Goal: Task Accomplishment & Management: Manage account settings

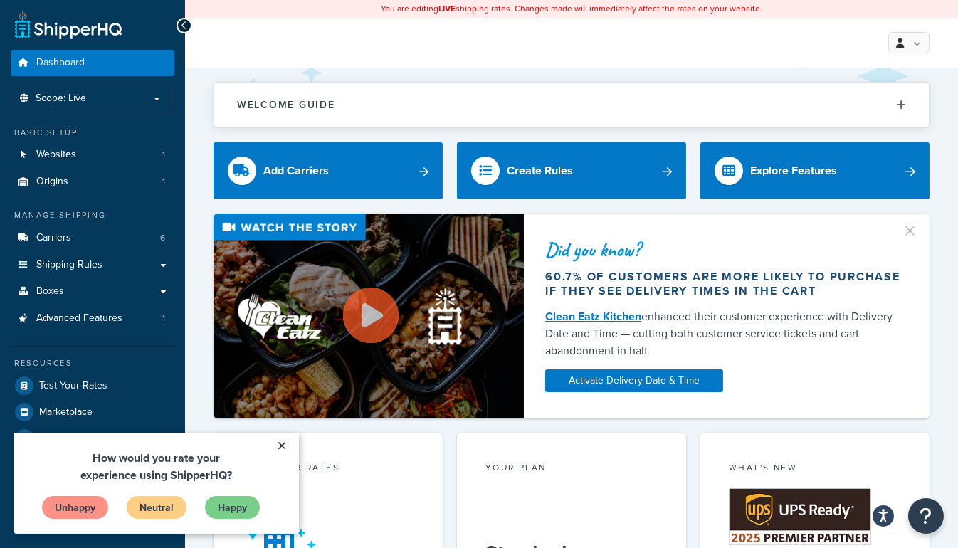
click at [277, 440] on link "×" at bounding box center [282, 445] width 25 height 26
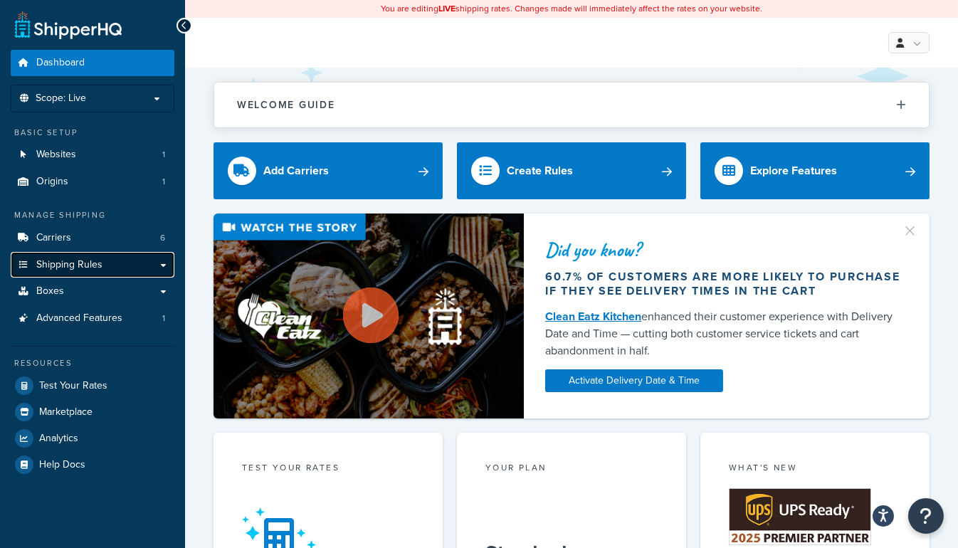
click at [154, 265] on link "Shipping Rules" at bounding box center [93, 265] width 164 height 26
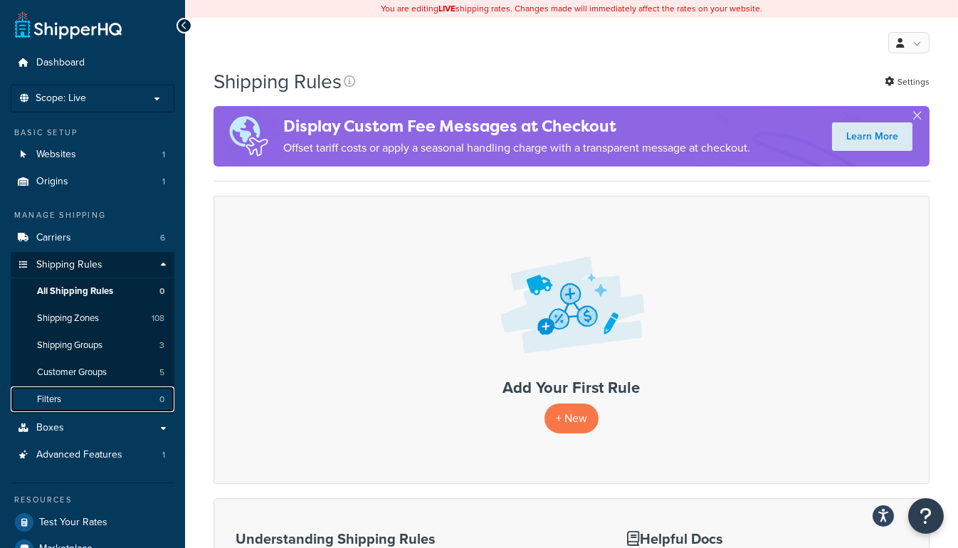
click at [99, 404] on link "Filters 0" at bounding box center [93, 399] width 164 height 26
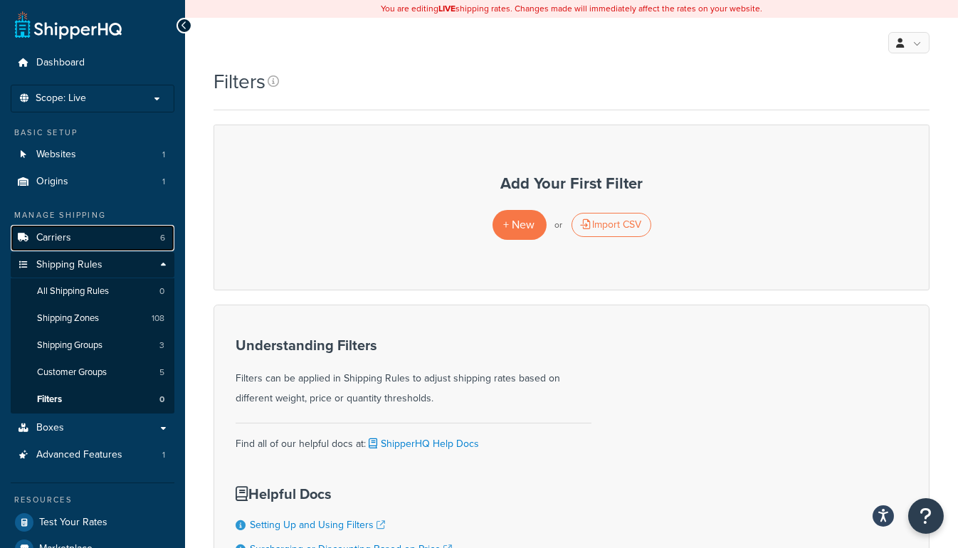
click at [75, 243] on link "Carriers 6" at bounding box center [93, 238] width 164 height 26
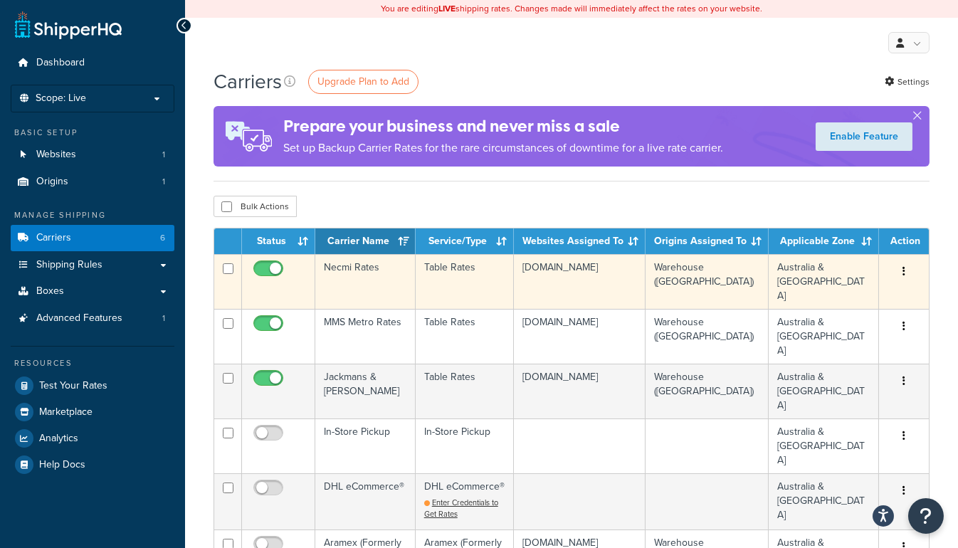
click at [363, 268] on td "Necmi Rates" at bounding box center [365, 281] width 100 height 55
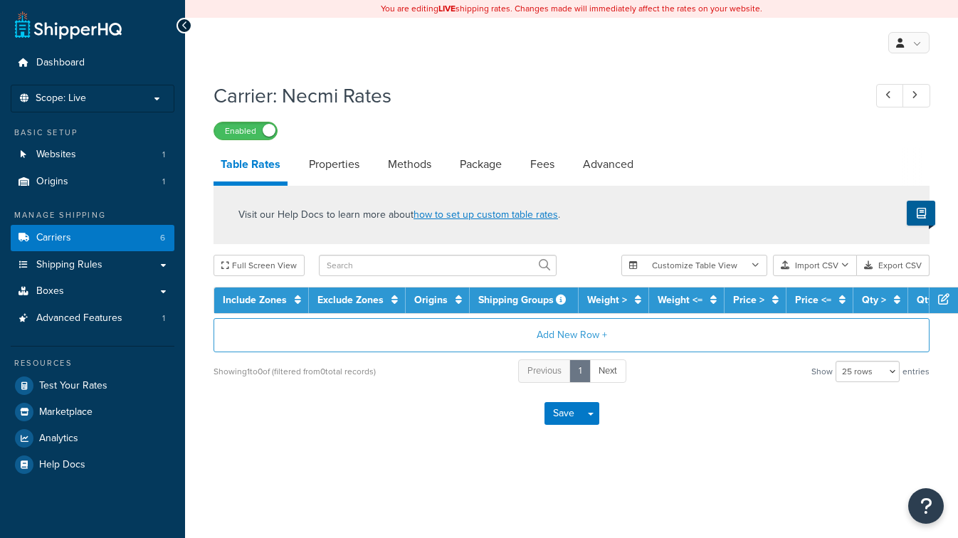
select select "25"
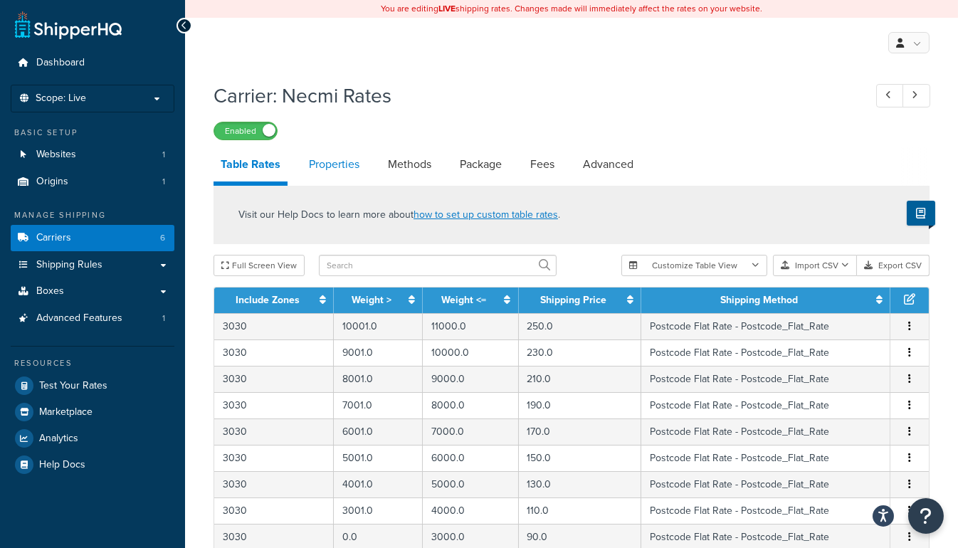
click at [347, 169] on link "Properties" at bounding box center [334, 164] width 65 height 34
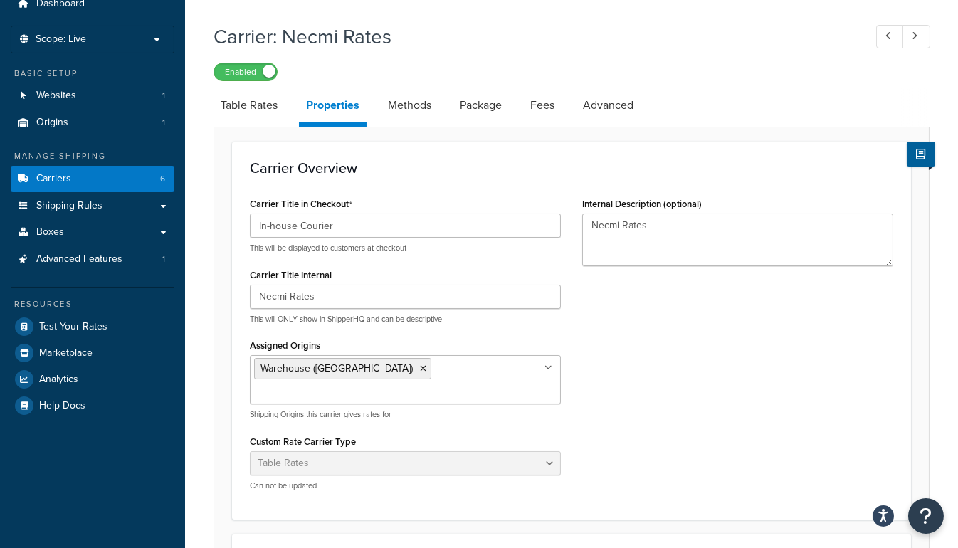
scroll to position [47, 0]
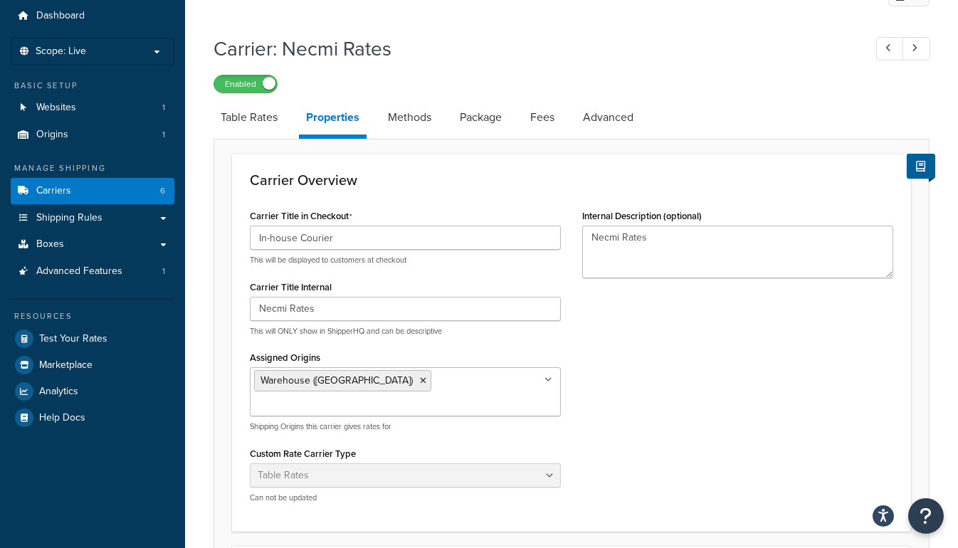
click at [406, 115] on link "Methods" at bounding box center [410, 117] width 58 height 34
select select "25"
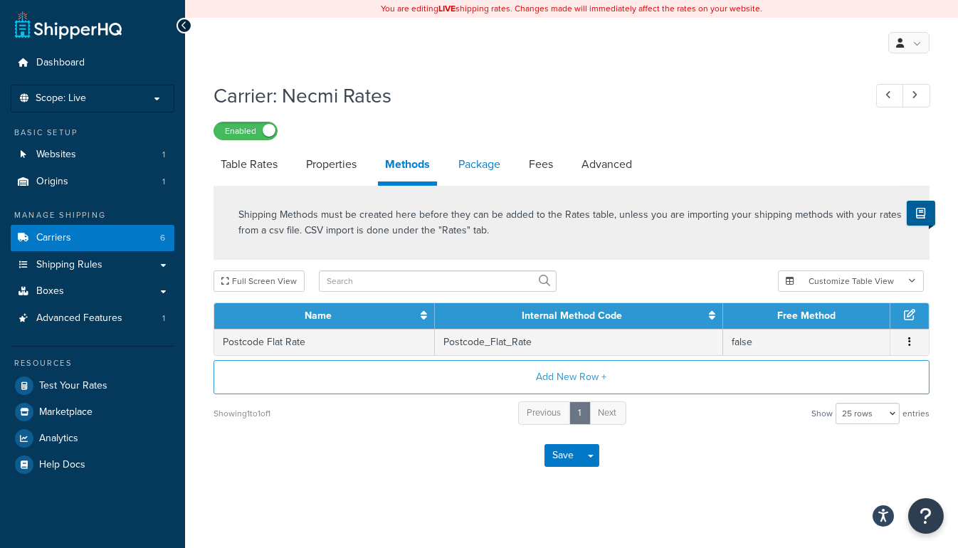
click at [485, 173] on link "Package" at bounding box center [479, 164] width 56 height 34
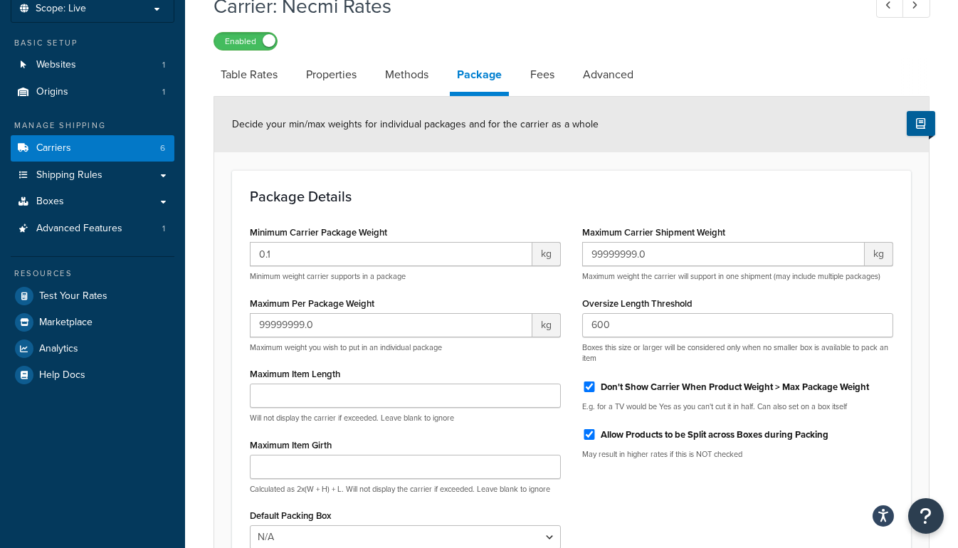
scroll to position [64, 0]
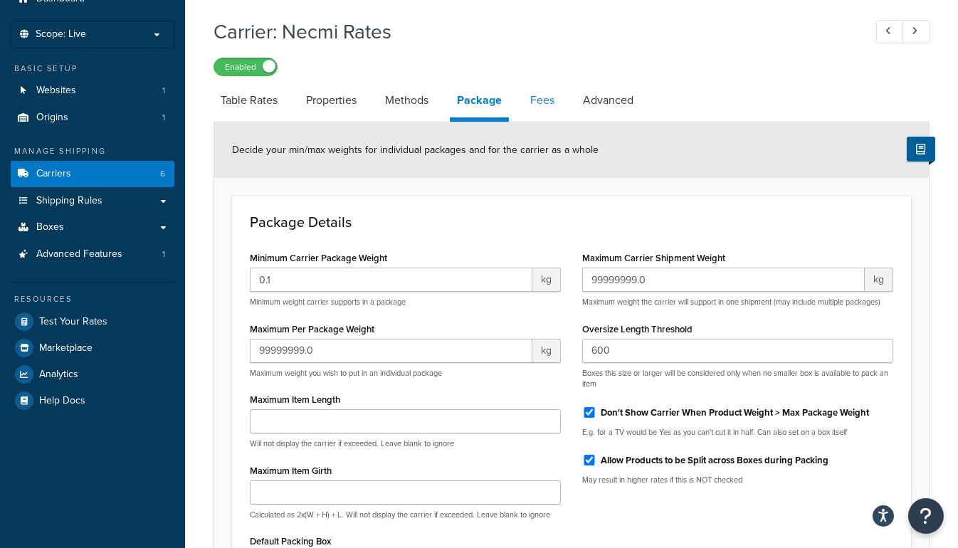
click at [533, 102] on link "Fees" at bounding box center [542, 100] width 38 height 34
select select "AFTER"
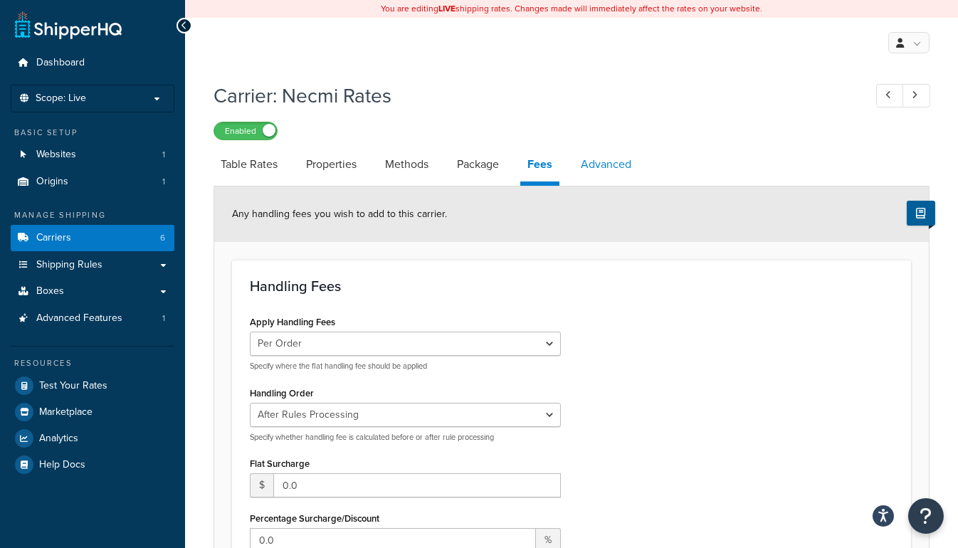
click at [583, 164] on link "Advanced" at bounding box center [606, 164] width 65 height 34
select select "false"
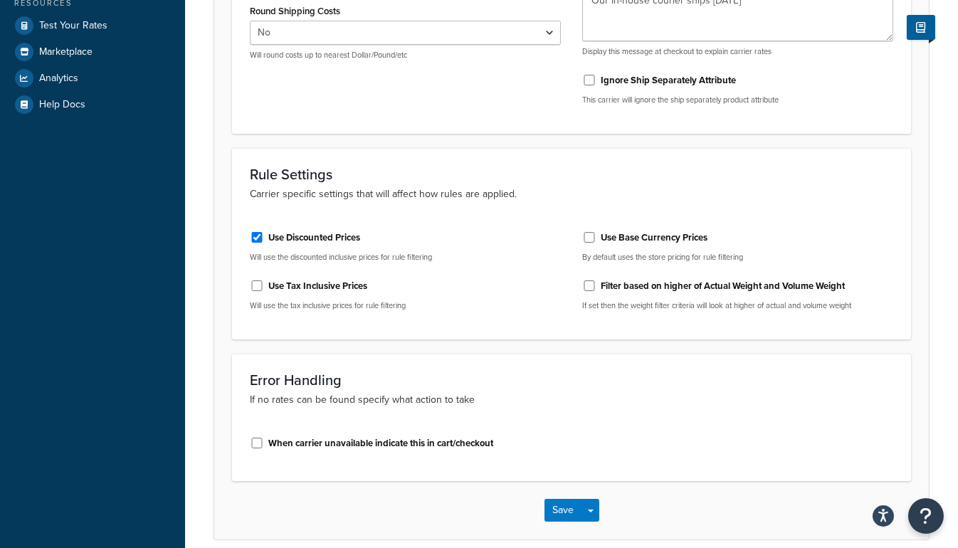
scroll to position [388, 0]
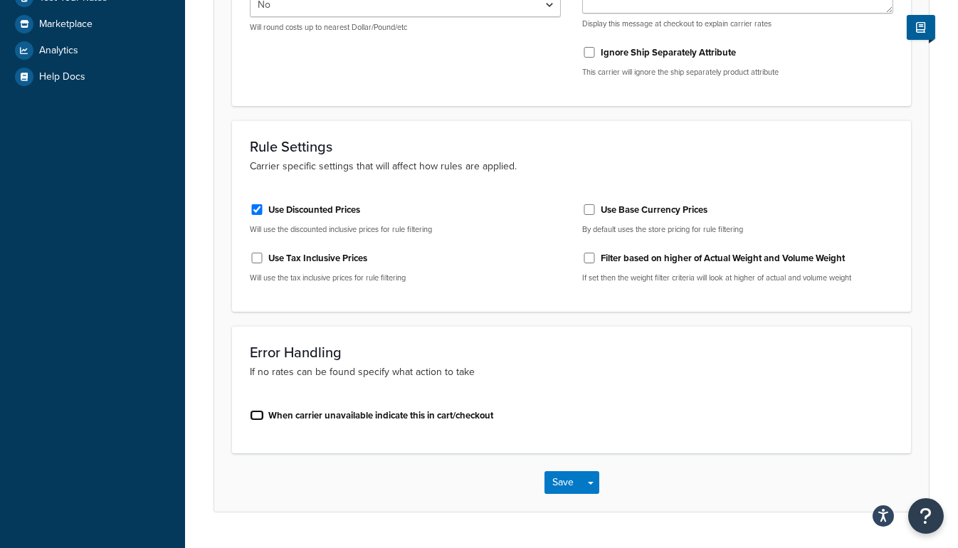
click at [258, 410] on input "When carrier unavailable indicate this in cart/checkout" at bounding box center [257, 415] width 14 height 11
checkbox input "true"
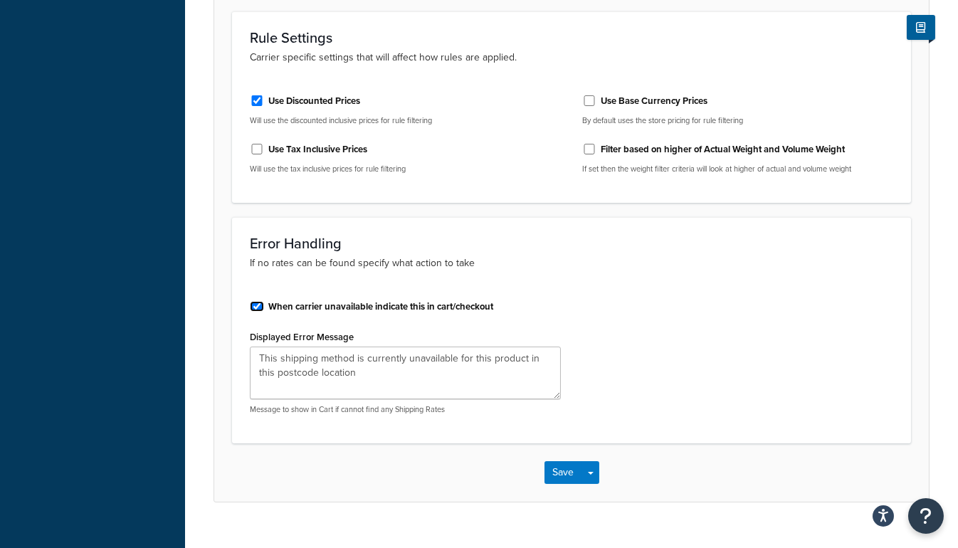
scroll to position [517, 0]
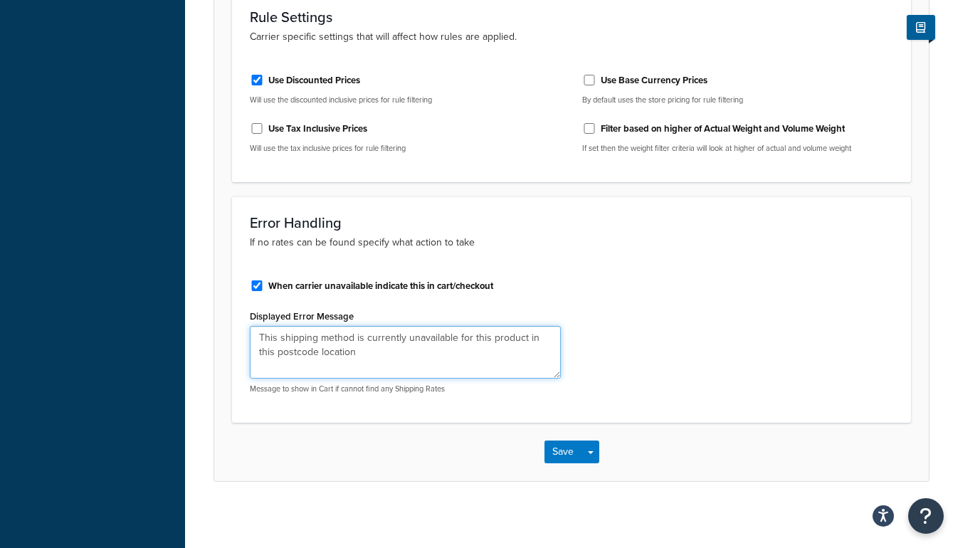
drag, startPoint x: 370, startPoint y: 354, endPoint x: 213, endPoint y: 320, distance: 160.9
click at [213, 320] on div "Carrier: Necmi Rates Enabled Table Rates Properties Methods Package Fees Advanc…" at bounding box center [571, 37] width 773 height 960
paste textarea "Unfortunately we are not shipping this item/s to this postcode at this time - p…"
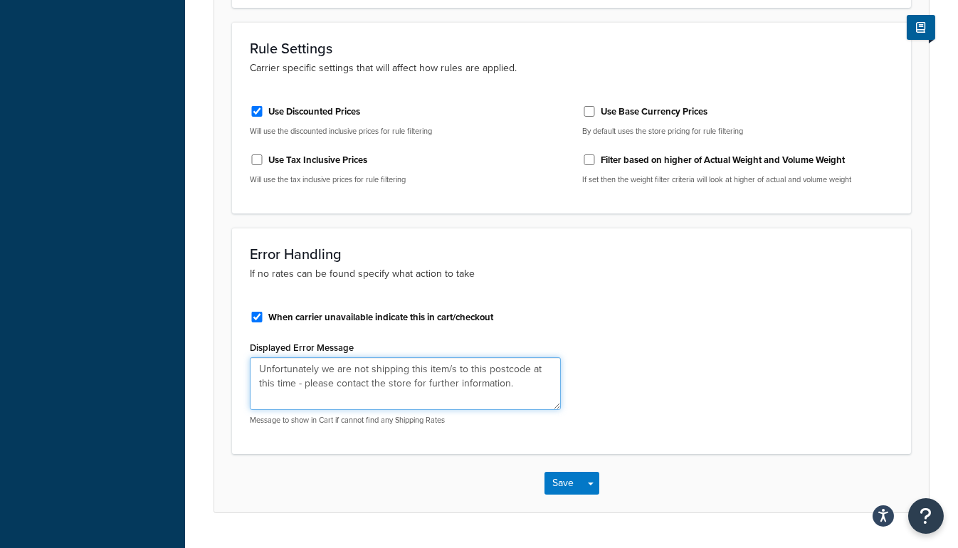
scroll to position [519, 0]
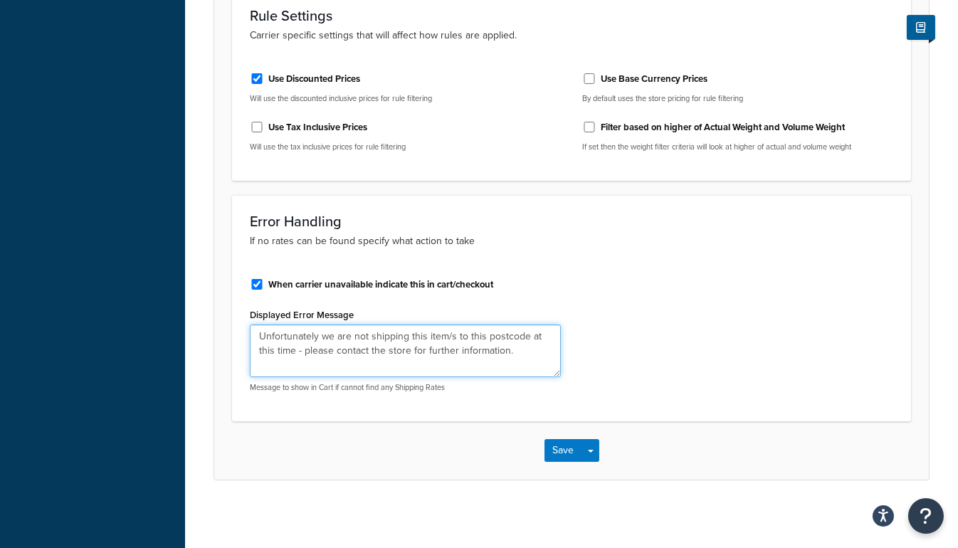
type textarea "Unfortunately we are not shipping this item/s to this postcode at this time - p…"
click at [256, 287] on input "When carrier unavailable indicate this in cart/checkout" at bounding box center [257, 284] width 14 height 11
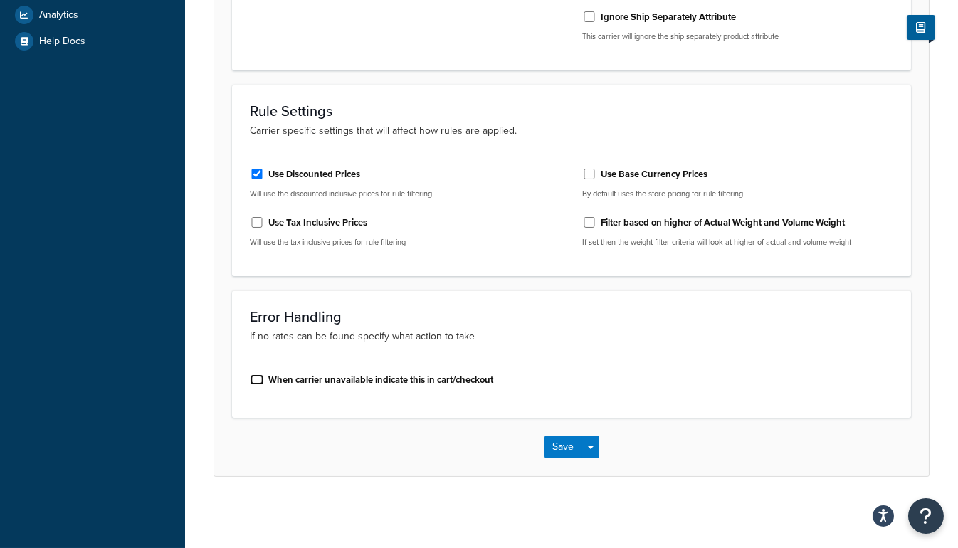
scroll to position [420, 0]
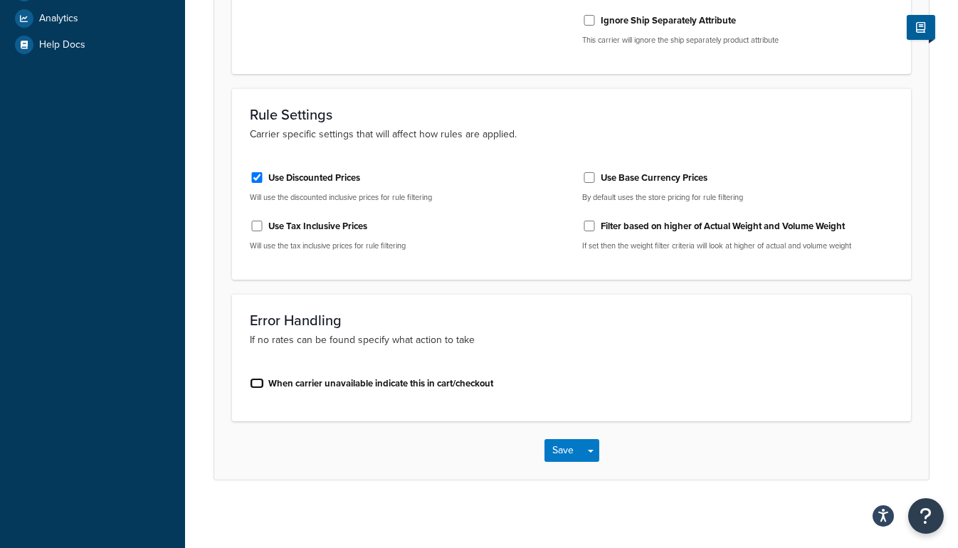
click at [251, 380] on input "When carrier unavailable indicate this in cart/checkout" at bounding box center [257, 383] width 14 height 11
checkbox input "true"
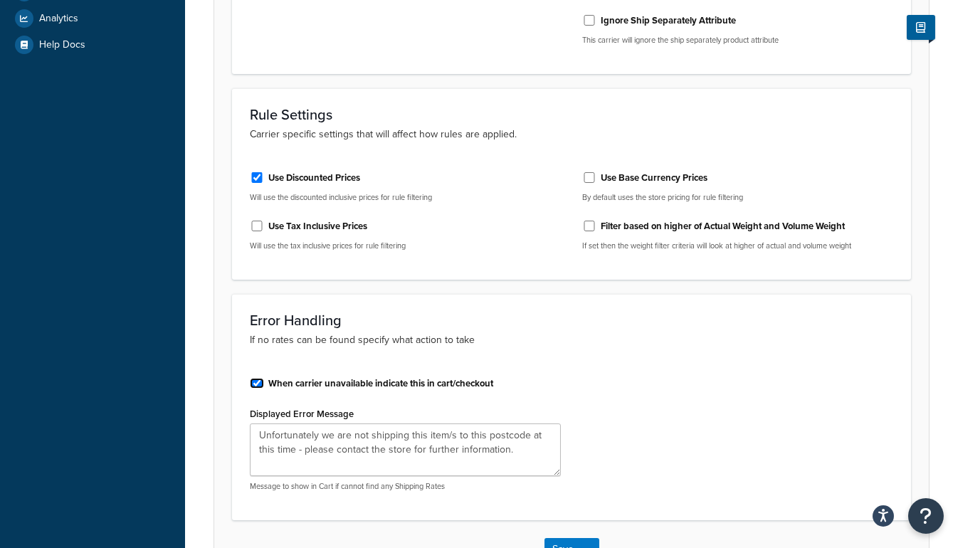
scroll to position [519, 0]
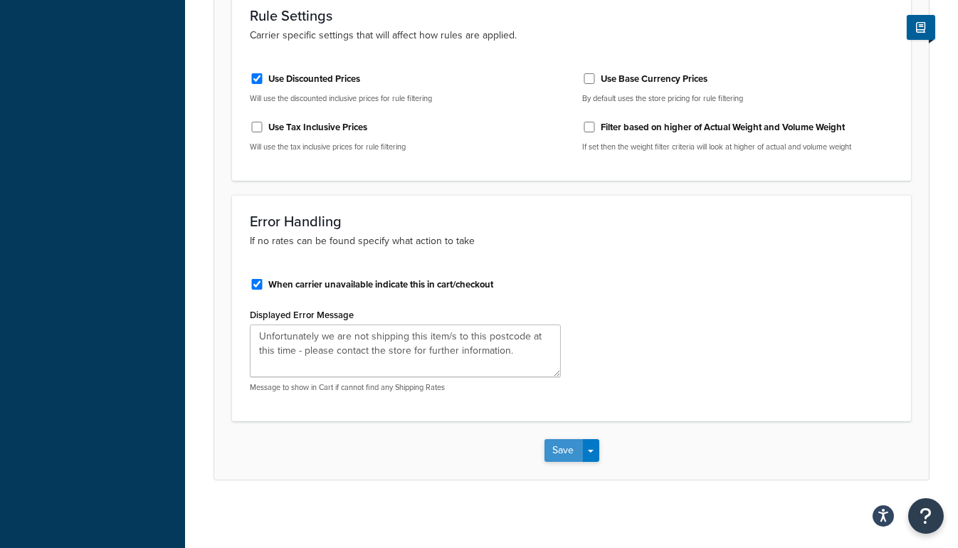
click at [557, 446] on button "Save" at bounding box center [563, 450] width 38 height 23
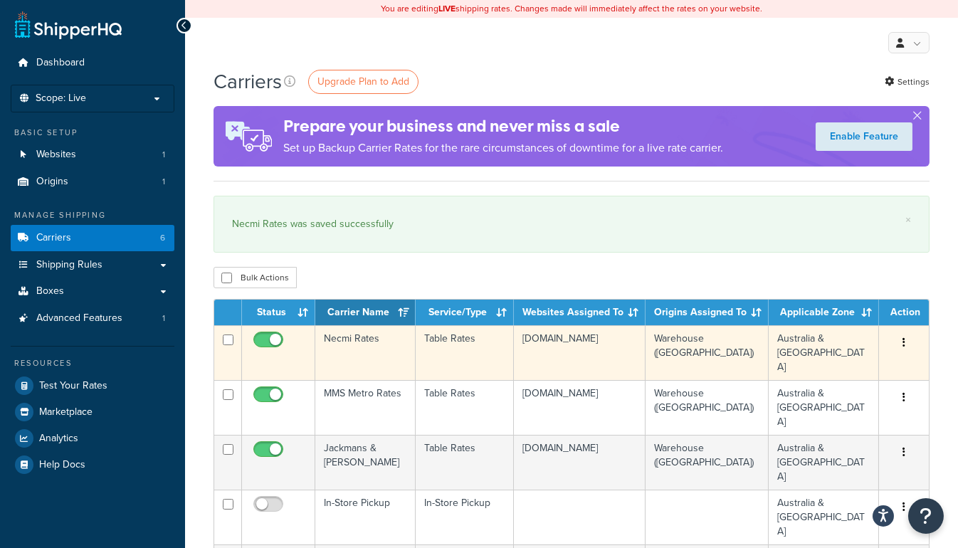
click at [365, 340] on td "Necmi Rates" at bounding box center [365, 352] width 100 height 55
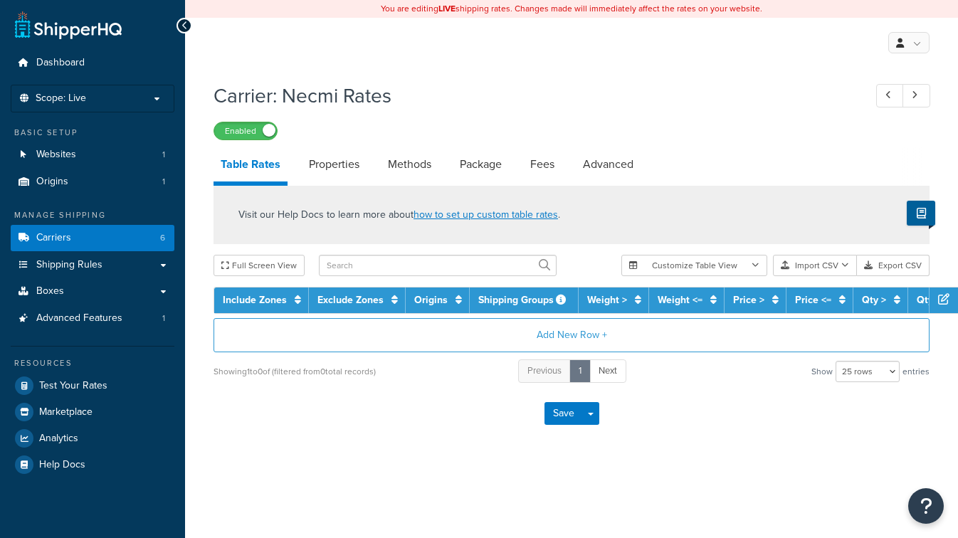
select select "25"
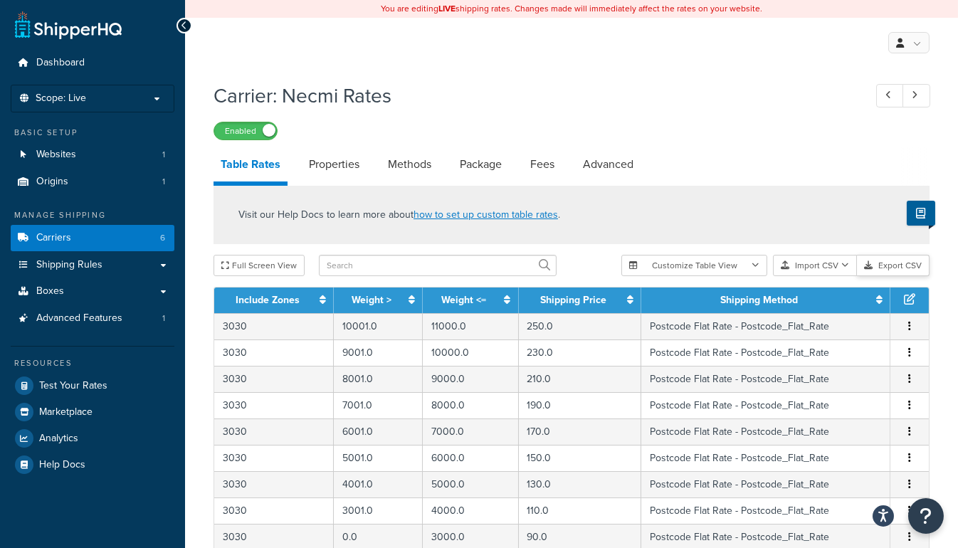
click at [887, 265] on button "Export CSV" at bounding box center [893, 265] width 73 height 21
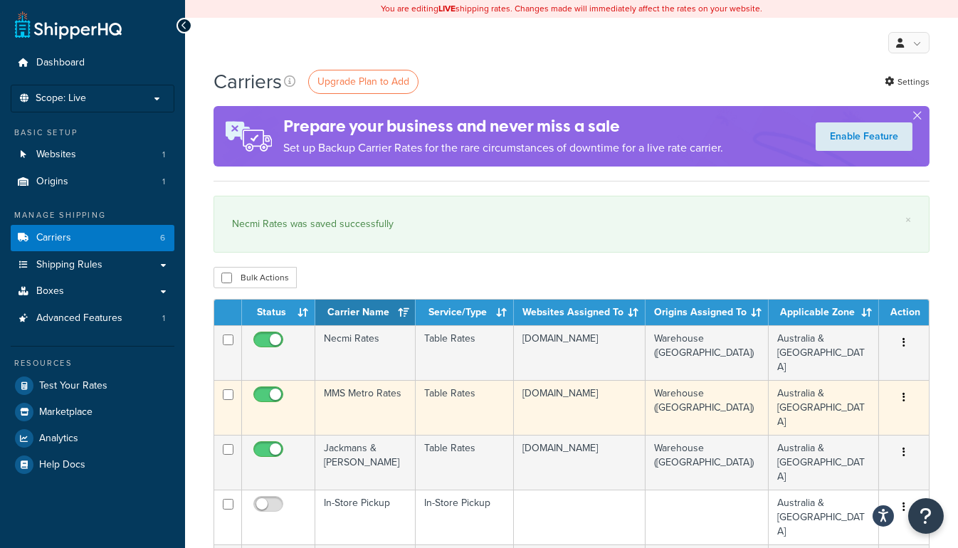
click at [380, 380] on td "MMS Metro Rates" at bounding box center [365, 407] width 100 height 55
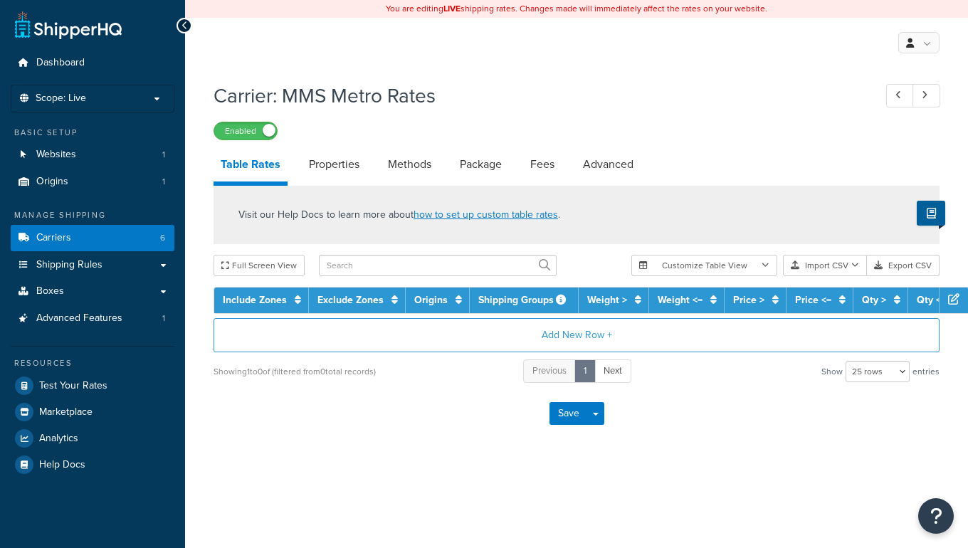
select select "25"
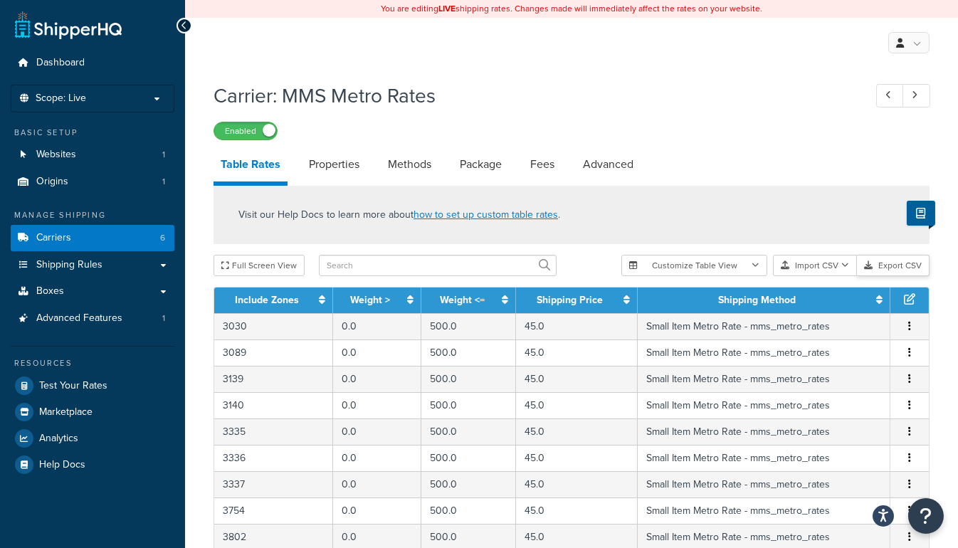
click at [887, 265] on button "Export CSV" at bounding box center [893, 265] width 73 height 21
click at [161, 260] on link "Shipping Rules" at bounding box center [93, 265] width 164 height 26
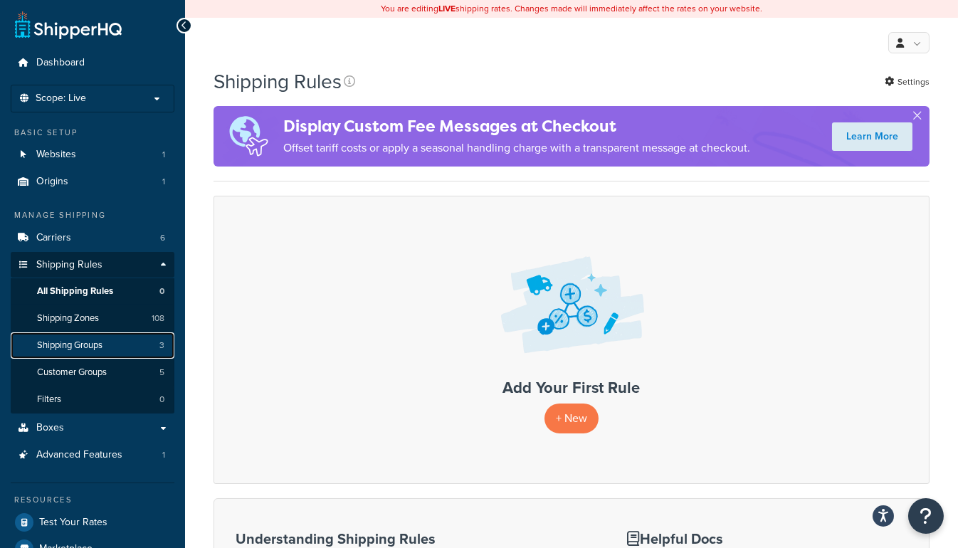
click at [88, 334] on link "Shipping Groups 3" at bounding box center [93, 345] width 164 height 26
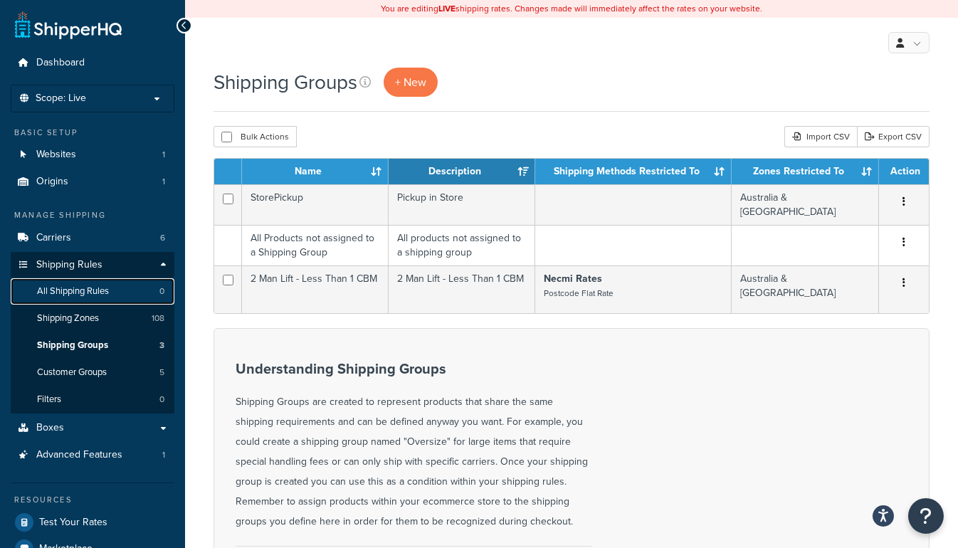
click at [78, 289] on span "All Shipping Rules" at bounding box center [73, 291] width 72 height 12
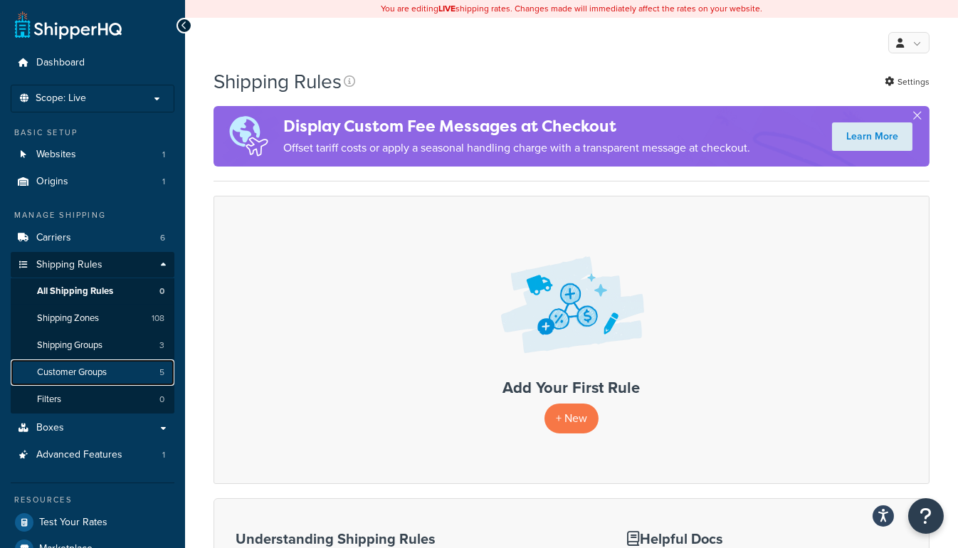
click at [68, 362] on link "Customer Groups 5" at bounding box center [93, 372] width 164 height 26
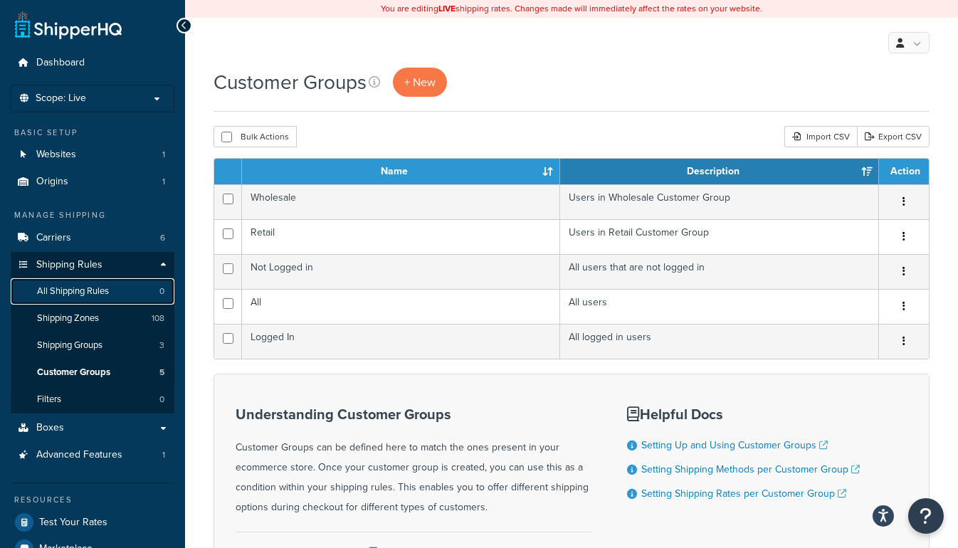
click at [75, 292] on span "All Shipping Rules" at bounding box center [73, 291] width 72 height 12
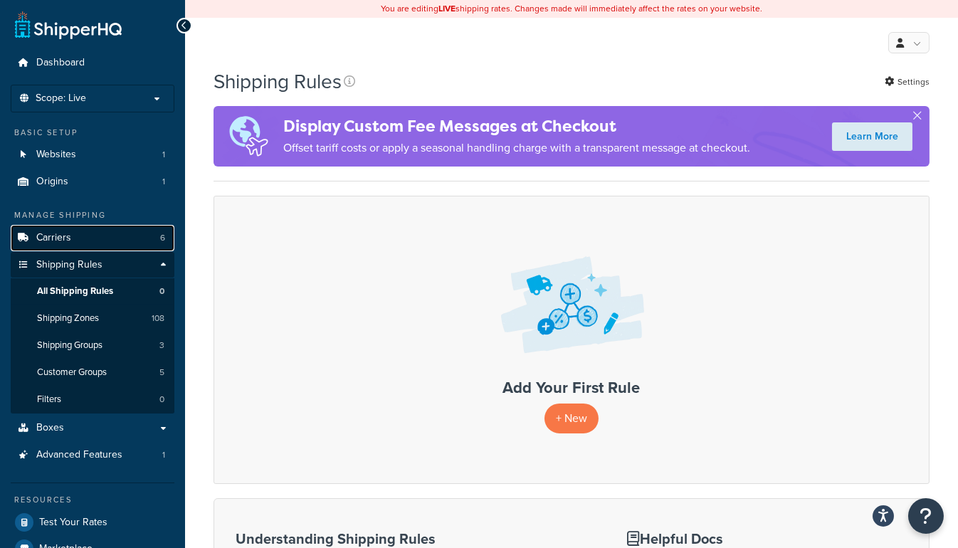
click at [68, 232] on span "Carriers" at bounding box center [53, 238] width 35 height 12
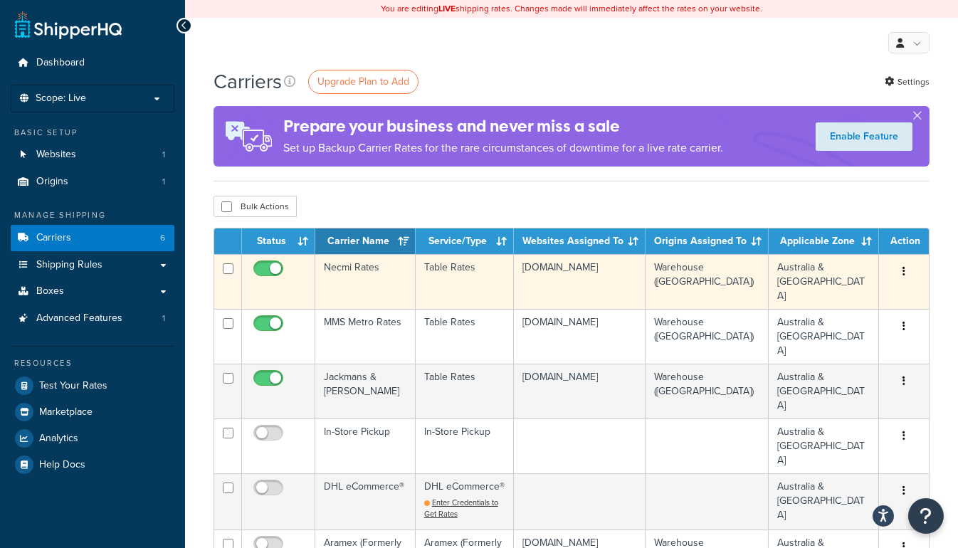
click at [352, 264] on td "Necmi Rates" at bounding box center [365, 281] width 100 height 55
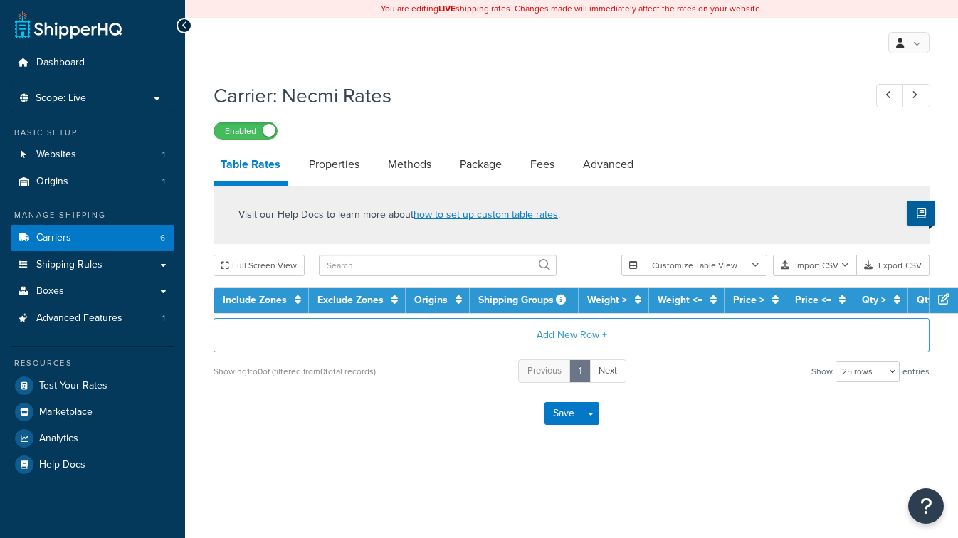
select select "25"
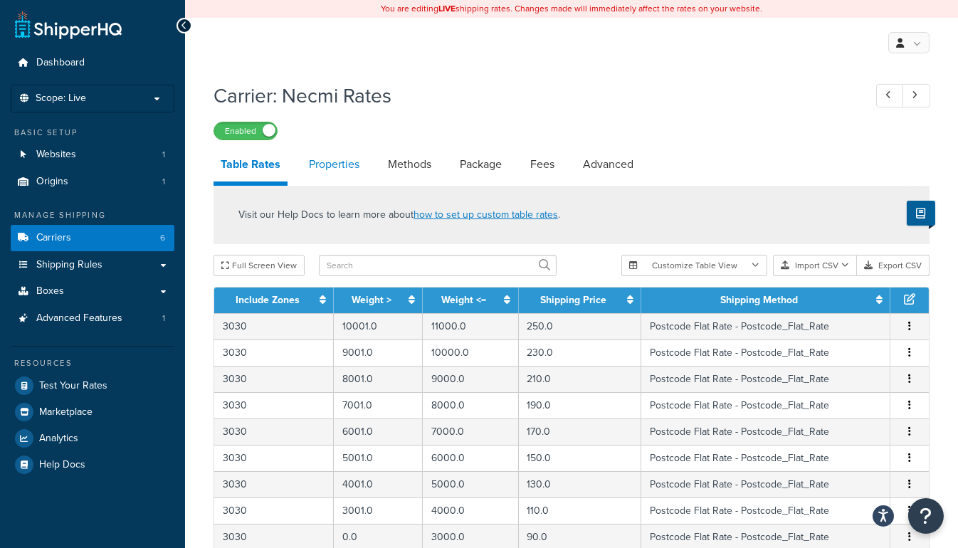
click at [347, 166] on link "Properties" at bounding box center [334, 164] width 65 height 34
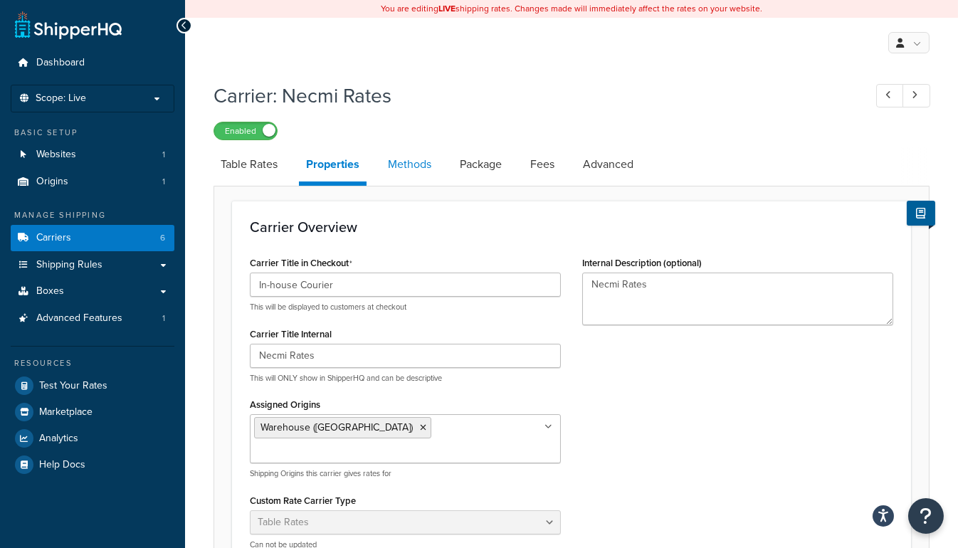
click at [398, 165] on link "Methods" at bounding box center [410, 164] width 58 height 34
select select "25"
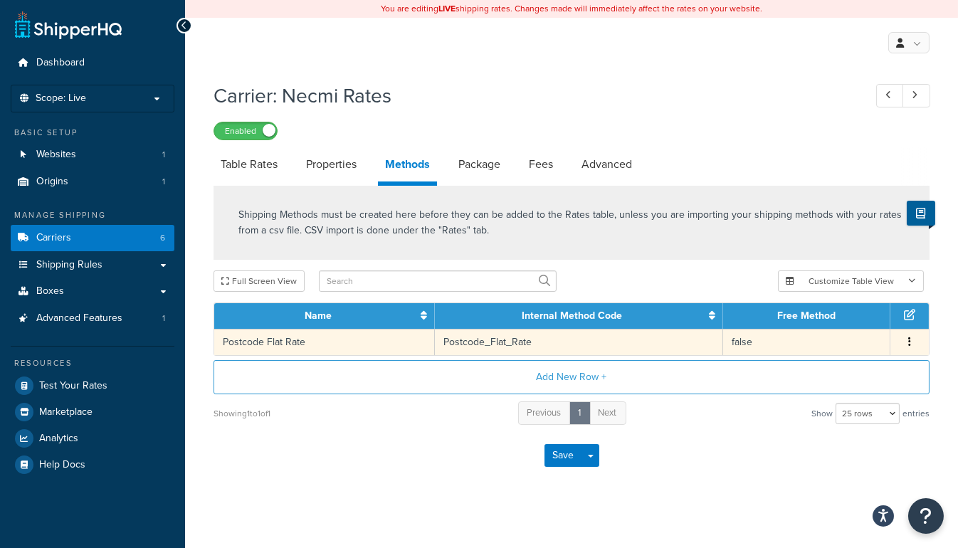
click at [910, 337] on icon "button" at bounding box center [909, 342] width 3 height 10
click at [835, 325] on div "Edit" at bounding box center [836, 327] width 101 height 29
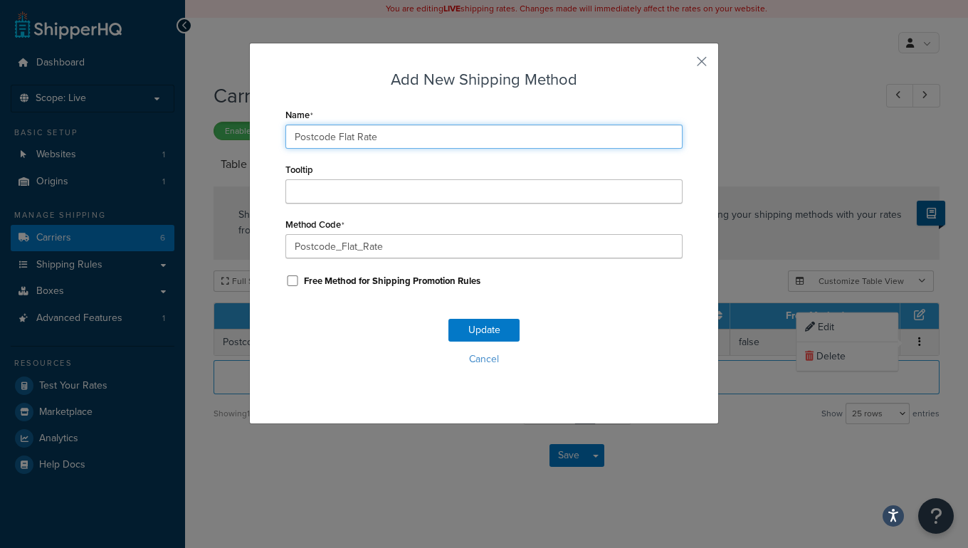
drag, startPoint x: 349, startPoint y: 135, endPoint x: 371, endPoint y: 125, distance: 25.2
click at [349, 135] on input "Postcode Flat Rate" at bounding box center [483, 137] width 397 height 24
drag, startPoint x: 428, startPoint y: 137, endPoint x: 165, endPoint y: 141, distance: 262.6
click at [165, 141] on div "Add New Shipping Method Name Necmi CBM Postcode Rate Tooltip Method Code Postco…" at bounding box center [484, 274] width 968 height 548
type input "Necmi CBM Postcode Rate"
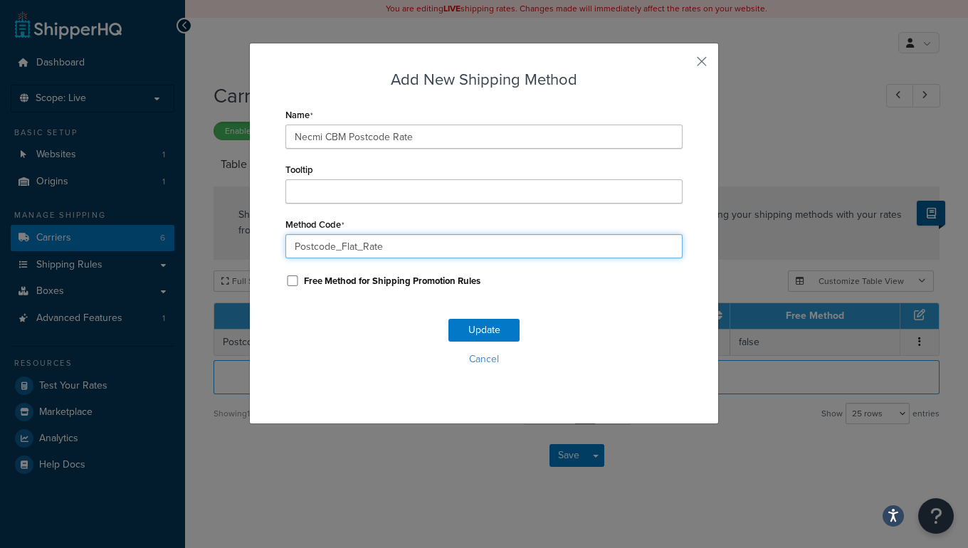
drag, startPoint x: 387, startPoint y: 247, endPoint x: 239, endPoint y: 244, distance: 148.1
click at [234, 247] on div "Add New Shipping Method Name Necmi CBM Postcode Rate Tooltip Method Code Postco…" at bounding box center [484, 274] width 968 height 548
paste input "Necmi_CBM_Postcode"
type input "Necmi_CBM_Postcode_Rate"
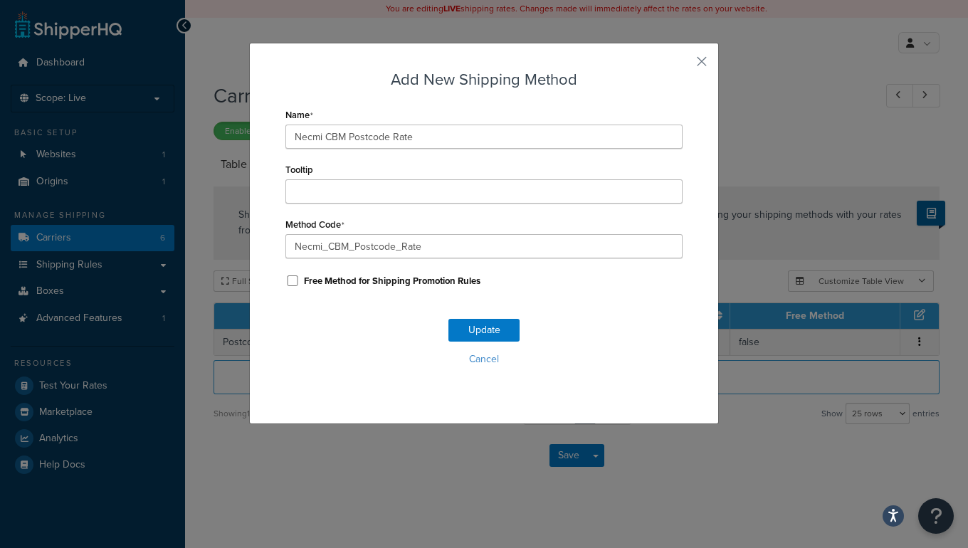
click at [450, 267] on div "Name Necmi CBM Postcode Rate Tooltip Method Code Necmi_CBM_Postcode_Rate Free M…" at bounding box center [483, 198] width 397 height 186
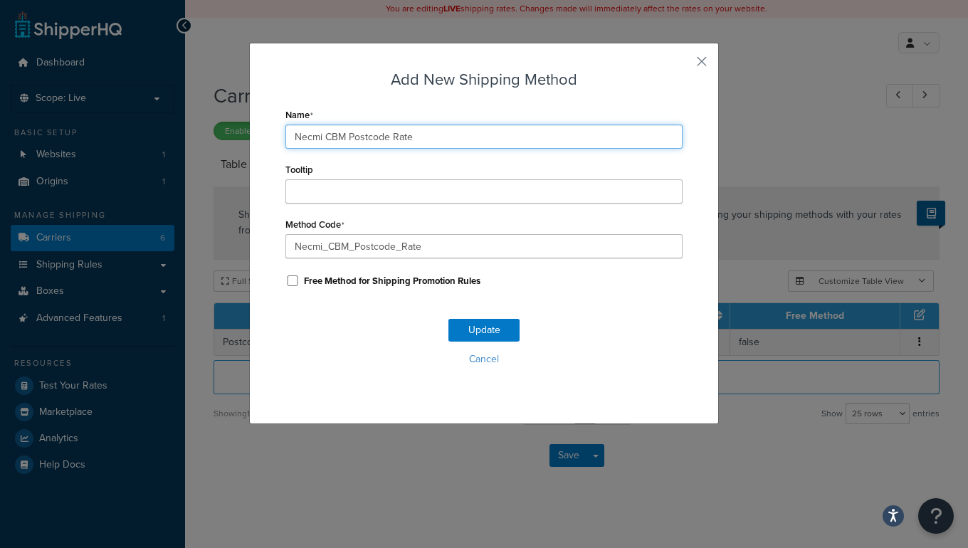
drag, startPoint x: 405, startPoint y: 136, endPoint x: 278, endPoint y: 130, distance: 127.5
click at [278, 130] on div "Add New Shipping Method Name Necmi CBM Postcode Rate Tooltip Method Code Necmi_…" at bounding box center [484, 233] width 470 height 381
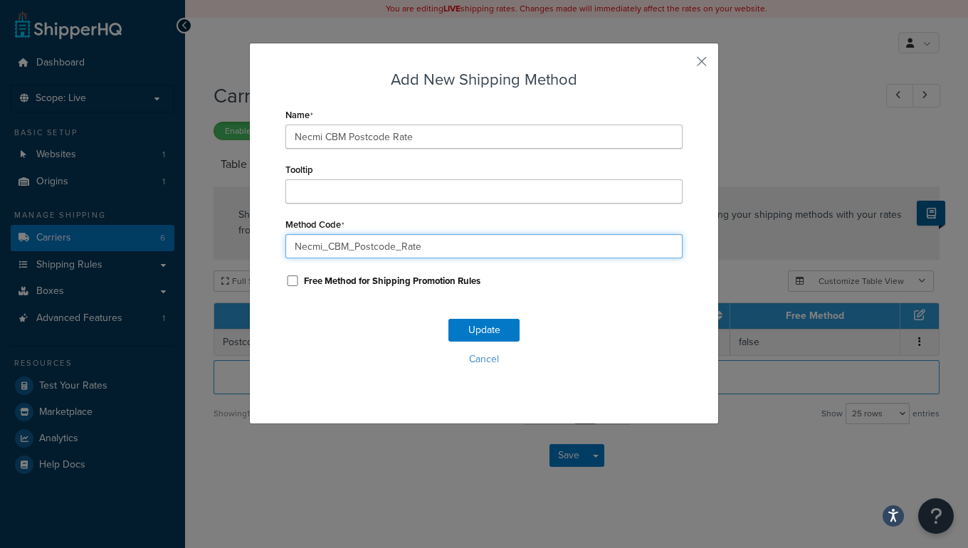
drag, startPoint x: 369, startPoint y: 248, endPoint x: 216, endPoint y: 246, distance: 153.7
click at [212, 248] on div "Add New Shipping Method Name Necmi CBM Postcode Rate Tooltip Method Code Necmi_…" at bounding box center [484, 274] width 968 height 548
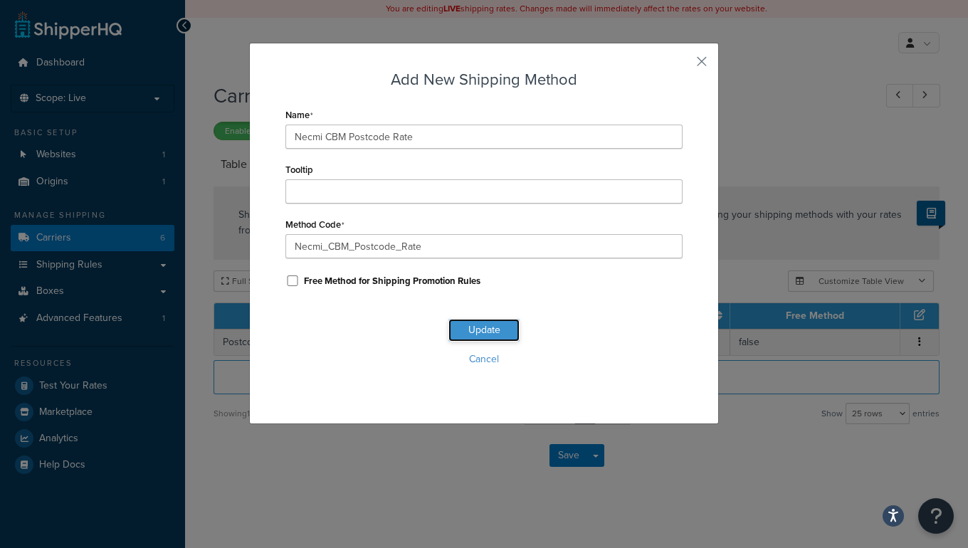
click at [463, 327] on button "Update" at bounding box center [483, 330] width 71 height 23
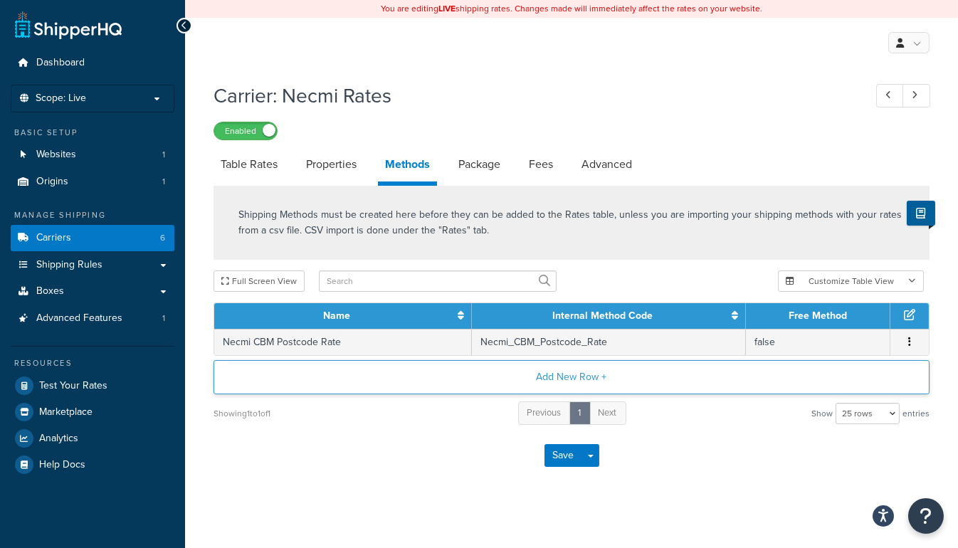
click at [573, 369] on button "Add New Row +" at bounding box center [572, 377] width 716 height 34
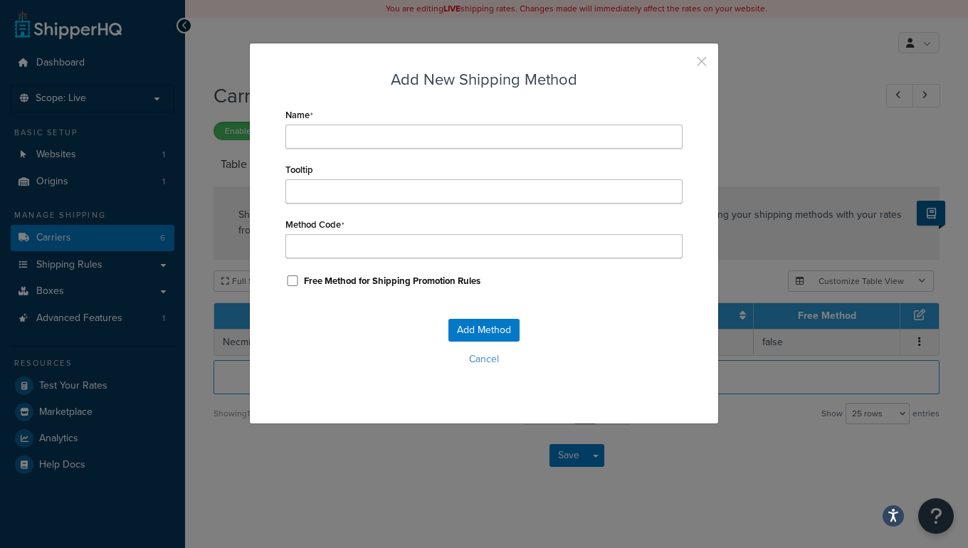
drag, startPoint x: 692, startPoint y: 56, endPoint x: 685, endPoint y: 61, distance: 9.1
click at [682, 65] on button "button" at bounding box center [681, 67] width 4 height 4
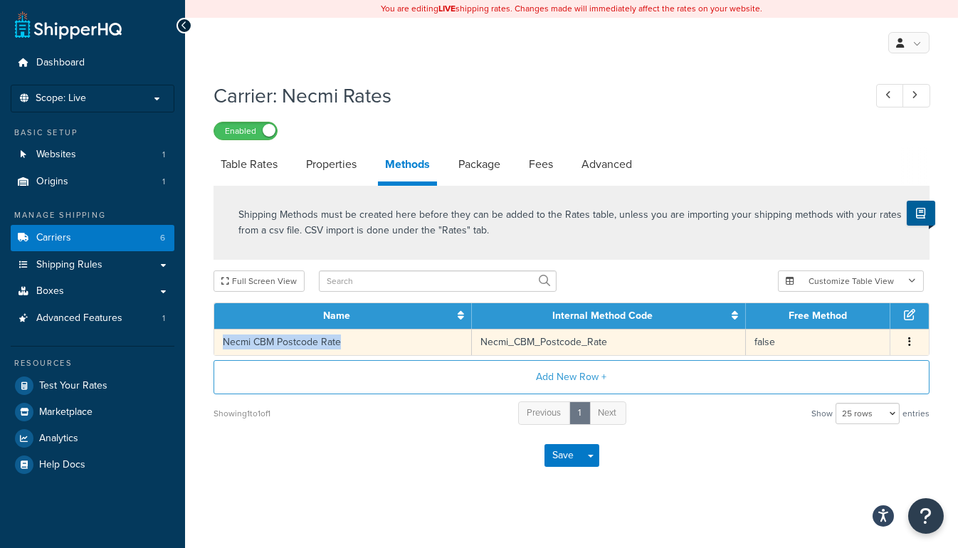
drag, startPoint x: 347, startPoint y: 337, endPoint x: 219, endPoint y: 339, distance: 127.4
click at [219, 339] on td "Necmi CBM Postcode Rate" at bounding box center [343, 342] width 258 height 26
copy td "Necmi CBM Postcode Rate"
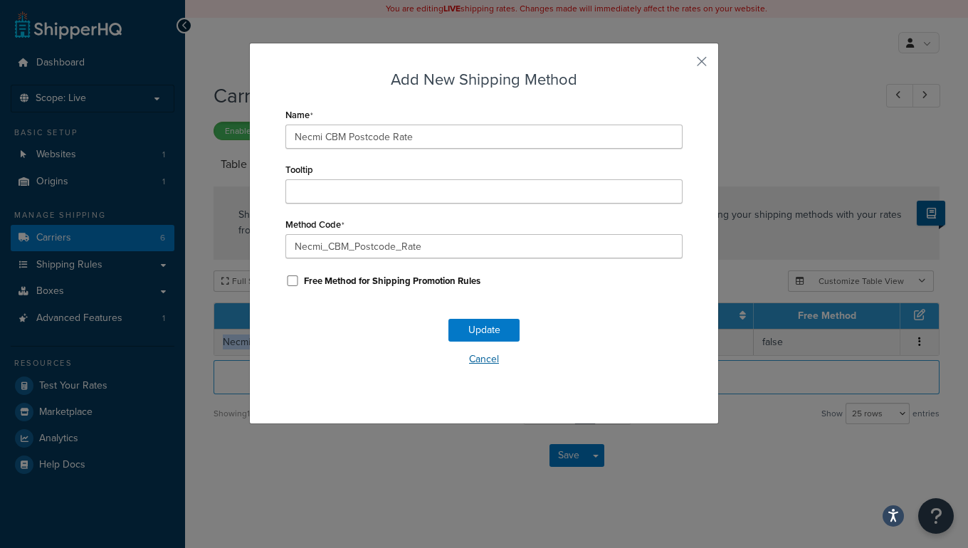
click at [469, 365] on button "Cancel" at bounding box center [483, 359] width 397 height 21
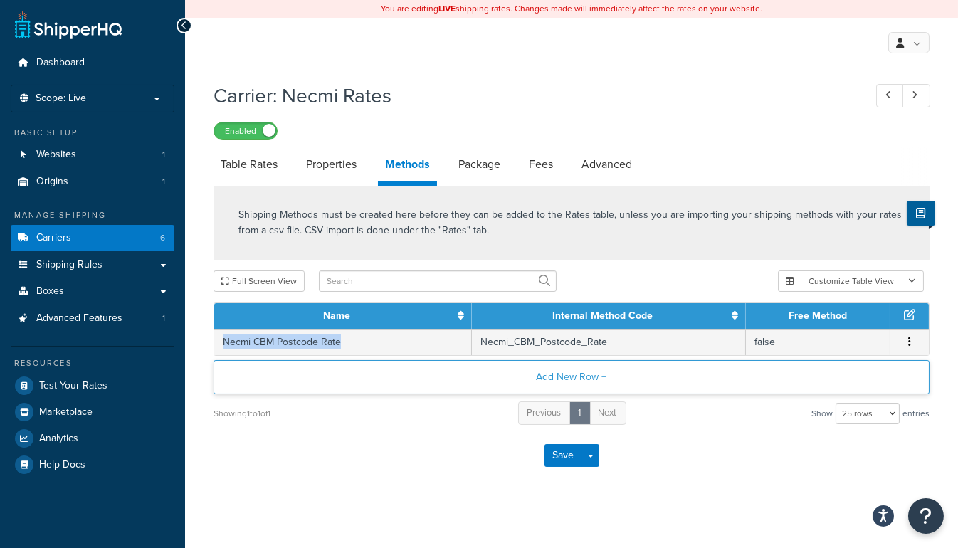
click at [570, 379] on button "Add New Row +" at bounding box center [572, 377] width 716 height 34
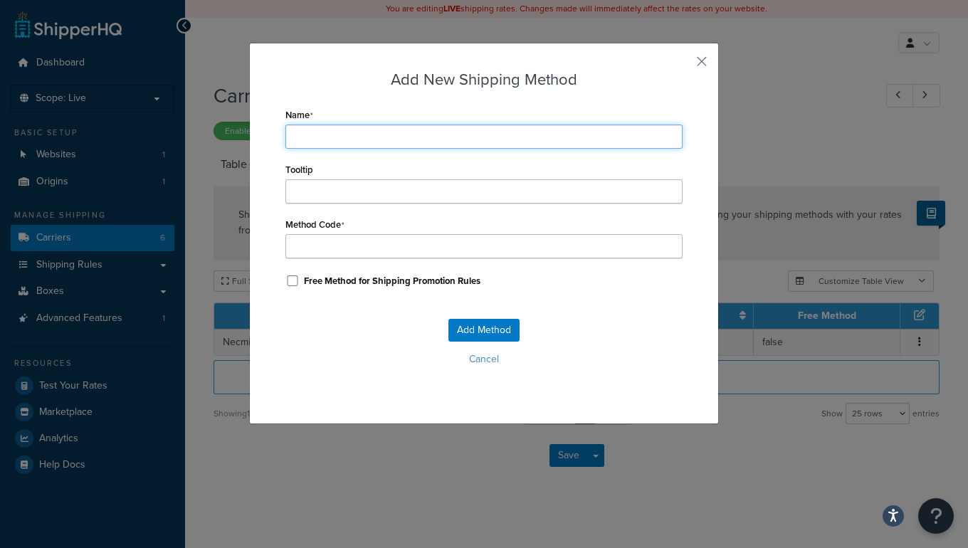
drag, startPoint x: 303, startPoint y: 130, endPoint x: 320, endPoint y: 130, distance: 17.1
click at [306, 130] on input "Name" at bounding box center [483, 137] width 397 height 24
paste input "Necmi CBM Postcode Rate"
type input "Necmi CBM Postcode Rate"
type input "Necmi_CBM_Postcode_Rate"
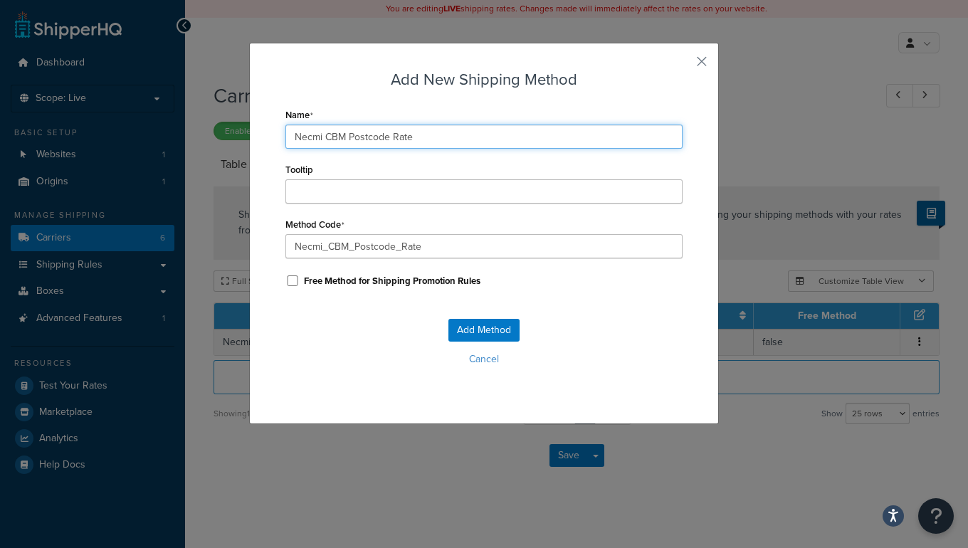
drag, startPoint x: 315, startPoint y: 135, endPoint x: 186, endPoint y: 137, distance: 128.8
click at [186, 137] on div "Add New Shipping Method Name Necmi CBM Postcode Rate Tooltip Method Code Necmi_…" at bounding box center [484, 274] width 968 height 548
type input "i CBM Postcode Rate"
type input "i_CBM_Postcode_Rate"
type input "CBM Postcode Rate"
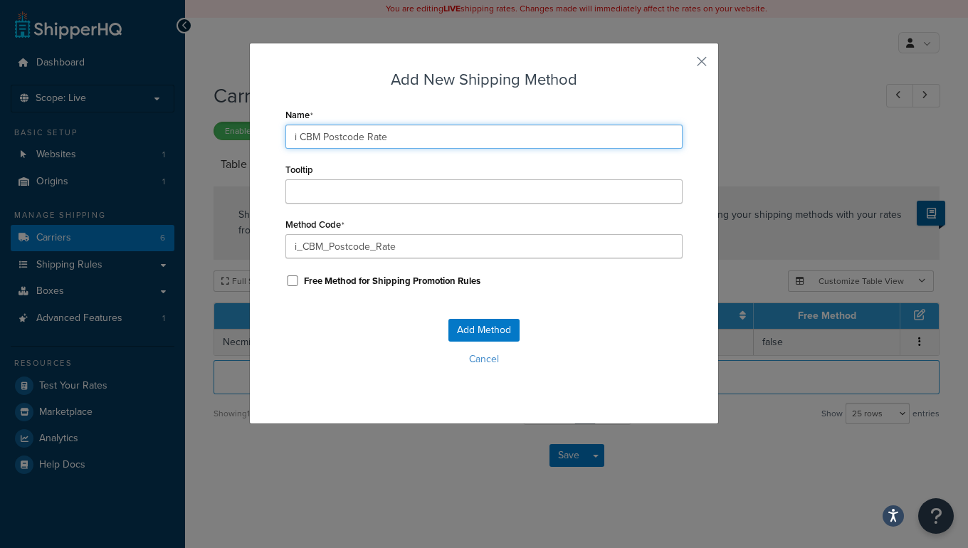
type input "_CBM_Postcode_Rate"
type input "M CBM Postcode Rate"
type input "M_CBM_Postcode_Rate"
type input "MM CBM Postcode Rate"
type input "MM_CBM_Postcode_Rate"
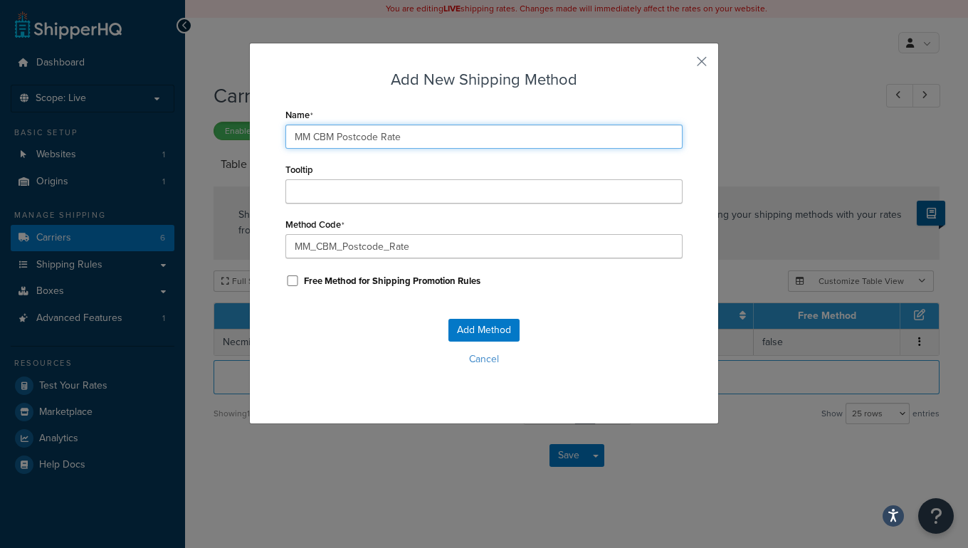
type input "MMS CBM Postcode Rate"
type input "MMS_CBM_Postcode_Rate"
type input "MMS CBM Postcode Rate"
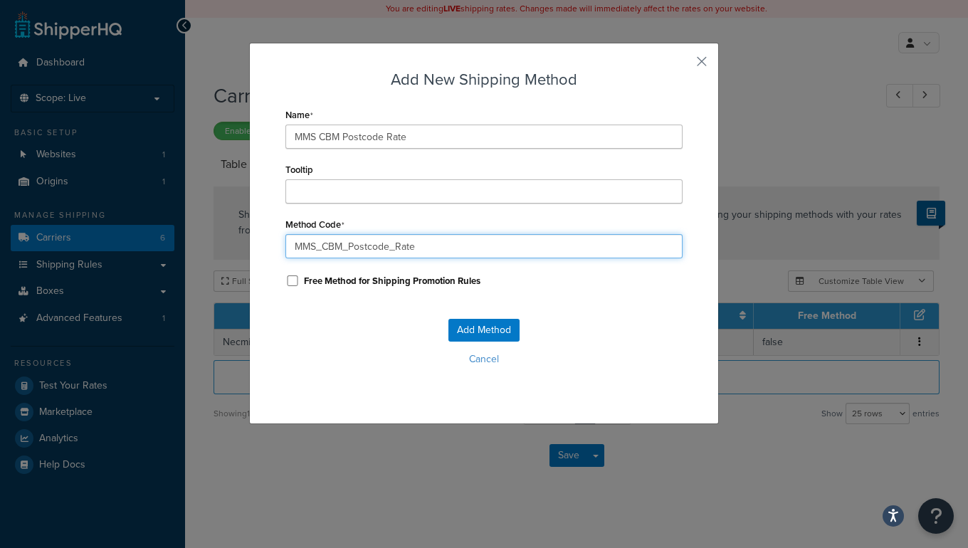
drag, startPoint x: 297, startPoint y: 245, endPoint x: 448, endPoint y: 236, distance: 150.4
click at [448, 236] on input "MMS_CBM_Postcode_Rate" at bounding box center [483, 246] width 397 height 24
type input "Move_My_Stuff"
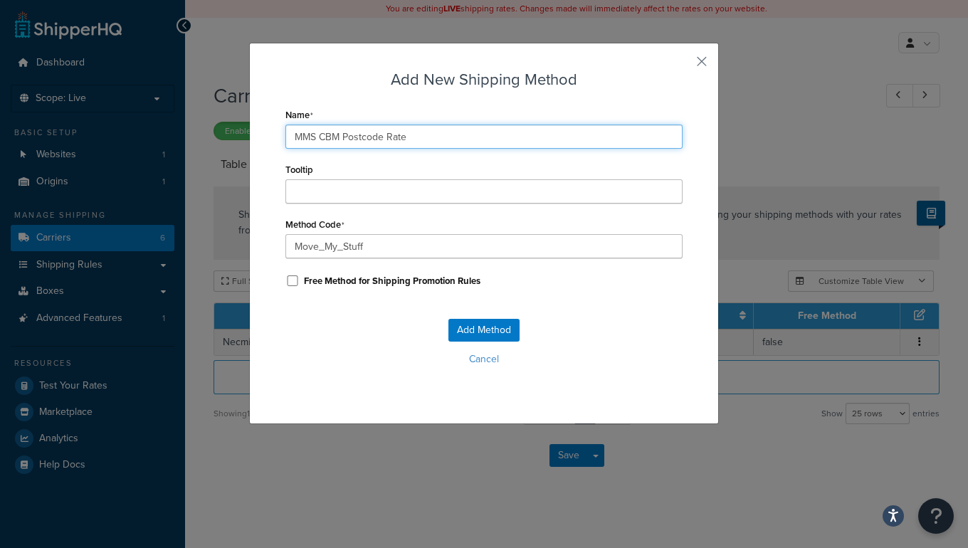
drag, startPoint x: 401, startPoint y: 137, endPoint x: 171, endPoint y: 117, distance: 231.4
click at [156, 117] on div "Add New Shipping Method Name MMS CBM Postcode Rate Tooltip Method Code Move_My_…" at bounding box center [484, 274] width 968 height 548
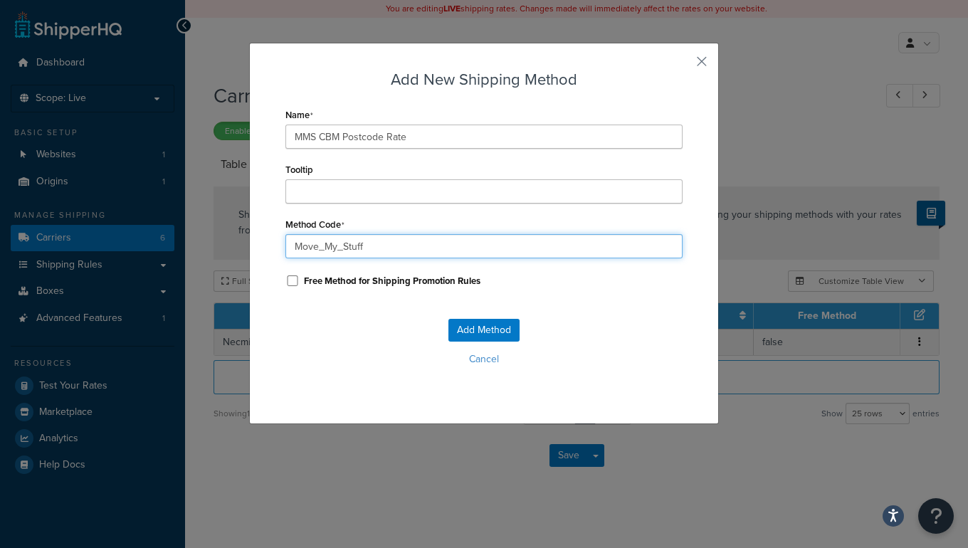
drag, startPoint x: 359, startPoint y: 244, endPoint x: 198, endPoint y: 234, distance: 161.9
click at [171, 245] on div "Add New Shipping Method Name MMS CBM Postcode Rate Tooltip Method Code Move_My_…" at bounding box center [484, 274] width 968 height 548
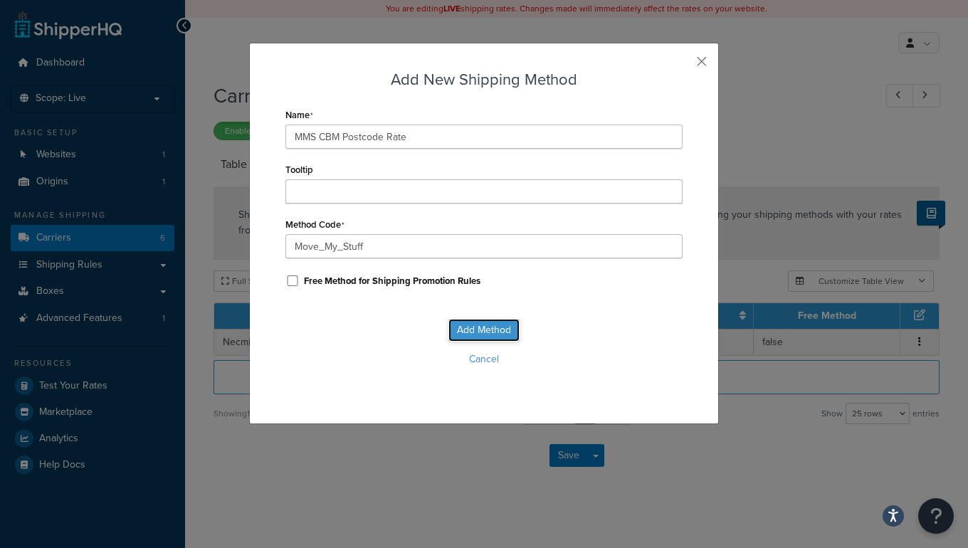
click at [480, 327] on button "Add Method" at bounding box center [483, 330] width 71 height 23
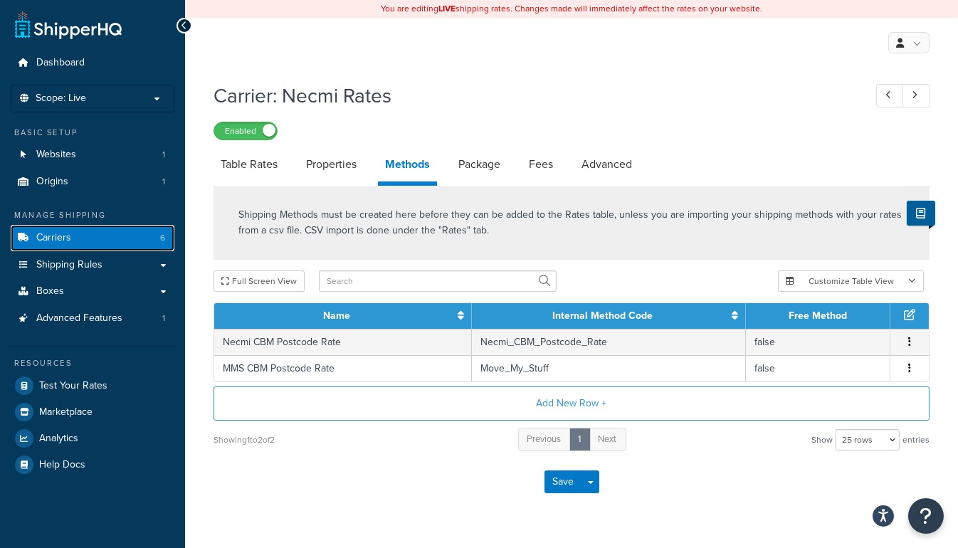
click at [76, 231] on link "Carriers 6" at bounding box center [93, 238] width 164 height 26
click at [567, 485] on button "Save" at bounding box center [563, 481] width 38 height 23
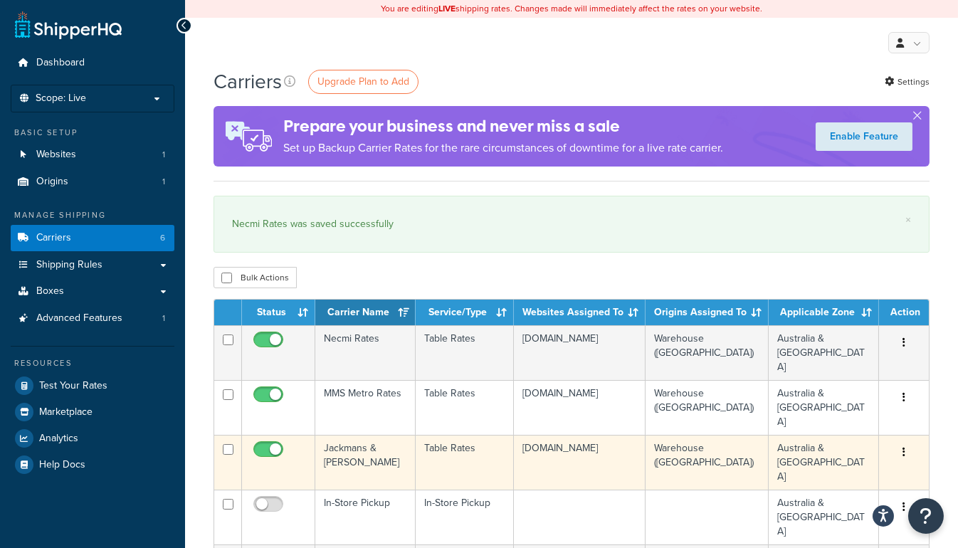
click at [341, 435] on td "Jackmans & [PERSON_NAME]" at bounding box center [365, 462] width 100 height 55
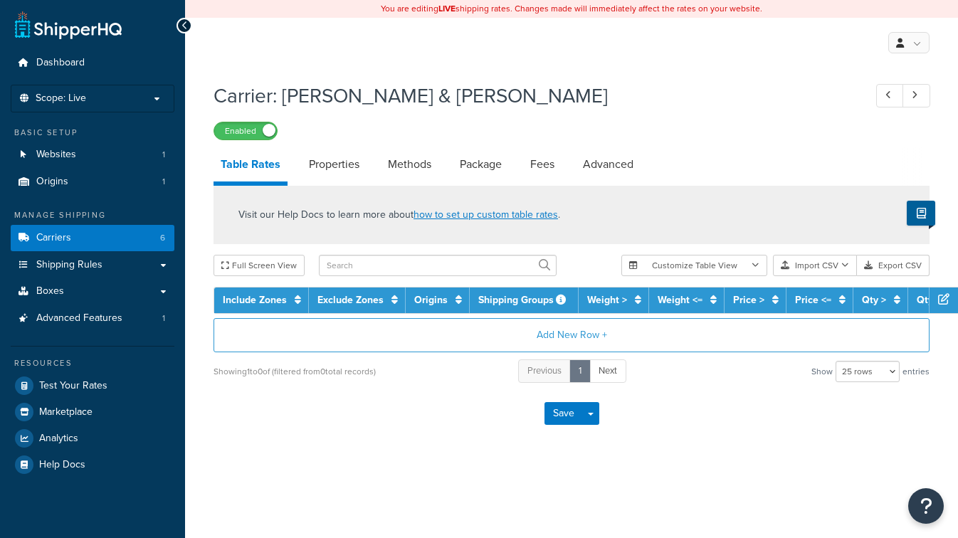
select select "25"
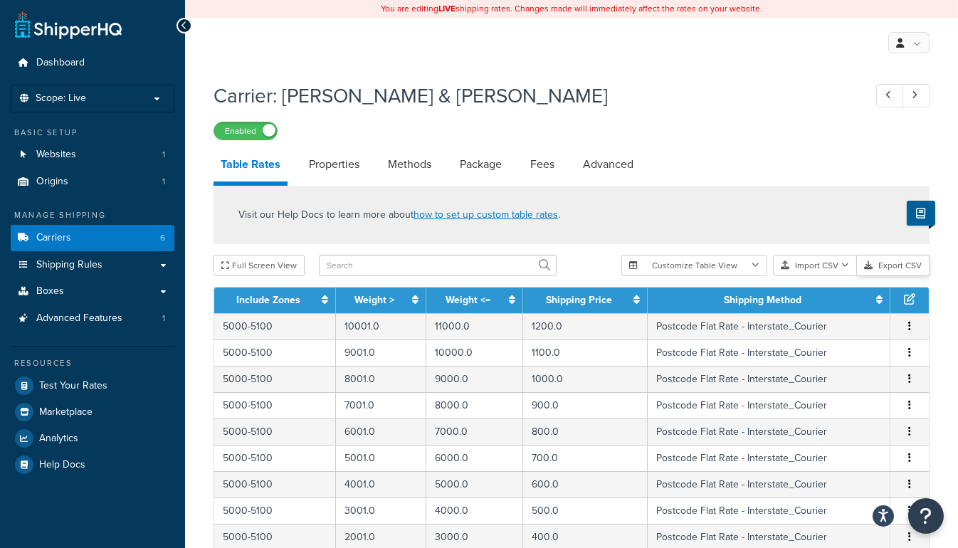
click at [901, 261] on button "Export CSV" at bounding box center [893, 265] width 73 height 21
click at [105, 235] on link "Carriers 6" at bounding box center [93, 238] width 164 height 26
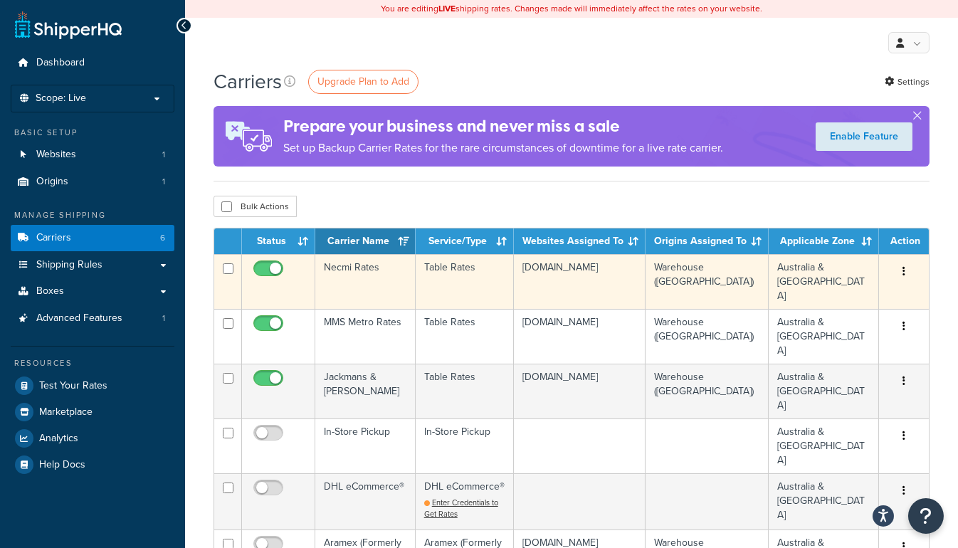
click at [357, 265] on td "Necmi Rates" at bounding box center [365, 281] width 100 height 55
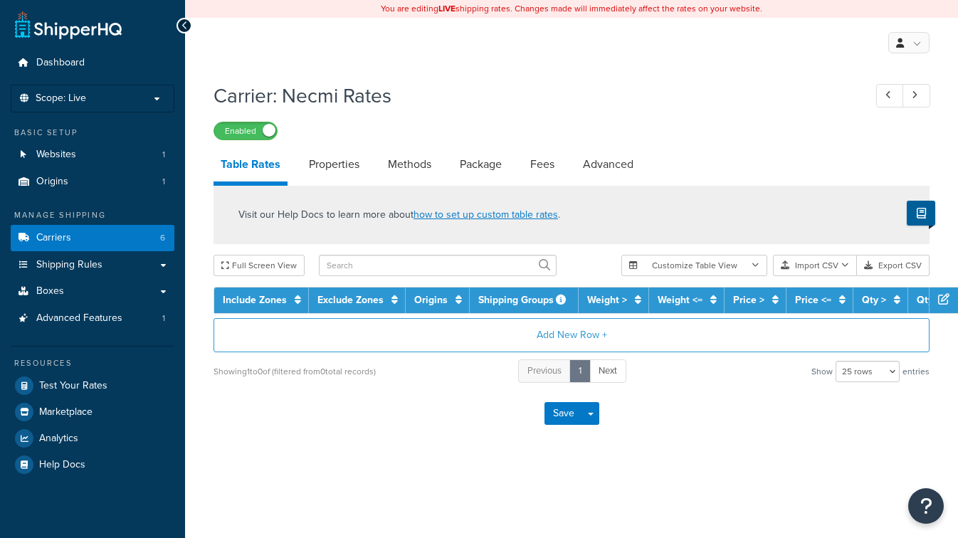
select select "25"
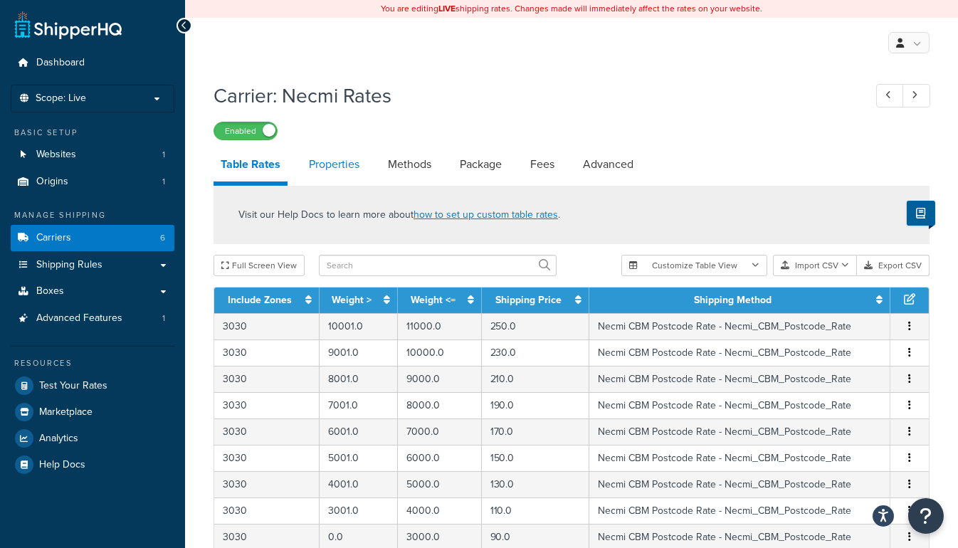
click at [326, 162] on link "Properties" at bounding box center [334, 164] width 65 height 34
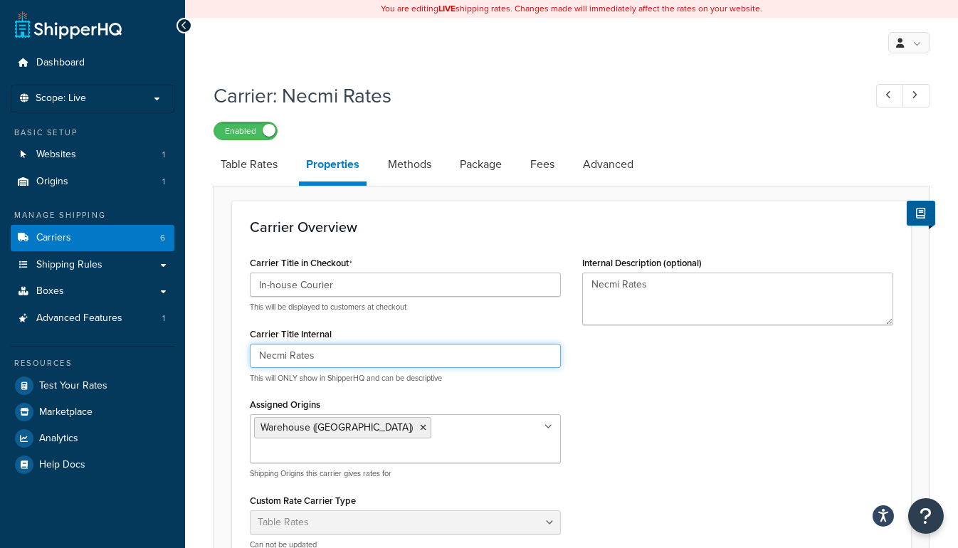
drag, startPoint x: 287, startPoint y: 352, endPoint x: 127, endPoint y: 355, distance: 160.2
click at [127, 355] on div "Dashboard Scope: Live Basic Setup Websites 1 Origins 1 Manage Shipping Carriers…" at bounding box center [479, 516] width 958 height 1032
drag, startPoint x: 321, startPoint y: 354, endPoint x: 164, endPoint y: 346, distance: 157.5
click at [145, 347] on div "Dashboard Scope: Live Basic Setup Websites 1 Origins 1 Manage Shipping Carriers…" at bounding box center [479, 516] width 958 height 1032
type input "All CBM Postcode Rates"
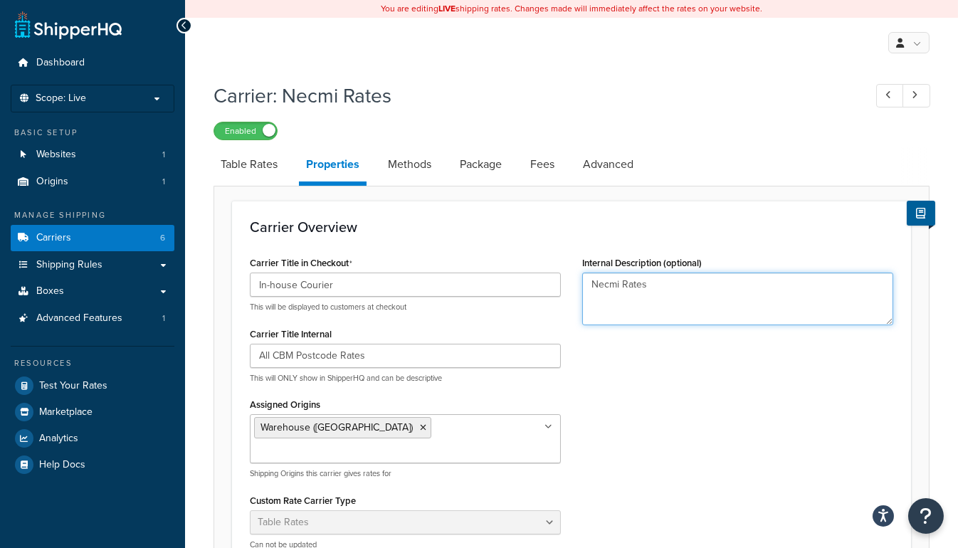
drag, startPoint x: 396, startPoint y: 275, endPoint x: 452, endPoint y: 273, distance: 56.3
click at [389, 275] on div "Carrier Title in Checkout In-house Courier This will be displayed to customers …" at bounding box center [571, 407] width 665 height 308
paste textarea "All CBM Postcode"
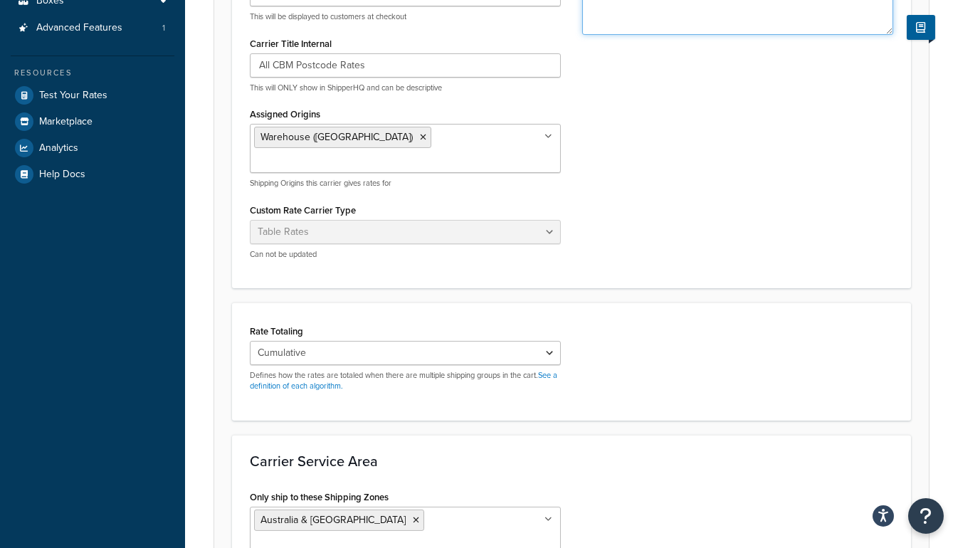
scroll to position [388, 0]
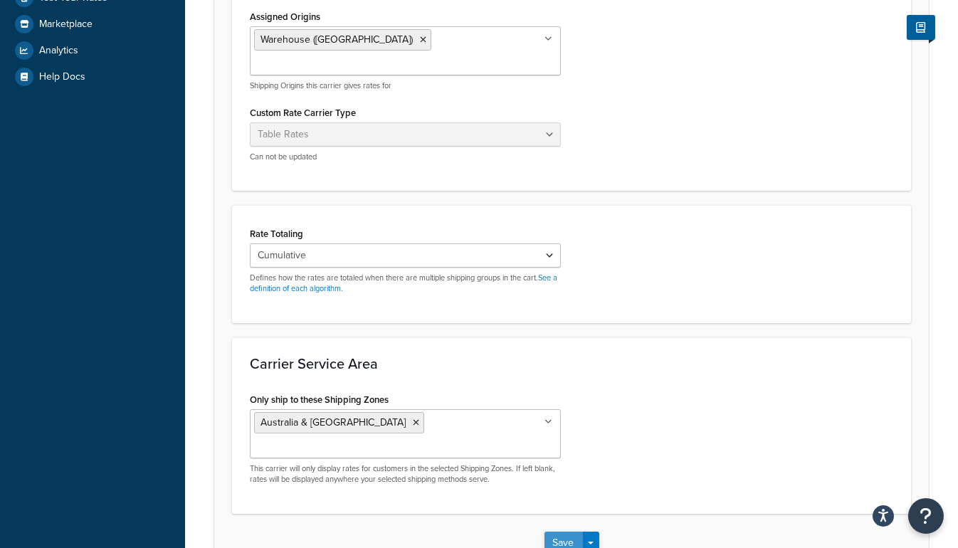
type textarea "All CBM Postcode Rates"
click at [566, 532] on button "Save" at bounding box center [563, 543] width 38 height 23
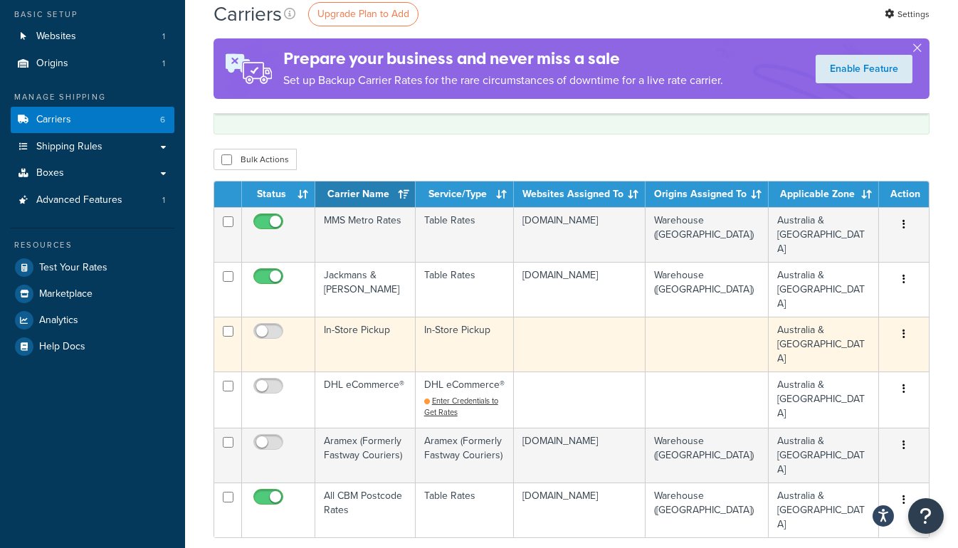
scroll to position [129, 0]
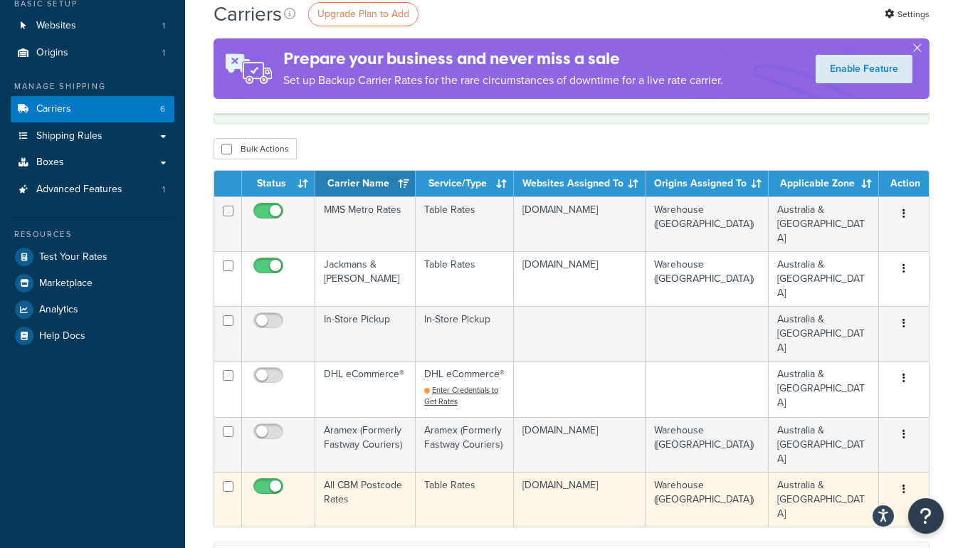
click at [355, 472] on td "All CBM Postcode Rates" at bounding box center [365, 499] width 100 height 55
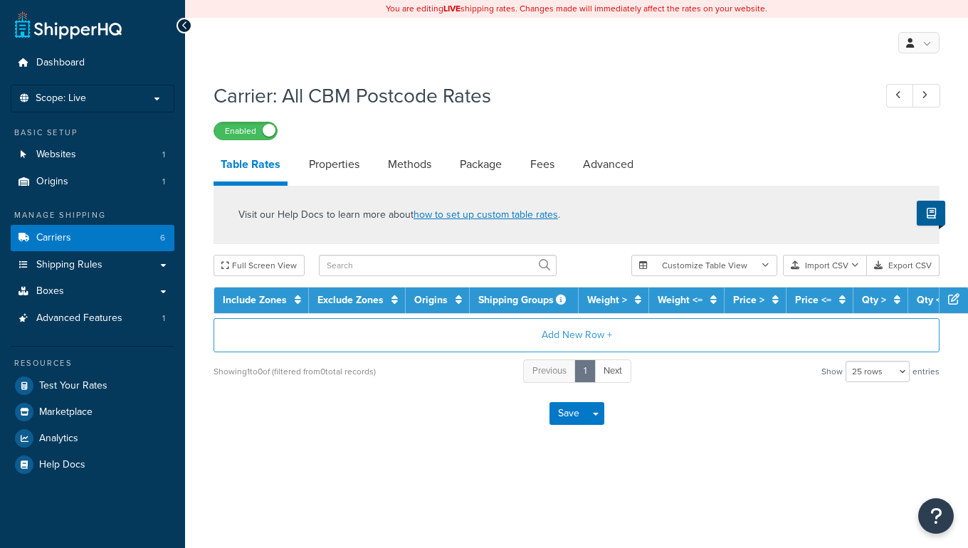
select select "25"
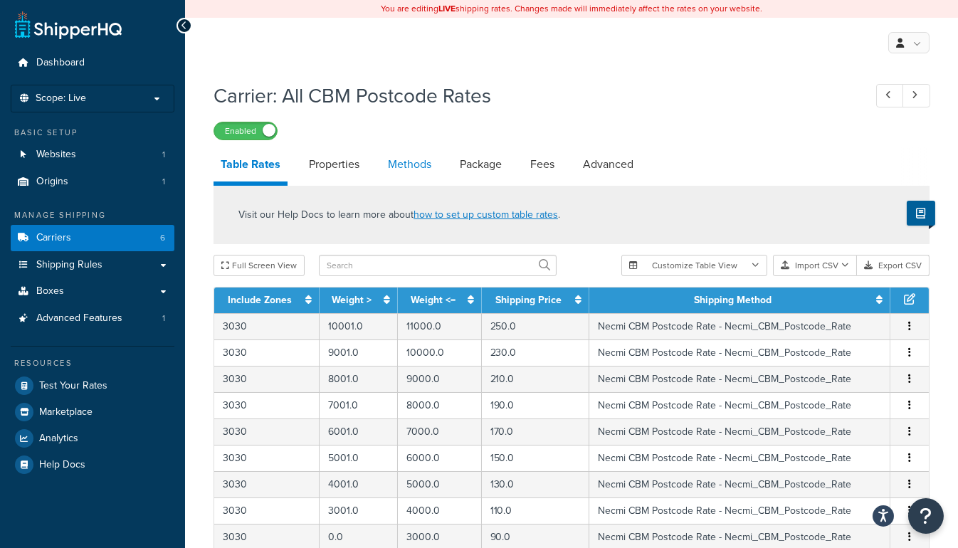
click at [406, 169] on link "Methods" at bounding box center [410, 164] width 58 height 34
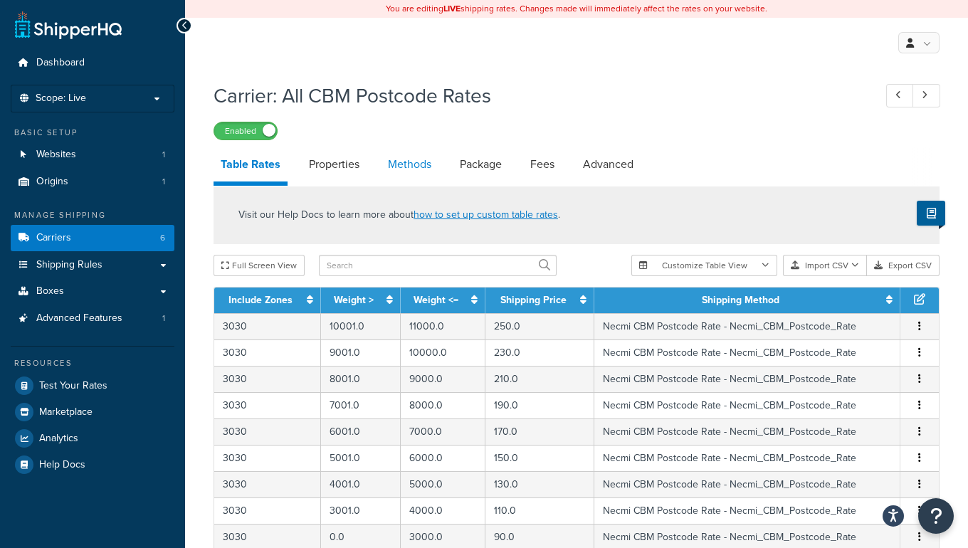
select select "25"
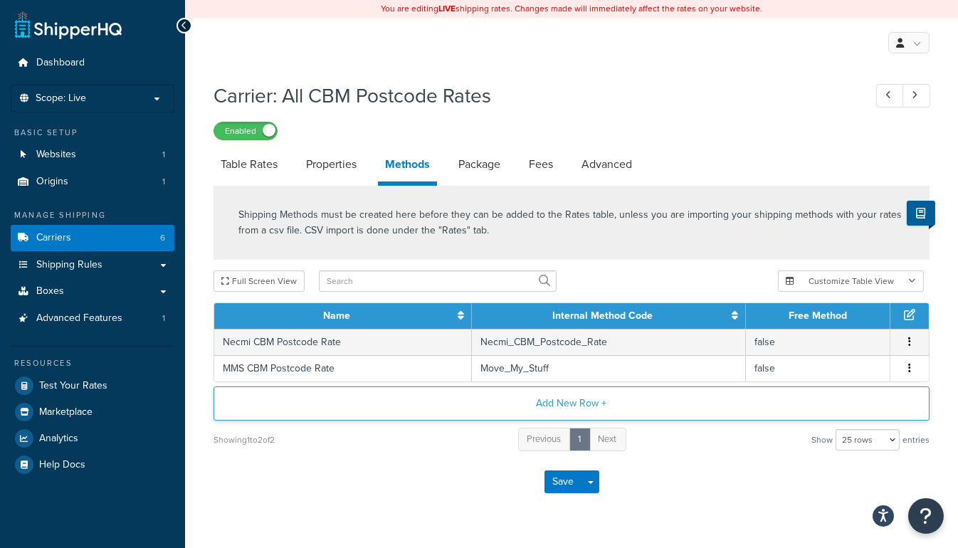
click at [579, 401] on button "Add New Row +" at bounding box center [572, 403] width 716 height 34
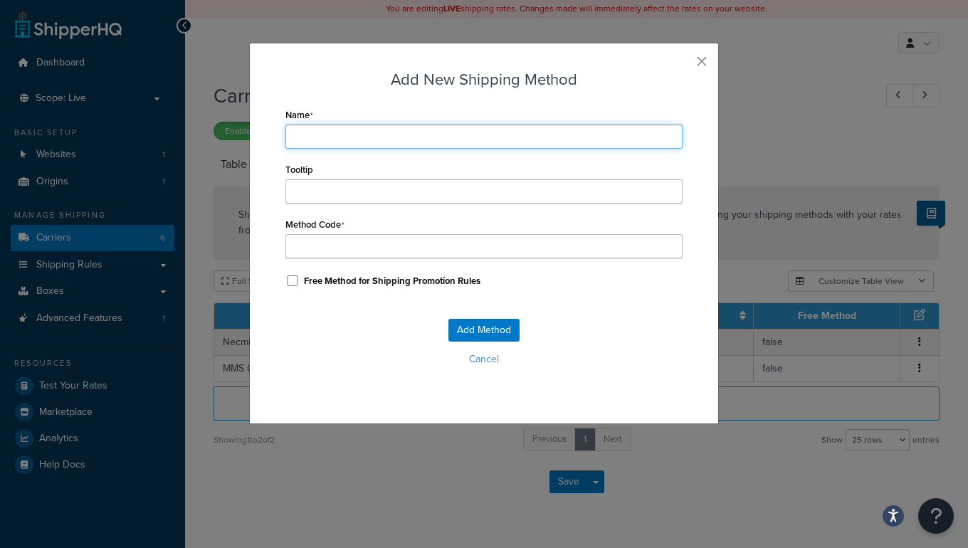
click at [332, 139] on input "Name" at bounding box center [483, 137] width 397 height 24
paste input "Necmi CBM Postcode Rate"
type input "Necmi CBM Postcode Rate"
type input "Necmi_CBM_Postcode_Rate"
type input "J CBM Postcode Rate"
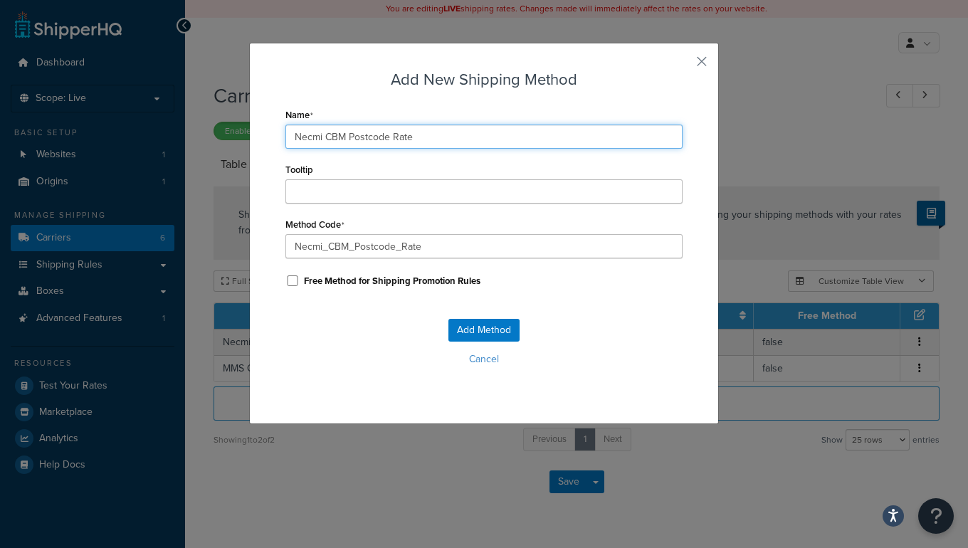
type input "J_CBM_Postcode_Rate"
type input "Ja CBM Postcode Rate"
type input "Ja_CBM_Postcode_Rate"
type input "Jac CBM Postcode Rate"
type input "Jac_CBM_Postcode_Rate"
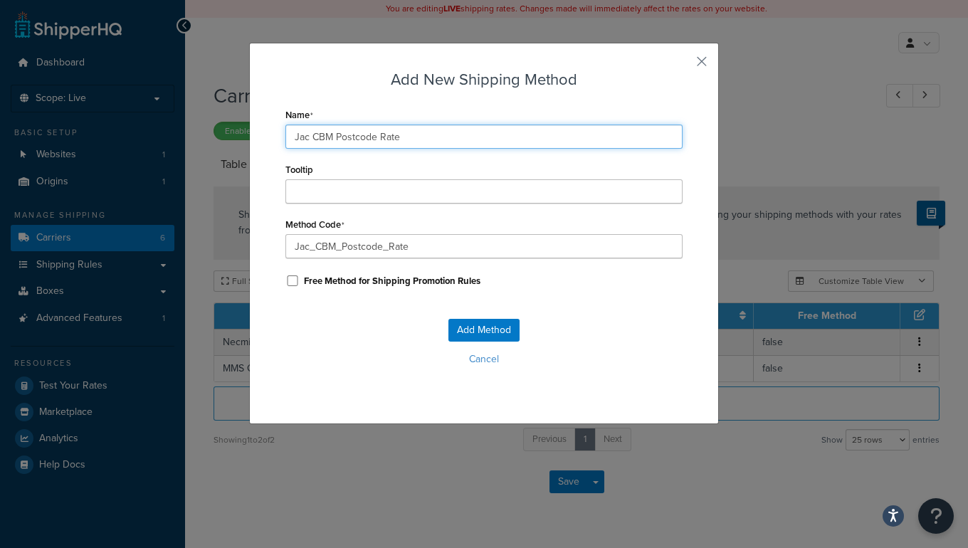
type input "Jack CBM Postcode Rate"
type input "Jack_CBM_Postcode_Rate"
type input "Jackm CBM Postcode Rate"
type input "Jackm_CBM_Postcode_Rate"
type input "Jackma CBM Postcode Rate"
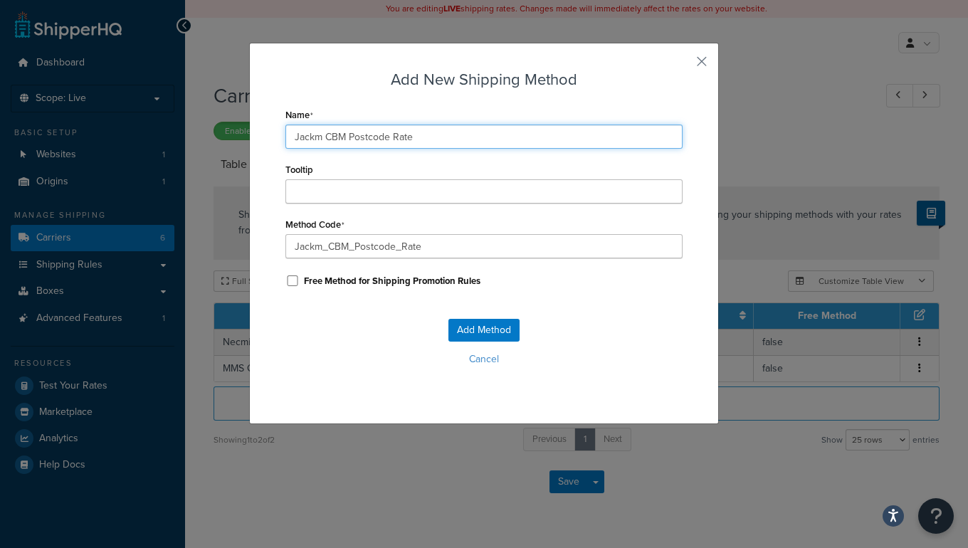
type input "Jackma_CBM_Postcode_Rate"
type input "Jackman CBM Postcode Rate"
type input "Jackman_CBM_Postcode_Rate"
type input "Jackmans CBM Postcode Rate"
type input "Jackmans_CBM_Postcode_Rate"
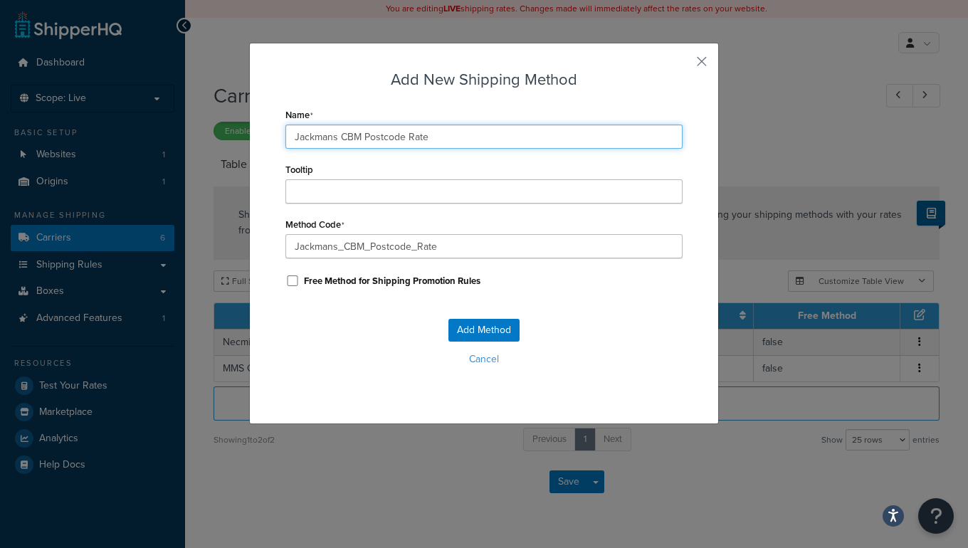
drag, startPoint x: 424, startPoint y: 127, endPoint x: 92, endPoint y: 142, distance: 332.7
click at [92, 141] on div "Add New Shipping Method Name Jackmans CBM Postcode Rate Tooltip Method Code Jac…" at bounding box center [484, 274] width 968 height 548
type input "Jackmans CBM Postcode Rate"
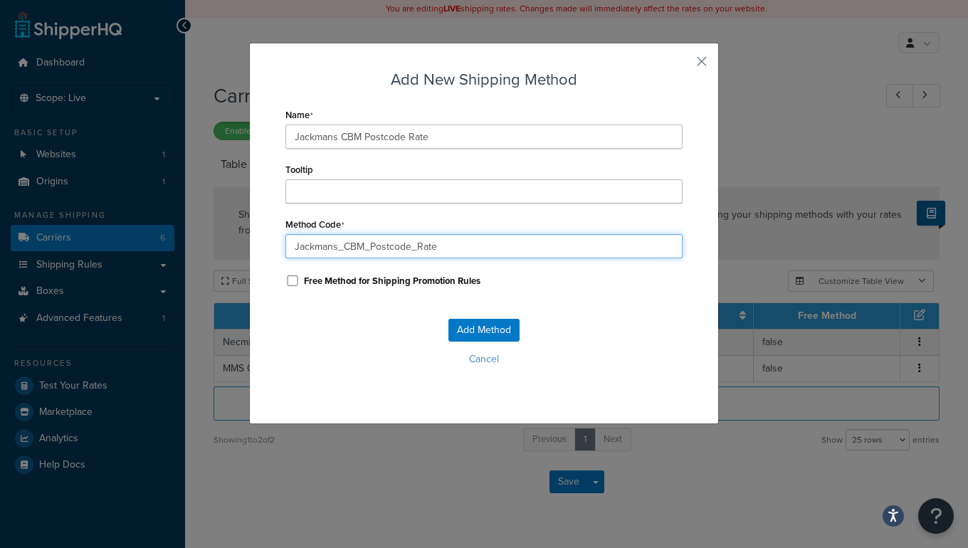
drag, startPoint x: 277, startPoint y: 243, endPoint x: 16, endPoint y: 253, distance: 261.4
click at [0, 252] on html "Accessibility Screen-Reader Guide, Feedback, and Issue Reporting | New window S…" at bounding box center [484, 291] width 968 height 582
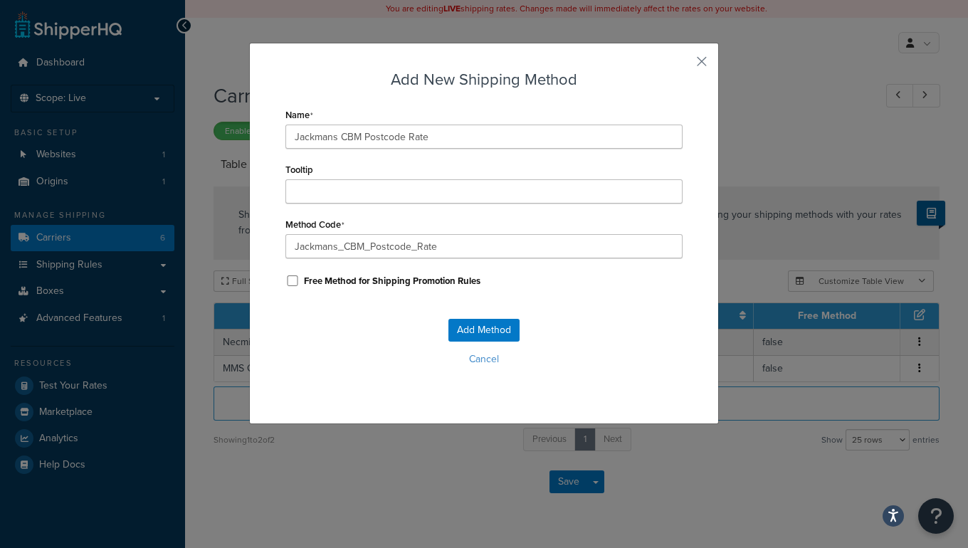
click at [265, 358] on div "Add New Shipping Method Name Jackmans CBM Postcode Rate Tooltip Method Code Jac…" at bounding box center [484, 233] width 470 height 381
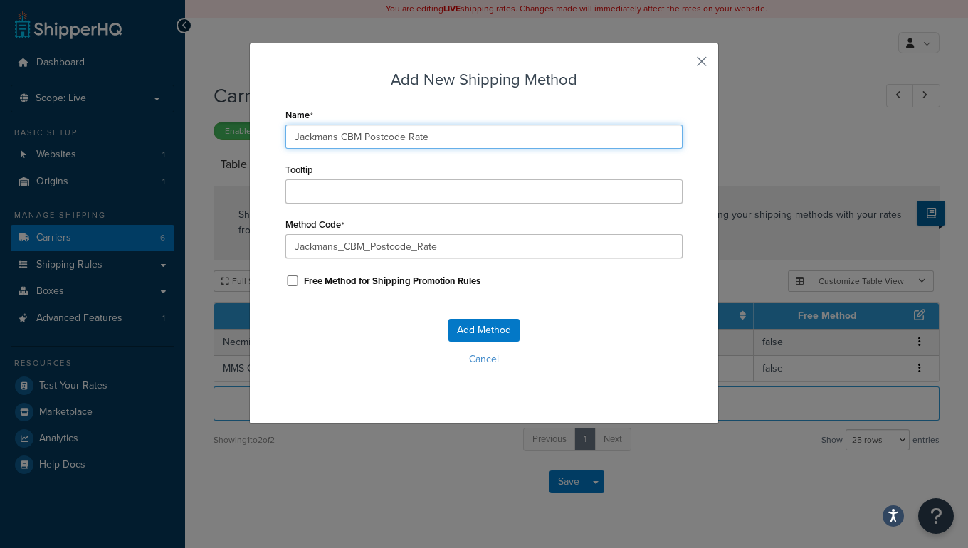
drag, startPoint x: 373, startPoint y: 135, endPoint x: 208, endPoint y: 133, distance: 165.1
click at [194, 135] on div "Add New Shipping Method Name Jackmans CBM Postcode Rate Tooltip Method Code Jac…" at bounding box center [484, 274] width 968 height 548
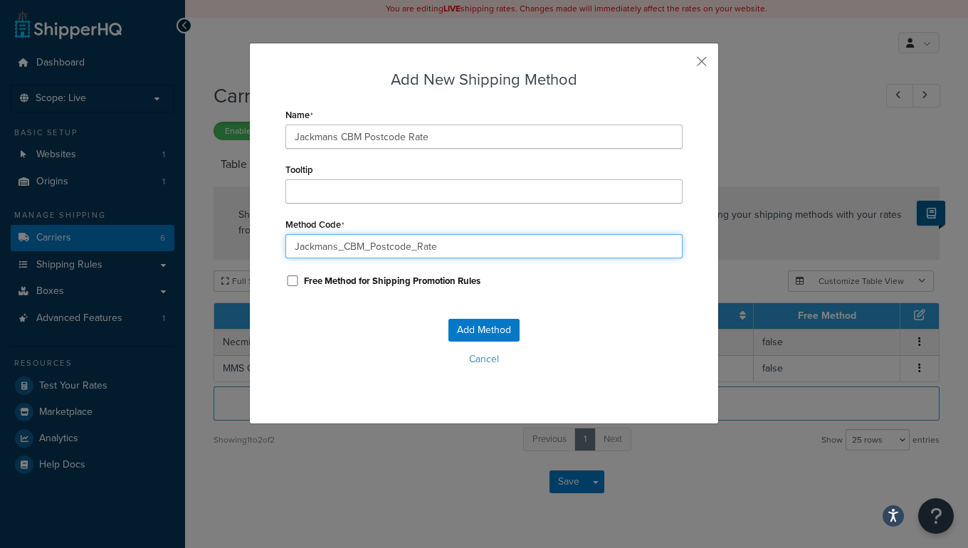
drag, startPoint x: 282, startPoint y: 250, endPoint x: 223, endPoint y: 250, distance: 59.1
click at [223, 250] on div "Add New Shipping Method Name Jackmans CBM Postcode Rate Tooltip Method Code Jac…" at bounding box center [484, 274] width 968 height 548
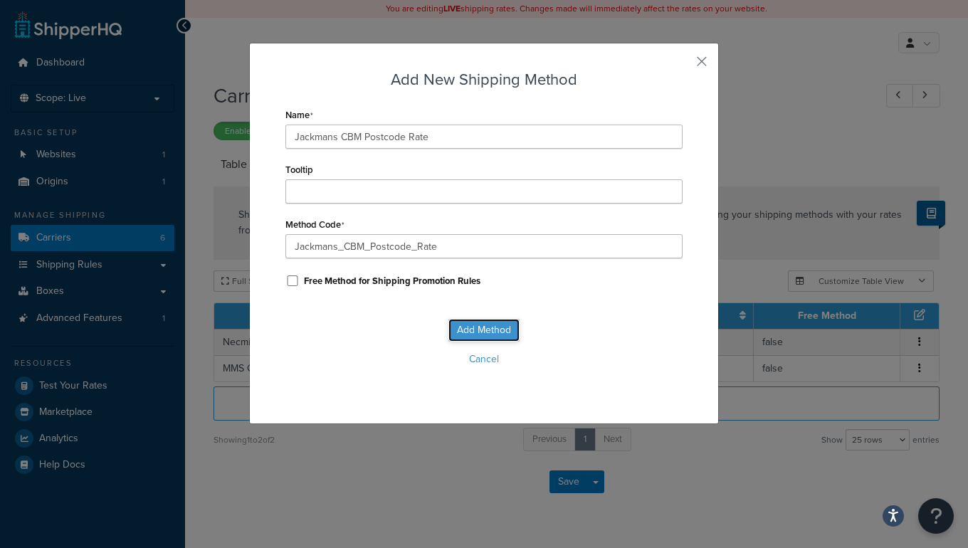
click at [464, 327] on button "Add Method" at bounding box center [483, 330] width 71 height 23
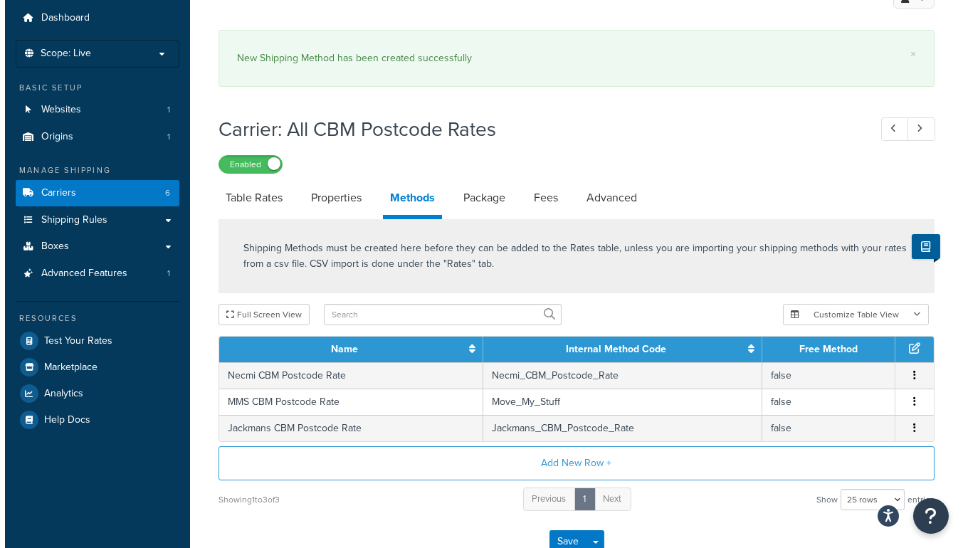
scroll to position [64, 0]
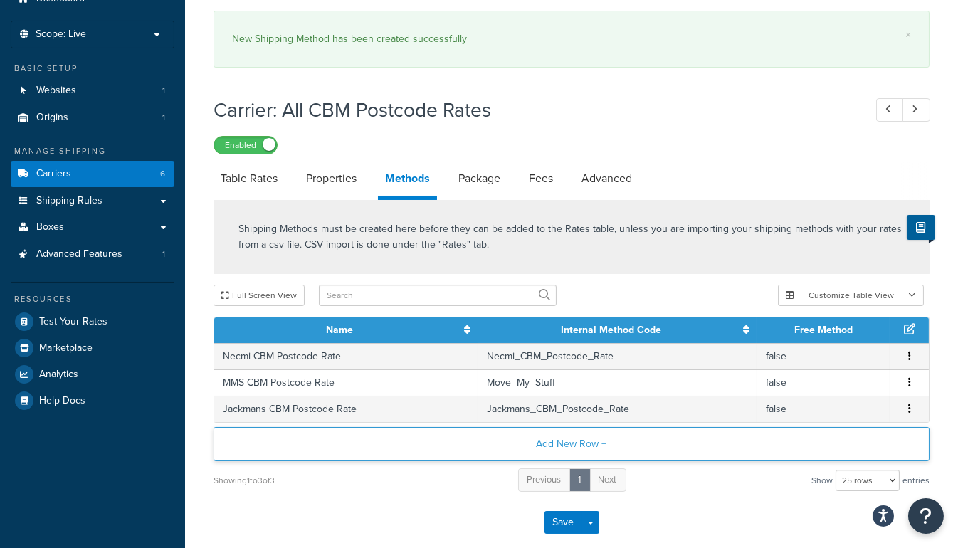
click at [574, 427] on button "Add New Row +" at bounding box center [572, 444] width 716 height 34
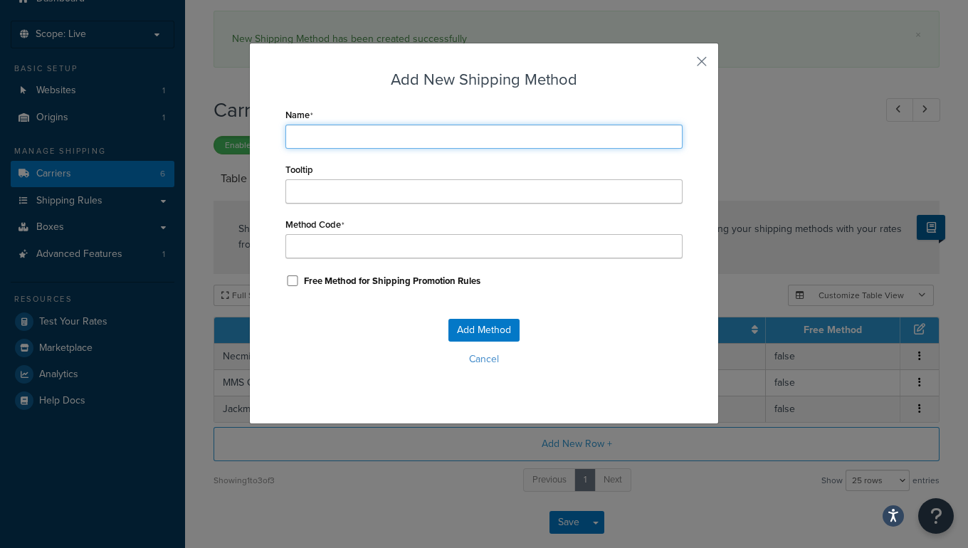
click at [308, 129] on input "Name" at bounding box center [483, 137] width 397 height 24
paste input "Jackmans CBM Postcode Rate"
type input "Jackmans CBM Postcode Rate"
type input "Jackmans_CBM_Postcode_Rate"
drag, startPoint x: 334, startPoint y: 137, endPoint x: 170, endPoint y: 139, distance: 163.7
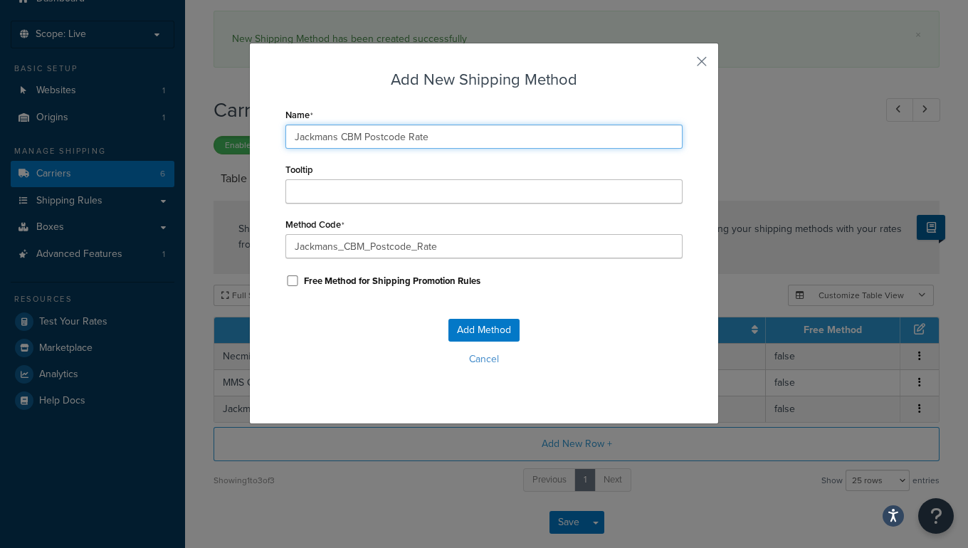
click at [160, 139] on div "Add New Shipping Method Name Jackmans CBM Postcode Rate Tooltip Method Code Jac…" at bounding box center [484, 274] width 968 height 548
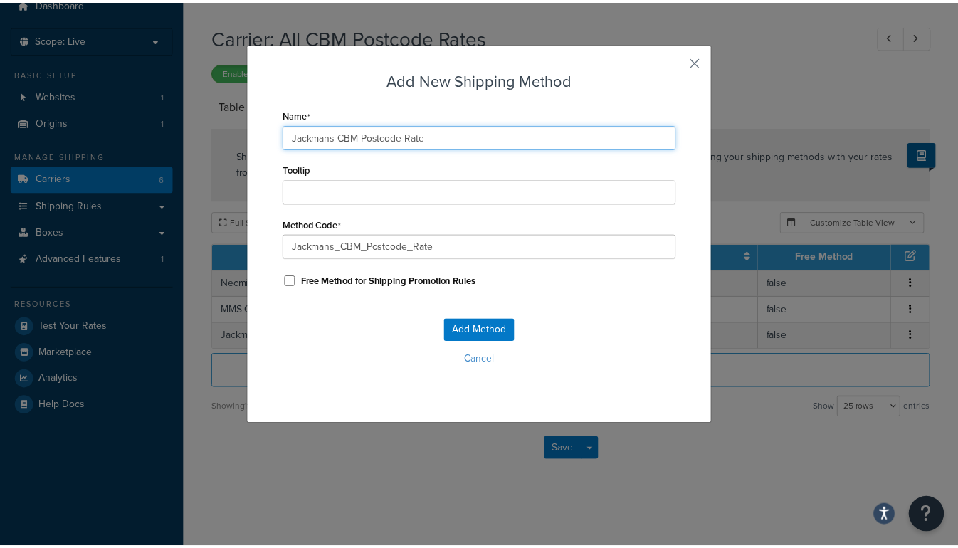
scroll to position [58, 0]
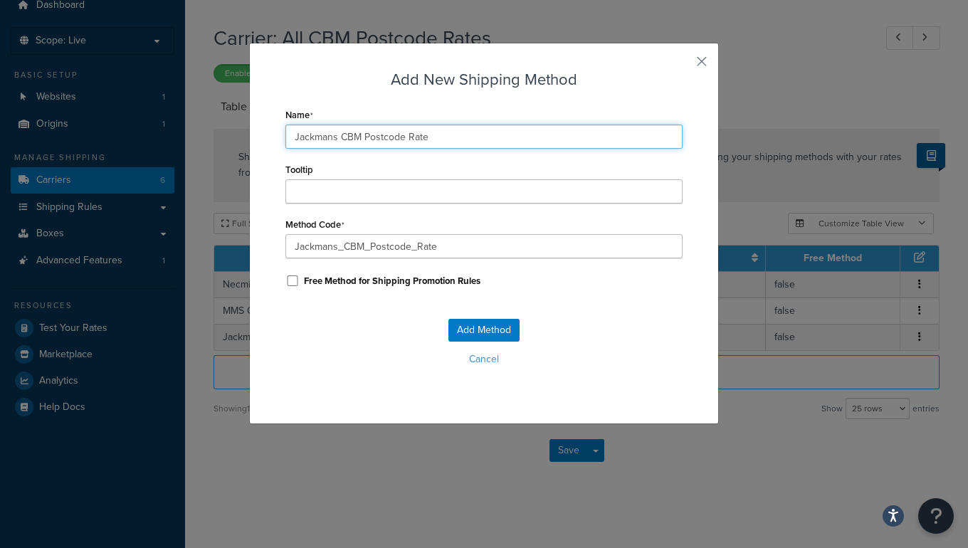
type input "M CBM Postcode Rate"
type input "M_CBM_Postcode_Rate"
type input "Ma CBM Postcode Rate"
type input "Ma_CBM_Postcode_Rate"
type input "Maz CBM Postcode Rate"
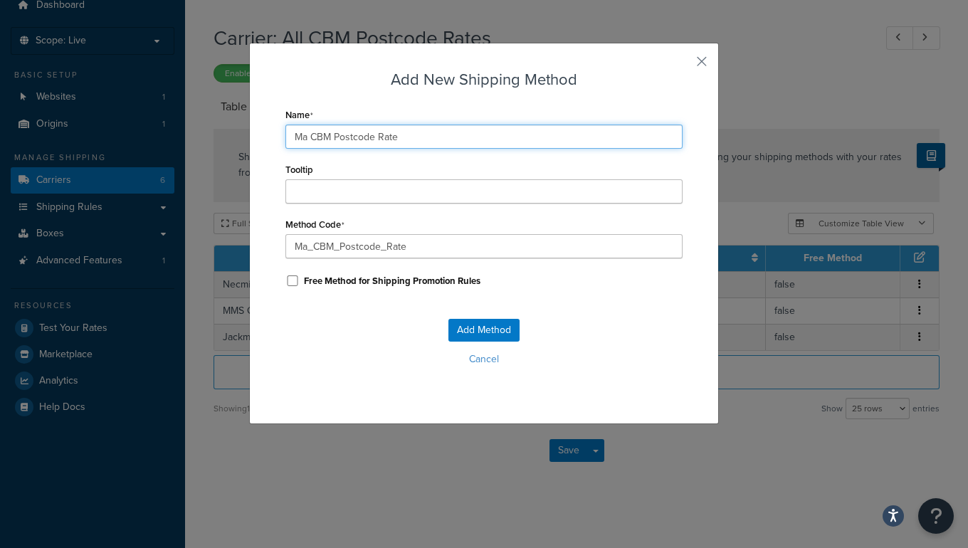
type input "Maz_CBM_Postcode_Rate"
type input "Maze CBM Postcode Rate"
type input "Maze_CBM_Postcode_Rate"
type input "Mazen CBM Postcode Rate"
type input "Mazen_CBM_Postcode_Rate"
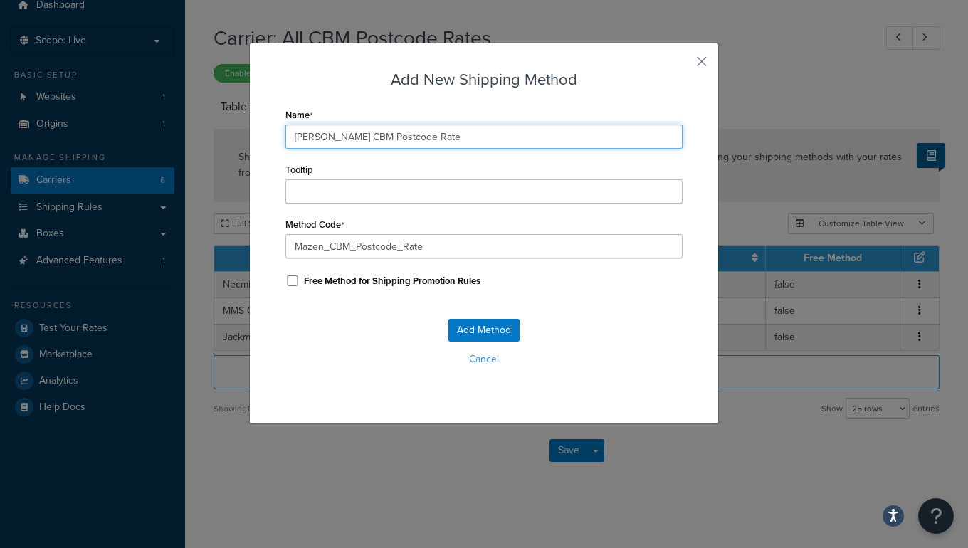
drag, startPoint x: 434, startPoint y: 139, endPoint x: 193, endPoint y: 130, distance: 241.4
click at [176, 131] on div "Add New Shipping Method Name Mazen CBM Postcode Rate Tooltip Method Code Mazen_…" at bounding box center [484, 274] width 968 height 548
type input "Mazen CBM Postcode Rate"
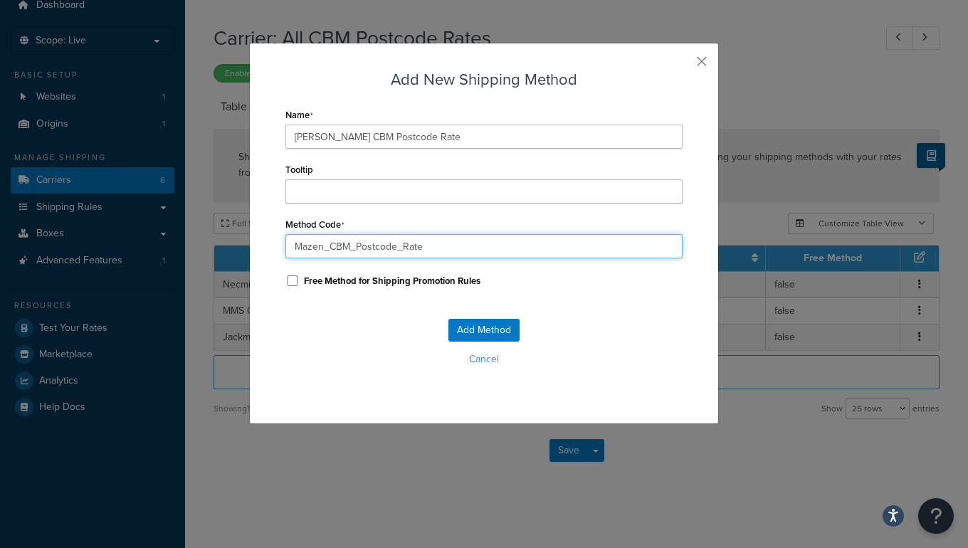
drag, startPoint x: 424, startPoint y: 249, endPoint x: 154, endPoint y: 243, distance: 269.8
click at [154, 243] on div "Add New Shipping Method Name Mazen CBM Postcode Rate Tooltip Method Code Mazen_…" at bounding box center [484, 274] width 968 height 548
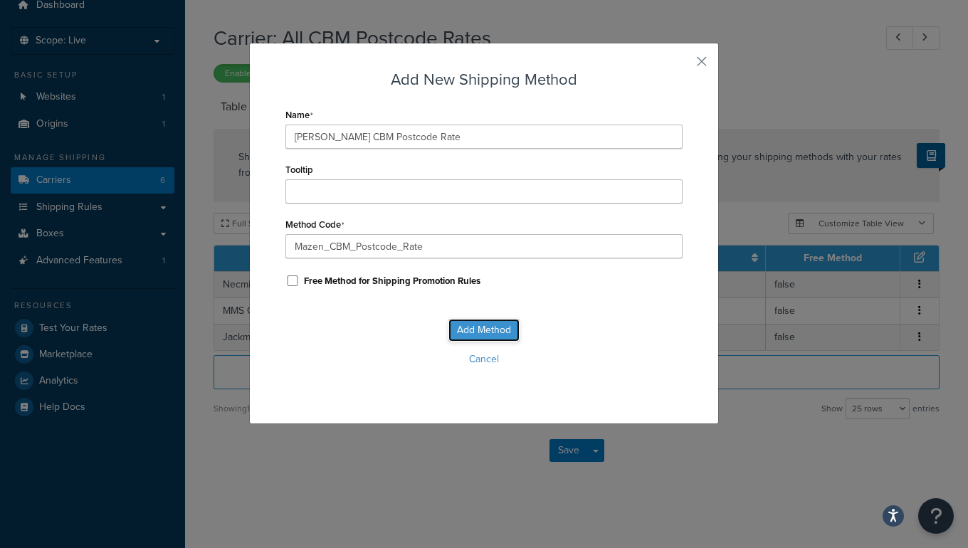
click at [473, 332] on button "Add Method" at bounding box center [483, 330] width 71 height 23
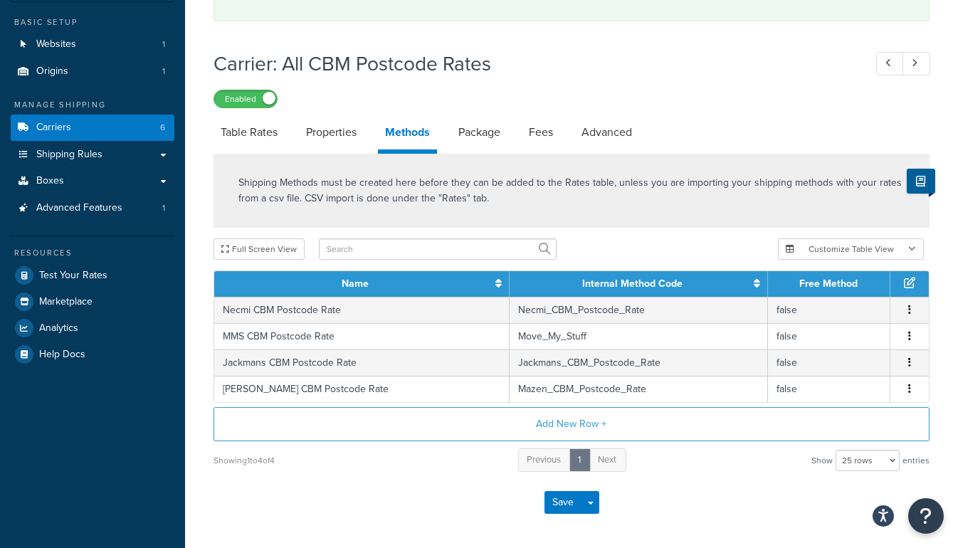
scroll to position [122, 0]
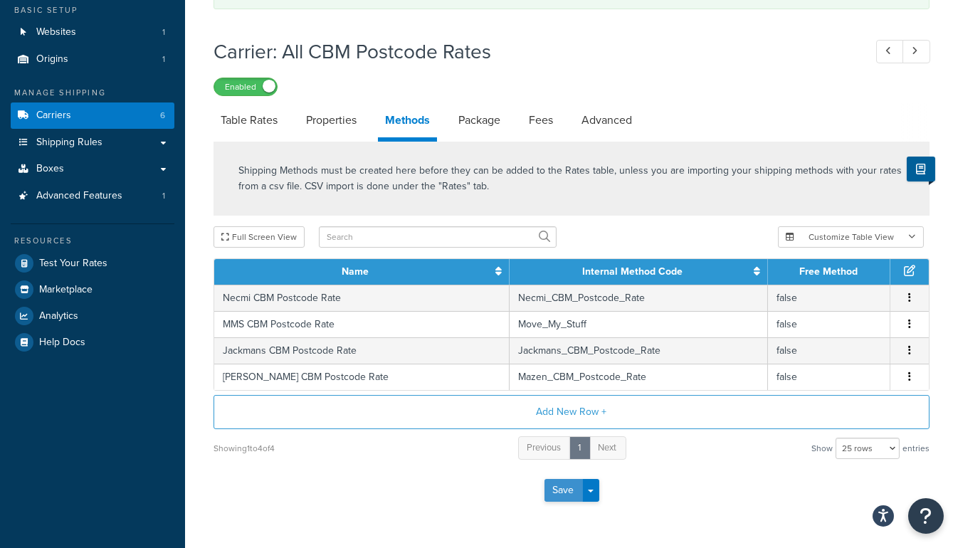
click at [550, 483] on button "Save" at bounding box center [563, 490] width 38 height 23
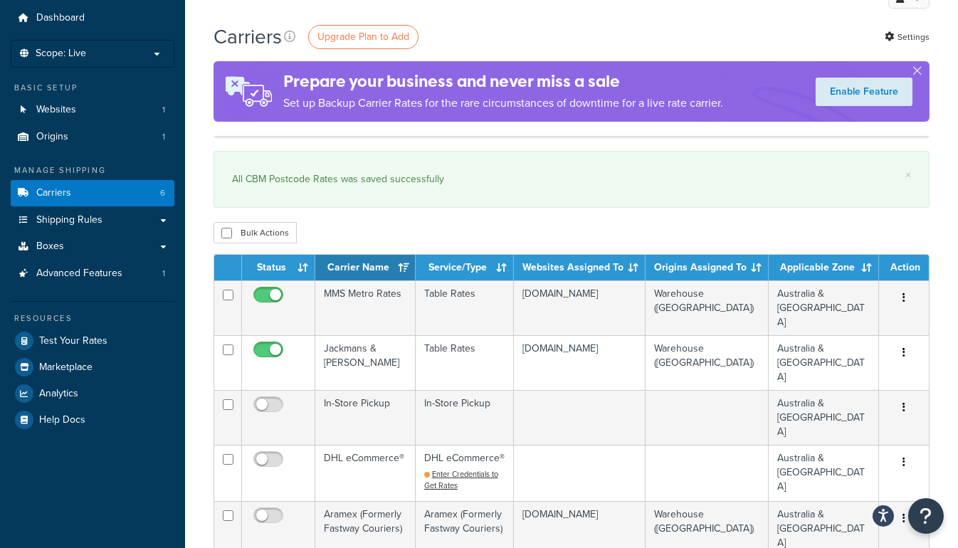
scroll to position [64, 0]
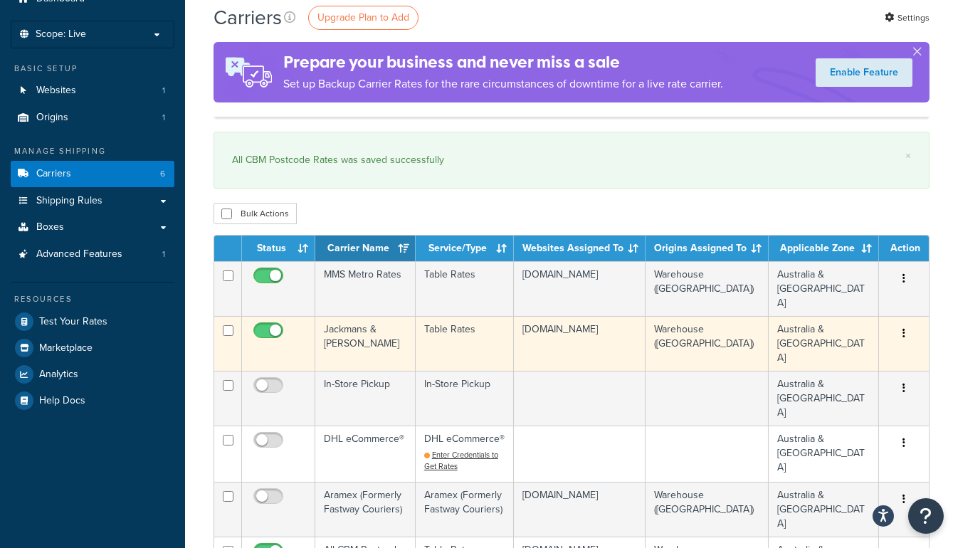
click at [278, 325] on input "checkbox" at bounding box center [270, 334] width 39 height 18
checkbox input "false"
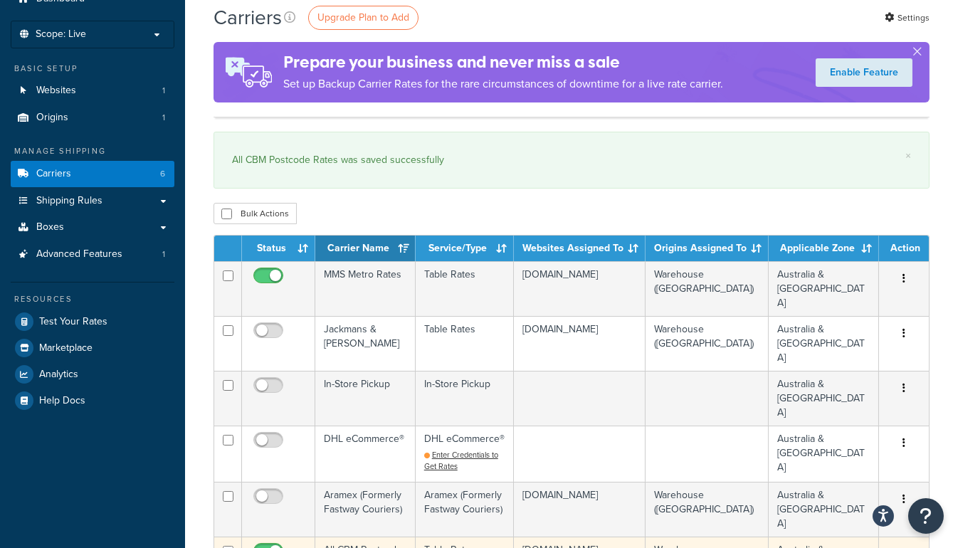
click at [275, 546] on input "checkbox" at bounding box center [270, 555] width 39 height 18
click at [280, 546] on input "checkbox" at bounding box center [270, 555] width 39 height 18
checkbox input "true"
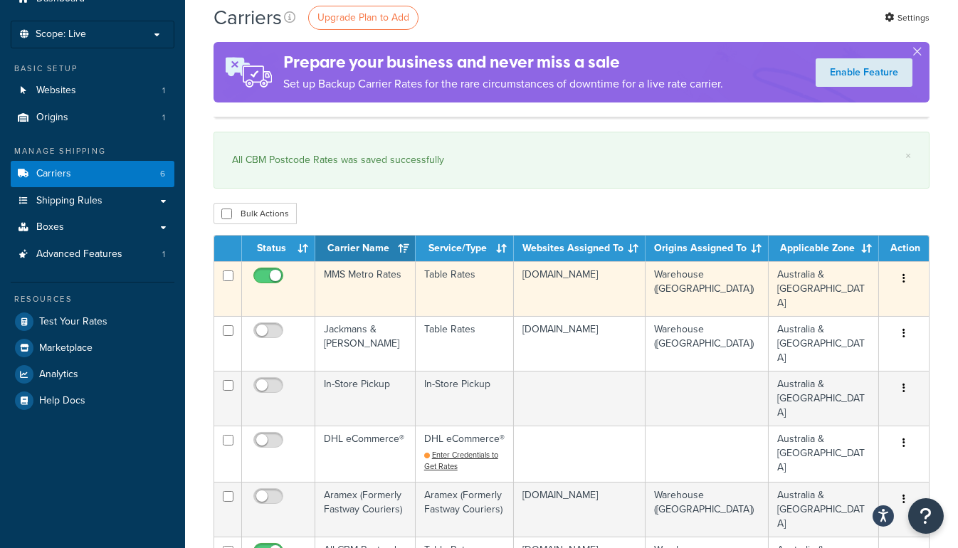
click at [269, 274] on input "checkbox" at bounding box center [270, 279] width 39 height 18
checkbox input "false"
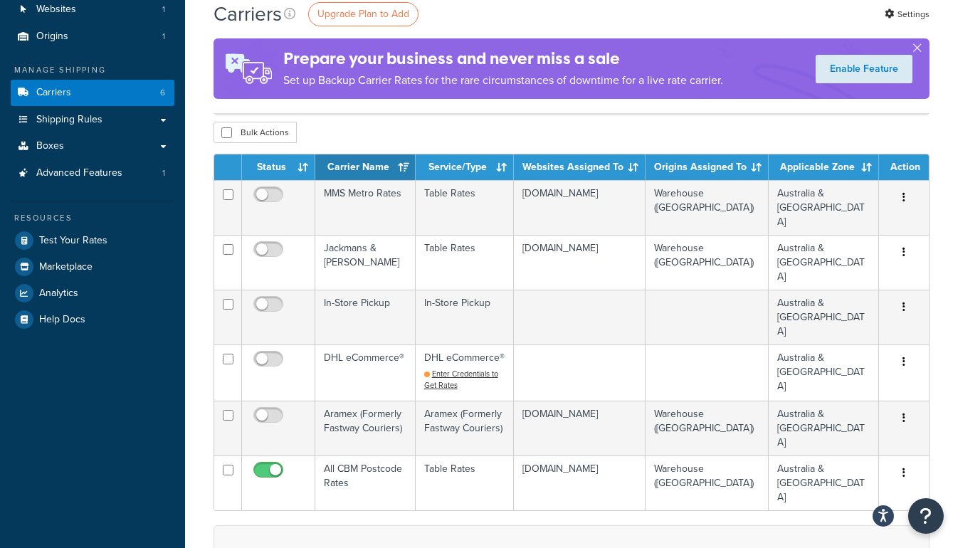
scroll to position [194, 0]
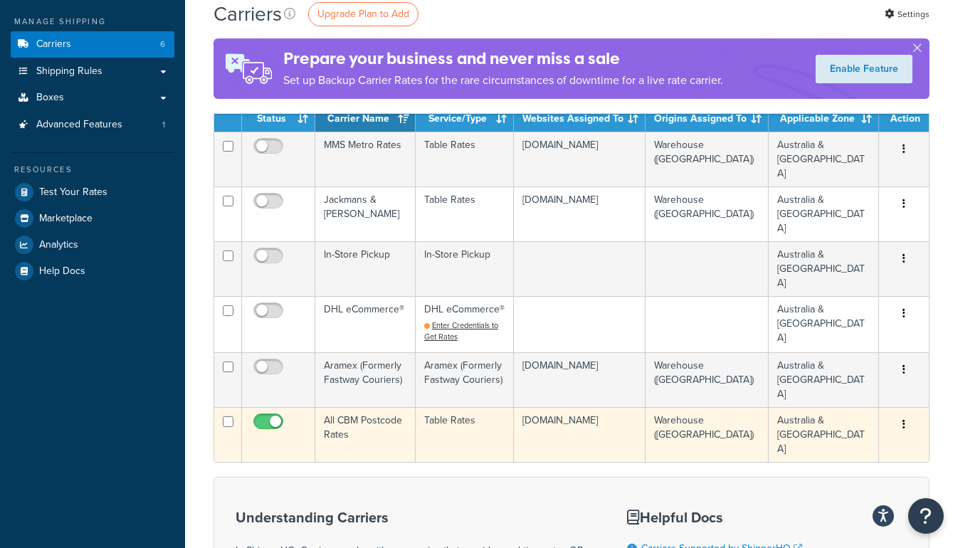
click at [374, 407] on td "All CBM Postcode Rates" at bounding box center [365, 434] width 100 height 55
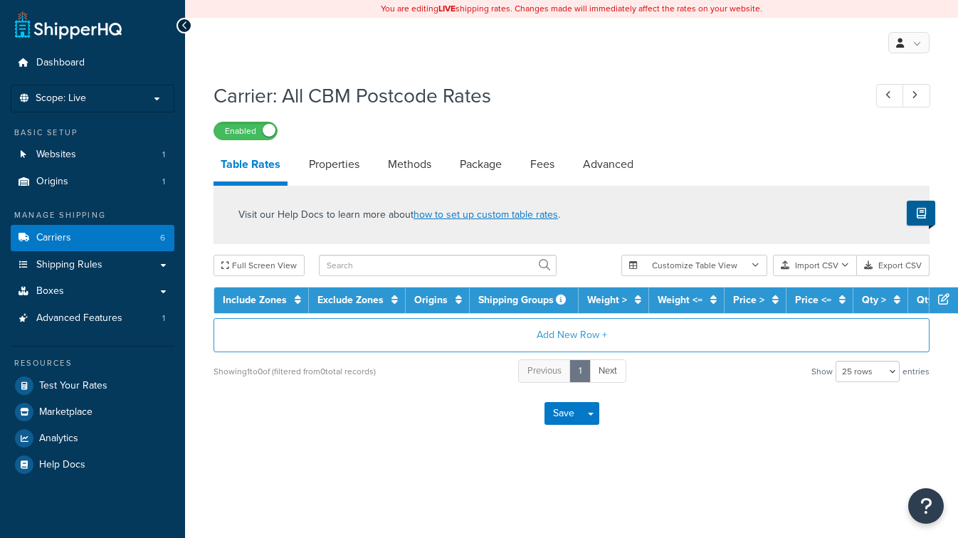
select select "25"
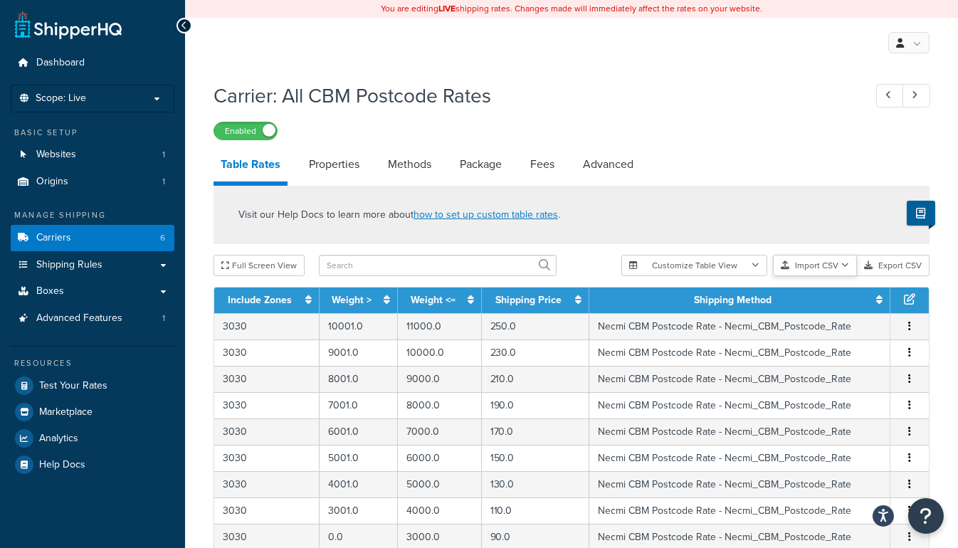
click at [817, 271] on button "Import CSV" at bounding box center [815, 265] width 84 height 21
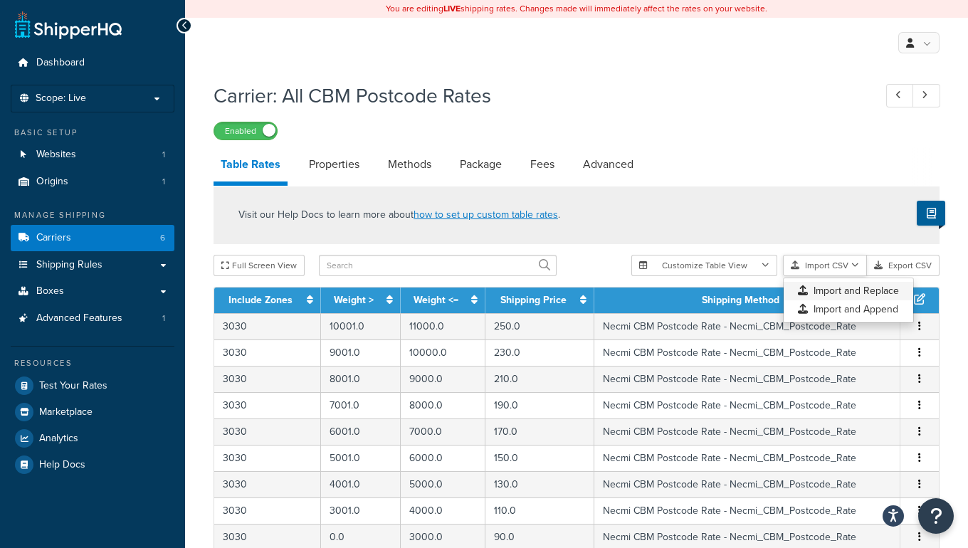
click at [829, 276] on div "Customize Table View Show all columns Show selected columns Import CSV Import a…" at bounding box center [785, 265] width 308 height 21
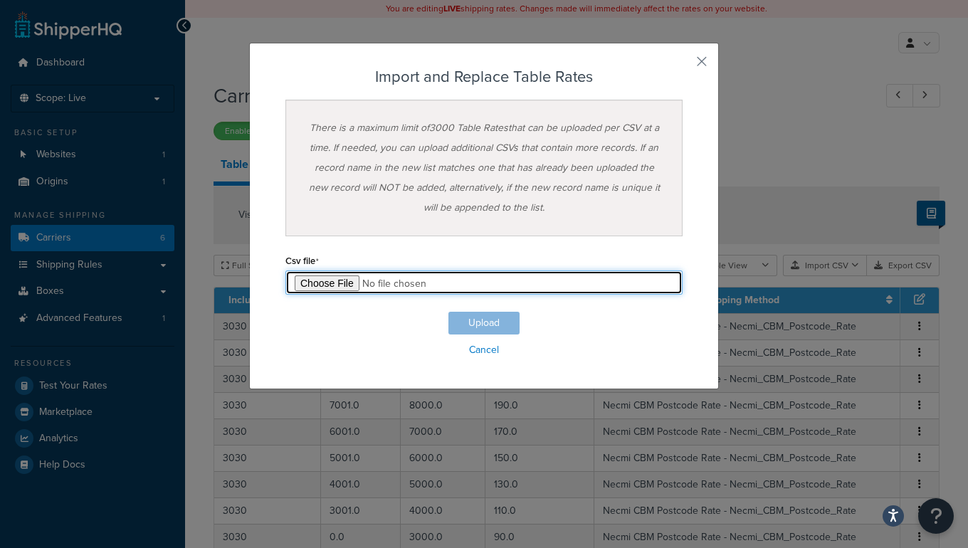
click at [321, 282] on input "file" at bounding box center [483, 282] width 397 height 24
type input "C:\fakepath\Consolidated Table Rate Export-2025-08-15 0453.csv"
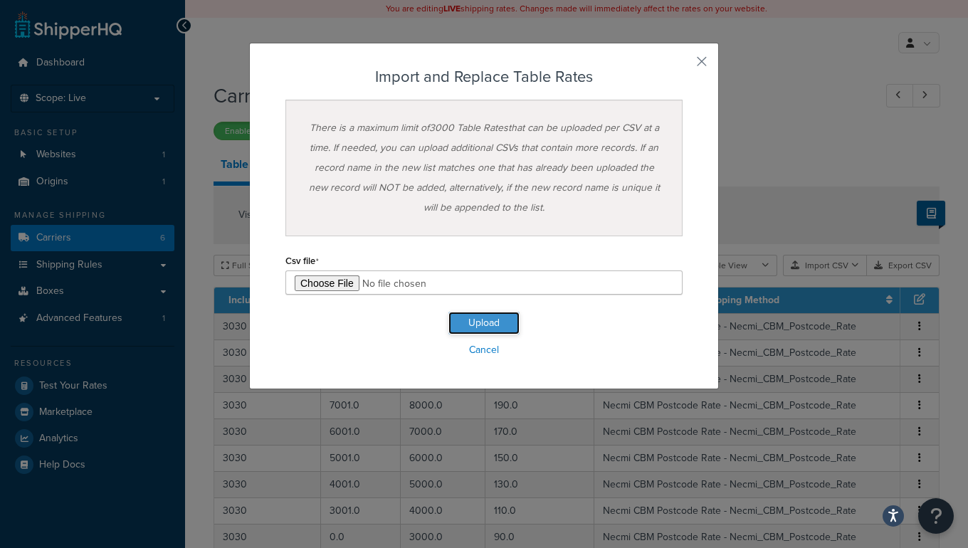
click at [502, 322] on button "Upload" at bounding box center [483, 323] width 71 height 23
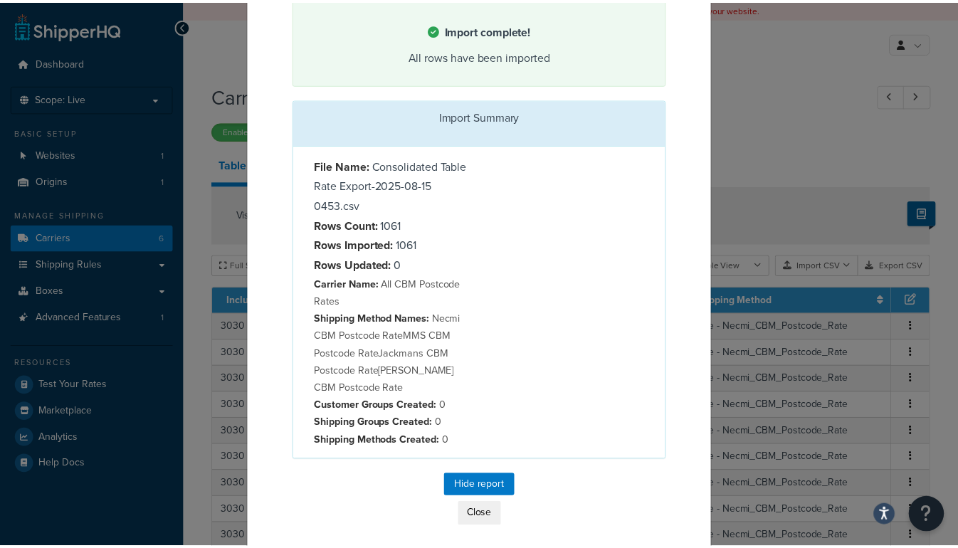
scroll to position [70, 0]
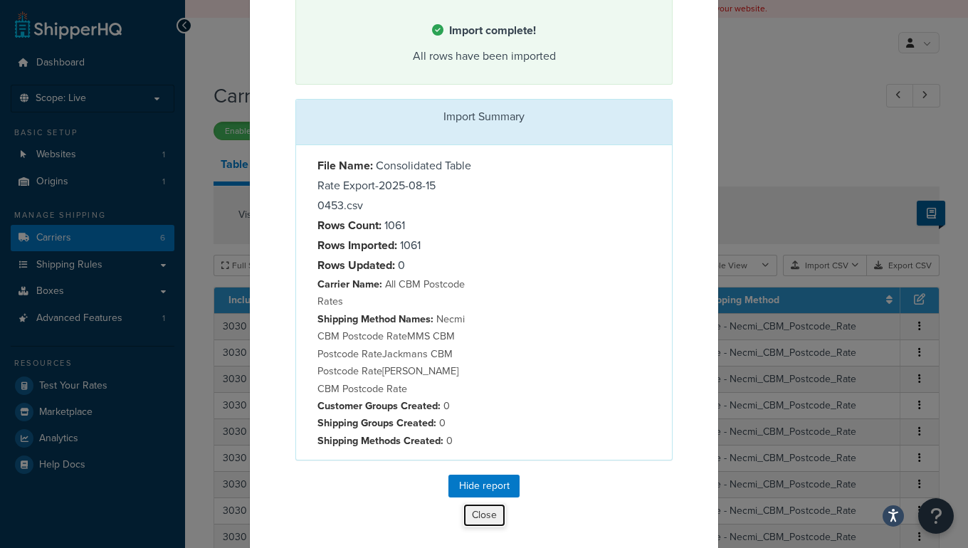
click at [480, 510] on button "Close" at bounding box center [484, 515] width 43 height 24
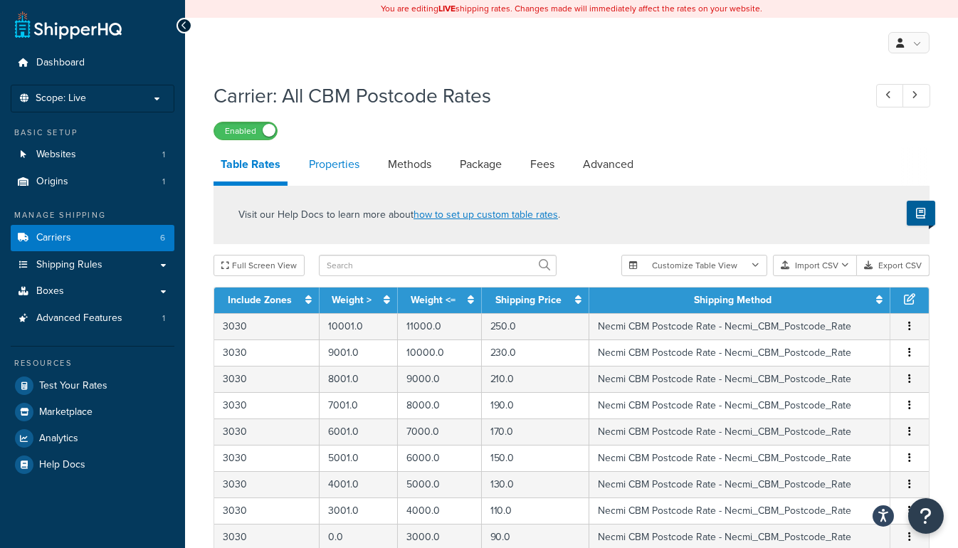
click at [346, 164] on link "Properties" at bounding box center [334, 164] width 65 height 34
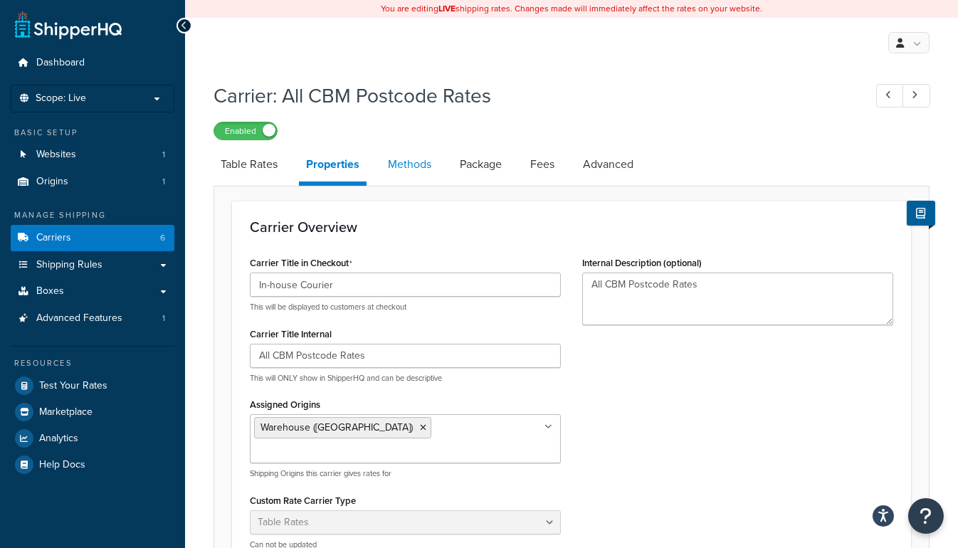
click at [389, 170] on link "Methods" at bounding box center [410, 164] width 58 height 34
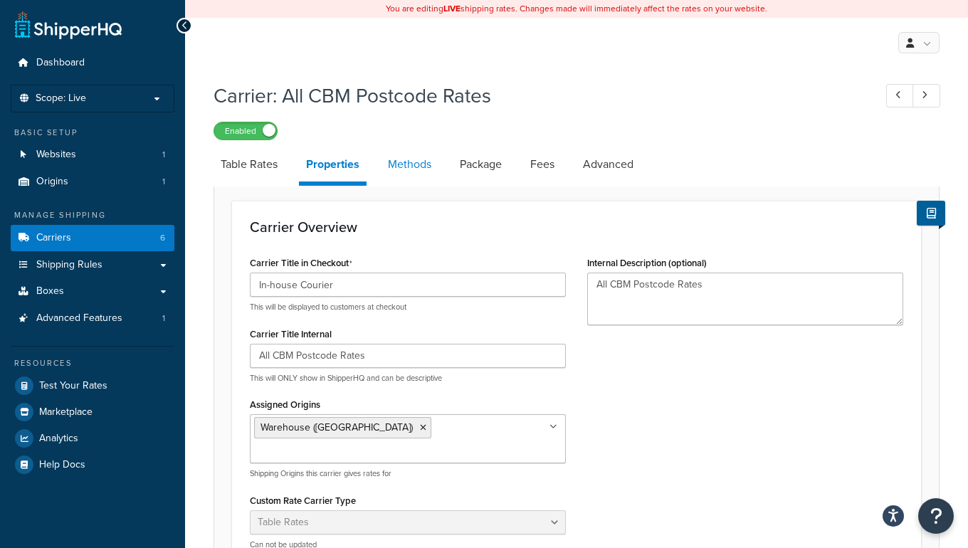
select select "25"
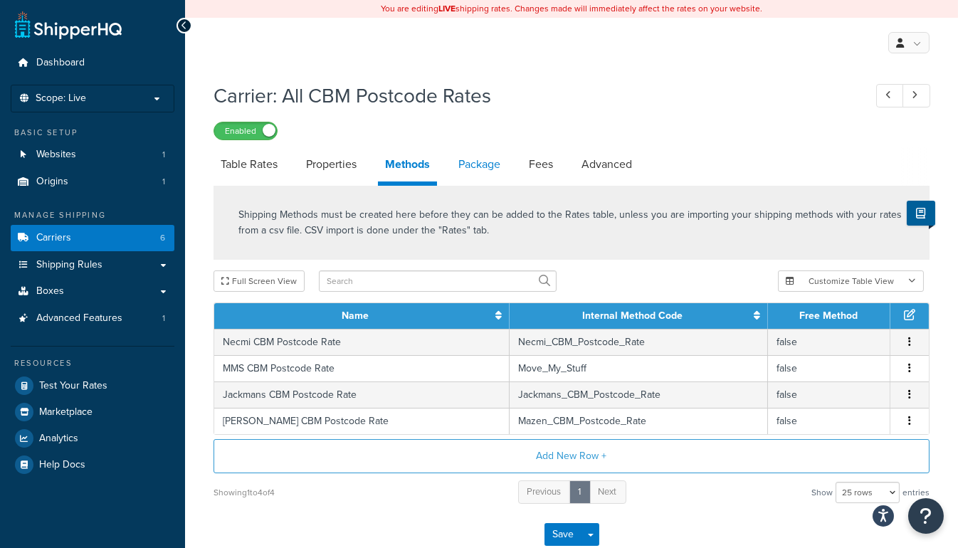
click at [478, 167] on link "Package" at bounding box center [479, 164] width 56 height 34
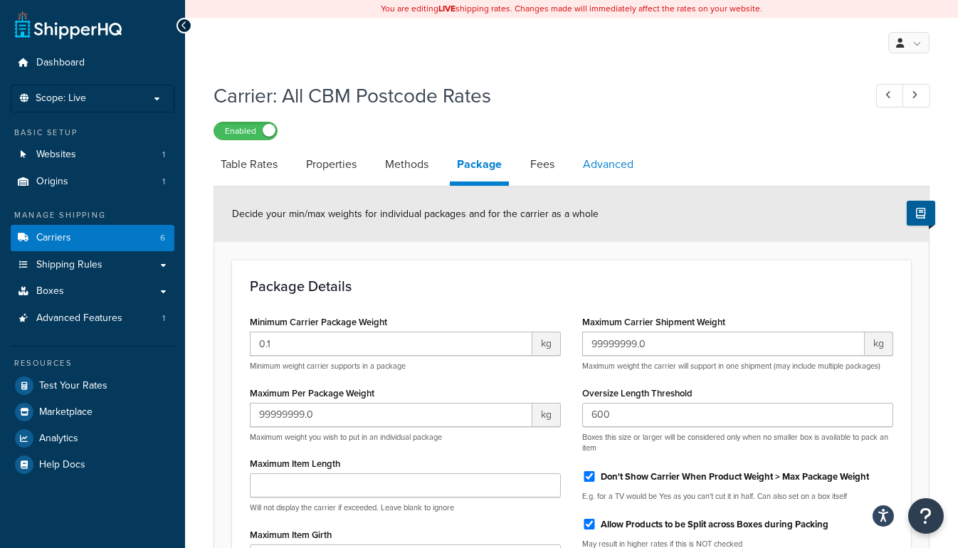
click at [639, 165] on link "Advanced" at bounding box center [608, 164] width 65 height 34
select select "false"
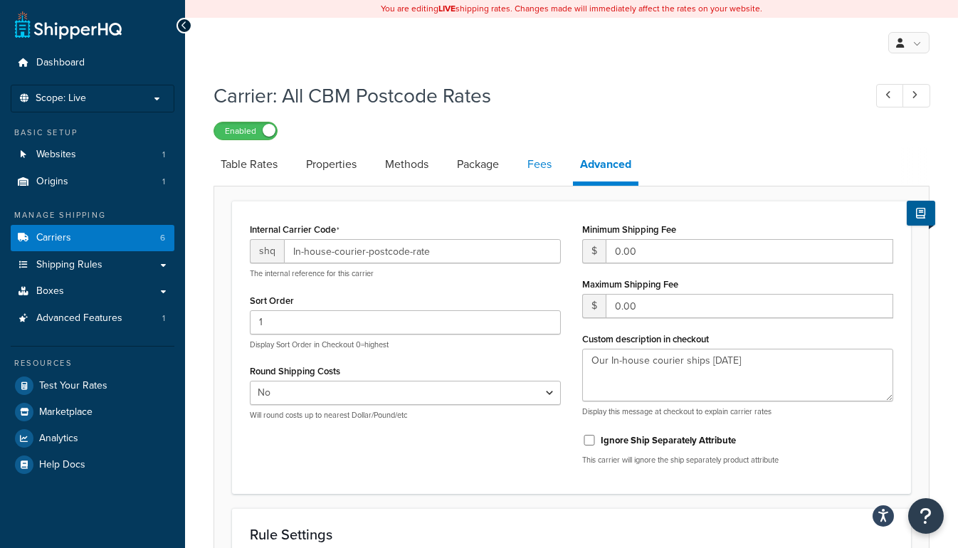
click at [543, 161] on link "Fees" at bounding box center [539, 164] width 38 height 34
select select "AFTER"
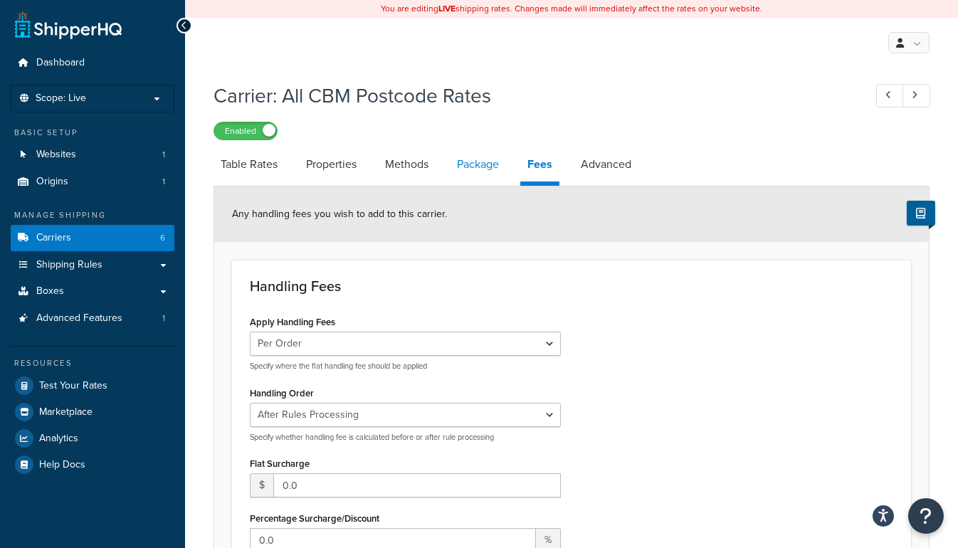
click at [485, 167] on link "Package" at bounding box center [478, 164] width 56 height 34
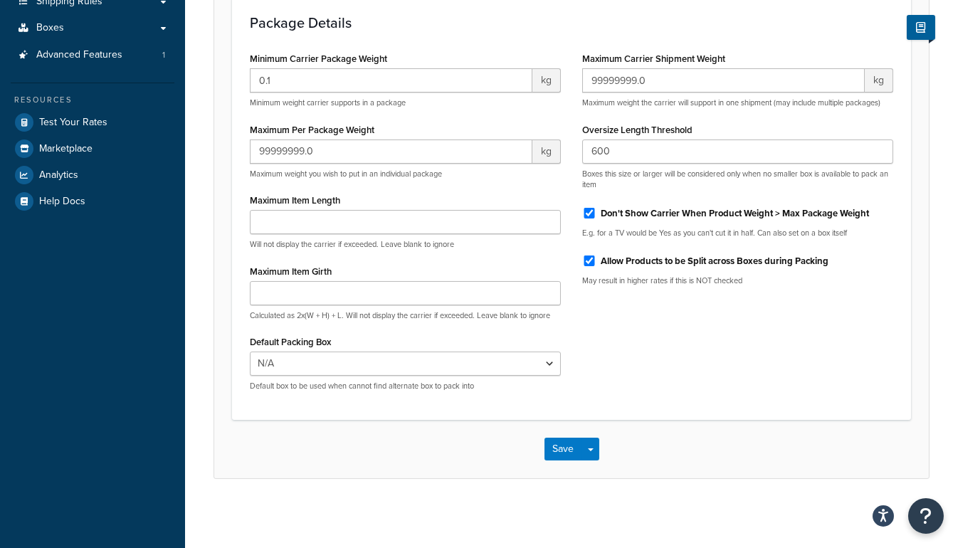
scroll to position [70, 0]
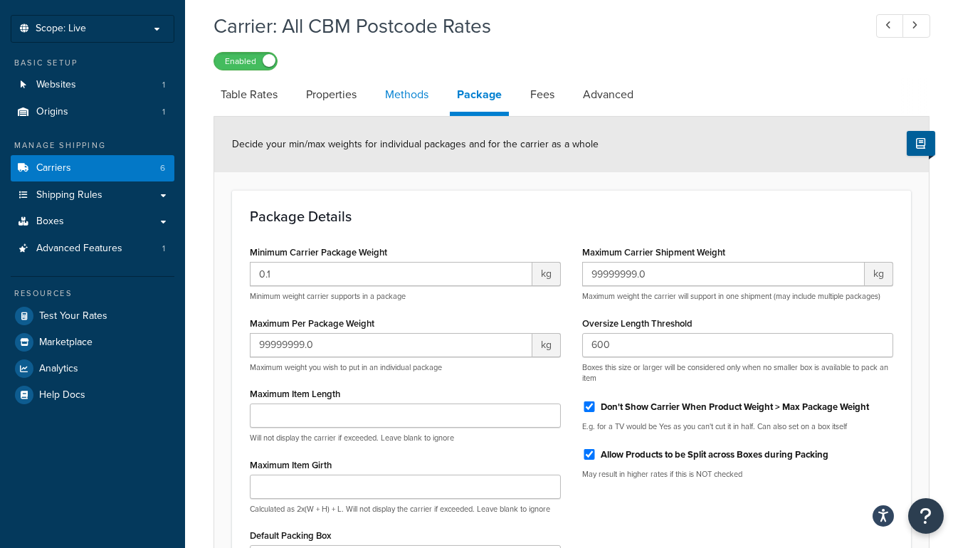
click at [417, 94] on link "Methods" at bounding box center [407, 95] width 58 height 34
select select "25"
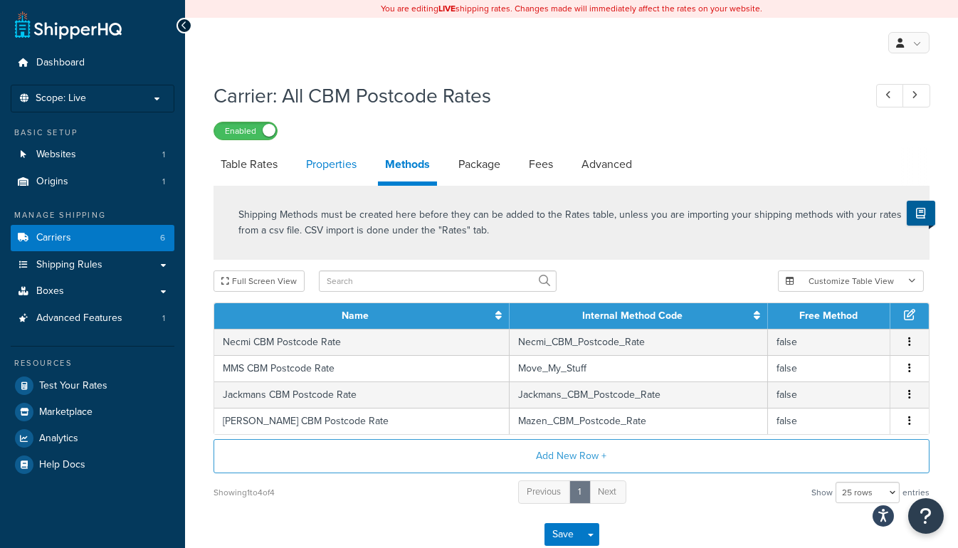
click at [332, 167] on link "Properties" at bounding box center [331, 164] width 65 height 34
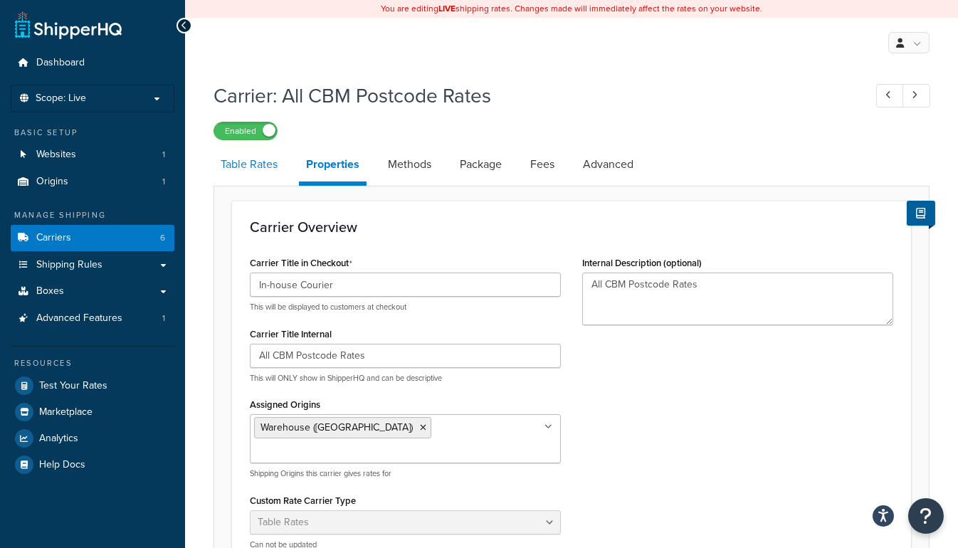
click at [258, 163] on link "Table Rates" at bounding box center [249, 164] width 71 height 34
select select "25"
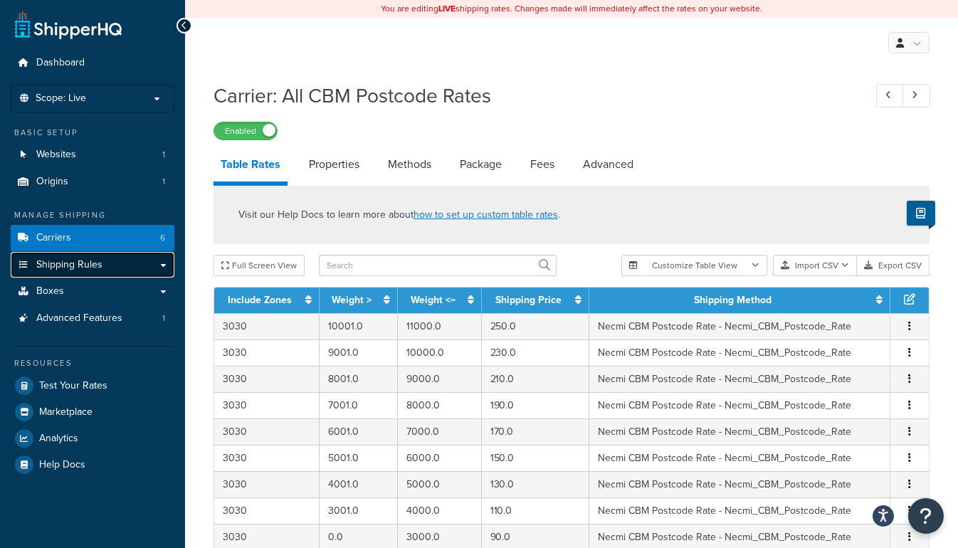
click at [149, 266] on link "Shipping Rules" at bounding box center [93, 265] width 164 height 26
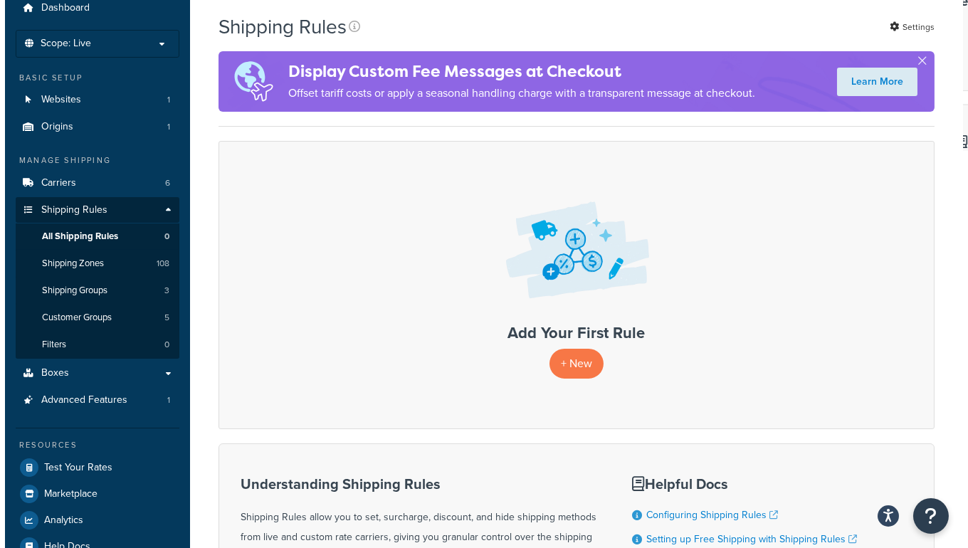
scroll to position [64, 0]
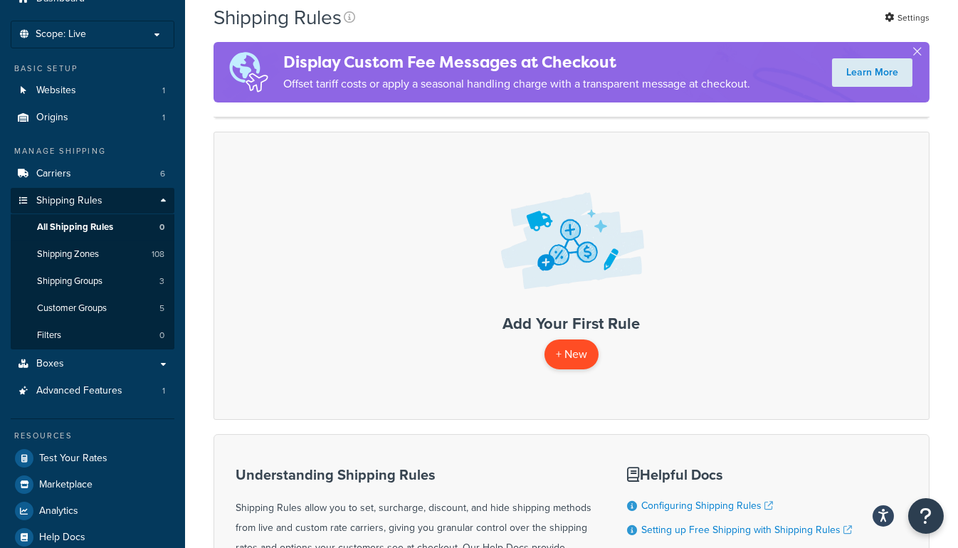
click at [557, 348] on p "+ New" at bounding box center [571, 353] width 54 height 29
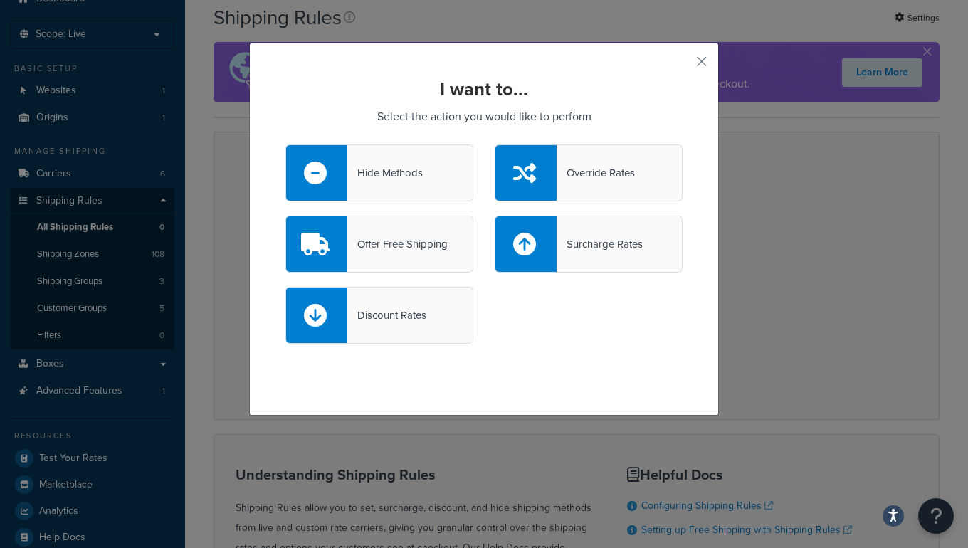
click at [374, 170] on div "Hide Methods" at bounding box center [384, 173] width 75 height 20
click at [0, 0] on input "Hide Methods" at bounding box center [0, 0] width 0 height 0
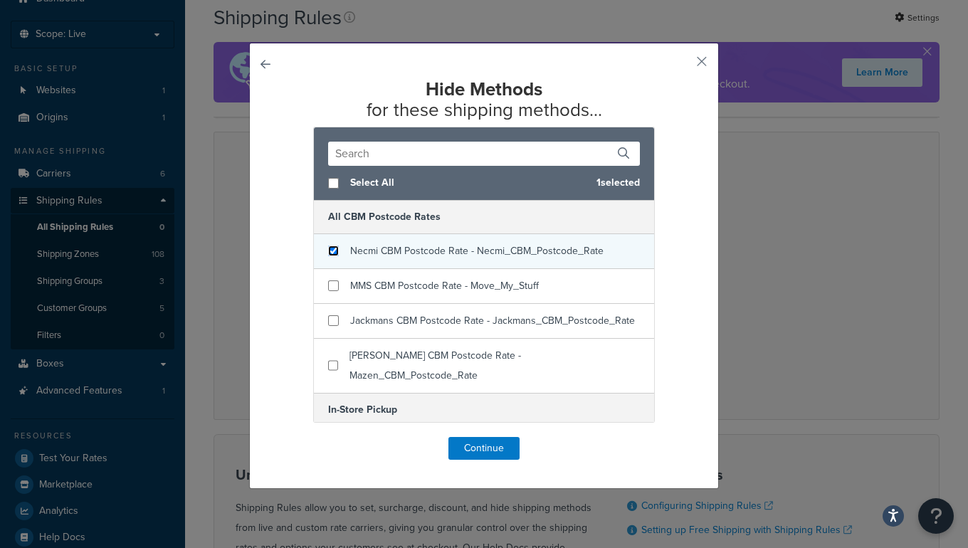
click at [330, 251] on input "checkbox" at bounding box center [333, 251] width 11 height 11
checkbox input "true"
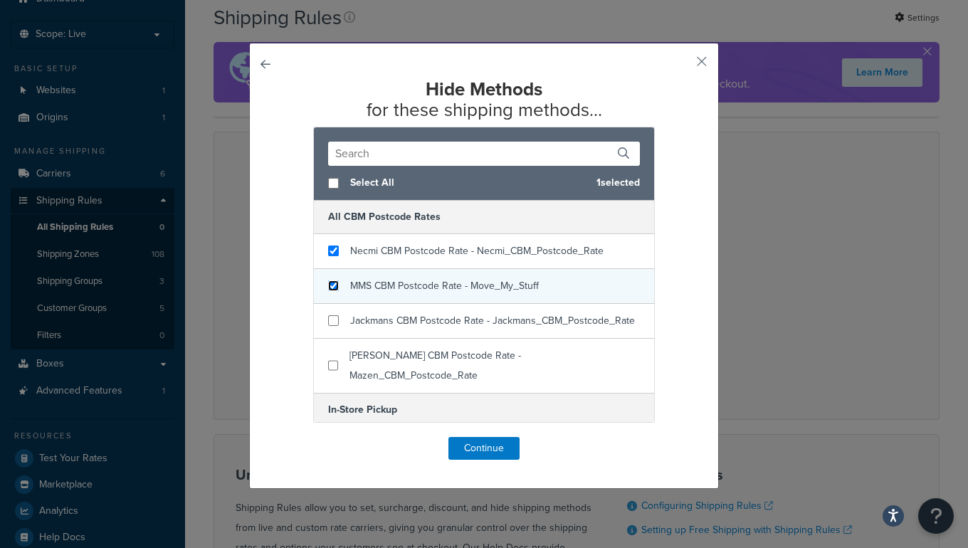
click at [328, 281] on input "checkbox" at bounding box center [333, 285] width 11 height 11
checkbox input "true"
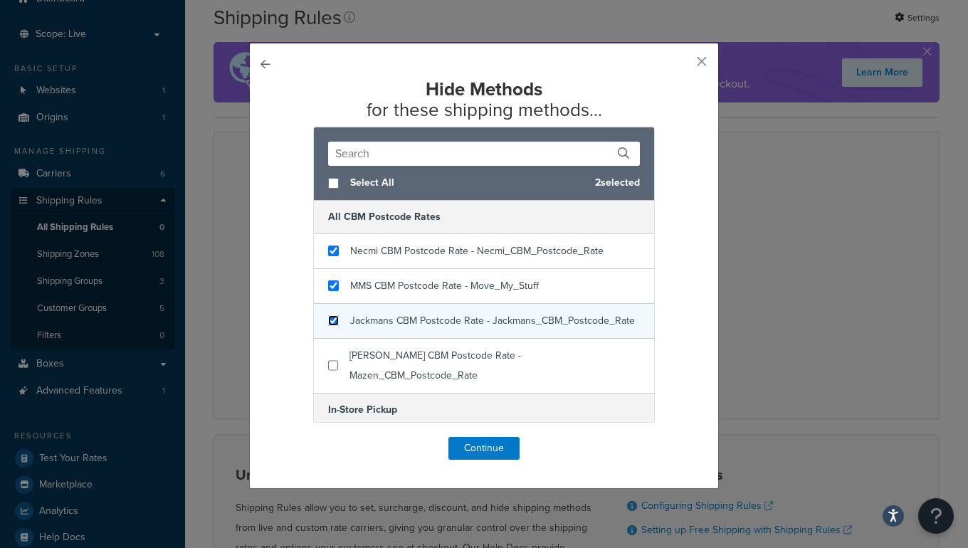
click at [330, 326] on input "checkbox" at bounding box center [333, 320] width 11 height 11
checkbox input "true"
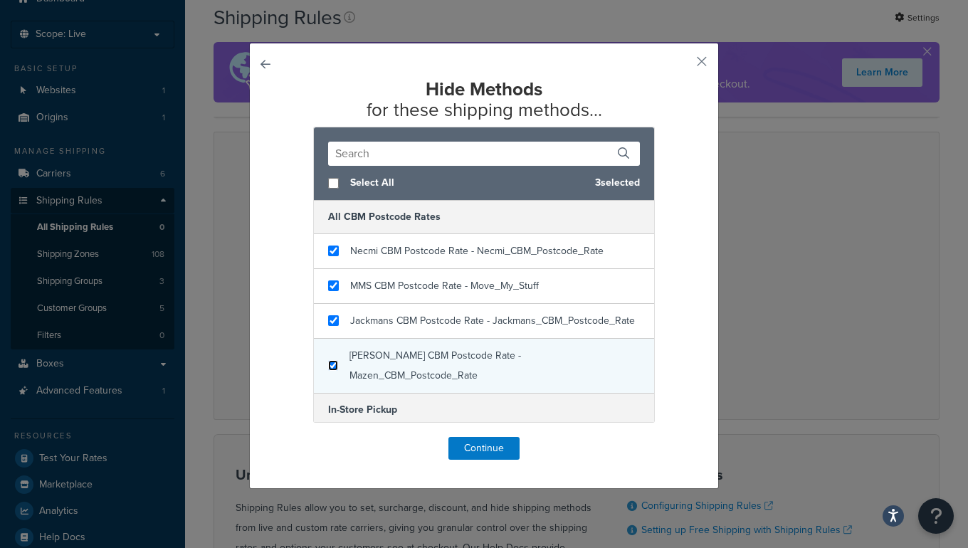
click at [328, 369] on input "checkbox" at bounding box center [333, 365] width 10 height 11
checkbox input "true"
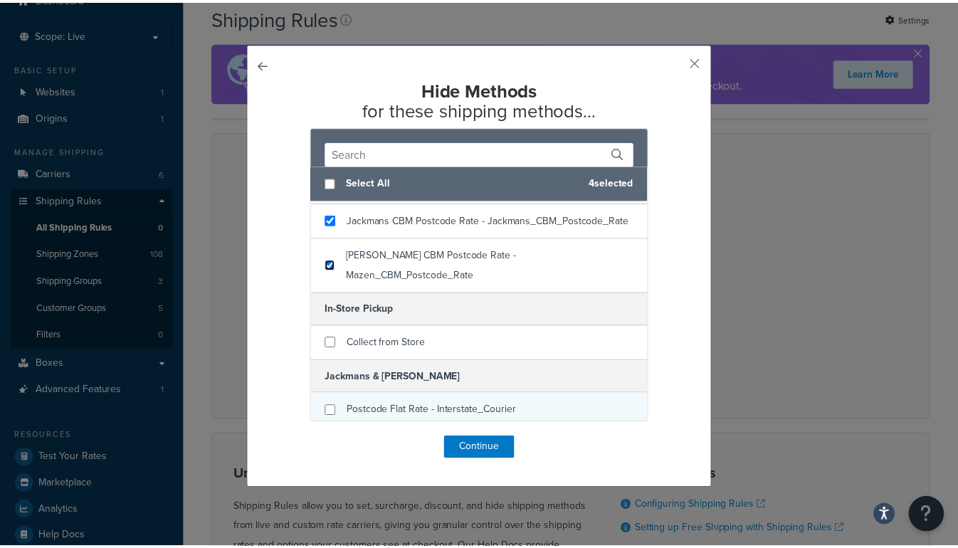
scroll to position [129, 0]
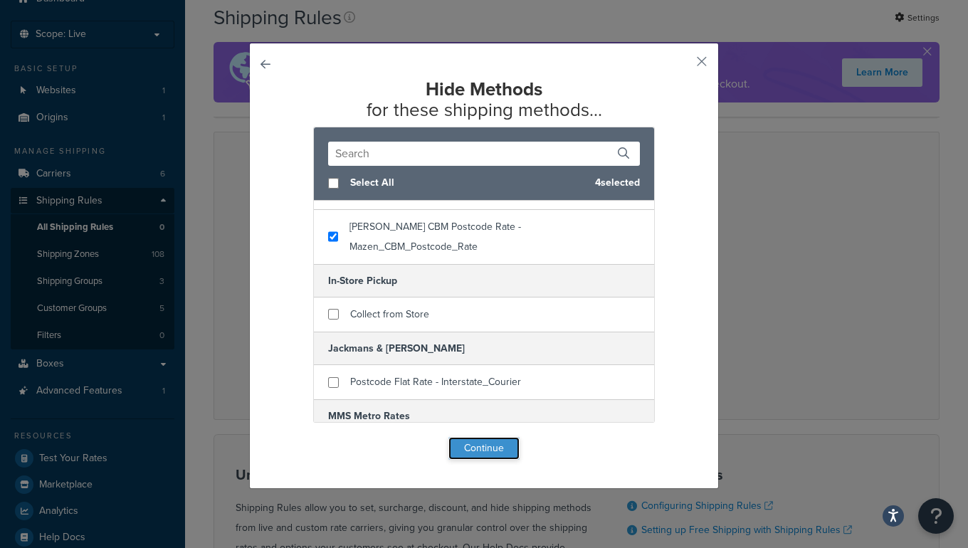
click at [476, 446] on button "Continue" at bounding box center [483, 448] width 71 height 23
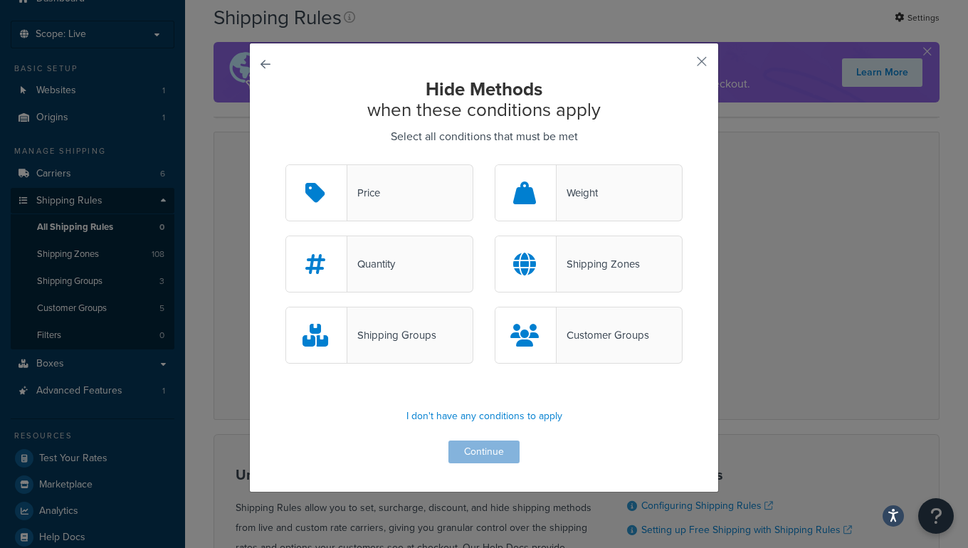
click at [285, 164] on button "button" at bounding box center [285, 164] width 0 height 0
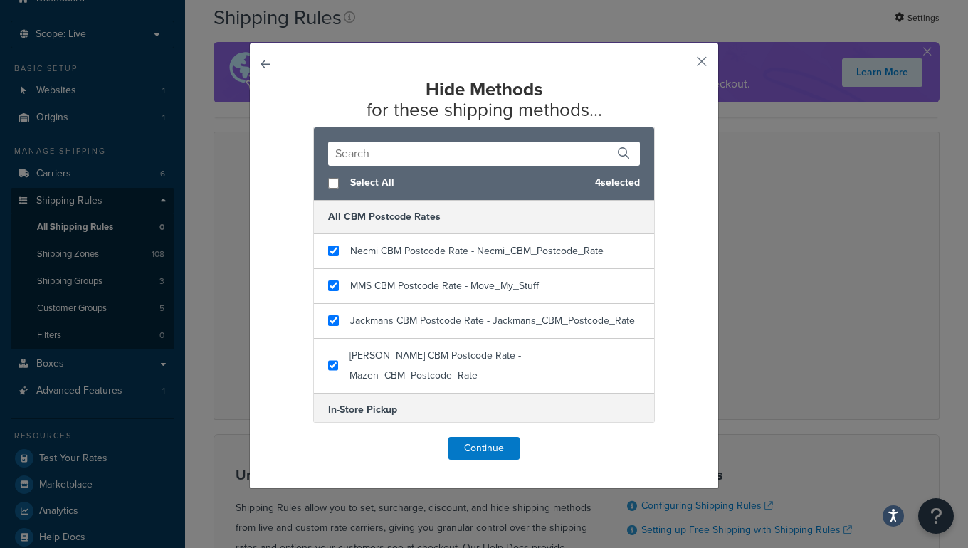
click at [285, 437] on button "button" at bounding box center [285, 437] width 0 height 0
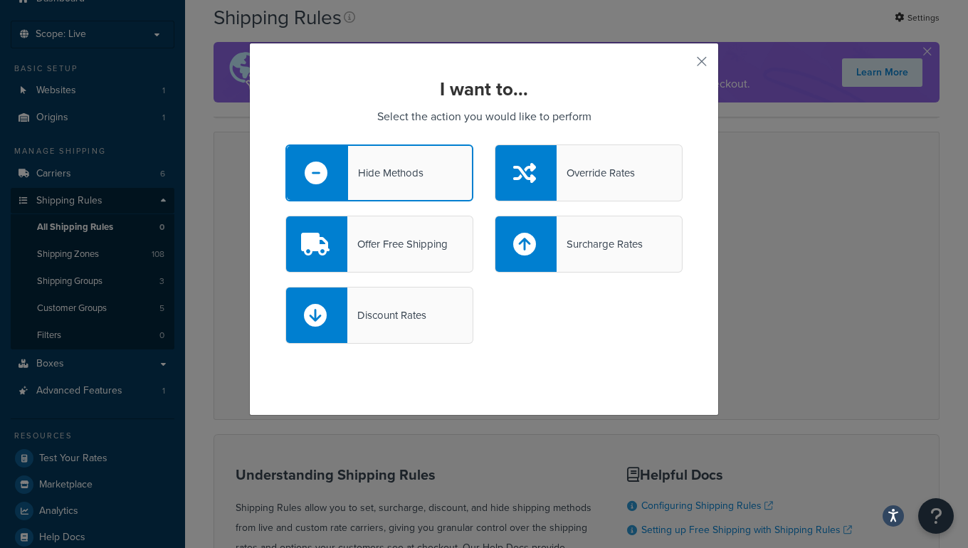
click at [547, 169] on div at bounding box center [525, 173] width 61 height 56
click at [0, 0] on input "Override Rates" at bounding box center [0, 0] width 0 height 0
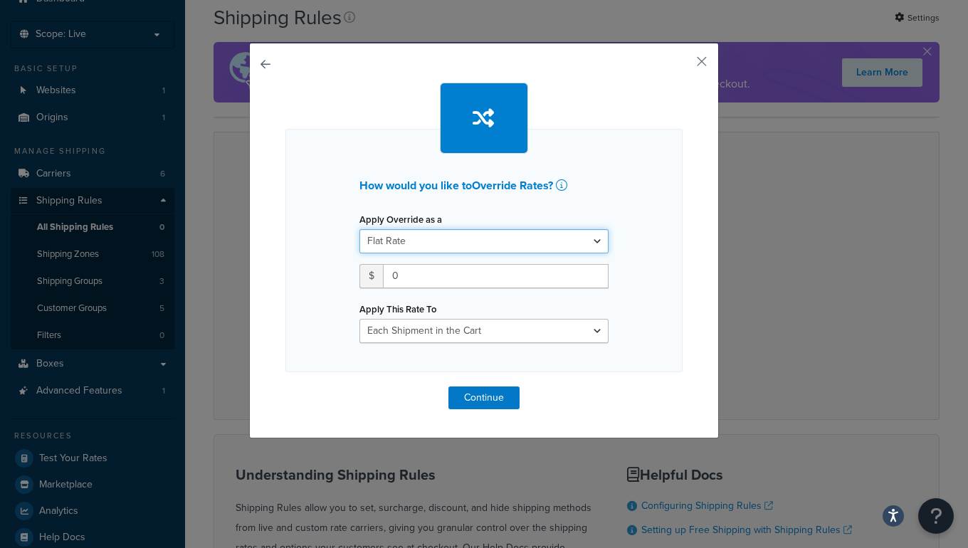
click at [424, 243] on select "Flat Rate Percentage Flat Rate & Percentage" at bounding box center [483, 241] width 249 height 24
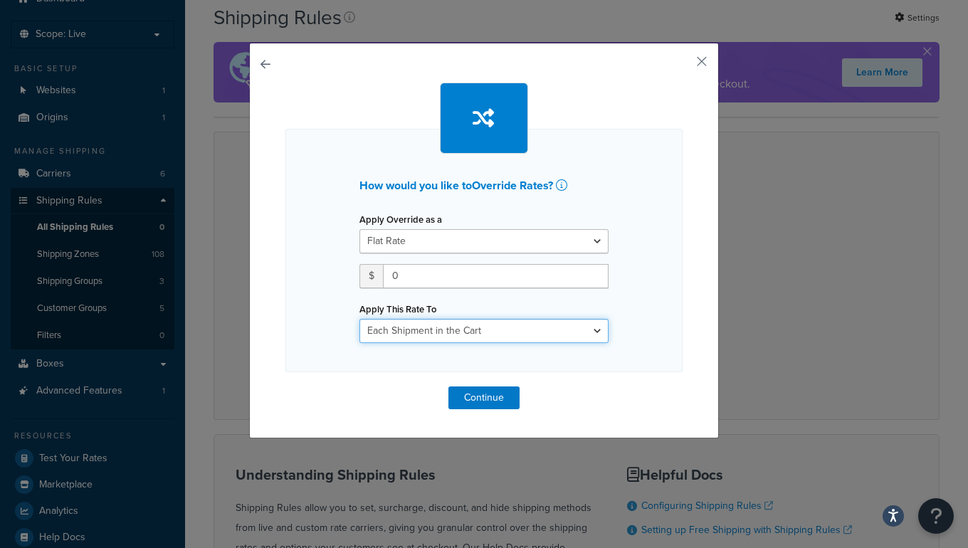
click at [432, 328] on select "Each Shipment in the Cart Each Shipping Group in the Cart Each Item within a Sh…" at bounding box center [483, 331] width 249 height 24
click at [682, 65] on button "button" at bounding box center [681, 67] width 4 height 4
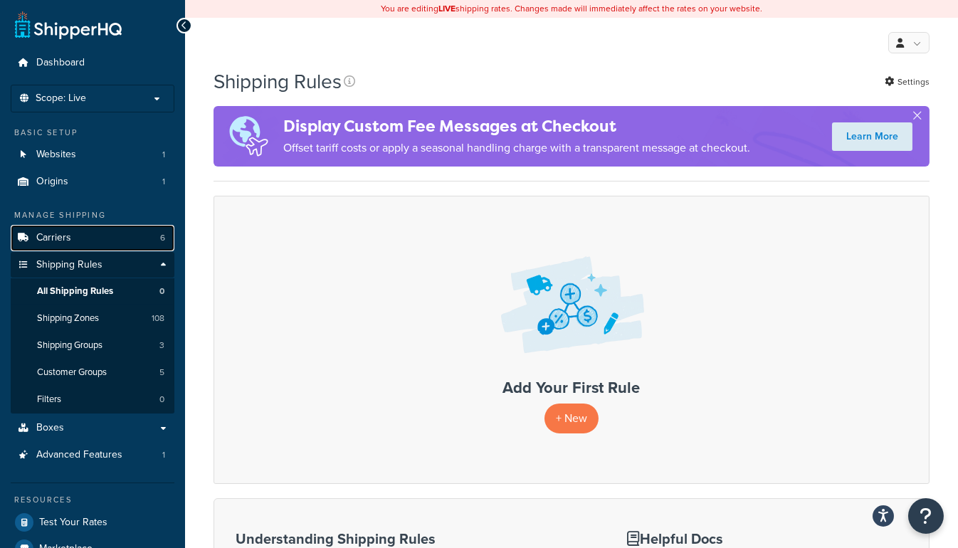
click at [63, 247] on link "Carriers 6" at bounding box center [93, 238] width 164 height 26
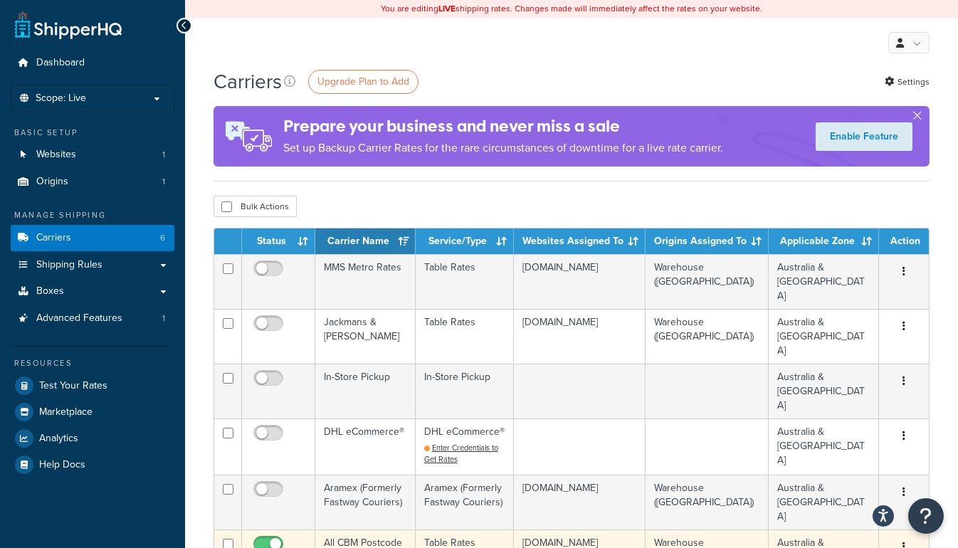
click at [360, 529] on td "All CBM Postcode Rates" at bounding box center [365, 556] width 100 height 55
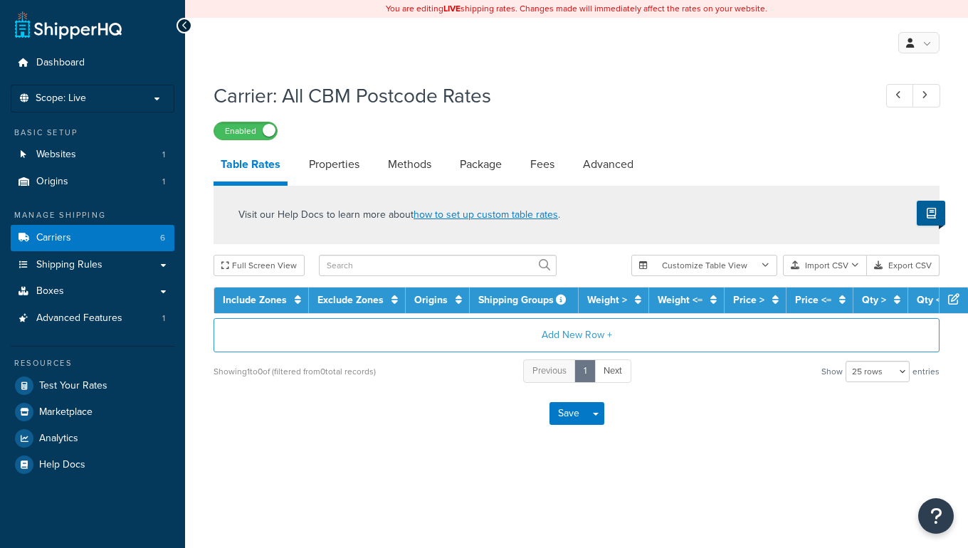
select select "25"
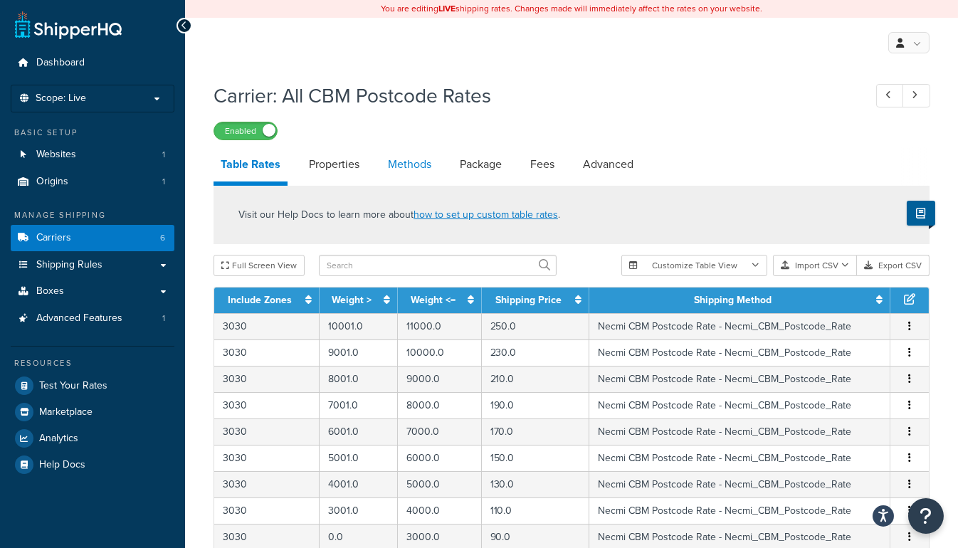
click at [404, 164] on link "Methods" at bounding box center [410, 164] width 58 height 34
select select "25"
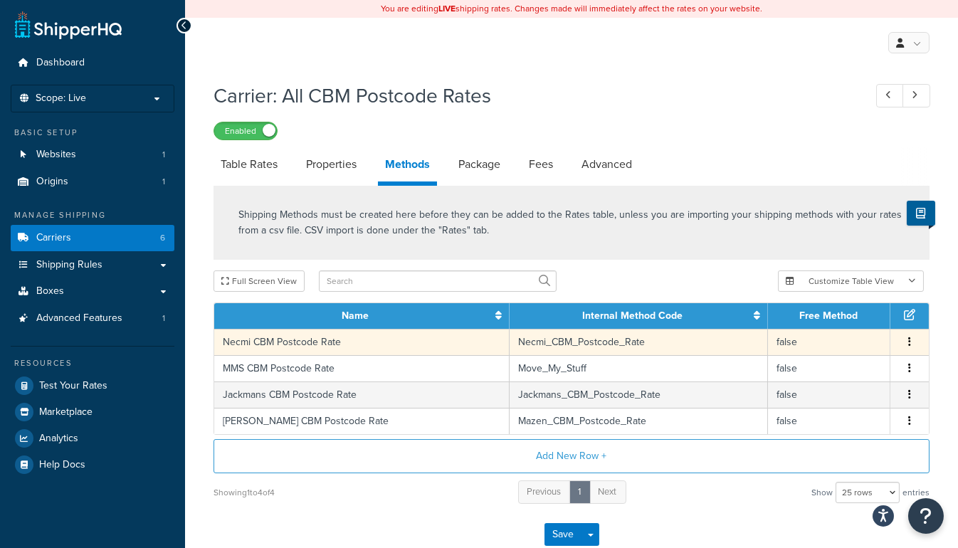
click at [911, 338] on button "button" at bounding box center [909, 342] width 11 height 16
click at [823, 332] on div "Edit" at bounding box center [836, 327] width 101 height 29
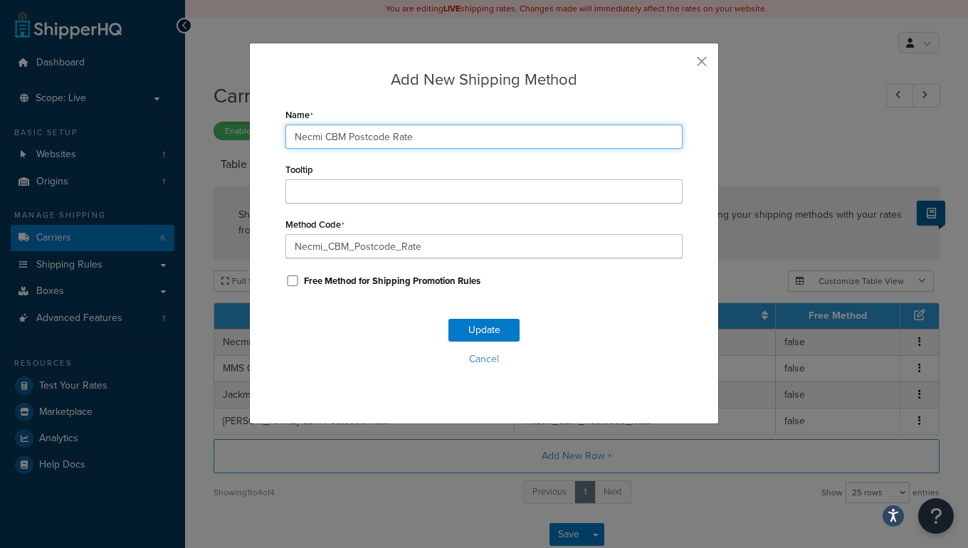
drag, startPoint x: 290, startPoint y: 135, endPoint x: 426, endPoint y: 141, distance: 136.8
click at [426, 141] on input "Necmi CBM Postcode Rate" at bounding box center [483, 137] width 397 height 24
type input "In House Courier"
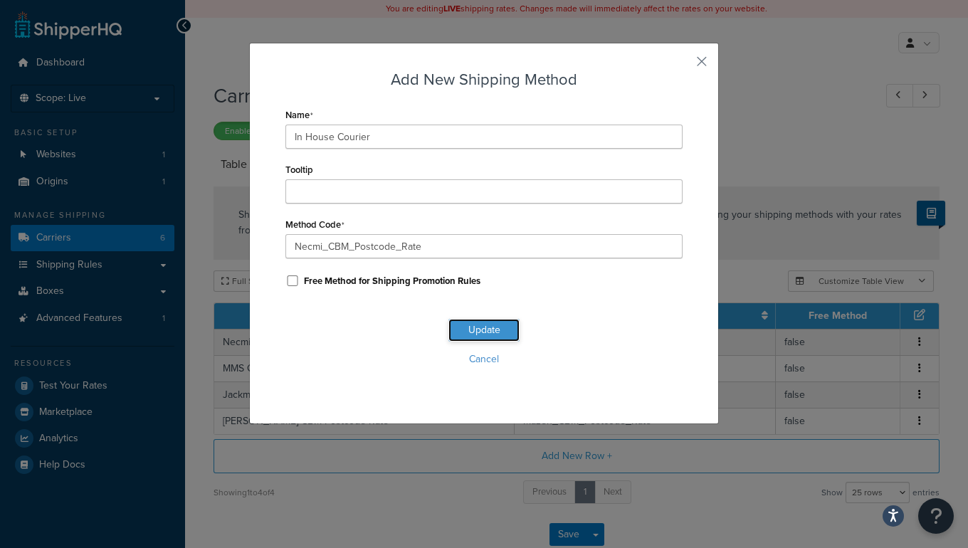
click at [483, 325] on button "Update" at bounding box center [483, 330] width 71 height 23
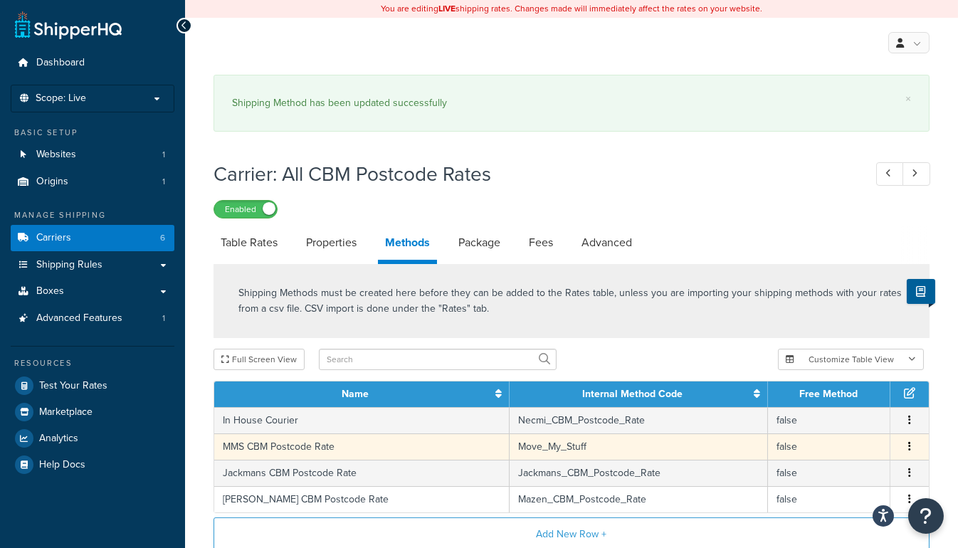
click at [910, 446] on icon "button" at bounding box center [909, 446] width 3 height 10
click at [810, 429] on div "Edit" at bounding box center [836, 430] width 101 height 29
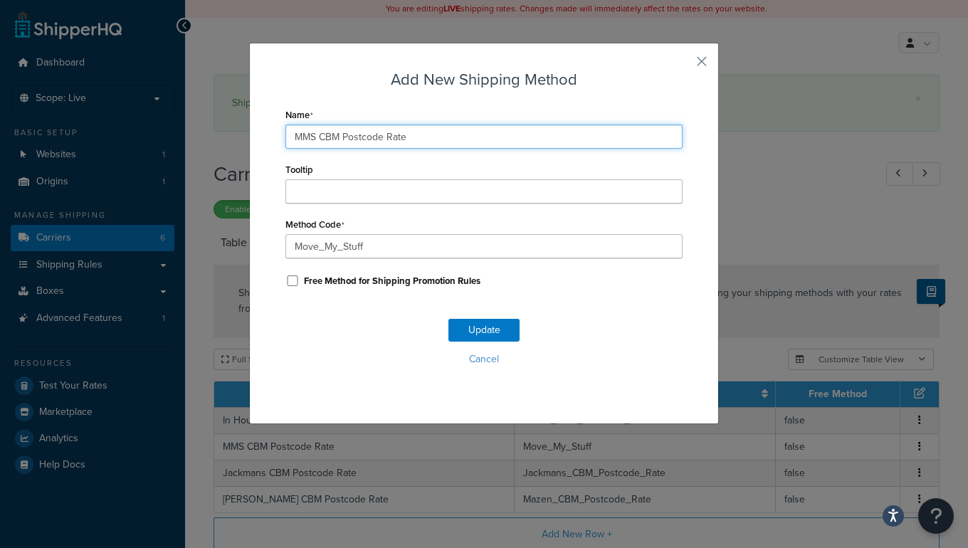
drag, startPoint x: 403, startPoint y: 135, endPoint x: 154, endPoint y: 132, distance: 249.1
click at [154, 132] on div "Add New Shipping Method Name MMS CBM Postcode Rate Tooltip Method Code Move_My_…" at bounding box center [484, 274] width 968 height 548
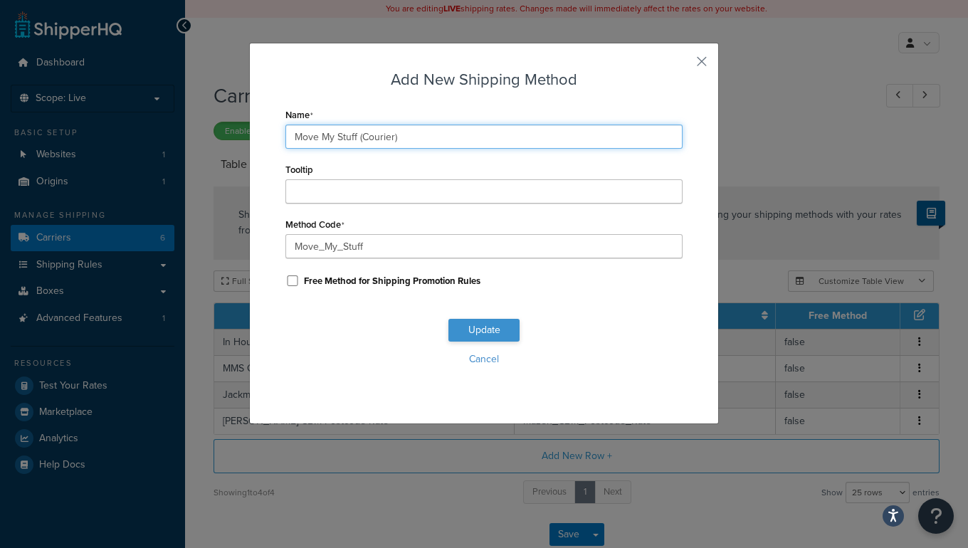
type input "Move My Stuff (Courier)"
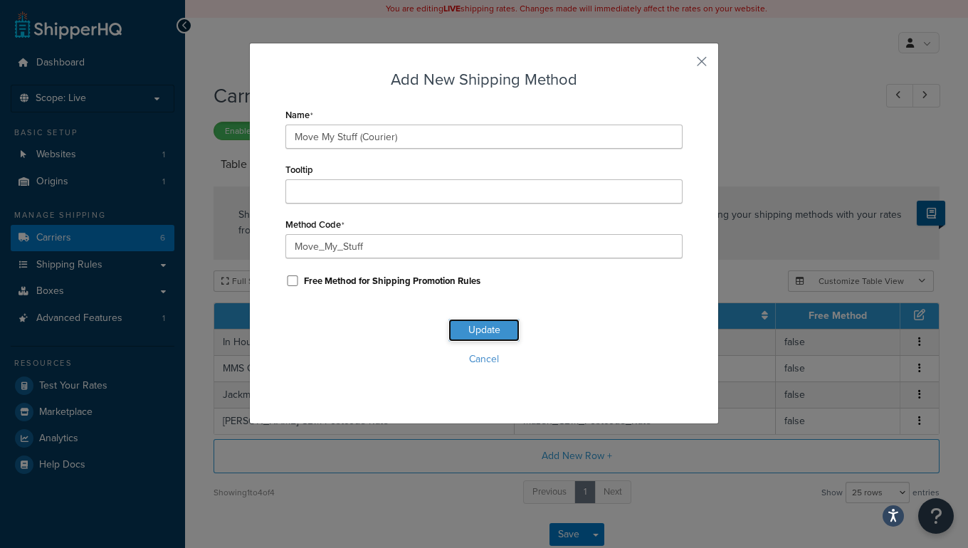
click at [460, 334] on button "Update" at bounding box center [483, 330] width 71 height 23
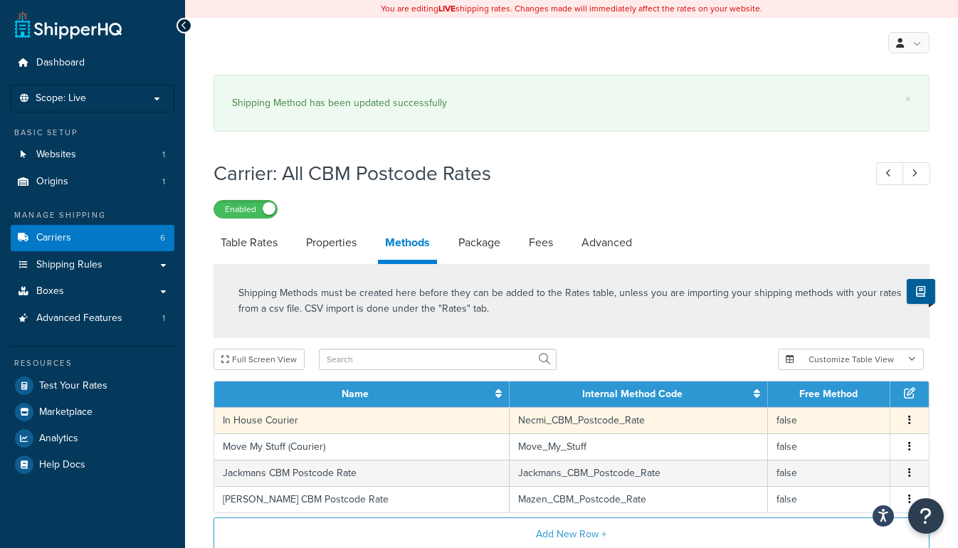
click at [510, 381] on th "Internal Method Code" at bounding box center [639, 394] width 258 height 26
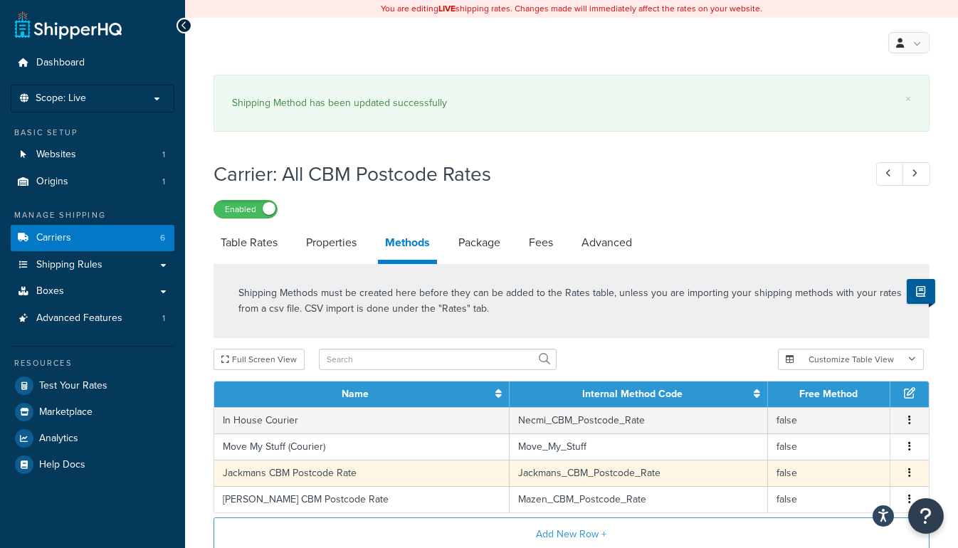
click at [909, 468] on icon "button" at bounding box center [909, 473] width 3 height 10
click at [821, 455] on div "Edit" at bounding box center [836, 457] width 101 height 29
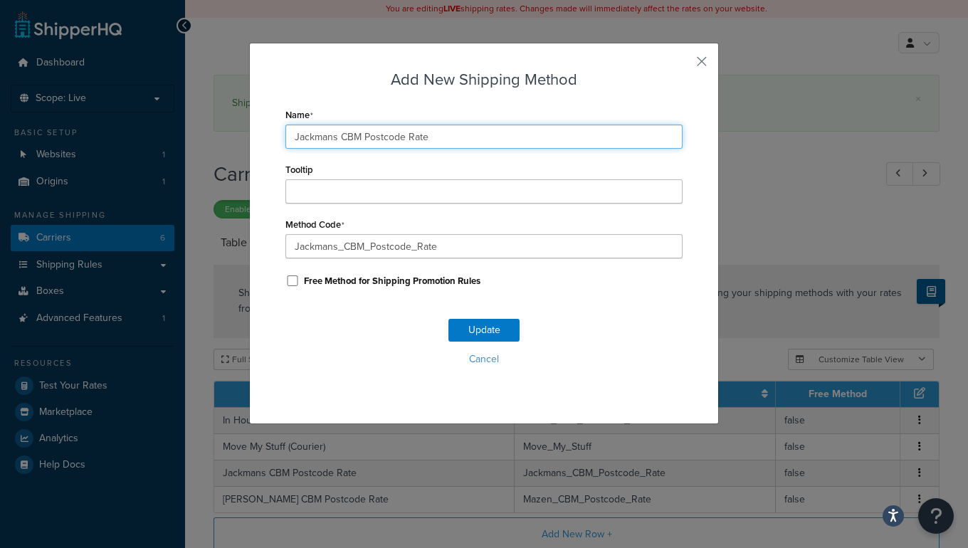
click at [165, 125] on div "Add New Shipping Method Name Jackmans CBM Postcode Rate Tooltip Method Code Jac…" at bounding box center [484, 274] width 968 height 548
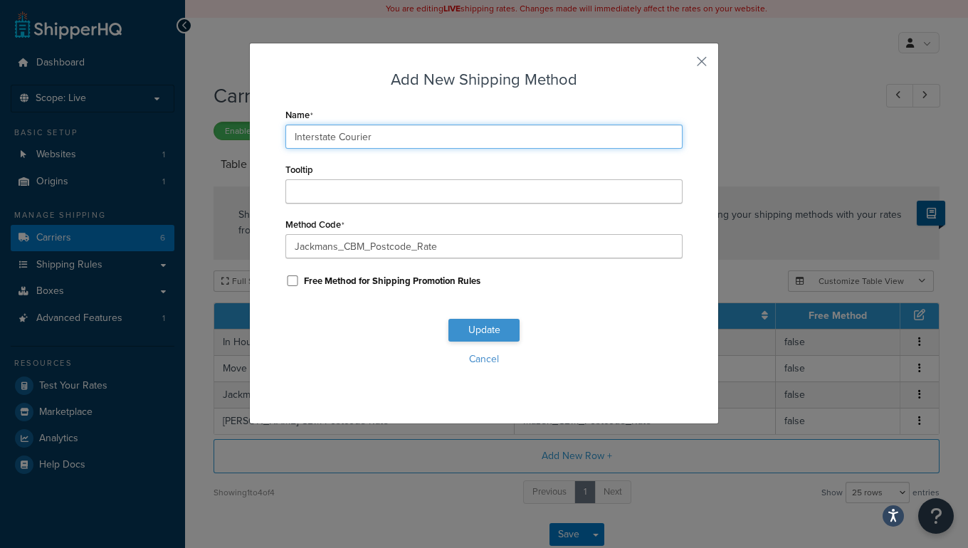
type input "Interstate Courier"
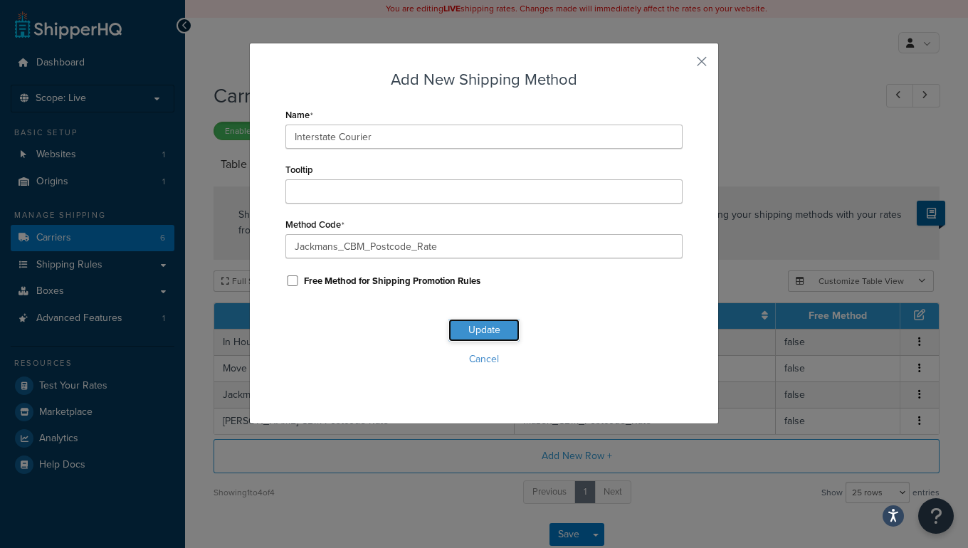
click at [477, 324] on button "Update" at bounding box center [483, 330] width 71 height 23
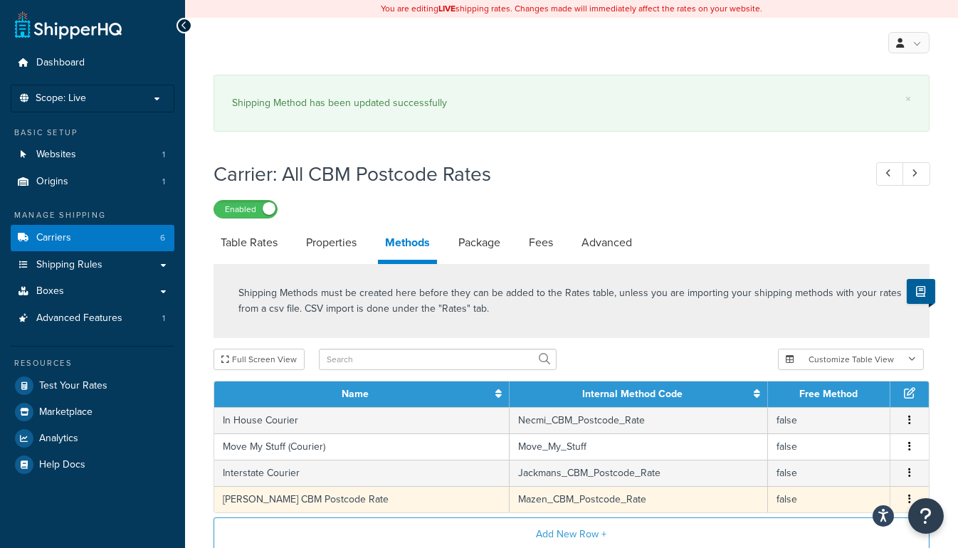
click at [910, 494] on icon "button" at bounding box center [909, 499] width 3 height 10
click at [833, 482] on div "Edit" at bounding box center [836, 483] width 101 height 29
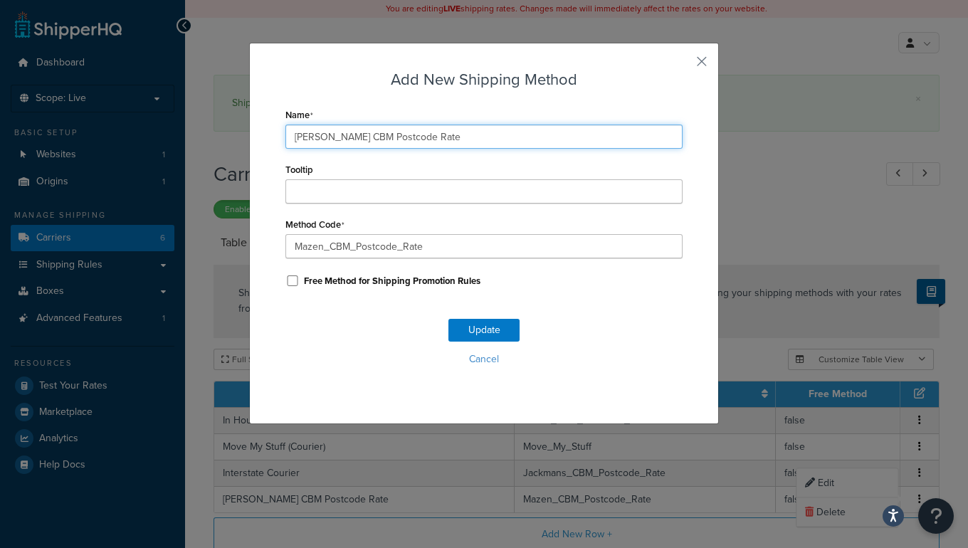
drag, startPoint x: 408, startPoint y: 143, endPoint x: 163, endPoint y: 137, distance: 244.9
click at [164, 137] on div "Add New Shipping Method Name Mazen CBM Postcode Rate Tooltip Method Code Mazen_…" at bounding box center [484, 274] width 968 height 548
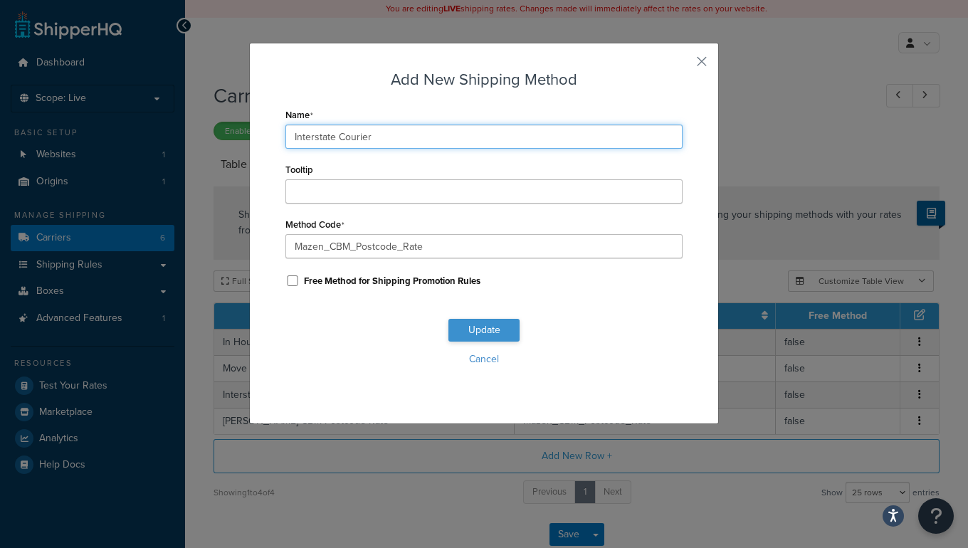
type input "Interstate Courier"
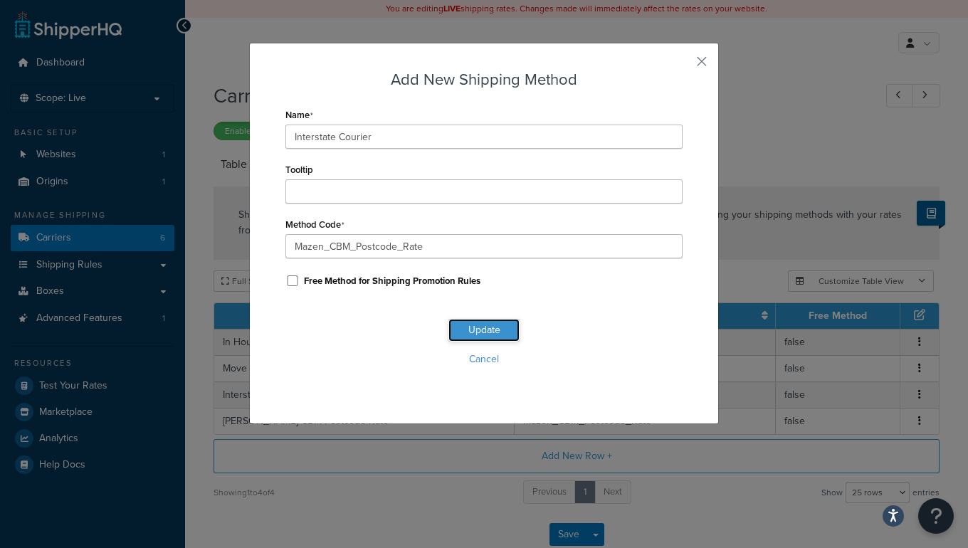
click at [488, 328] on button "Update" at bounding box center [483, 330] width 71 height 23
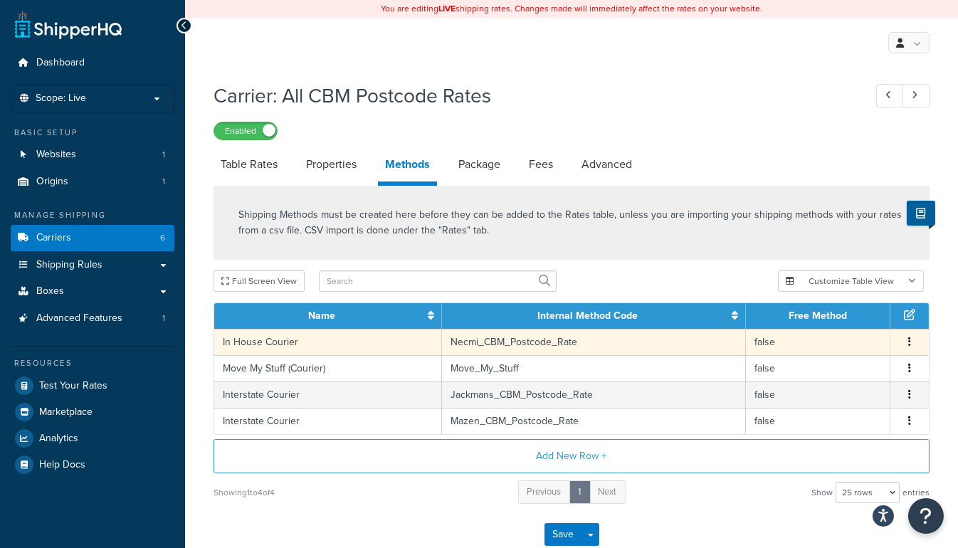
click at [334, 342] on td "In House Courier" at bounding box center [328, 342] width 228 height 26
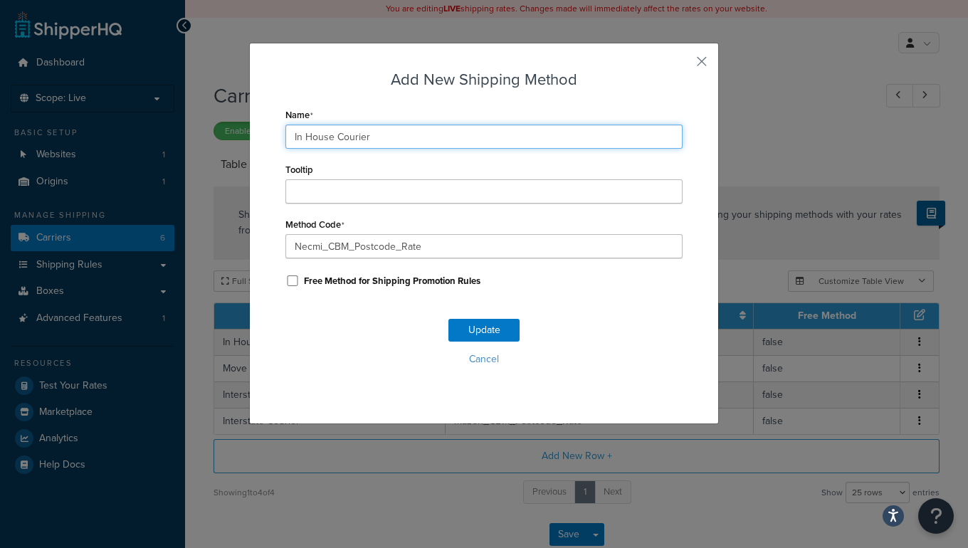
drag, startPoint x: 386, startPoint y: 132, endPoint x: 416, endPoint y: 135, distance: 29.3
click at [223, 127] on div "Add New Shipping Method Name In House Courier Tooltip Method Code Necmi_CBM_Pos…" at bounding box center [484, 274] width 968 height 548
type input "C"
type input "D"
type input "Courier"
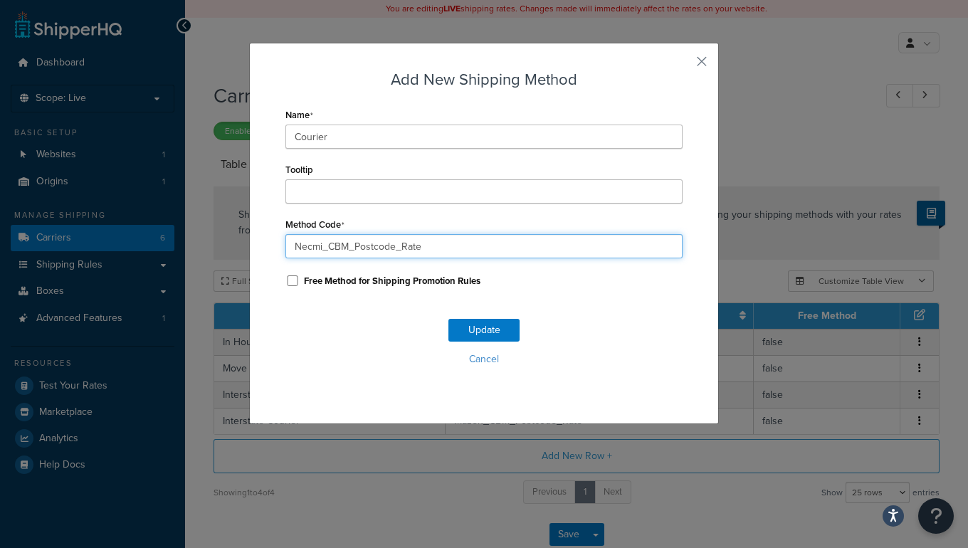
click at [296, 247] on input "Necmi_CBM_Postcode_Rate" at bounding box center [483, 246] width 397 height 24
drag, startPoint x: 316, startPoint y: 241, endPoint x: 228, endPoint y: 236, distance: 87.7
click at [216, 238] on div "Add New Shipping Method Name Courier Tooltip Method Code Necmi_CBM_Postcode_Rat…" at bounding box center [484, 274] width 968 height 548
type input "All_CBM_Postcode_Rates"
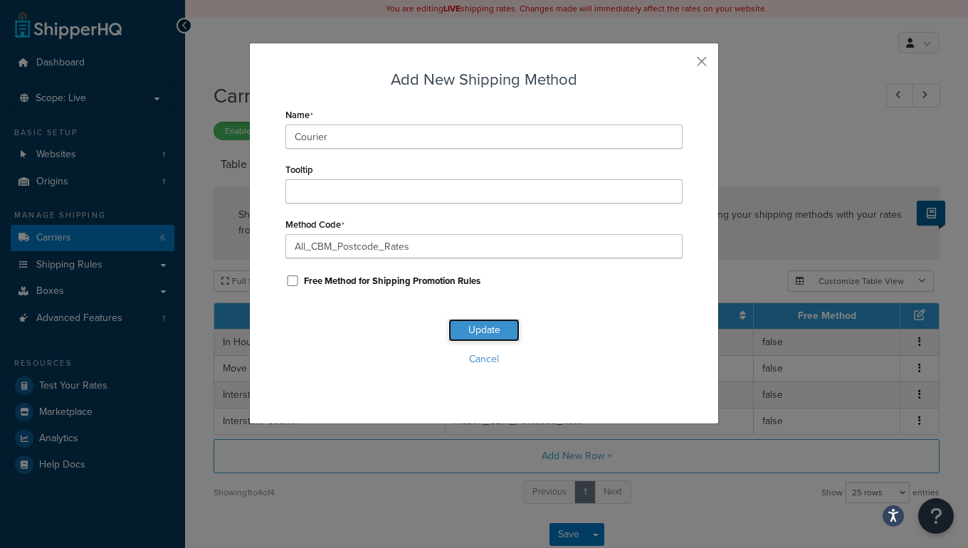
click at [496, 332] on button "Update" at bounding box center [483, 330] width 71 height 23
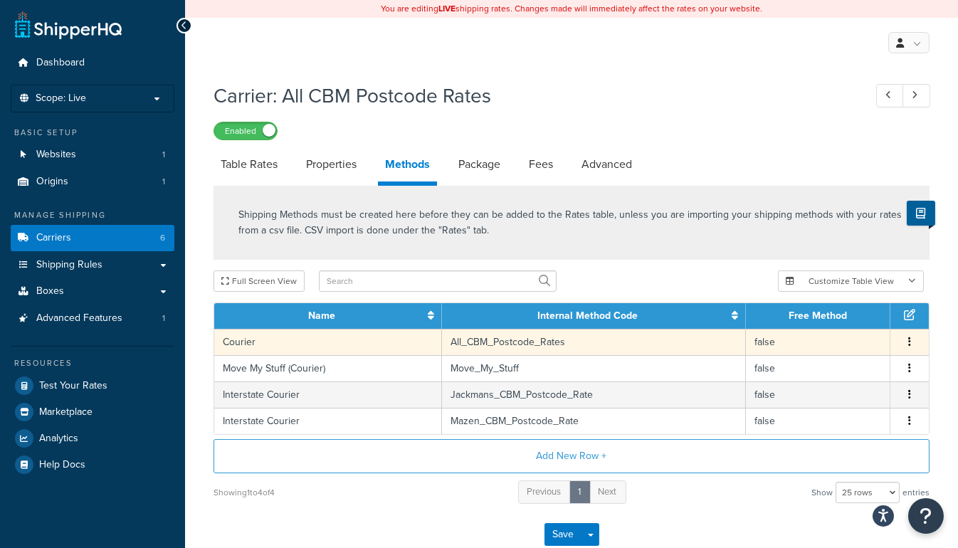
click at [912, 340] on button "button" at bounding box center [909, 342] width 11 height 16
click at [823, 324] on div "Edit" at bounding box center [836, 327] width 101 height 29
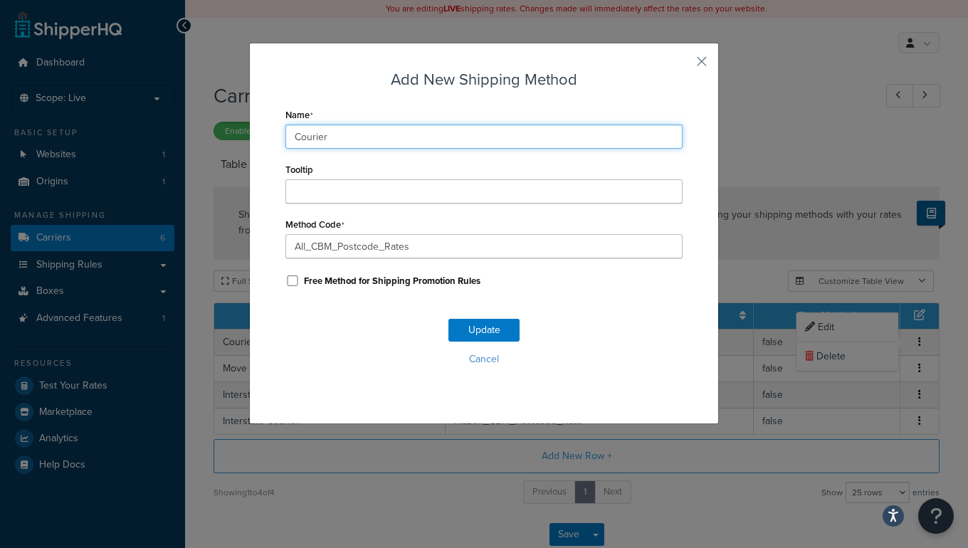
click at [285, 139] on input "Courier" at bounding box center [483, 137] width 397 height 24
type input "In-House Courier"
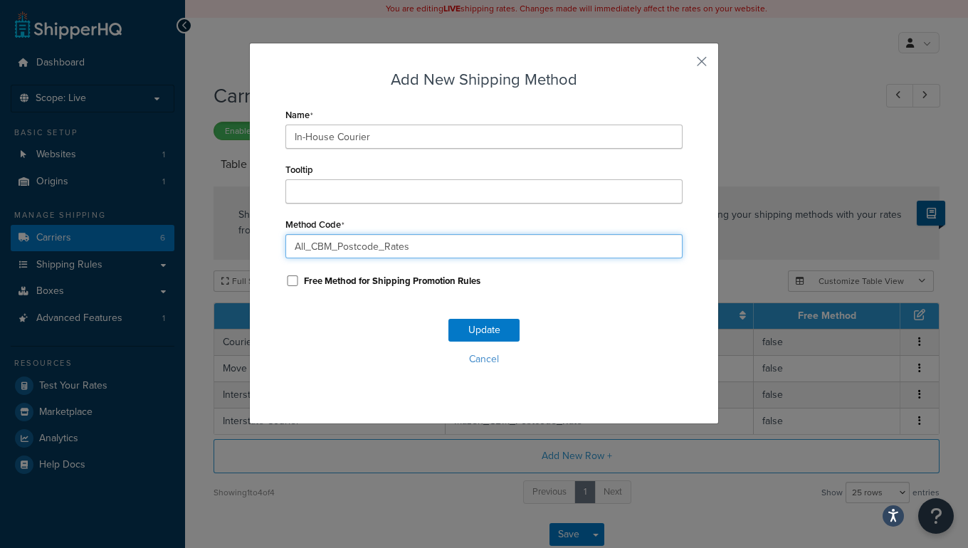
drag, startPoint x: 302, startPoint y: 245, endPoint x: 233, endPoint y: 241, distance: 68.4
click at [223, 246] on div "Add New Shipping Method Name In-House Courier Tooltip Method Code All_CBM_Postc…" at bounding box center [484, 274] width 968 height 548
type input "Necmi_CBM_Postcode_Rates"
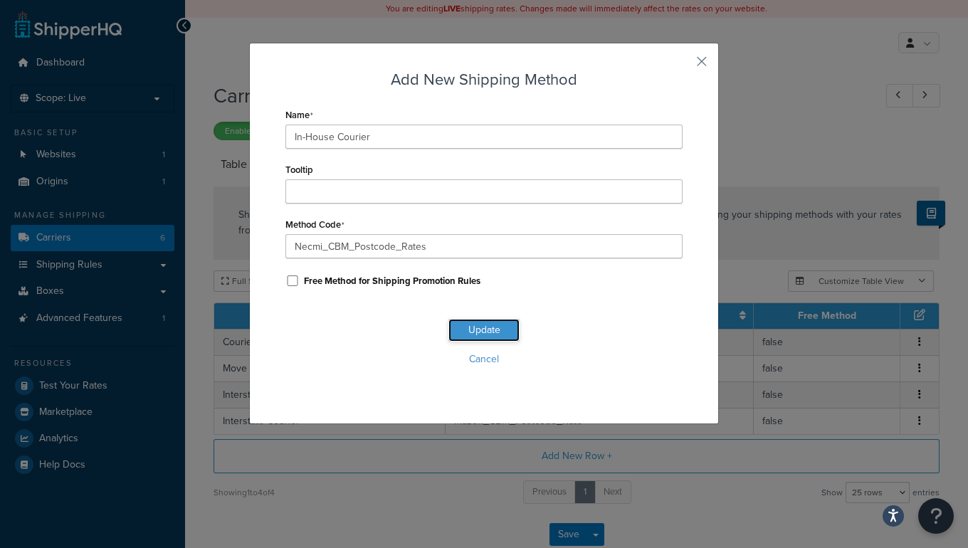
click at [467, 325] on button "Update" at bounding box center [483, 330] width 71 height 23
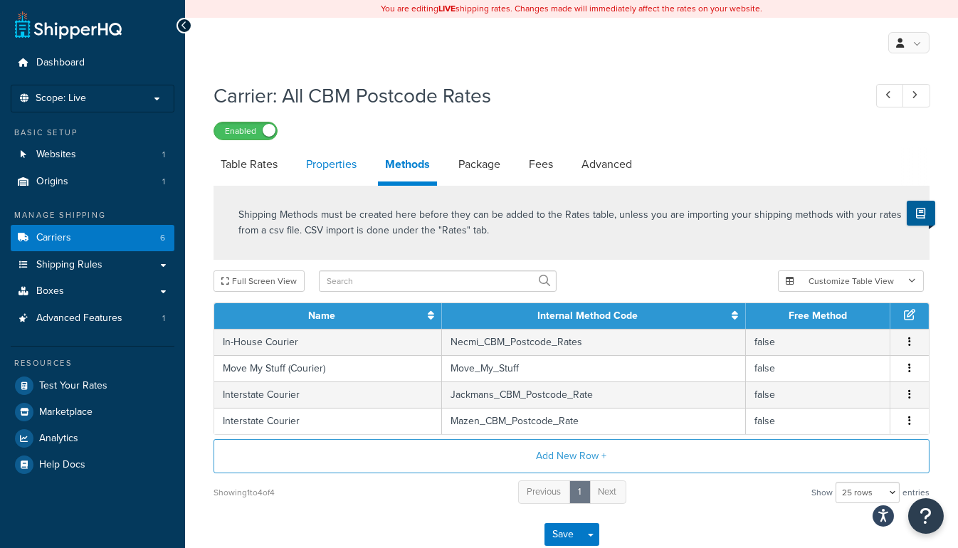
click at [332, 167] on link "Properties" at bounding box center [331, 164] width 65 height 34
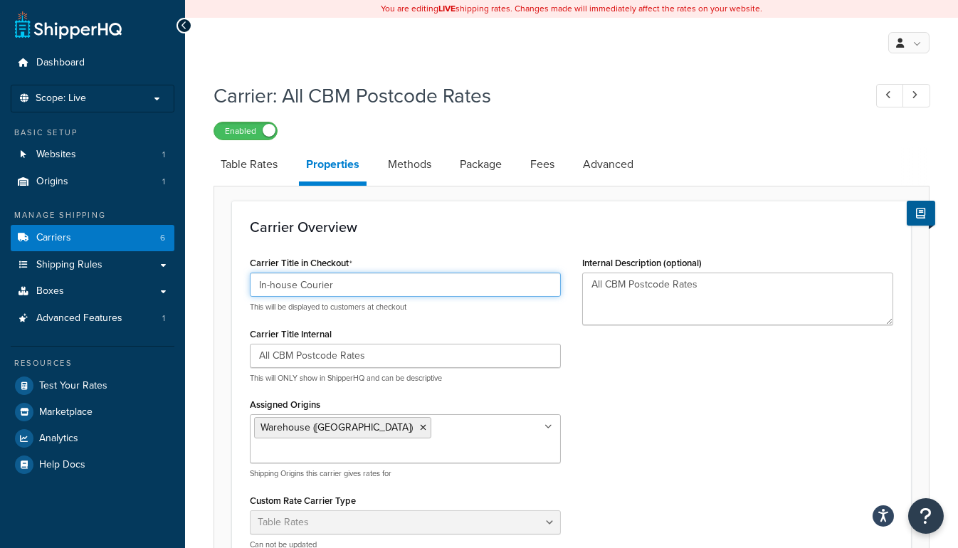
drag, startPoint x: 332, startPoint y: 285, endPoint x: 228, endPoint y: 279, distance: 104.1
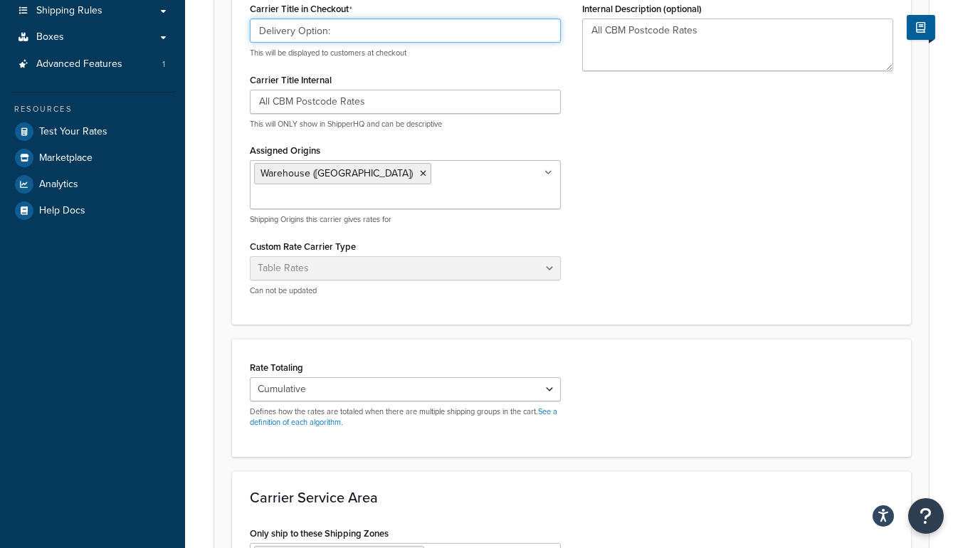
scroll to position [388, 0]
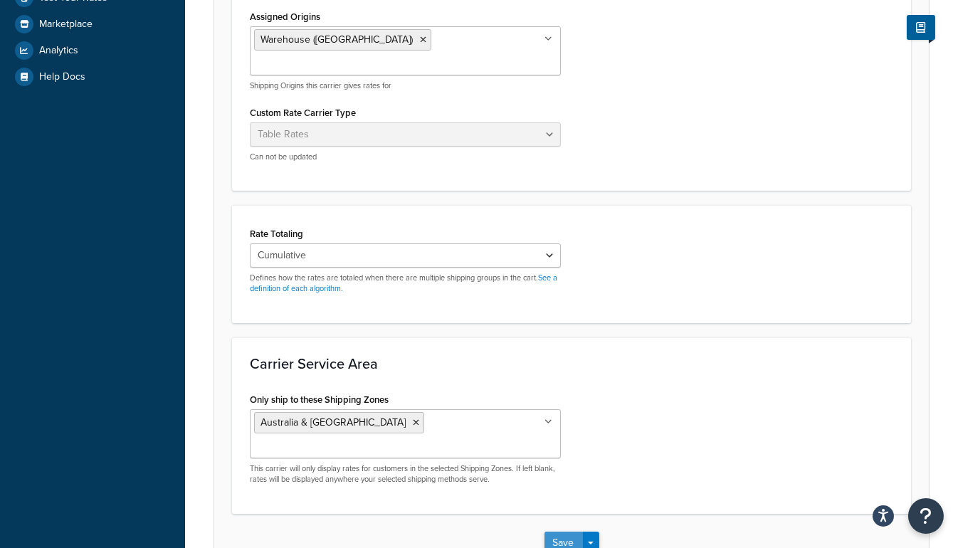
type input "Delivery Option:"
click at [557, 532] on button "Save" at bounding box center [563, 543] width 38 height 23
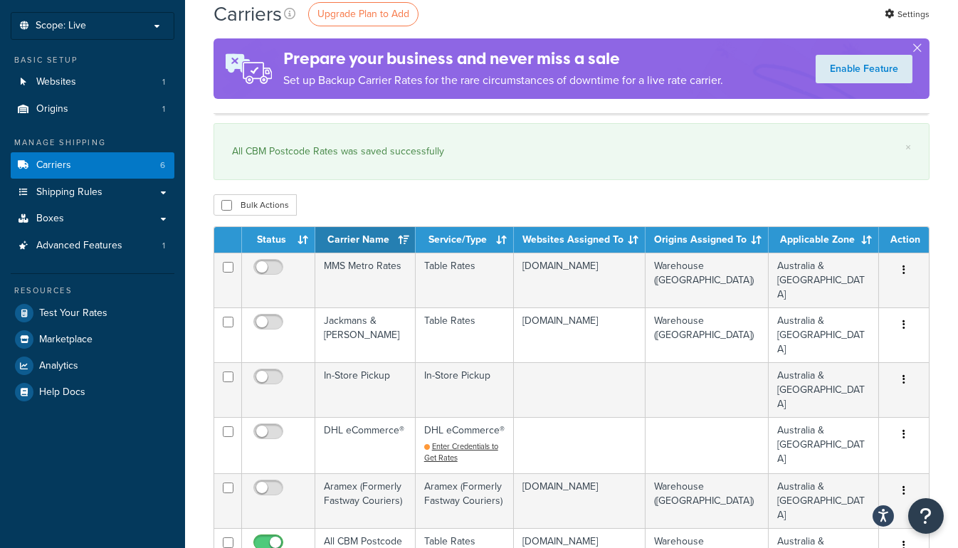
scroll to position [129, 0]
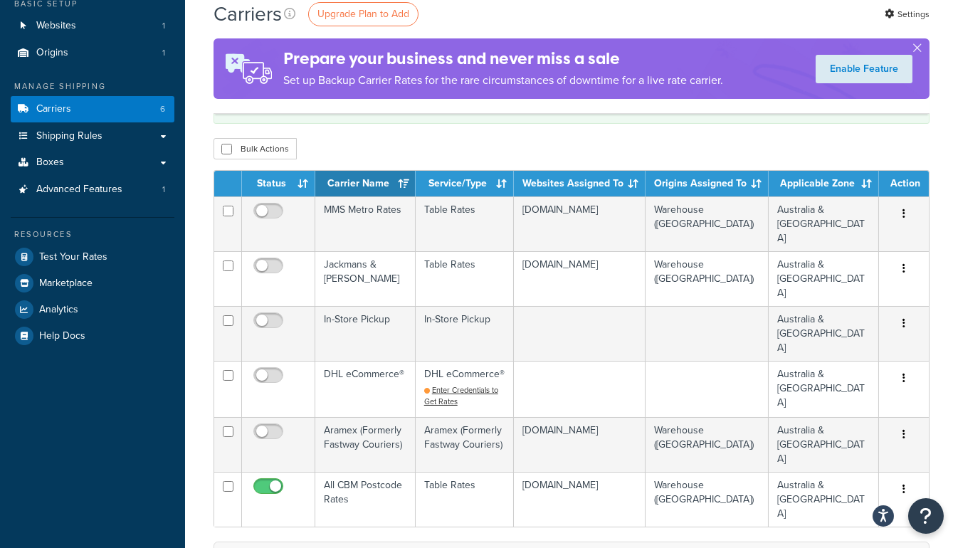
click at [277, 181] on th "Status" at bounding box center [278, 184] width 73 height 26
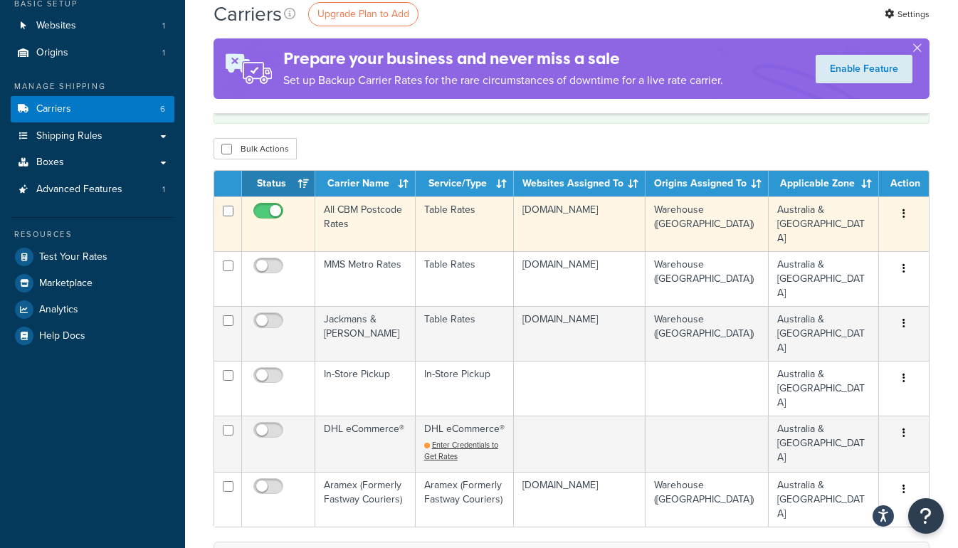
click at [348, 211] on td "All CBM Postcode Rates" at bounding box center [365, 223] width 100 height 55
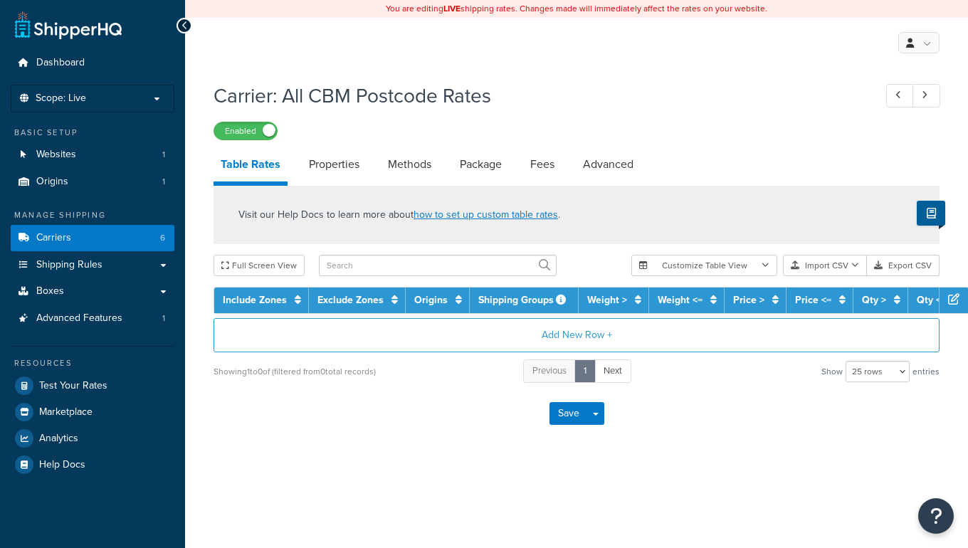
select select "25"
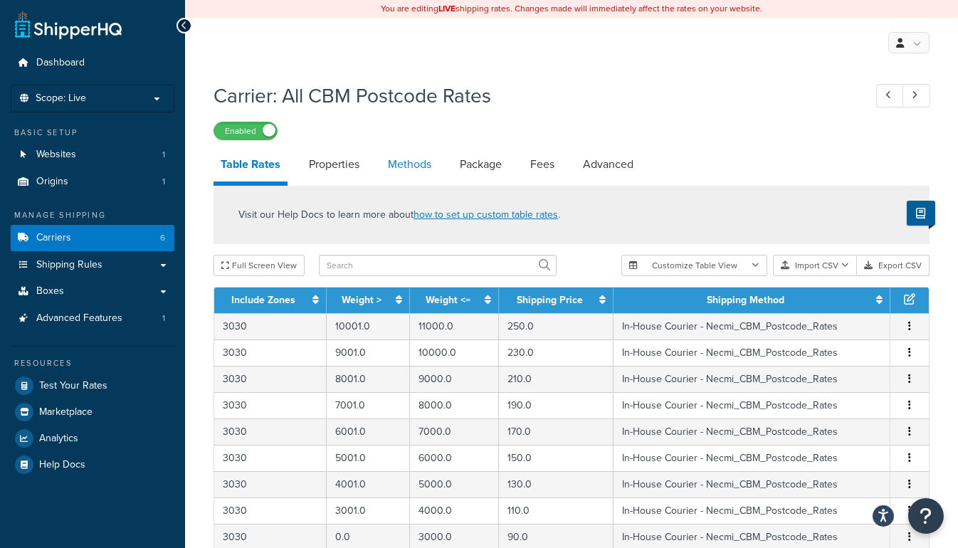
click at [406, 160] on link "Methods" at bounding box center [410, 164] width 58 height 34
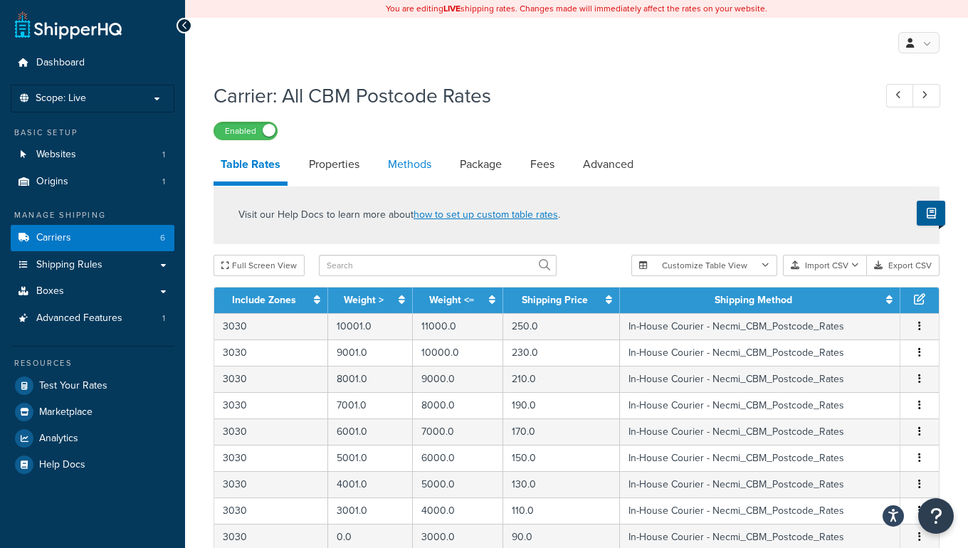
select select "25"
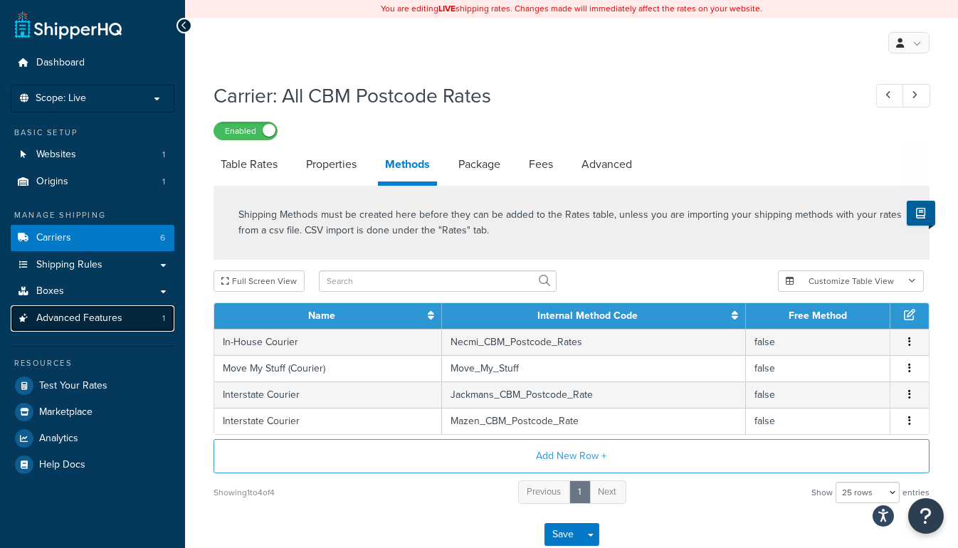
click at [102, 315] on span "Advanced Features" at bounding box center [79, 318] width 86 height 12
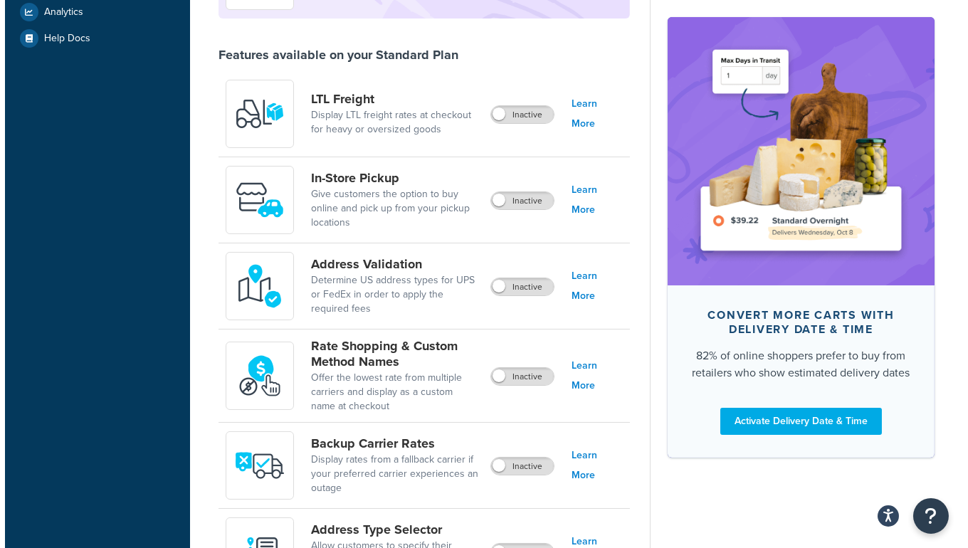
scroll to position [453, 0]
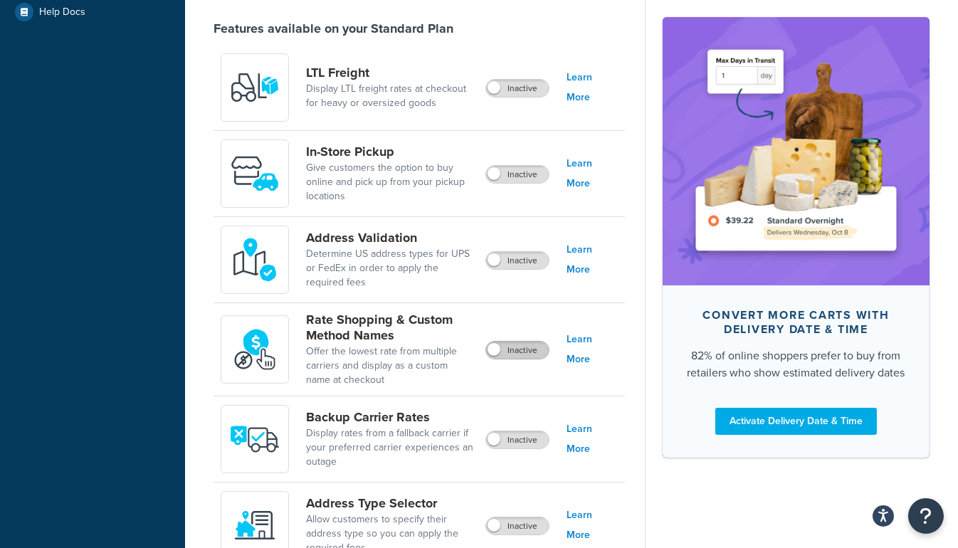
click at [509, 350] on label "Inactive" at bounding box center [517, 350] width 63 height 17
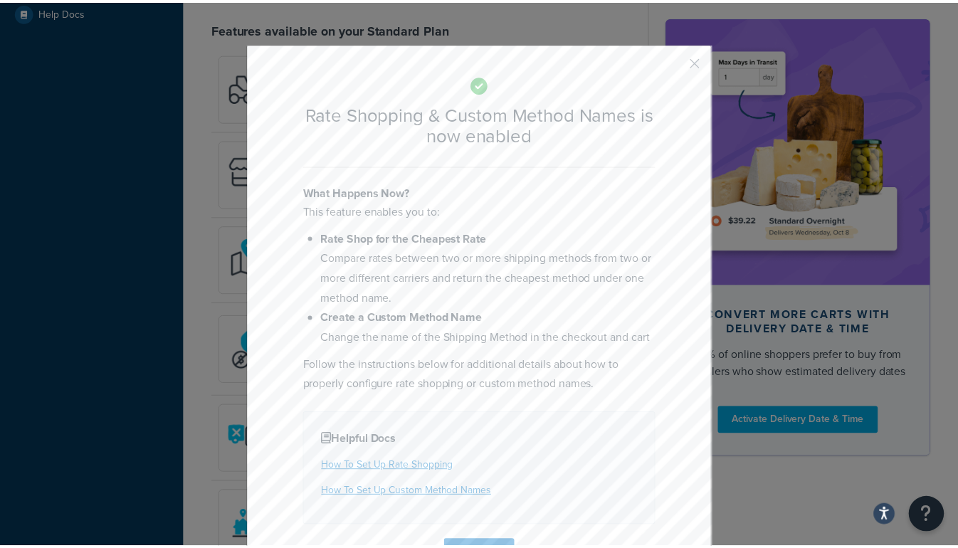
scroll to position [64, 0]
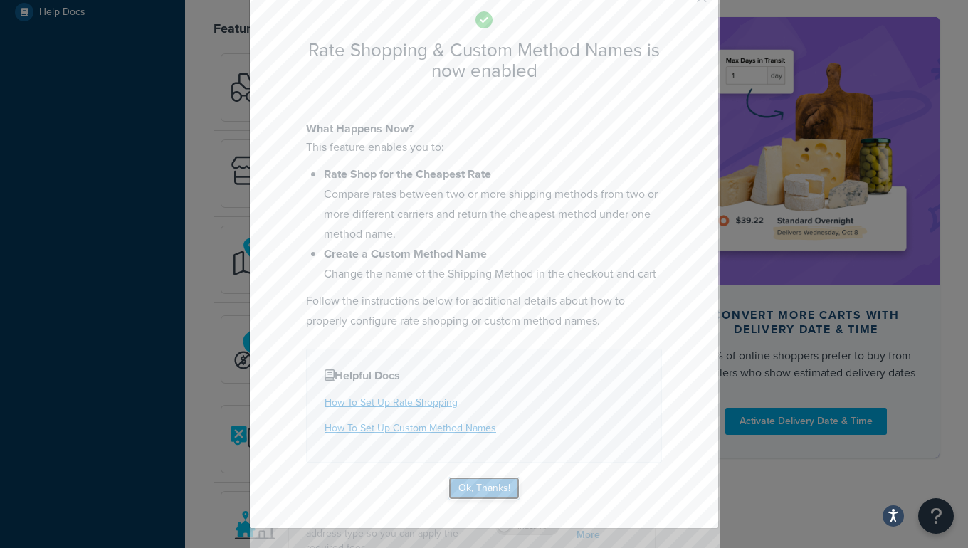
click at [475, 496] on button "Ok, Thanks!" at bounding box center [483, 488] width 71 height 23
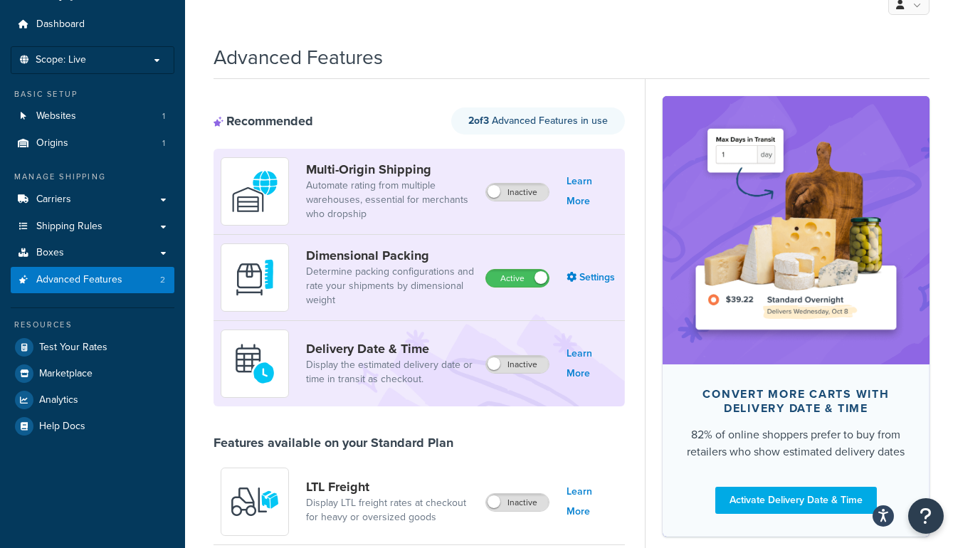
scroll to position [0, 0]
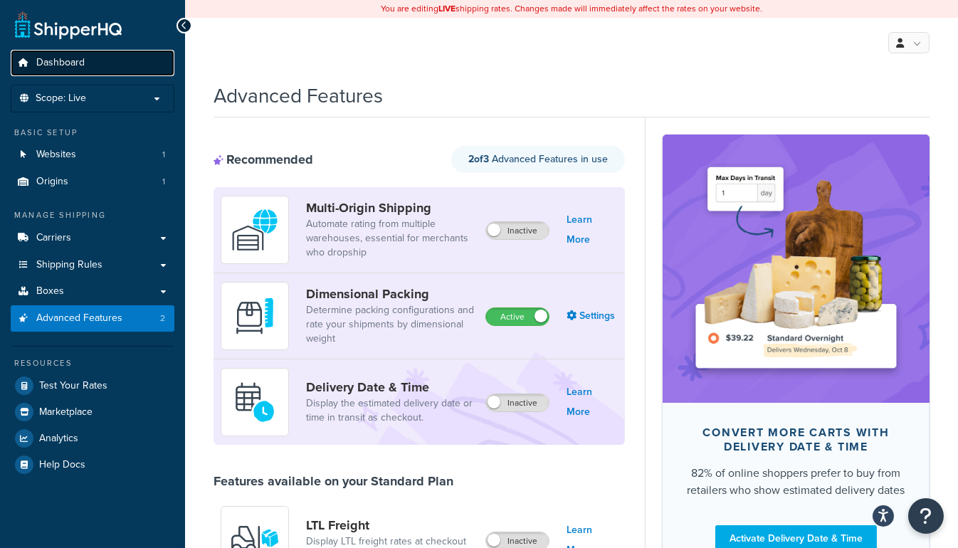
click at [51, 60] on span "Dashboard" at bounding box center [60, 63] width 48 height 12
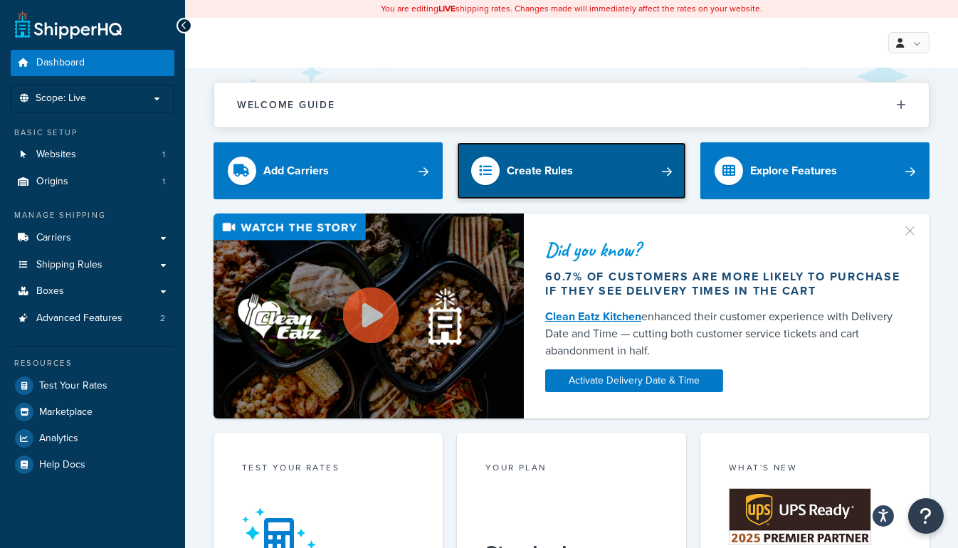
click at [623, 174] on link "Create Rules" at bounding box center [571, 170] width 229 height 57
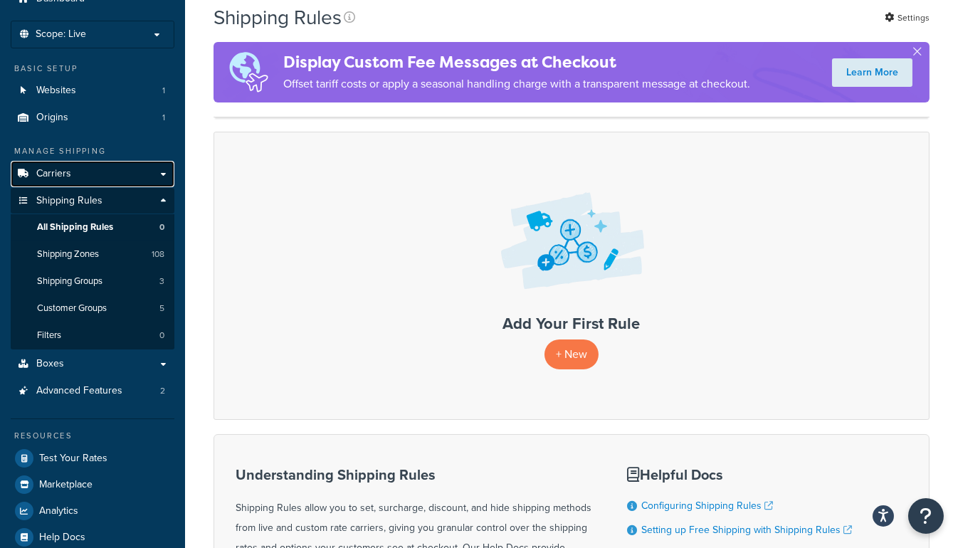
click at [76, 169] on link "Carriers" at bounding box center [93, 174] width 164 height 26
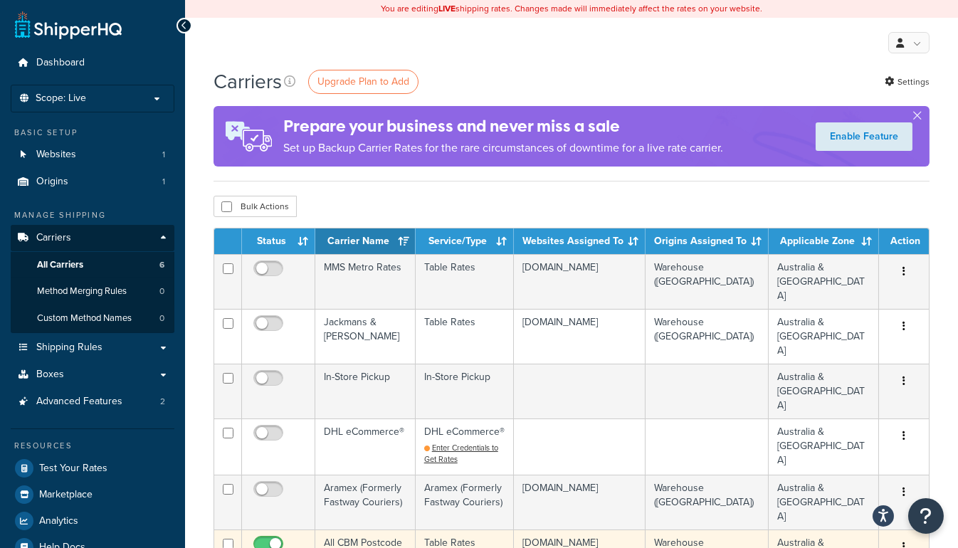
click at [367, 529] on td "All CBM Postcode Rates" at bounding box center [365, 556] width 100 height 55
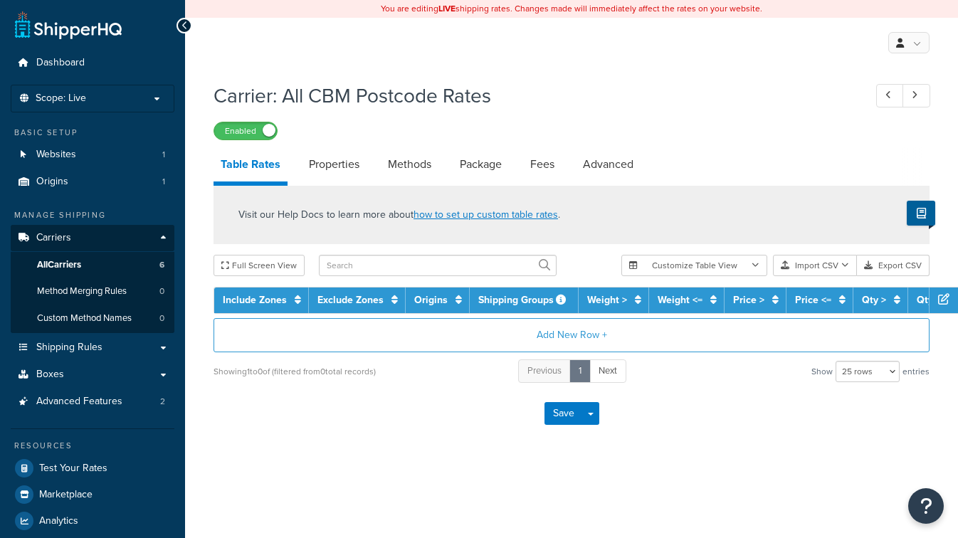
select select "25"
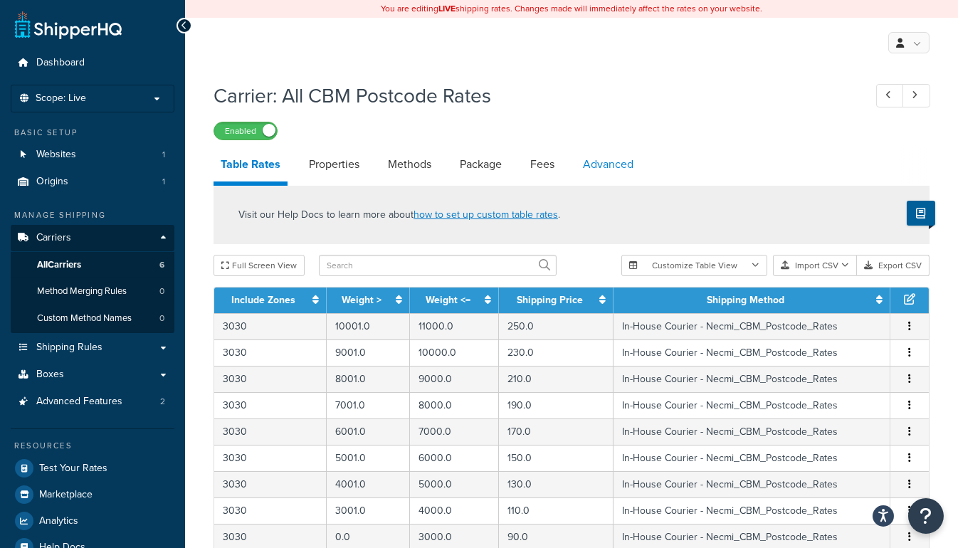
click at [578, 166] on link "Advanced" at bounding box center [608, 164] width 65 height 34
select select "false"
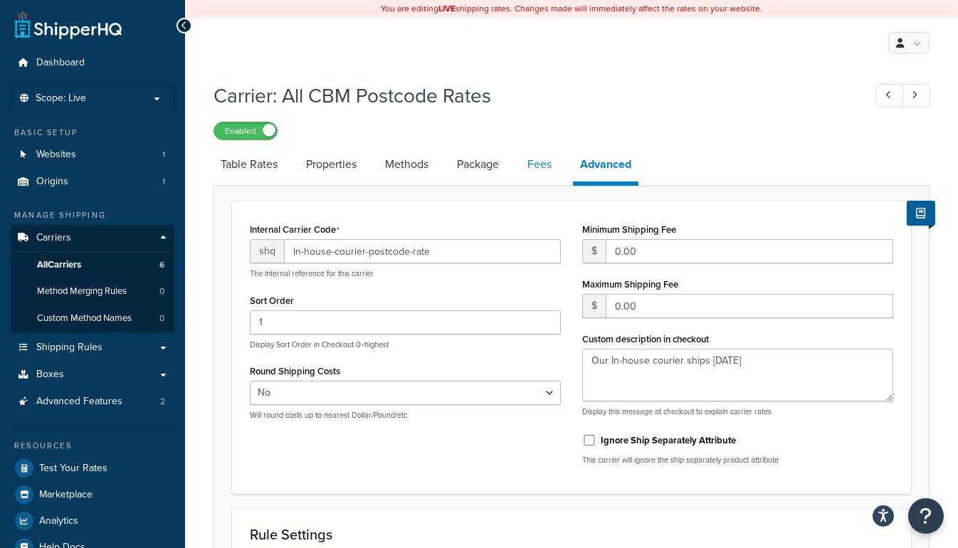
click at [540, 175] on link "Fees" at bounding box center [539, 164] width 38 height 34
select select "AFTER"
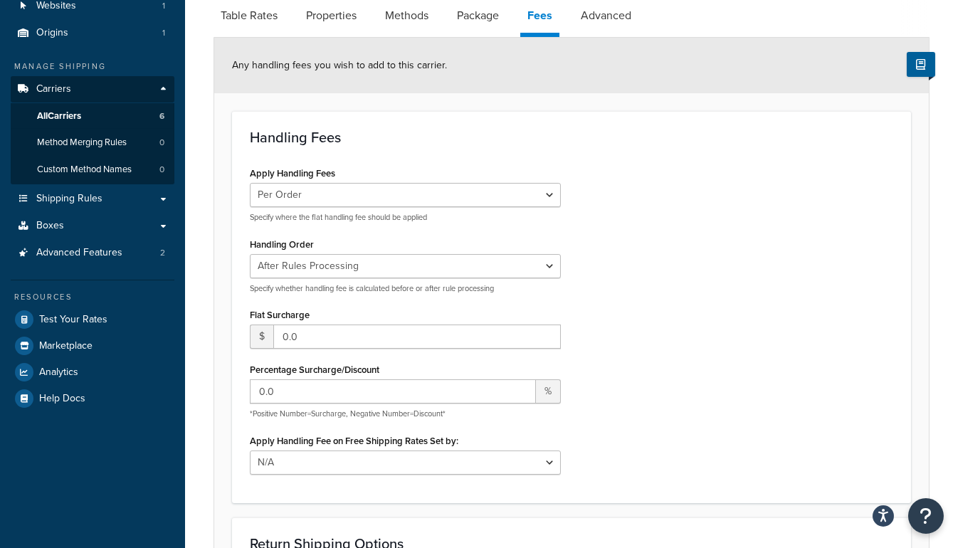
scroll to position [64, 0]
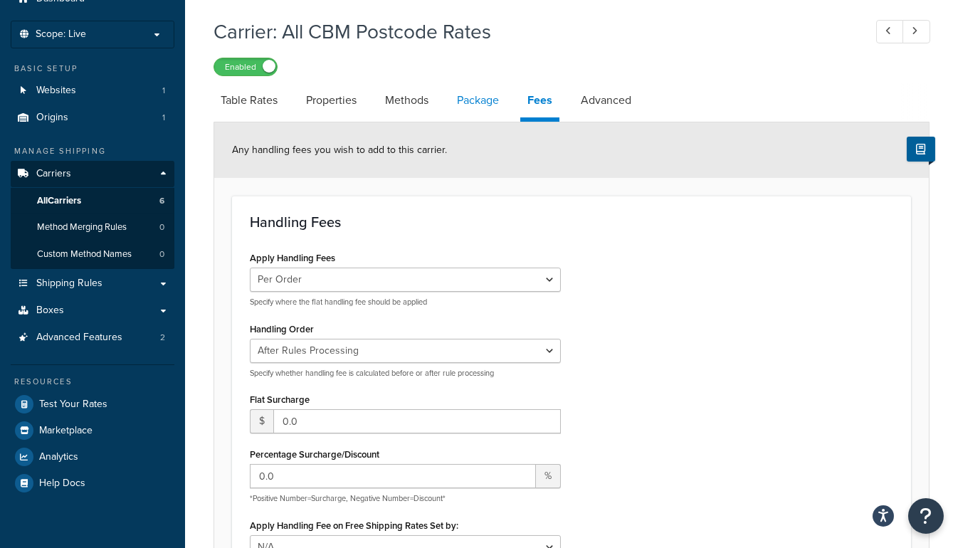
click at [481, 94] on link "Package" at bounding box center [478, 100] width 56 height 34
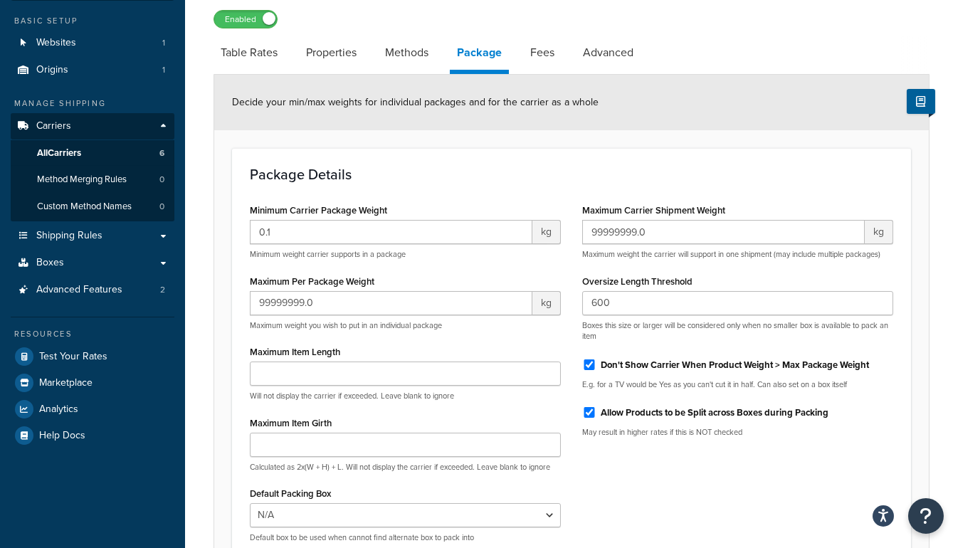
scroll to position [194, 0]
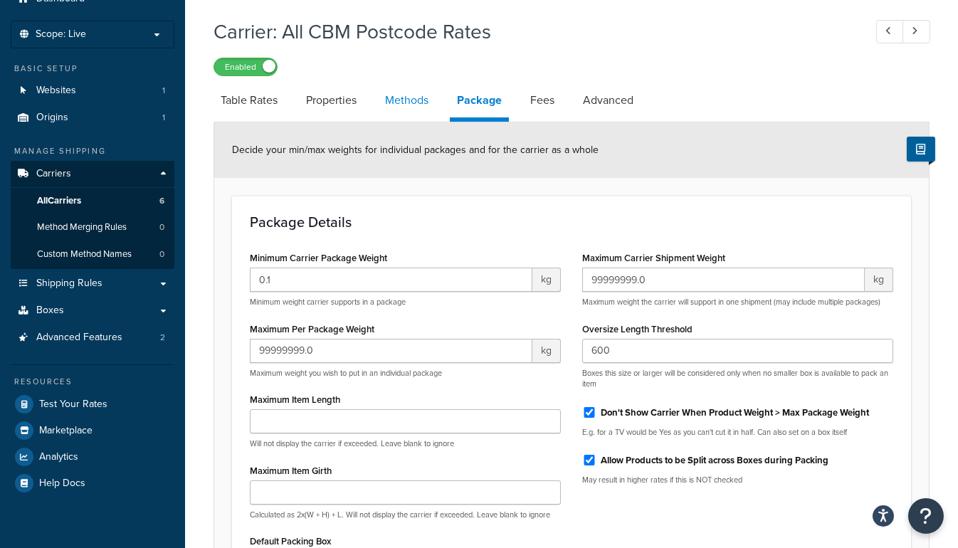
click at [409, 104] on link "Methods" at bounding box center [407, 100] width 58 height 34
select select "25"
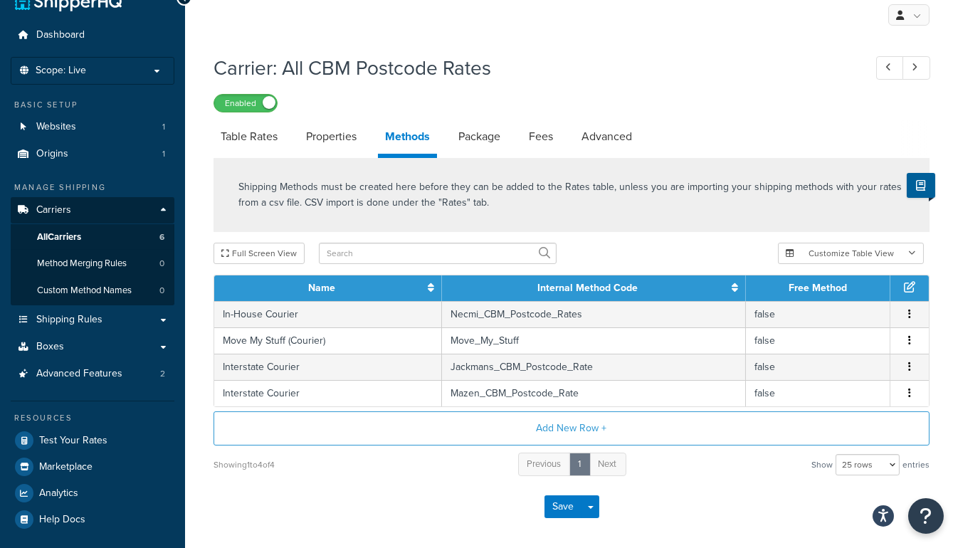
scroll to position [64, 0]
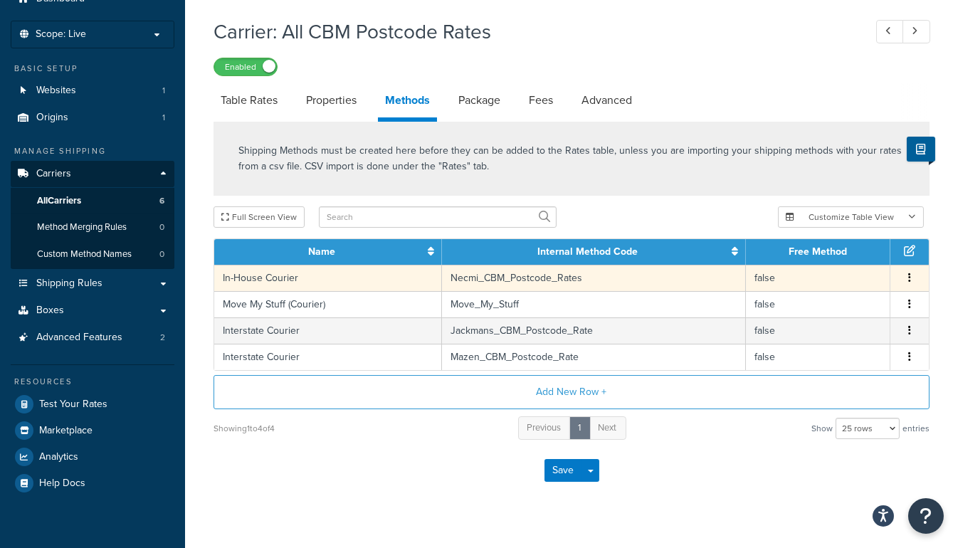
click at [912, 271] on button "button" at bounding box center [909, 278] width 11 height 16
click at [838, 258] on div "Edit" at bounding box center [836, 262] width 101 height 29
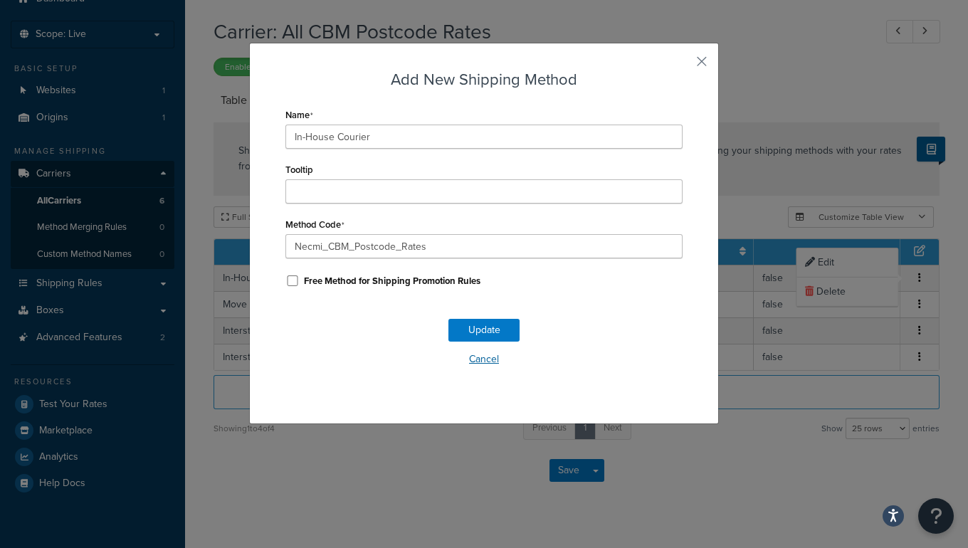
click at [483, 355] on button "Cancel" at bounding box center [483, 359] width 397 height 21
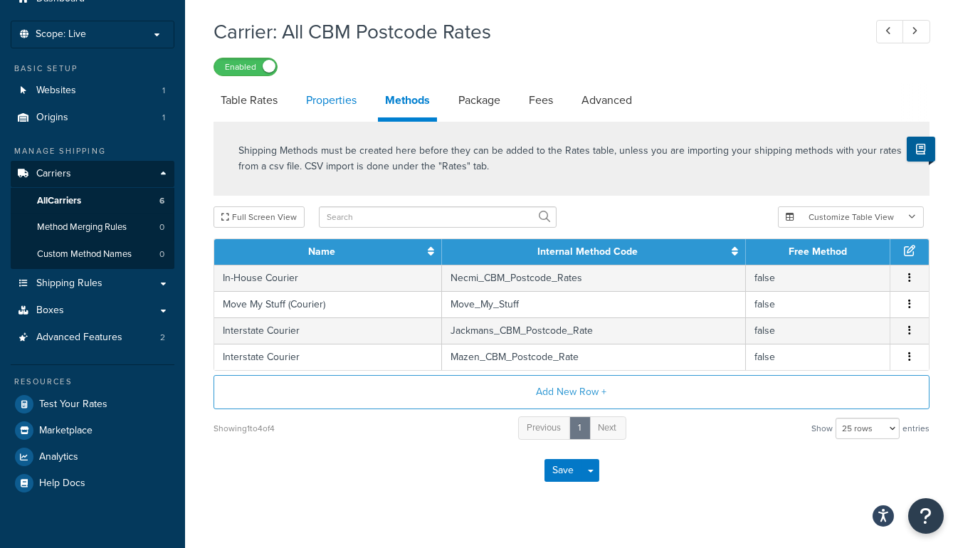
click at [346, 96] on link "Properties" at bounding box center [331, 100] width 65 height 34
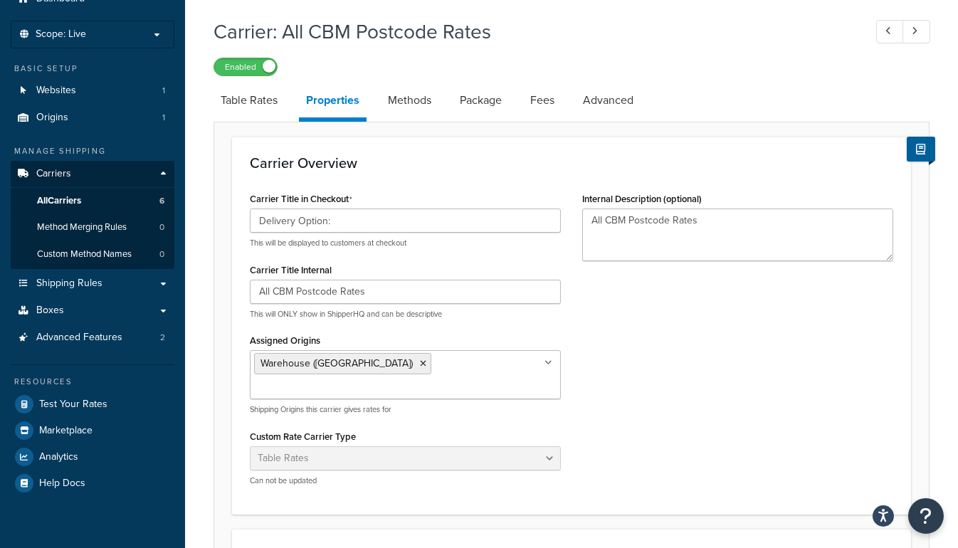
scroll to position [258, 0]
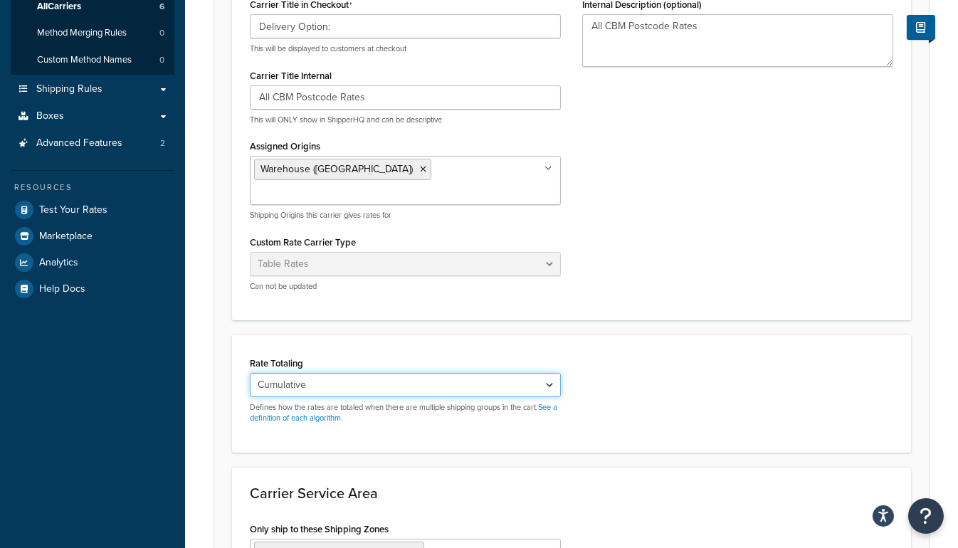
click at [549, 373] on select "Cumulative Highest Per Item Per SKU" at bounding box center [405, 385] width 311 height 24
click at [677, 353] on div "Rate Totaling Cumulative Highest Per Item Per SKU Defines how the rates are tot…" at bounding box center [571, 394] width 665 height 82
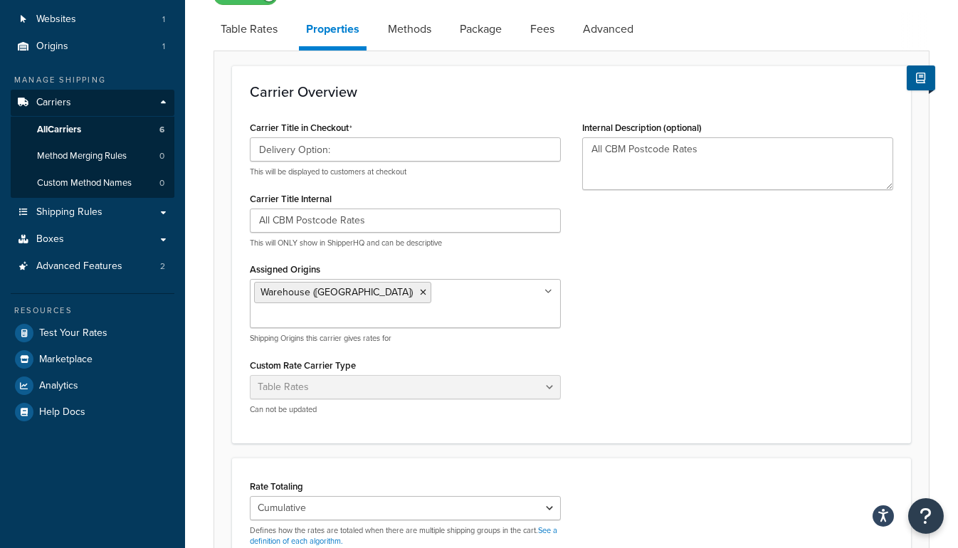
scroll to position [64, 0]
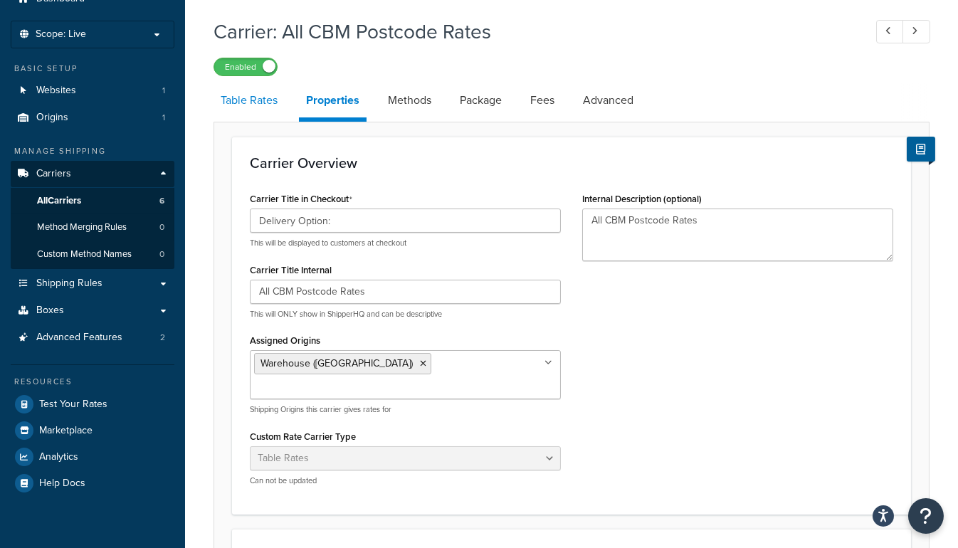
click at [231, 107] on link "Table Rates" at bounding box center [249, 100] width 71 height 34
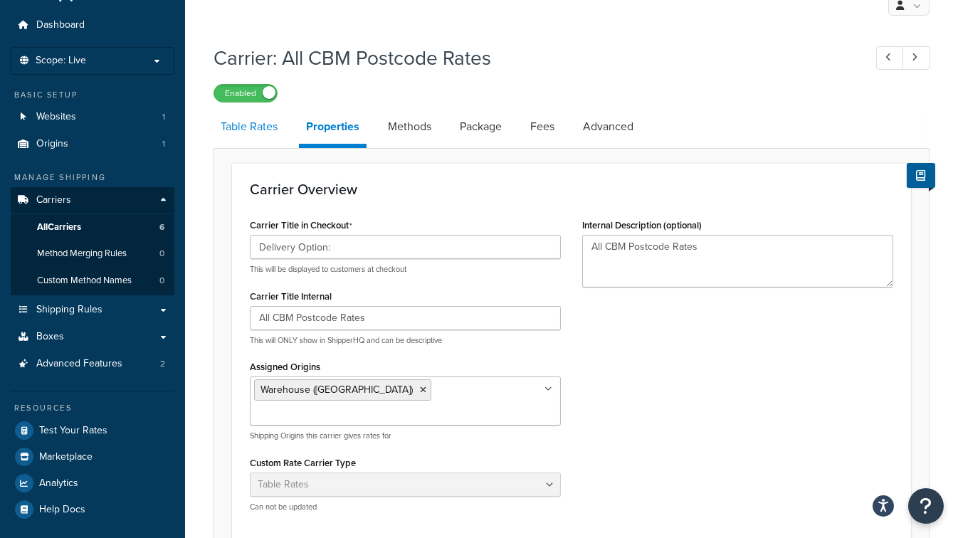
select select "25"
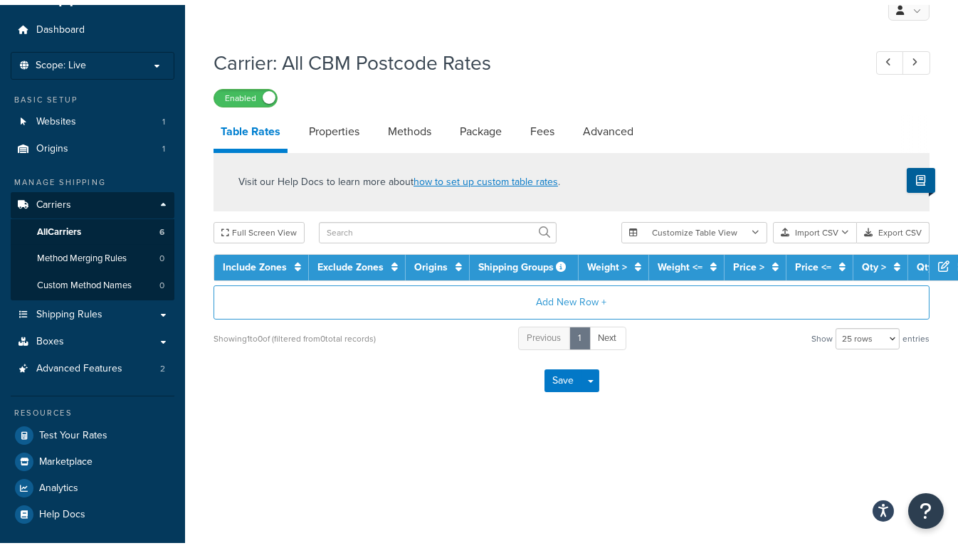
scroll to position [64, 0]
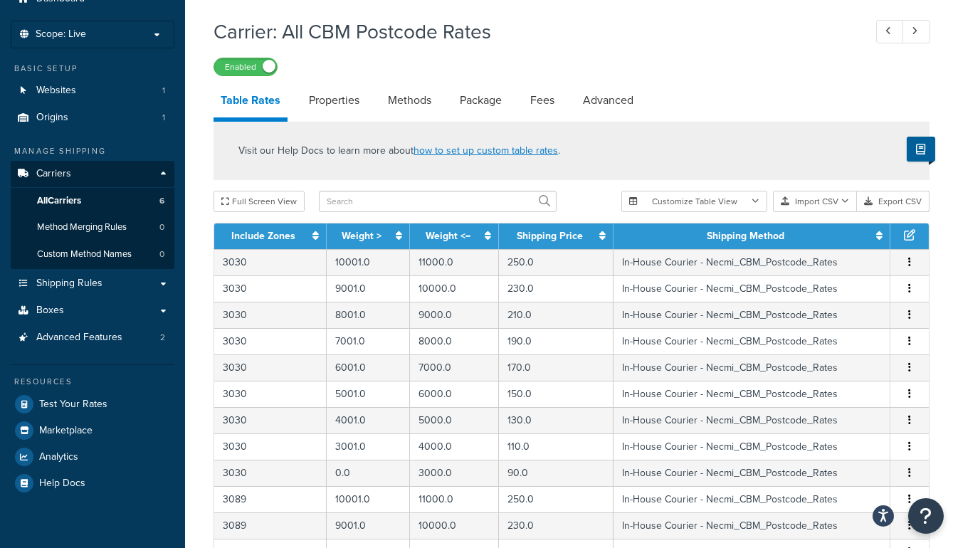
click at [263, 98] on link "Table Rates" at bounding box center [251, 102] width 74 height 38
click at [72, 225] on span "Method Merging Rules" at bounding box center [82, 227] width 90 height 12
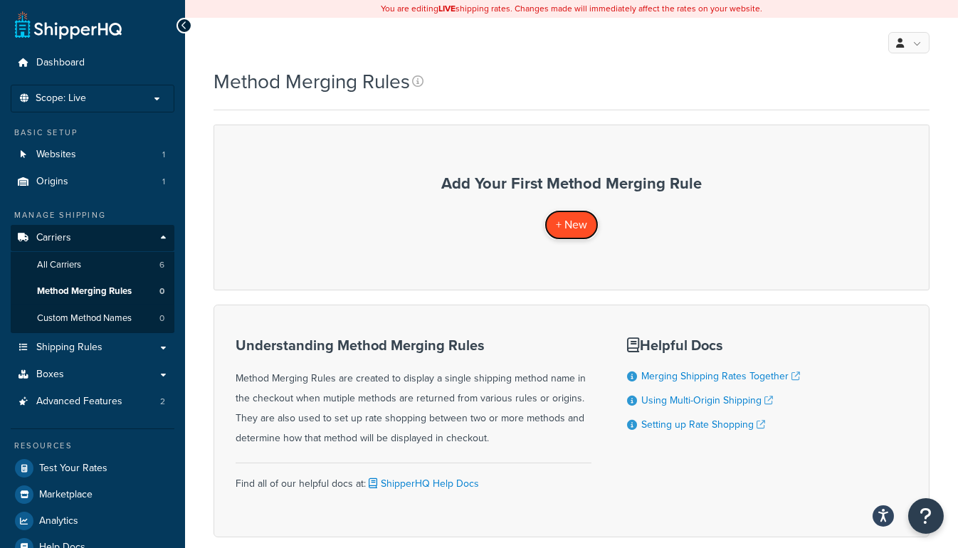
click at [567, 231] on span "+ New" at bounding box center [571, 224] width 31 height 16
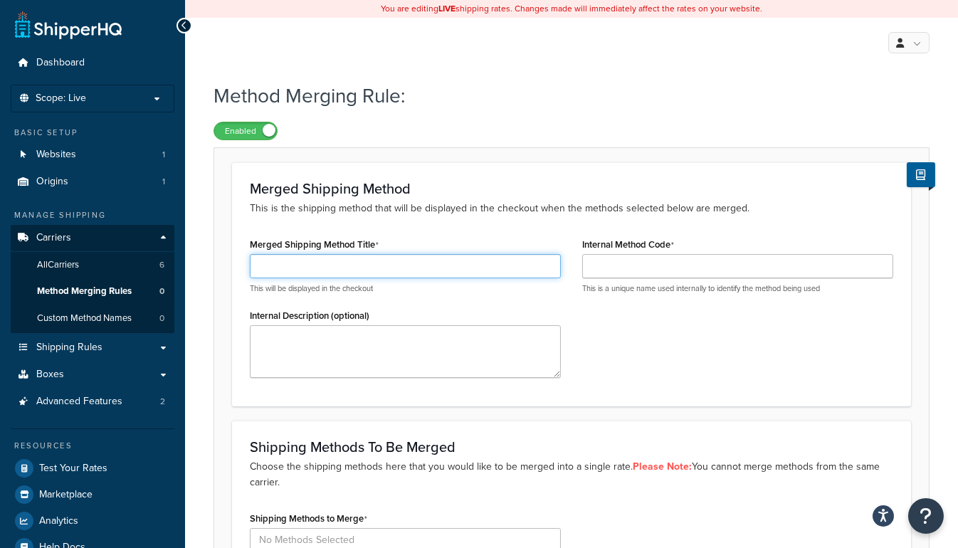
click at [422, 265] on input "Merged Shipping Method Title" at bounding box center [405, 266] width 311 height 24
type input "Lowest Price"
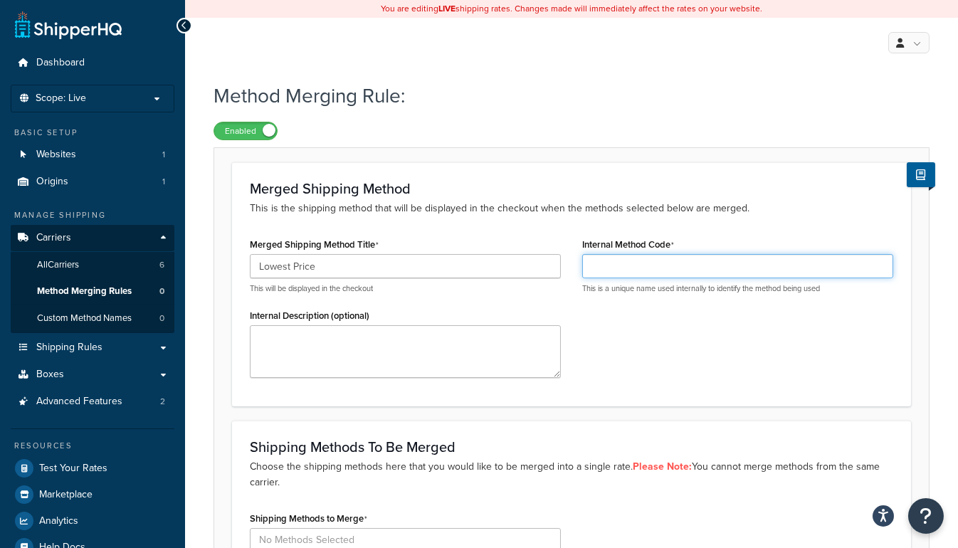
drag, startPoint x: 633, startPoint y: 271, endPoint x: 651, endPoint y: 261, distance: 21.0
click at [631, 273] on input "Internal Method Code" at bounding box center [737, 266] width 311 height 24
type input "Lowest_Price"
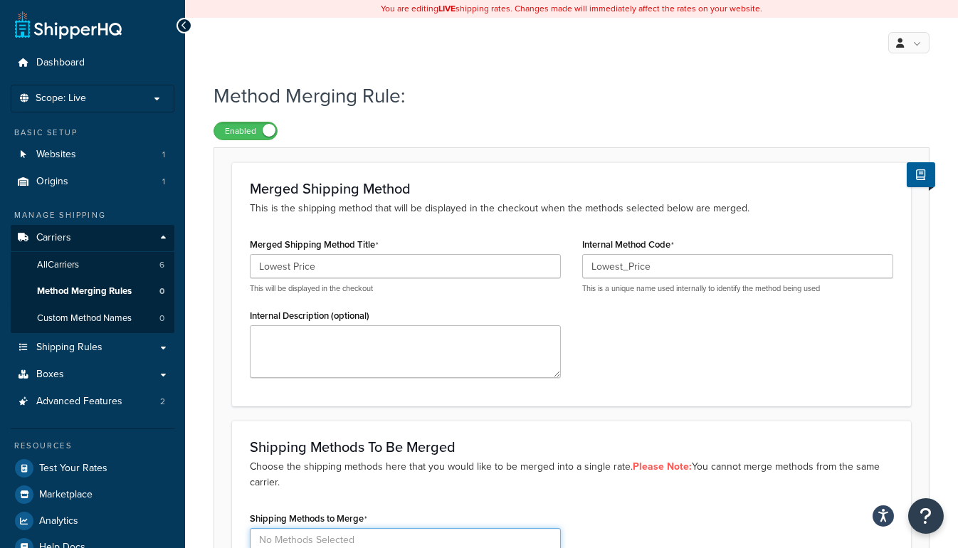
scroll to position [2, 0]
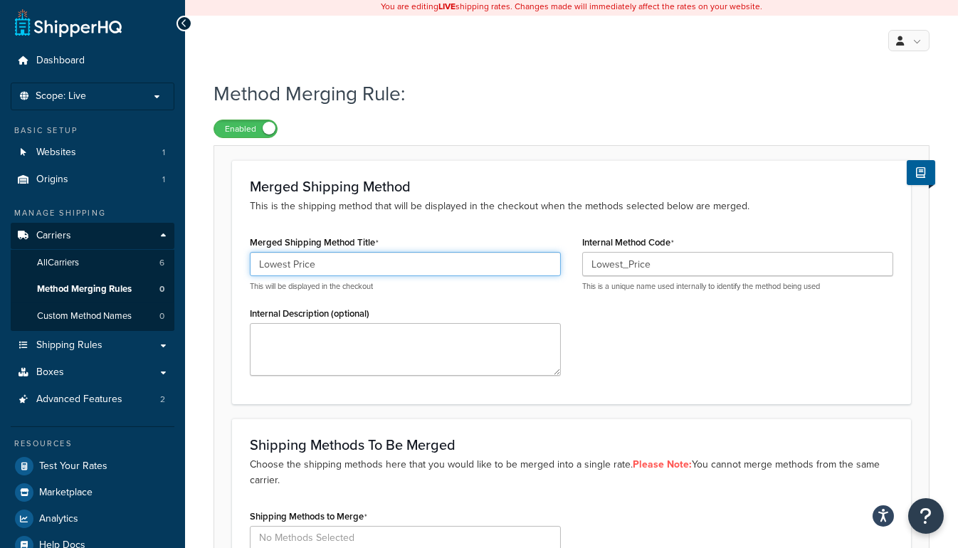
drag, startPoint x: 359, startPoint y: 263, endPoint x: 234, endPoint y: 261, distance: 124.6
click at [147, 248] on div "Dashboard Scope: Live Basic Setup Websites 1 Origins 1 Manage Shipping Carriers…" at bounding box center [479, 367] width 958 height 739
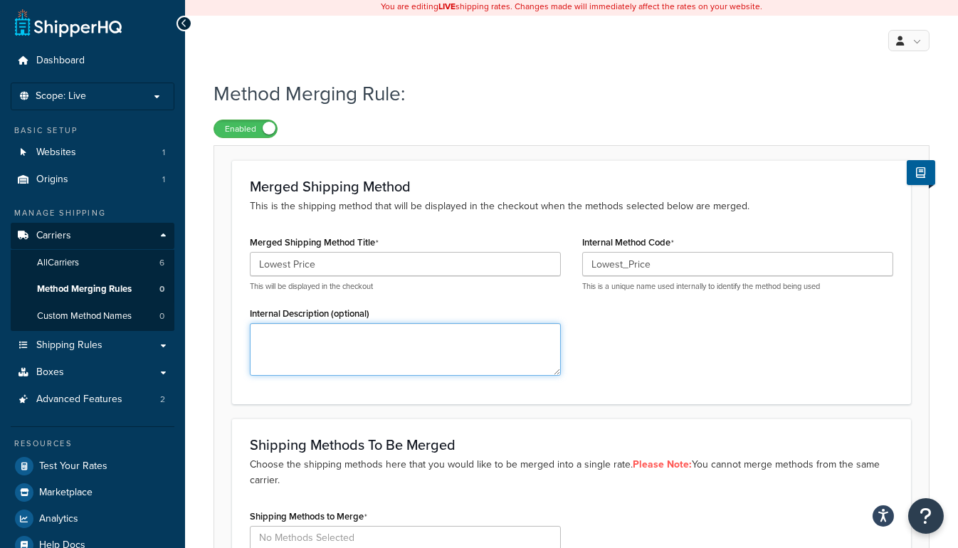
drag, startPoint x: 396, startPoint y: 345, endPoint x: 409, endPoint y: 349, distance: 13.3
click at [396, 346] on textarea "Internal Description (optional)" at bounding box center [405, 349] width 311 height 53
paste textarea "Lowest Price"
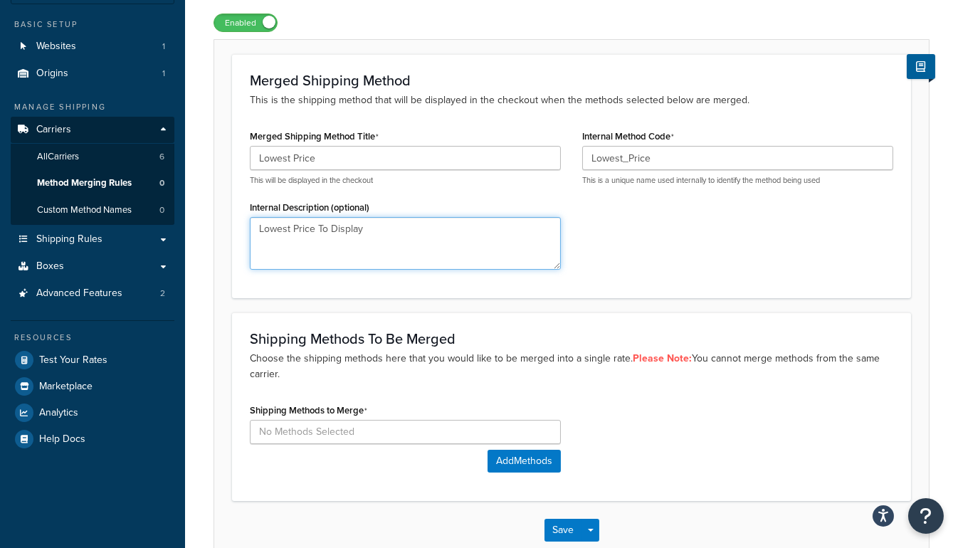
scroll to position [131, 0]
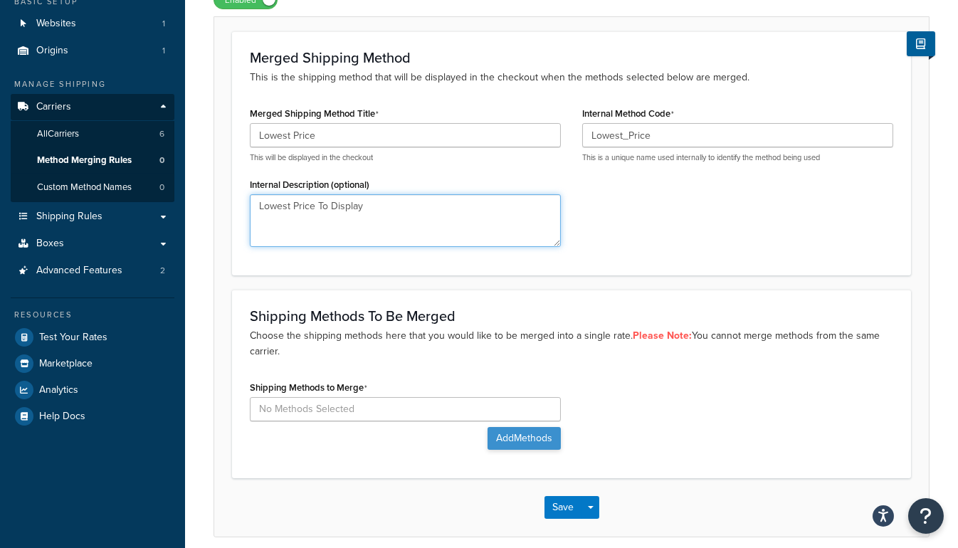
type textarea "Lowest Price To Display"
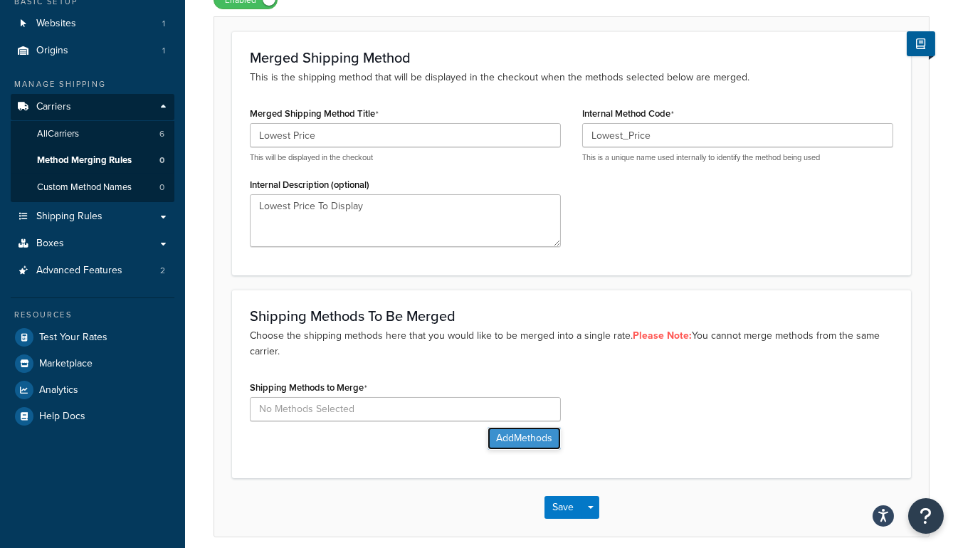
click at [514, 433] on button "Add Methods" at bounding box center [523, 438] width 73 height 23
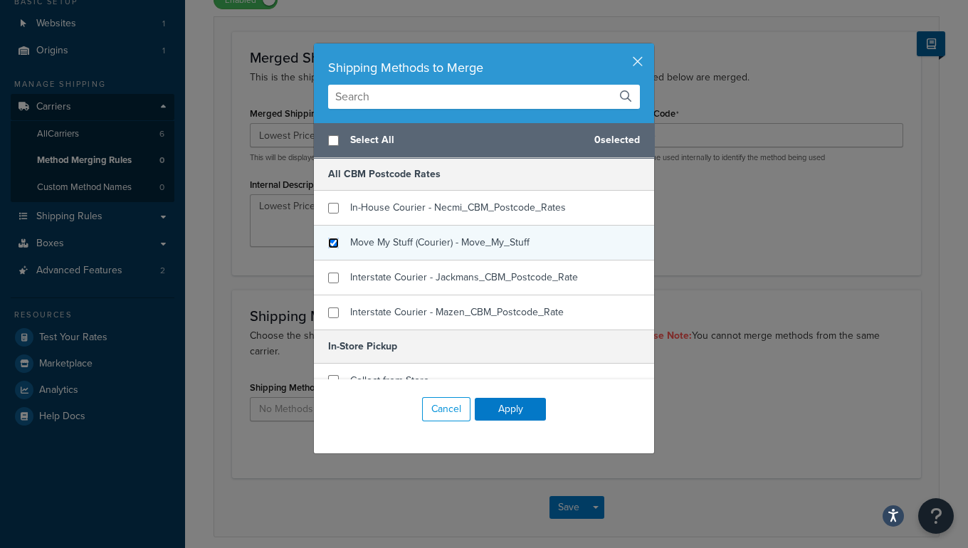
click at [328, 243] on input "checkbox" at bounding box center [333, 243] width 11 height 11
checkbox input "true"
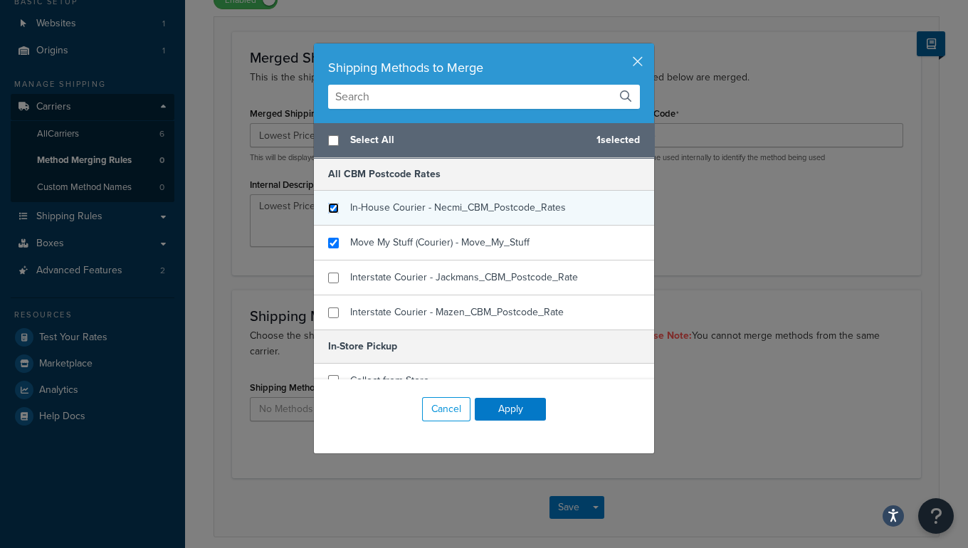
click at [330, 203] on input "checkbox" at bounding box center [333, 208] width 11 height 11
checkbox input "true"
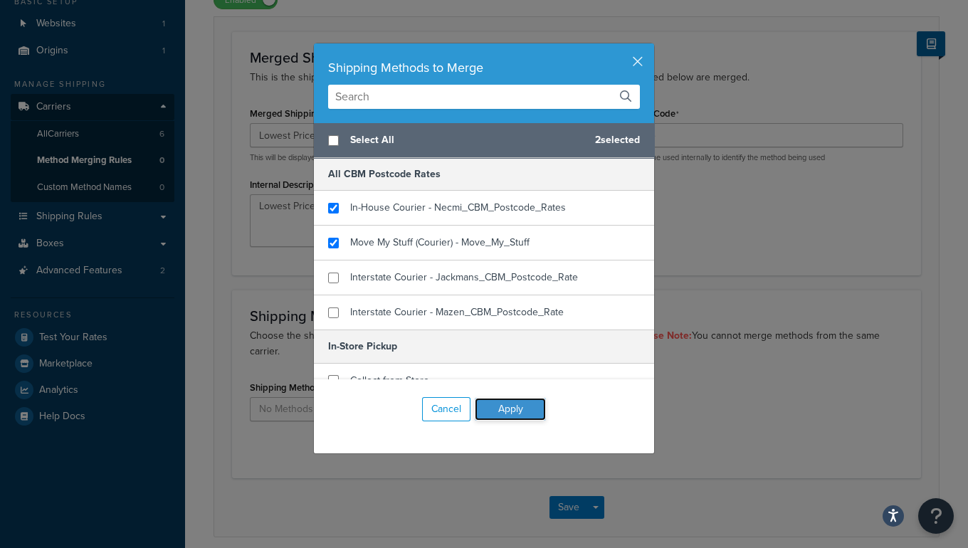
click at [519, 408] on button "Apply" at bounding box center [510, 409] width 71 height 23
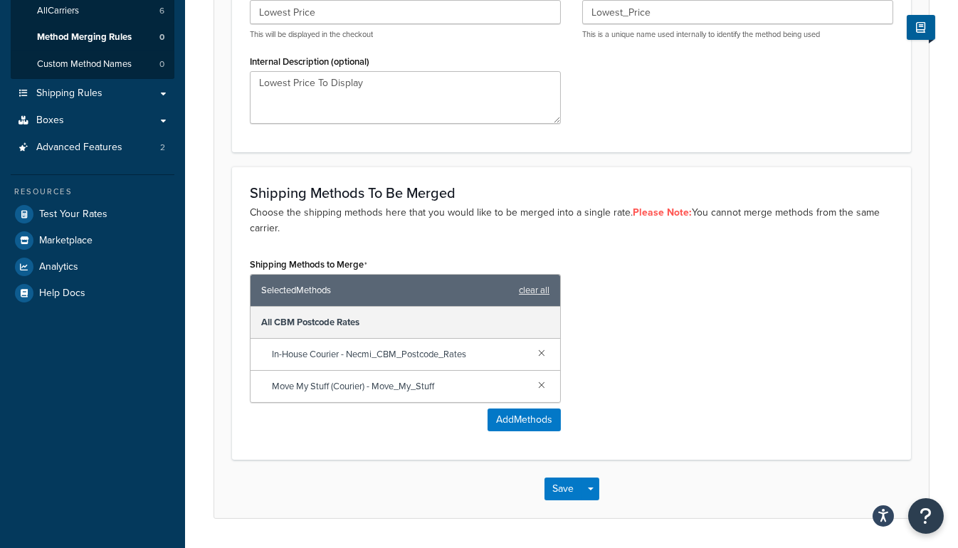
scroll to position [227, 0]
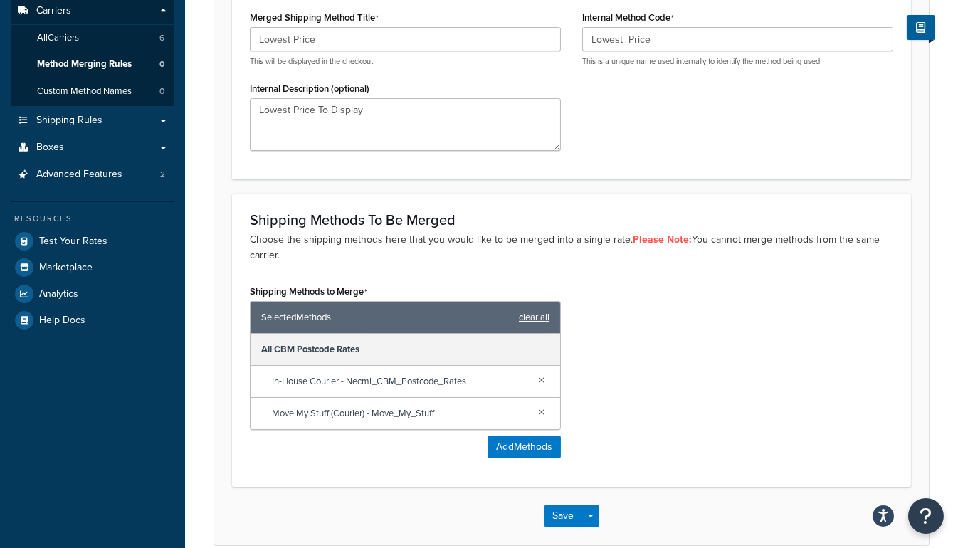
click at [529, 310] on link "clear all" at bounding box center [534, 317] width 31 height 20
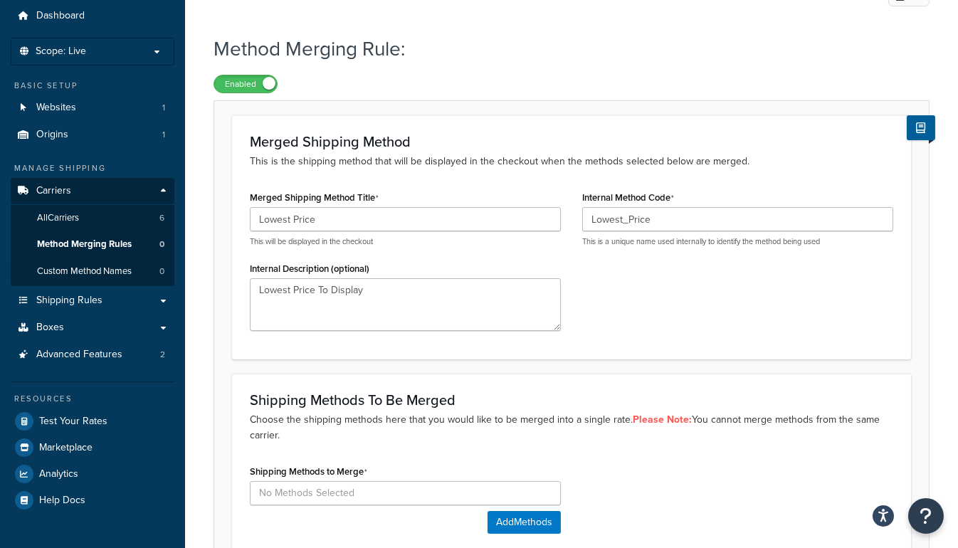
scroll to position [0, 0]
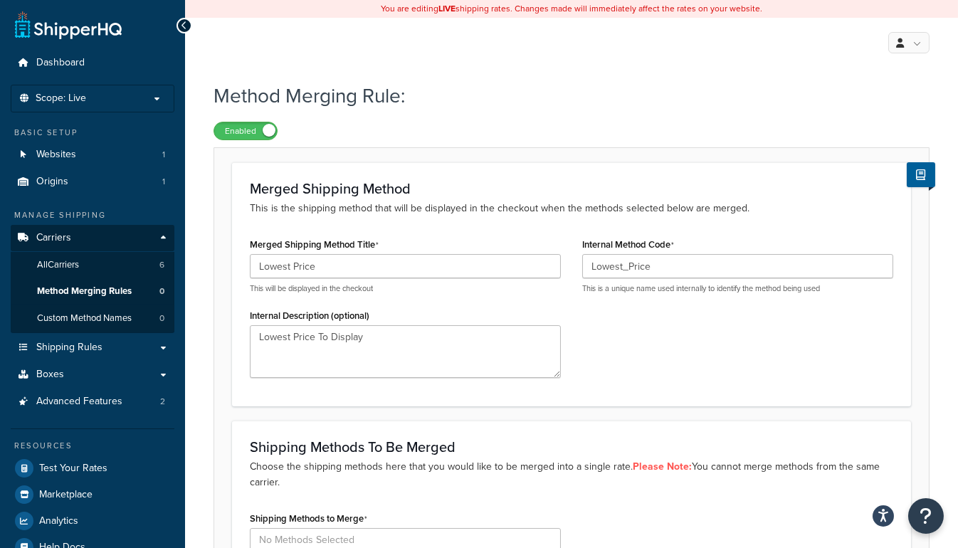
click at [186, 26] on icon at bounding box center [184, 26] width 6 height 10
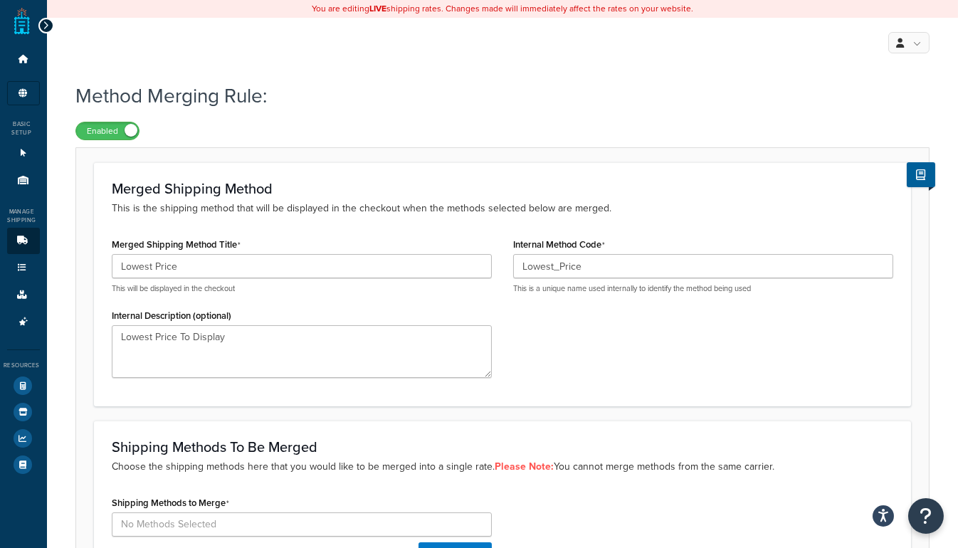
click at [35, 29] on div "Dashboard Scope: Live Basic Setup Websites 1 Origins 1 Manage Shipping Carriers…" at bounding box center [23, 362] width 47 height 724
click at [41, 25] on div at bounding box center [46, 26] width 16 height 16
click at [46, 26] on icon at bounding box center [46, 26] width 6 height 10
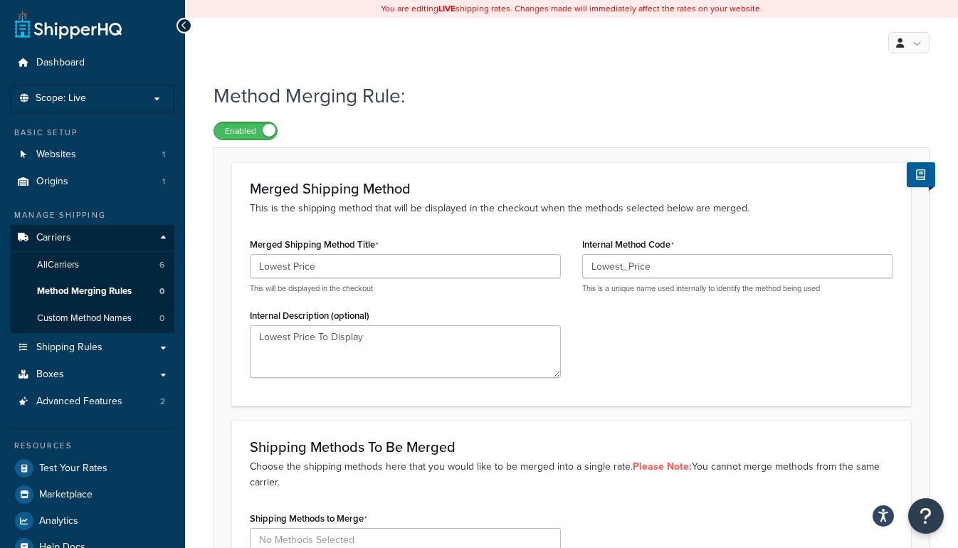
click at [269, 132] on span at bounding box center [269, 130] width 13 height 13
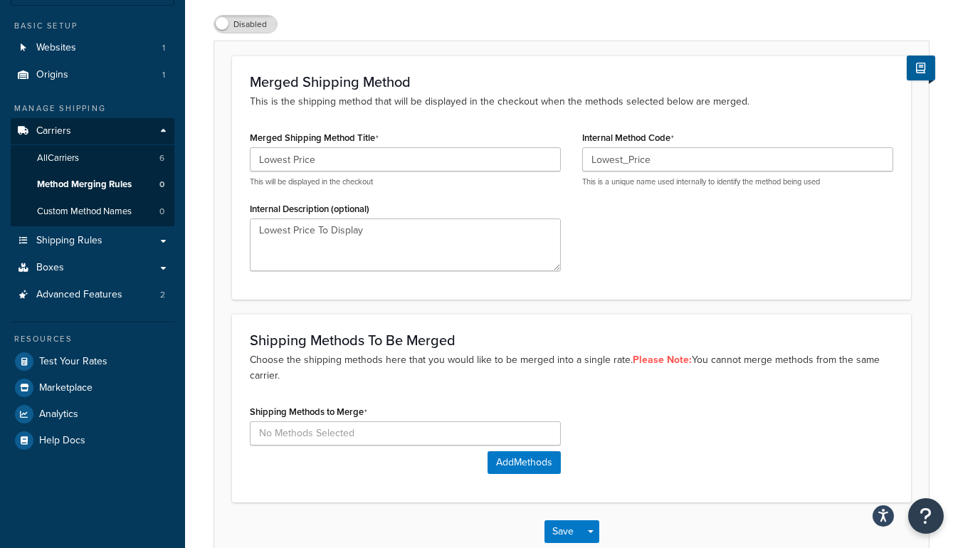
scroll to position [189, 0]
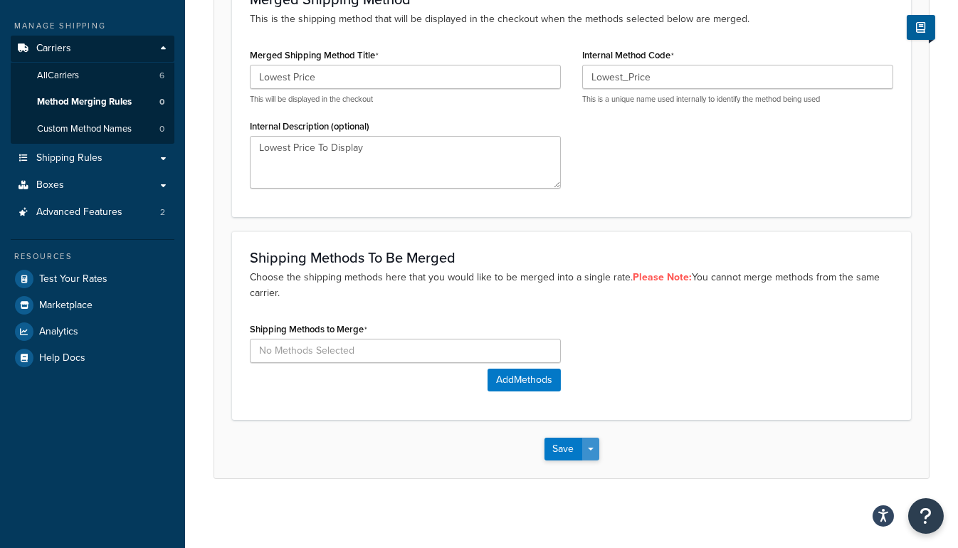
click at [590, 448] on span "button" at bounding box center [591, 449] width 6 height 3
click at [475, 483] on div "Method Merging Rule: Disabled Merged Shipping Method This is the shipping metho…" at bounding box center [571, 199] width 773 height 629
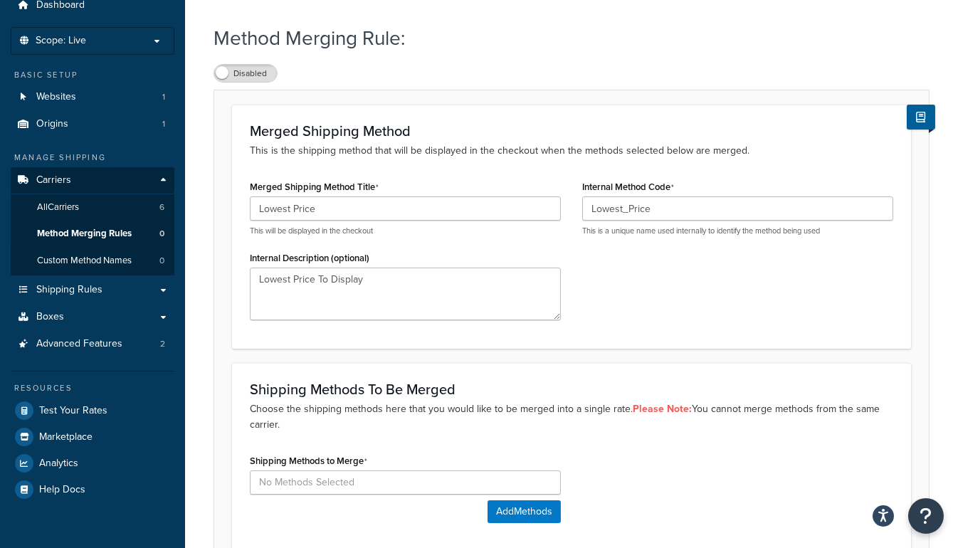
scroll to position [0, 0]
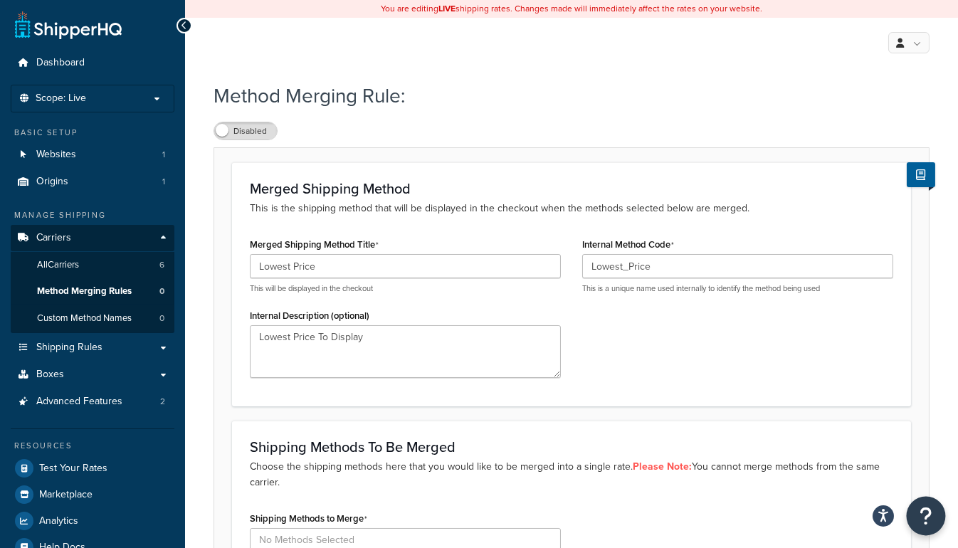
click at [929, 514] on icon "Open Resource Center" at bounding box center [926, 516] width 14 height 20
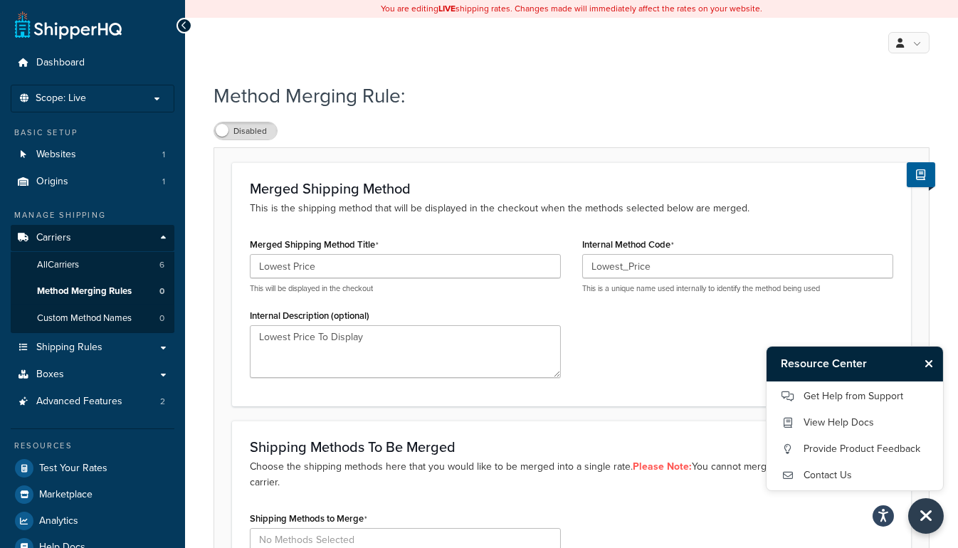
click at [628, 362] on div "Merged Shipping Method Title Lowest Price This will be displayed in the checkou…" at bounding box center [571, 311] width 665 height 154
click at [104, 315] on span "Custom Method Names" at bounding box center [84, 318] width 95 height 12
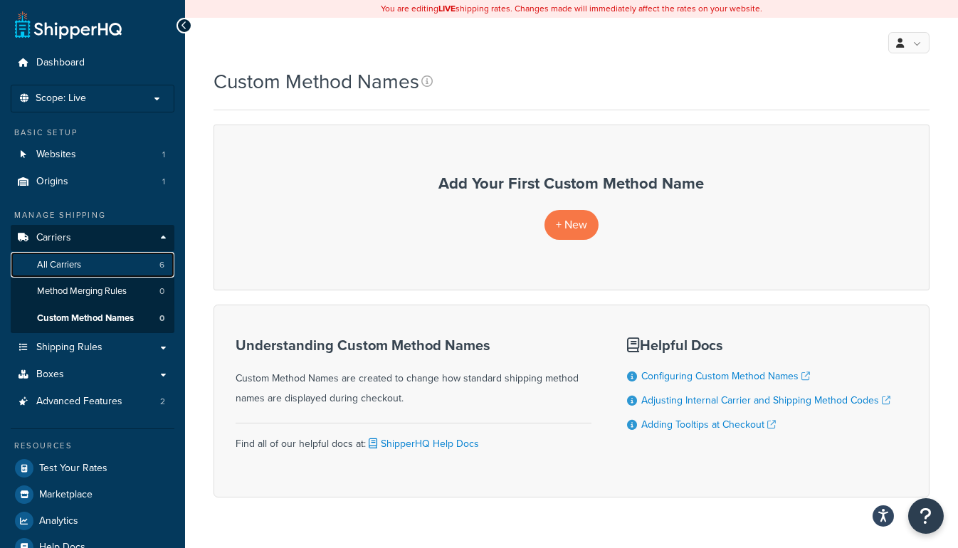
click at [100, 267] on link "All Carriers 6" at bounding box center [93, 265] width 164 height 26
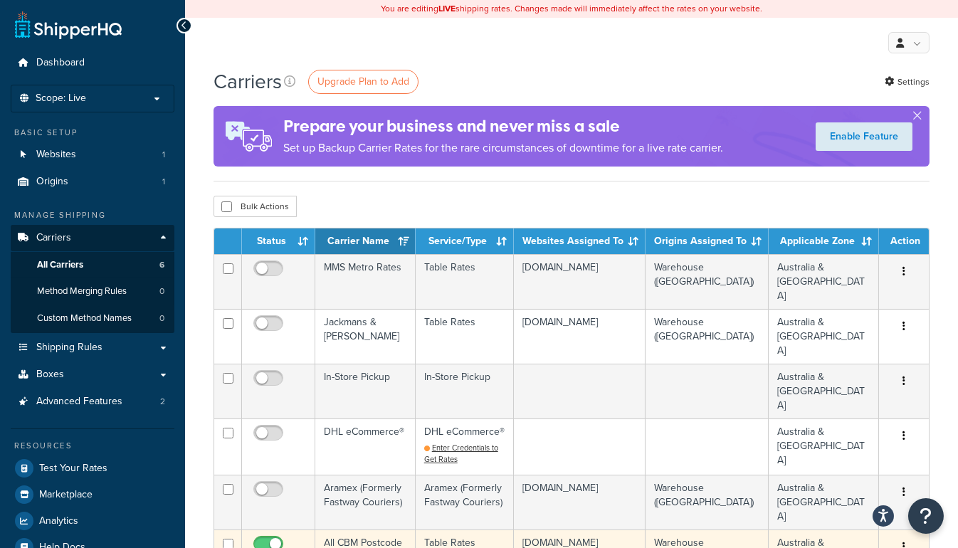
click at [903, 536] on button "button" at bounding box center [904, 547] width 20 height 23
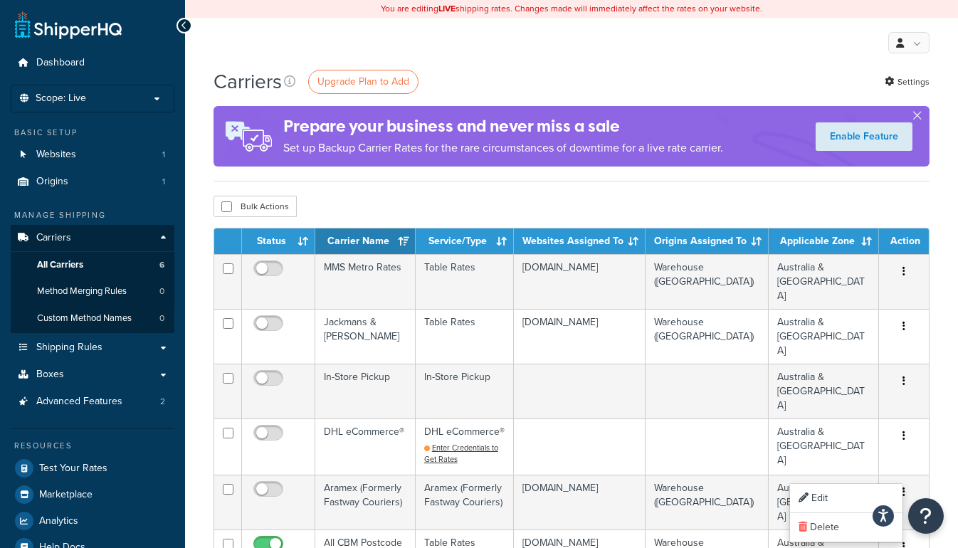
click at [602, 498] on form "Status Carrier Name Service/Type Websites Assigned To Origins Assigned To Appli…" at bounding box center [572, 549] width 716 height 643
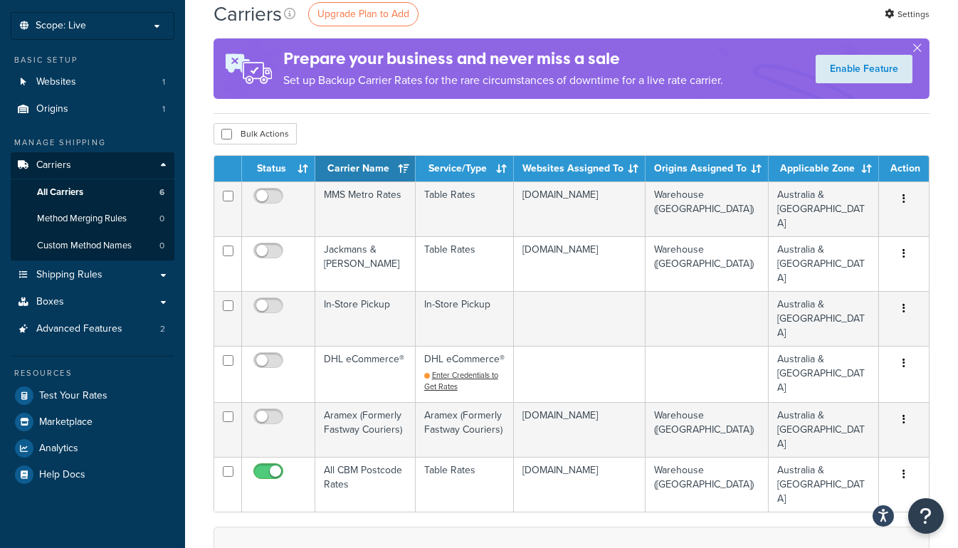
scroll to position [129, 0]
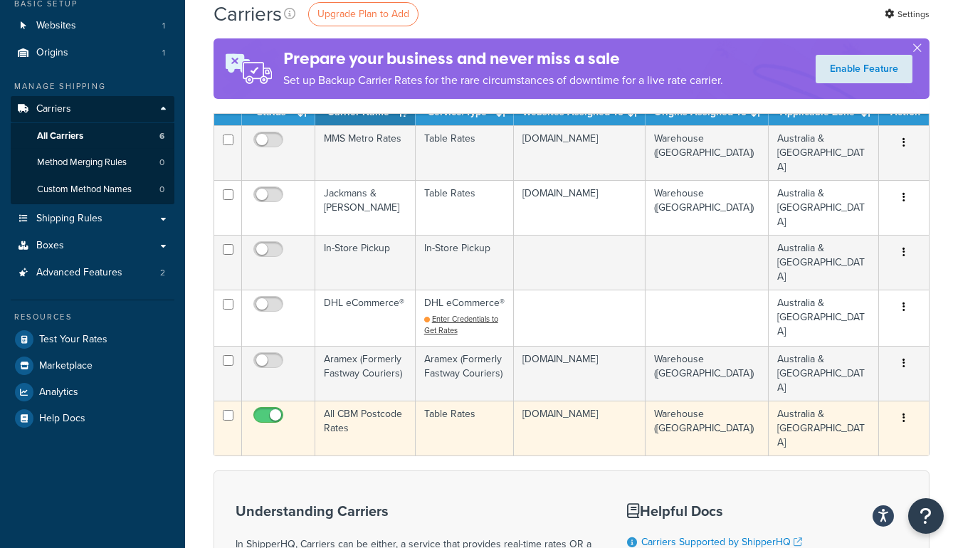
click at [905, 407] on button "button" at bounding box center [904, 418] width 20 height 23
click at [855, 360] on link "Edit" at bounding box center [846, 368] width 112 height 29
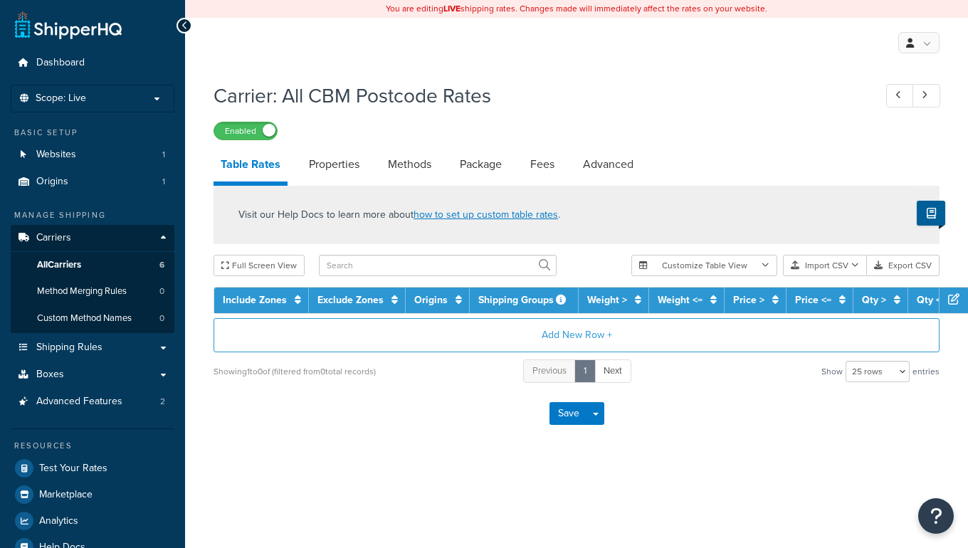
select select "25"
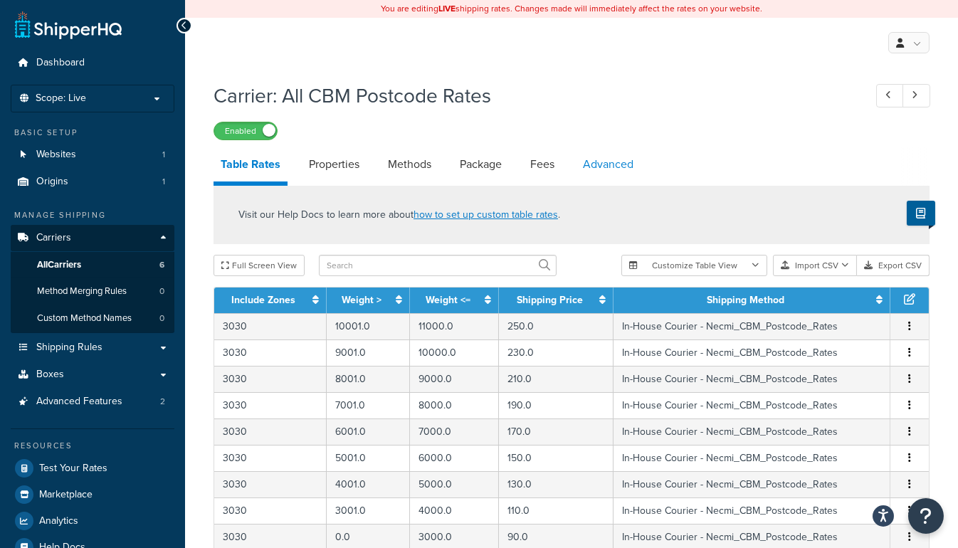
click at [612, 167] on link "Advanced" at bounding box center [608, 164] width 65 height 34
select select "false"
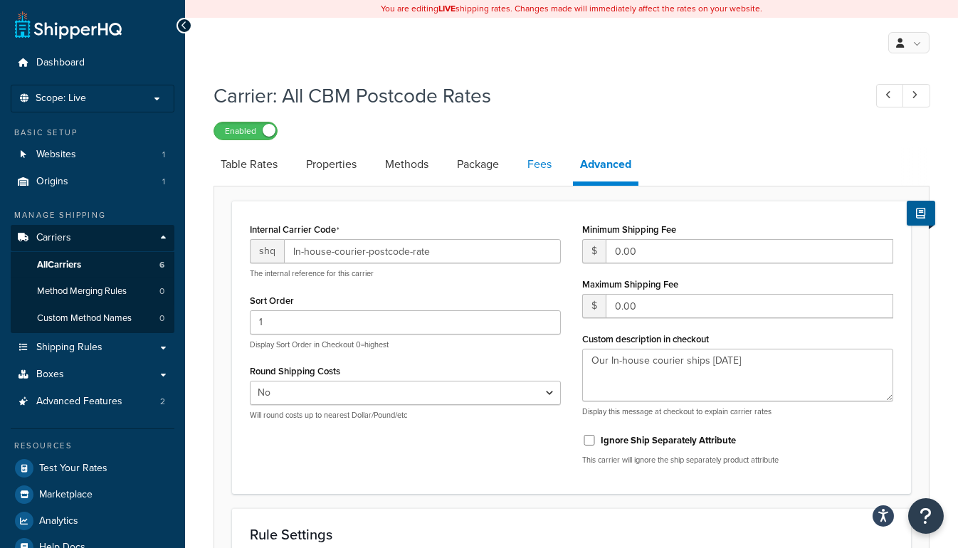
click at [545, 166] on link "Fees" at bounding box center [539, 164] width 38 height 34
select select "AFTER"
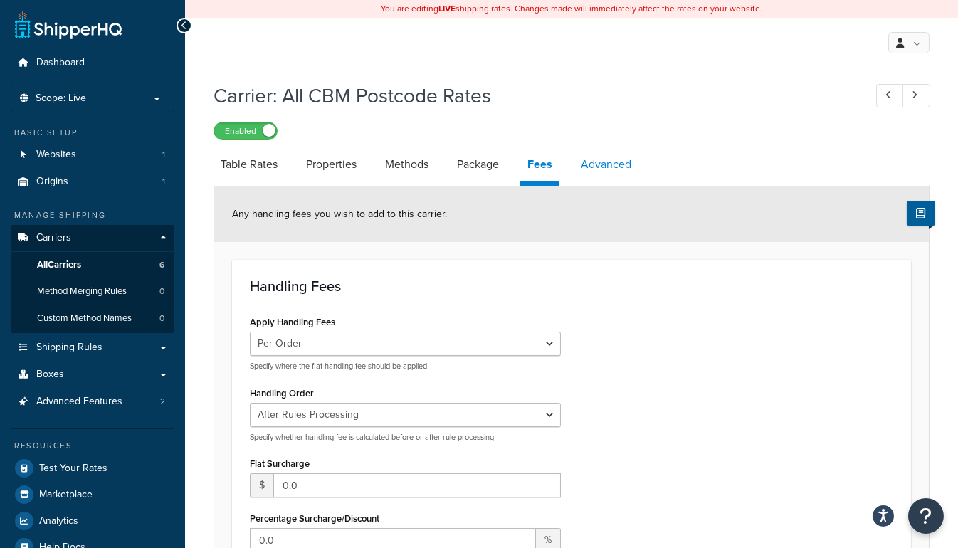
click at [633, 156] on link "Advanced" at bounding box center [606, 164] width 65 height 34
select select "false"
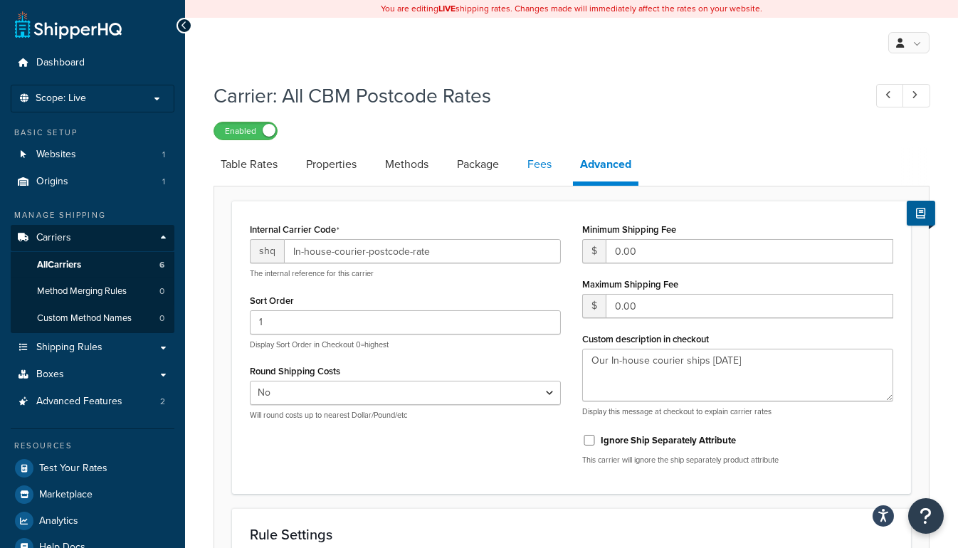
click at [535, 163] on link "Fees" at bounding box center [539, 164] width 38 height 34
select select "AFTER"
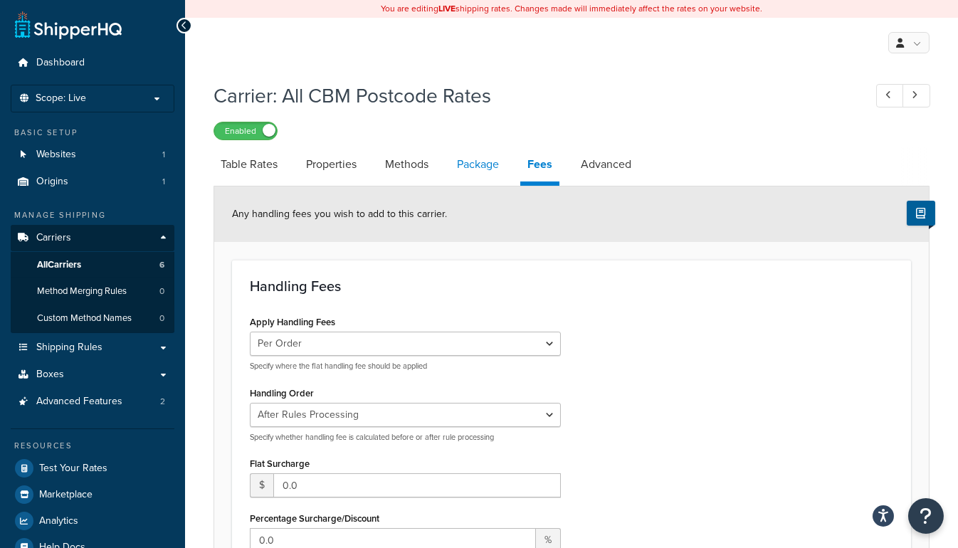
click at [500, 163] on link "Package" at bounding box center [478, 164] width 56 height 34
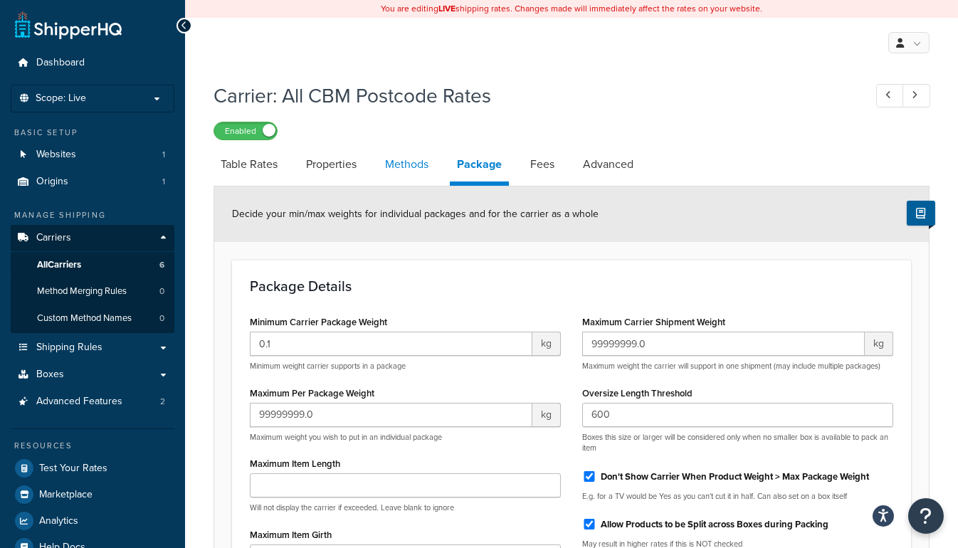
click at [418, 159] on link "Methods" at bounding box center [407, 164] width 58 height 34
select select "25"
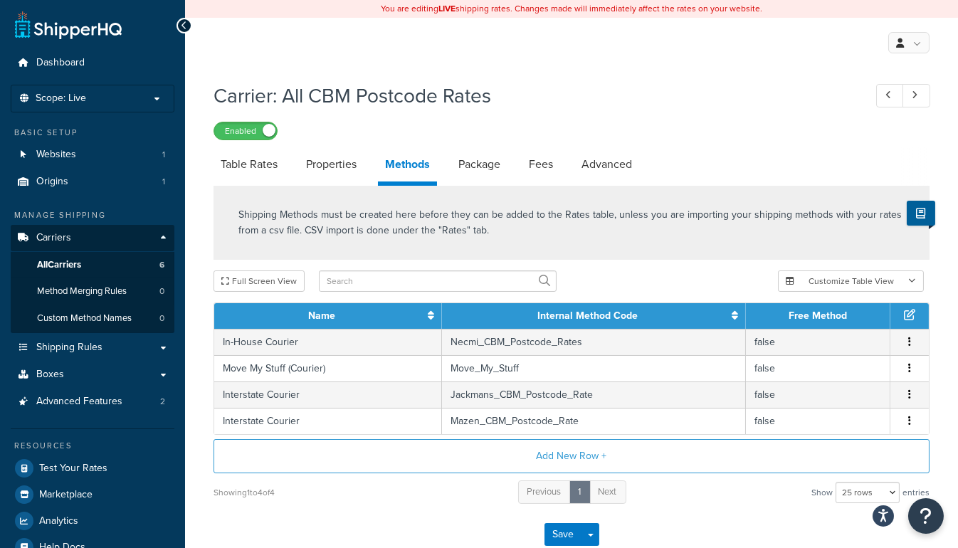
scroll to position [64, 0]
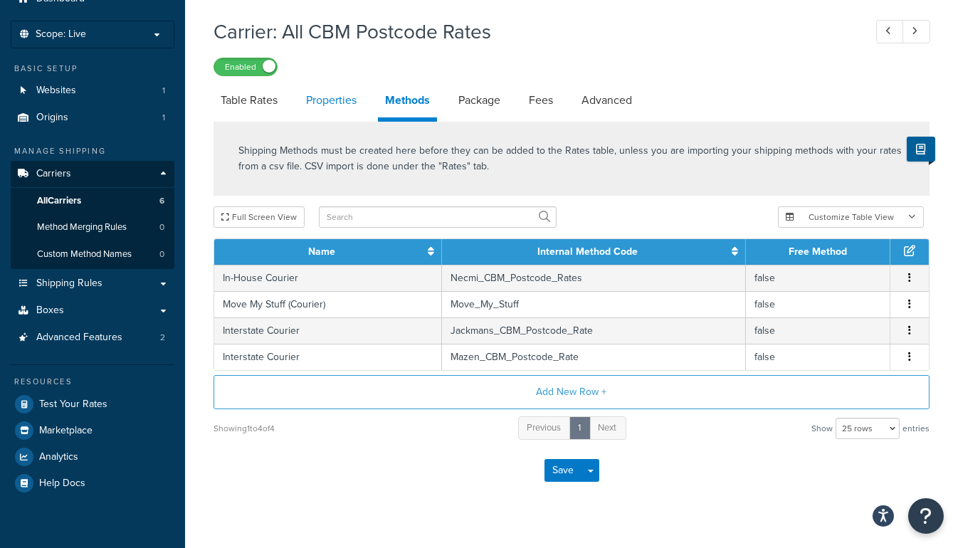
click at [359, 100] on link "Properties" at bounding box center [331, 100] width 65 height 34
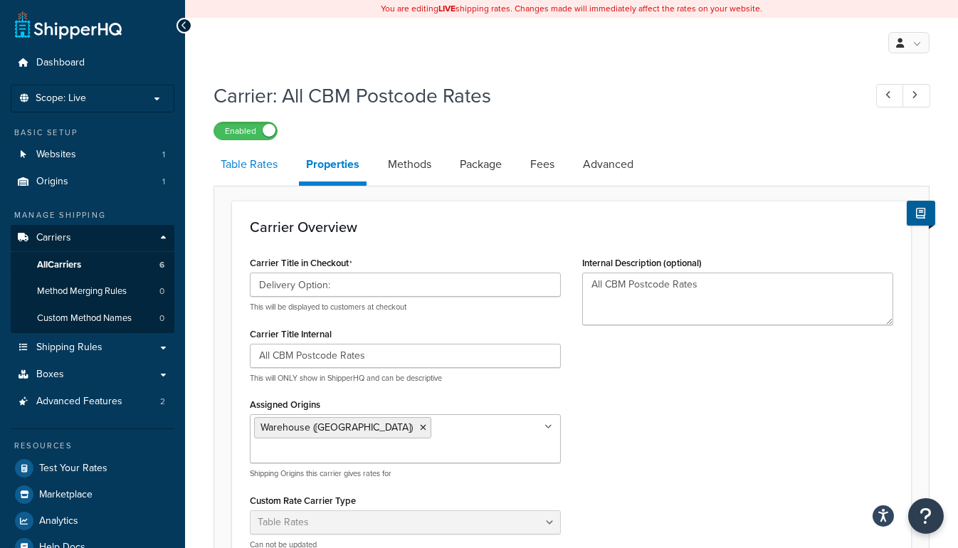
click at [235, 167] on link "Table Rates" at bounding box center [249, 164] width 71 height 34
select select "25"
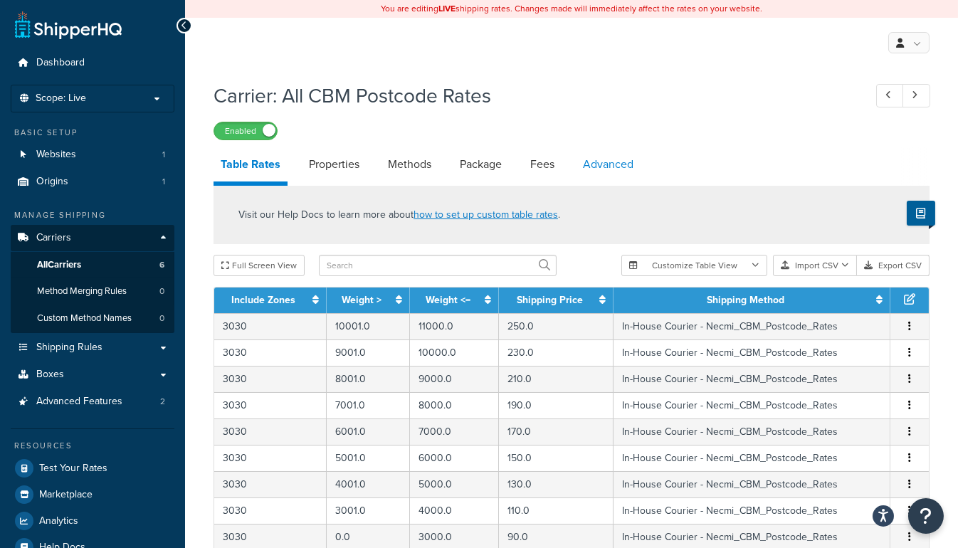
click at [610, 161] on link "Advanced" at bounding box center [608, 164] width 65 height 34
select select "false"
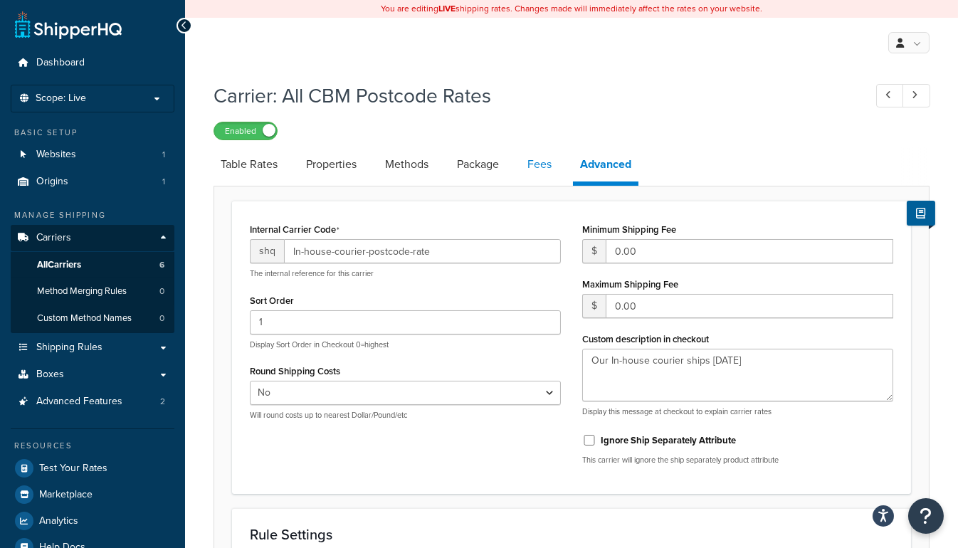
click at [529, 163] on link "Fees" at bounding box center [539, 164] width 38 height 34
select select "AFTER"
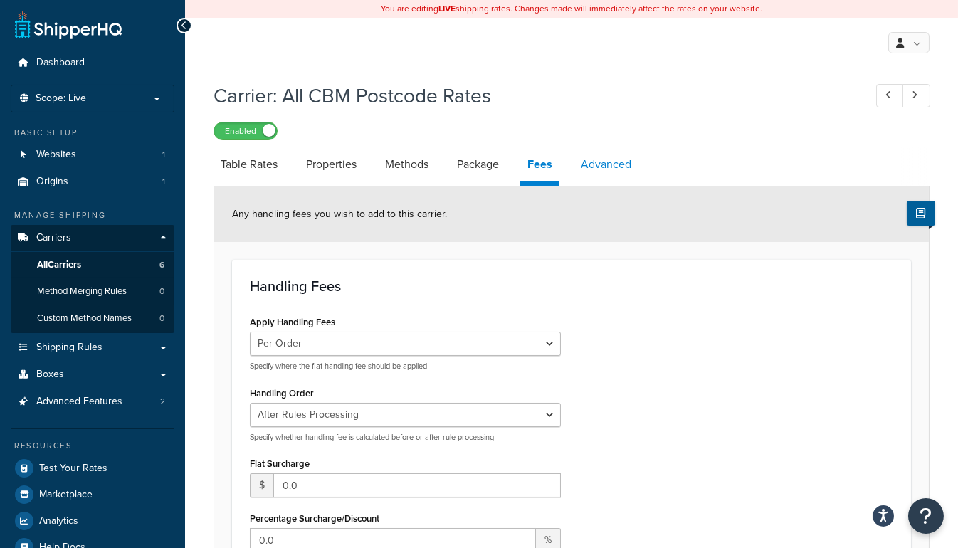
click at [582, 166] on link "Advanced" at bounding box center [606, 164] width 65 height 34
select select "false"
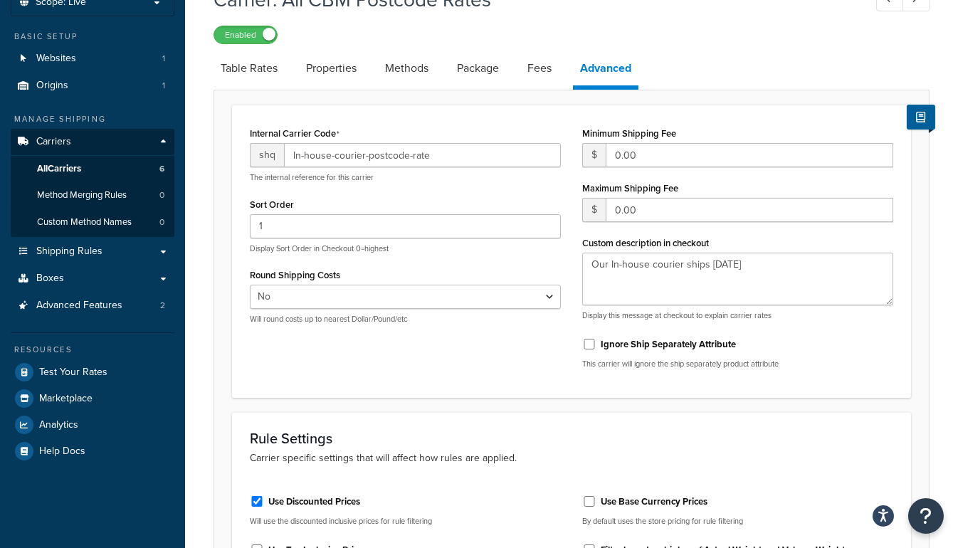
scroll to position [1, 0]
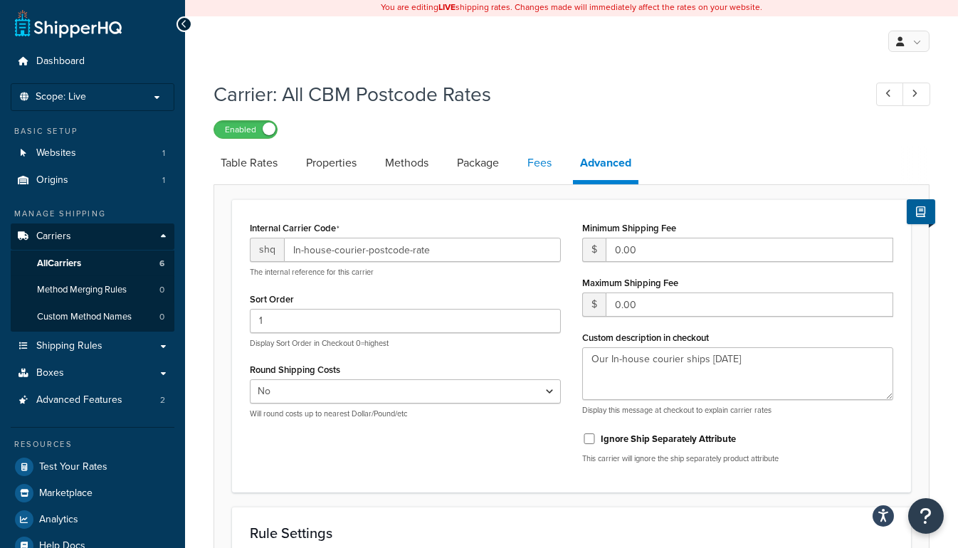
click at [533, 169] on link "Fees" at bounding box center [539, 163] width 38 height 34
select select "AFTER"
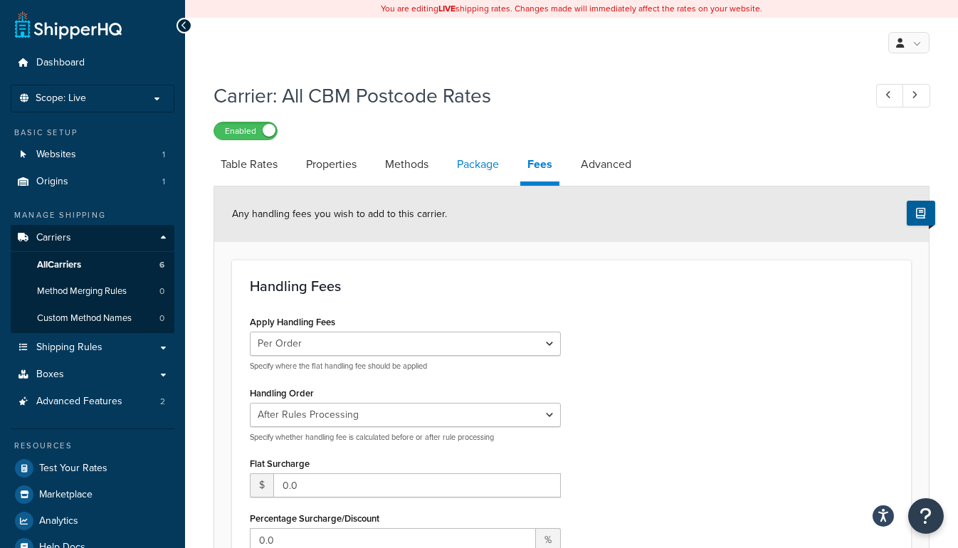
click at [465, 154] on link "Package" at bounding box center [478, 164] width 56 height 34
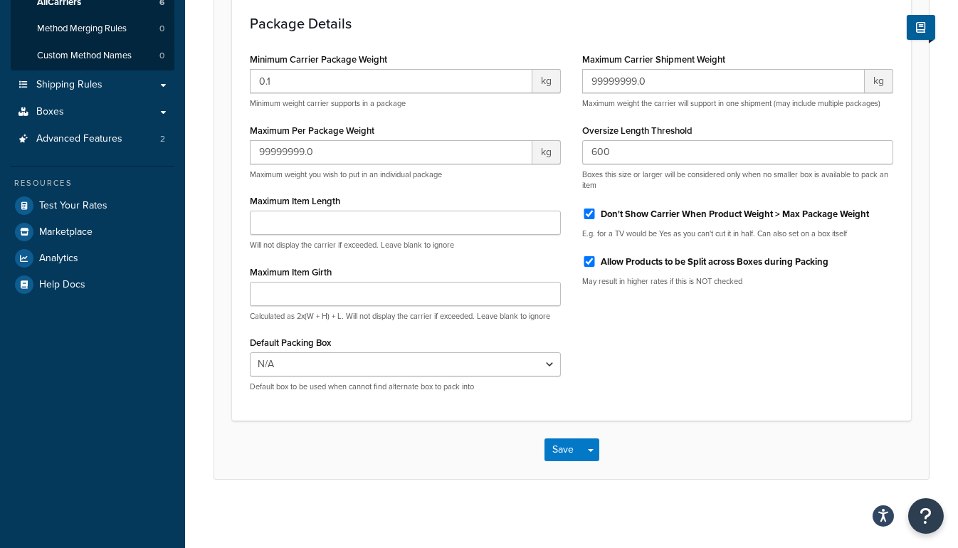
scroll to position [263, 0]
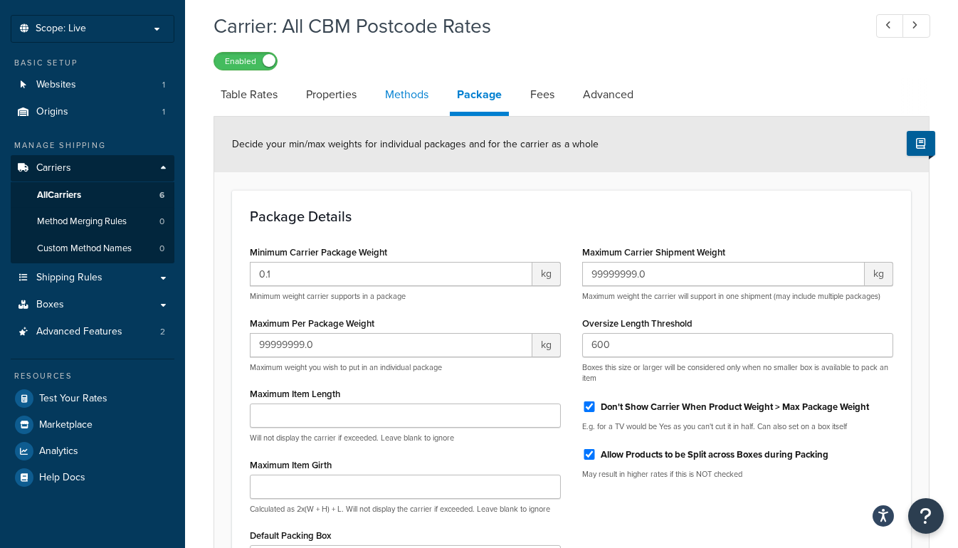
click at [416, 94] on link "Methods" at bounding box center [407, 95] width 58 height 34
select select "25"
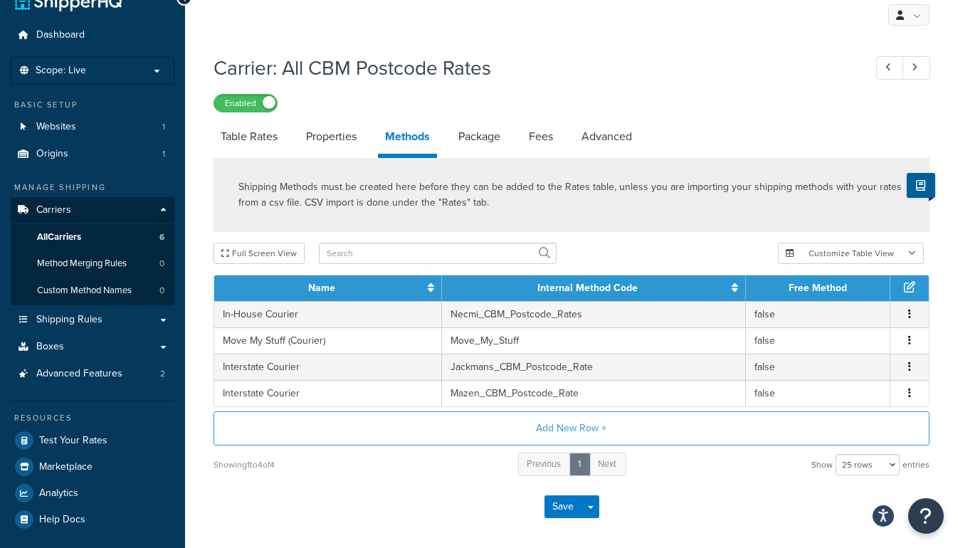
scroll to position [70, 0]
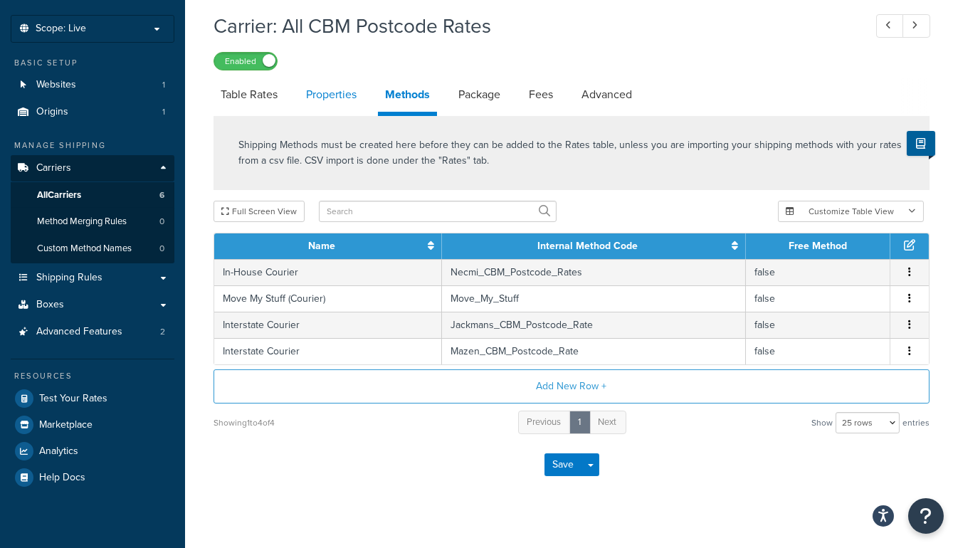
click at [302, 88] on link "Properties" at bounding box center [331, 95] width 65 height 34
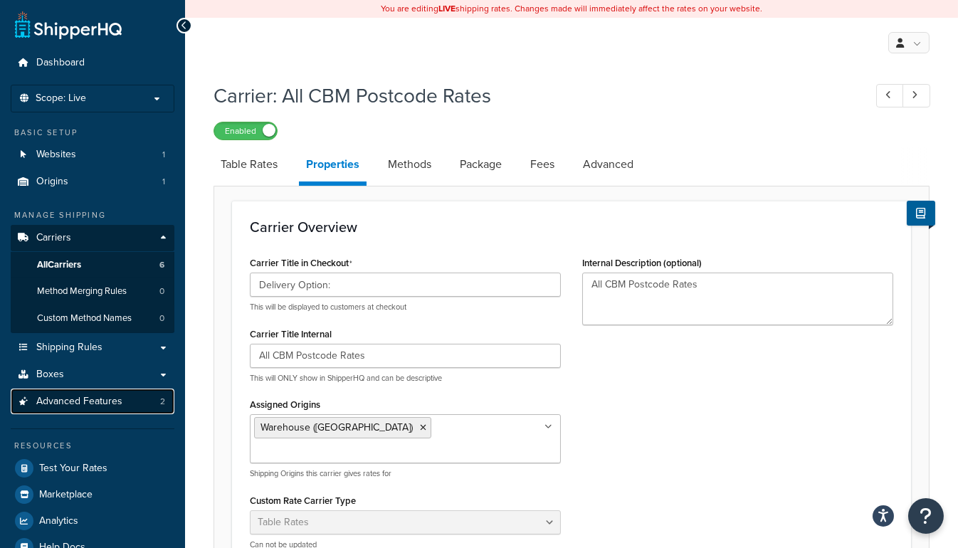
click at [83, 403] on span "Advanced Features" at bounding box center [79, 402] width 86 height 12
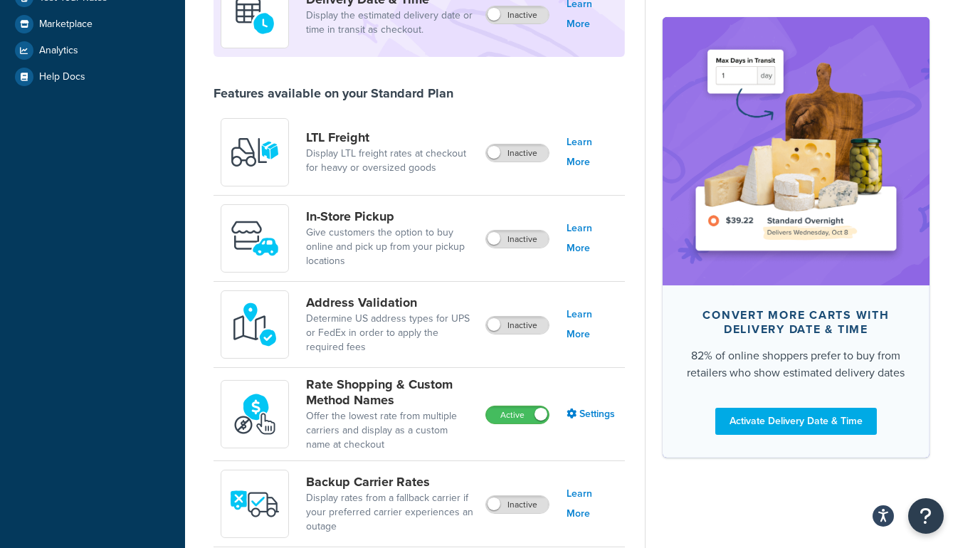
scroll to position [453, 0]
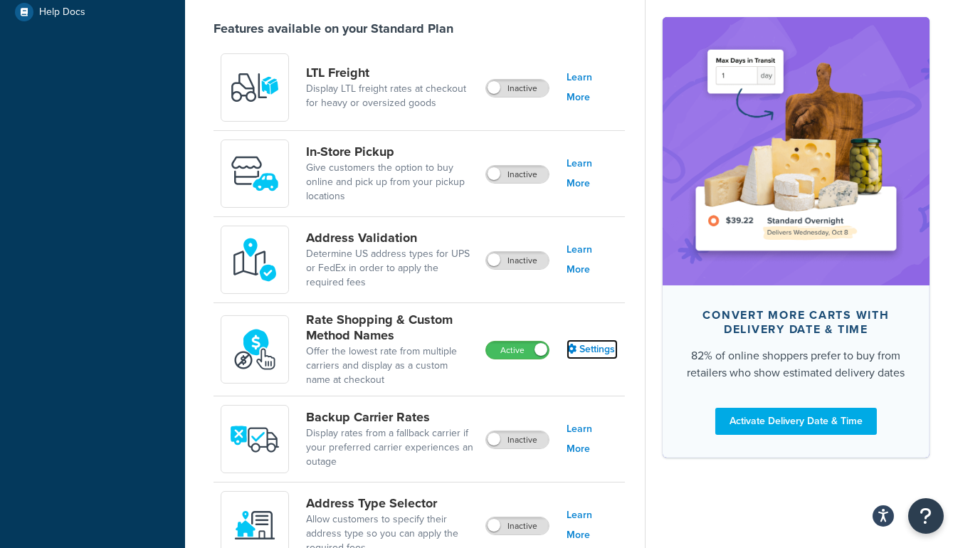
click at [599, 344] on link "Settings" at bounding box center [591, 349] width 51 height 20
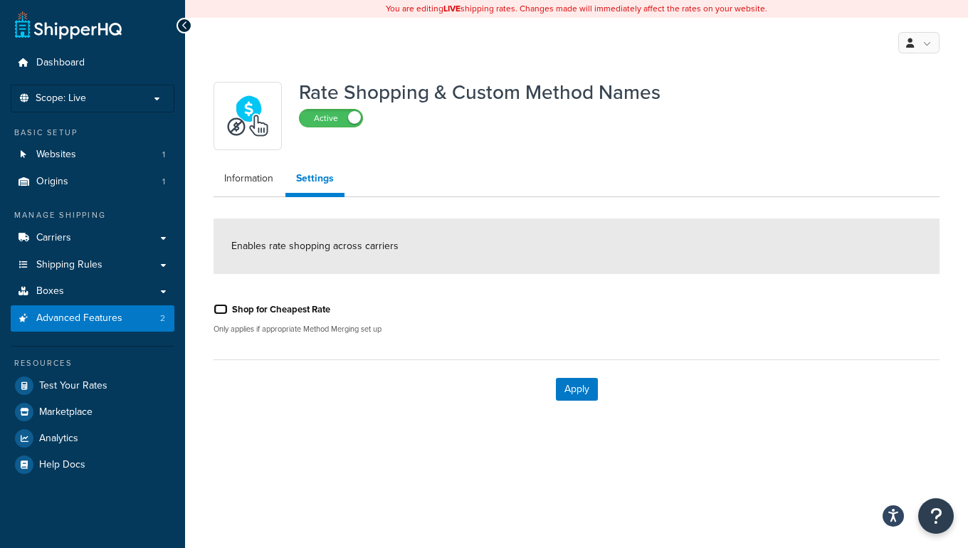
click at [223, 306] on input "Shop for Cheapest Rate" at bounding box center [221, 309] width 14 height 11
checkbox input "true"
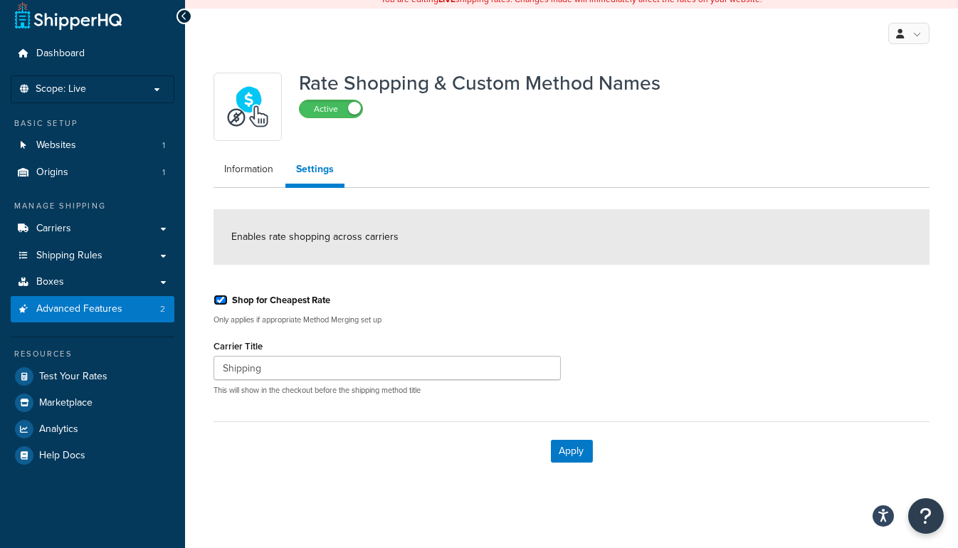
scroll to position [11, 0]
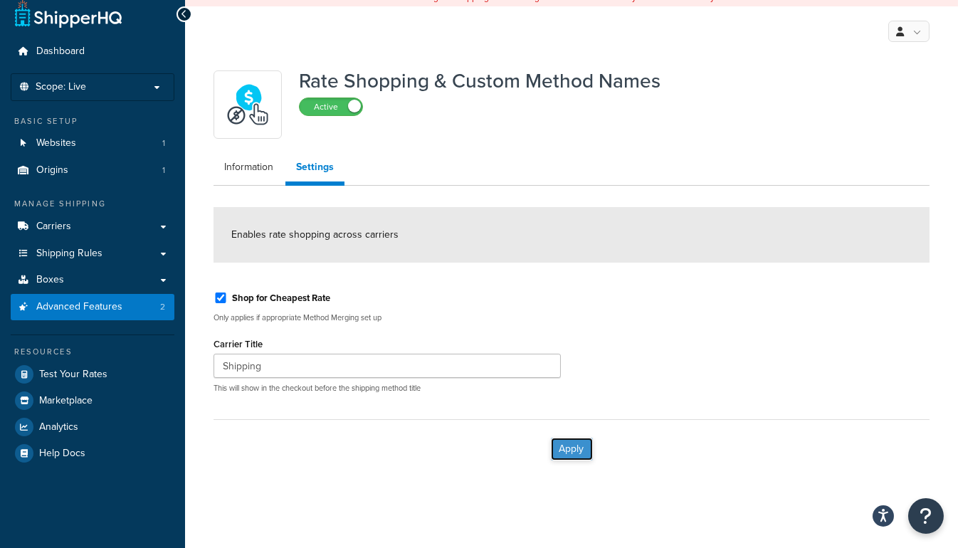
click at [581, 452] on button "Apply" at bounding box center [572, 449] width 42 height 23
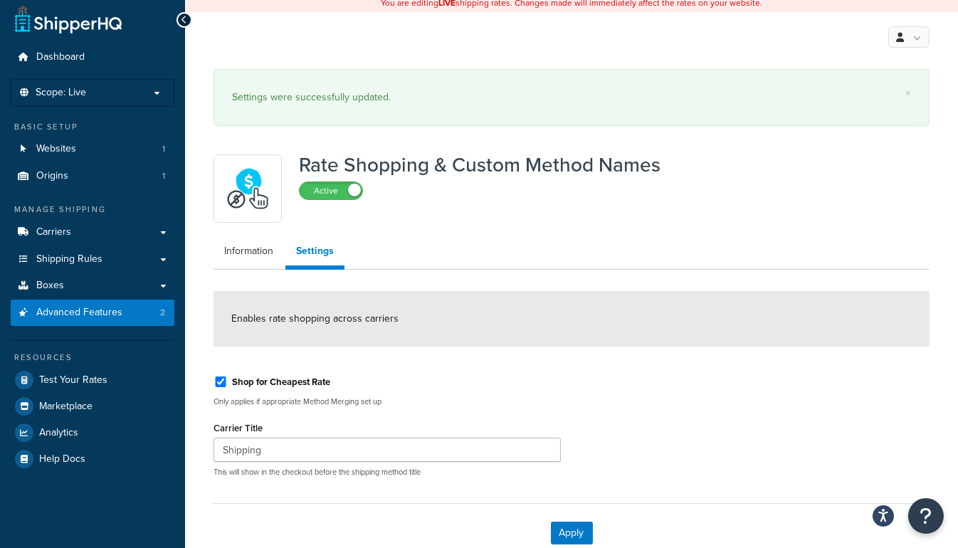
scroll to position [0, 0]
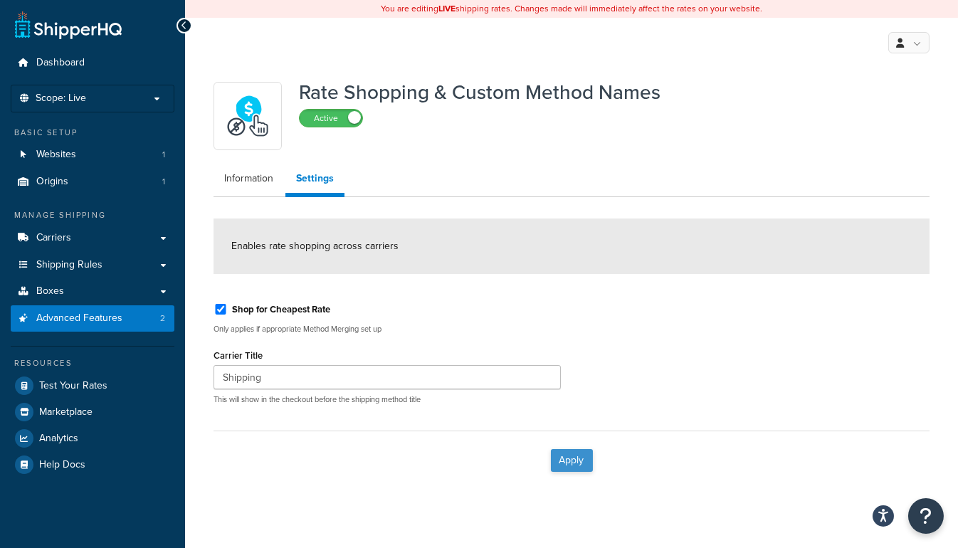
click at [587, 456] on div "Apply" at bounding box center [572, 460] width 716 height 59
click at [582, 455] on button "Apply" at bounding box center [572, 460] width 42 height 23
click at [275, 182] on link "Information" at bounding box center [249, 178] width 70 height 28
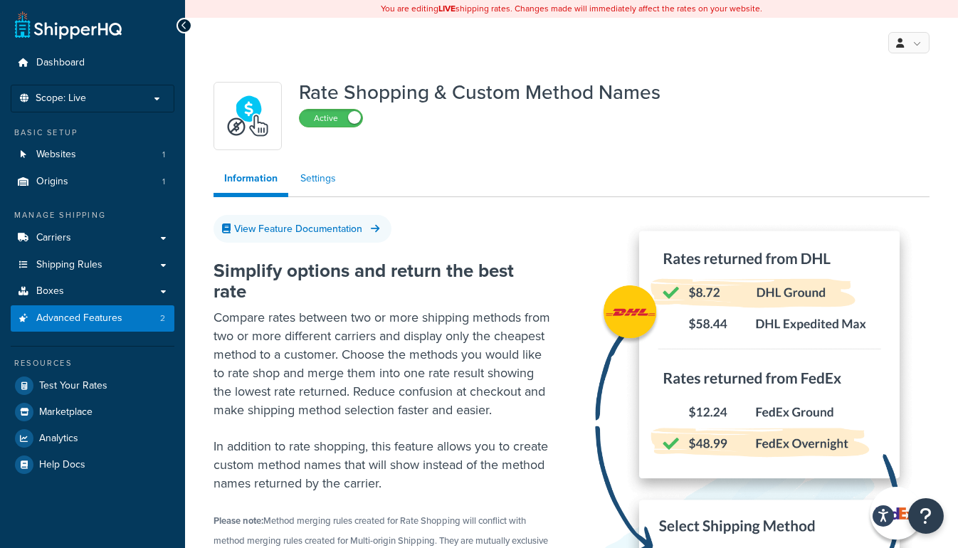
click at [313, 175] on link "Settings" at bounding box center [318, 178] width 57 height 28
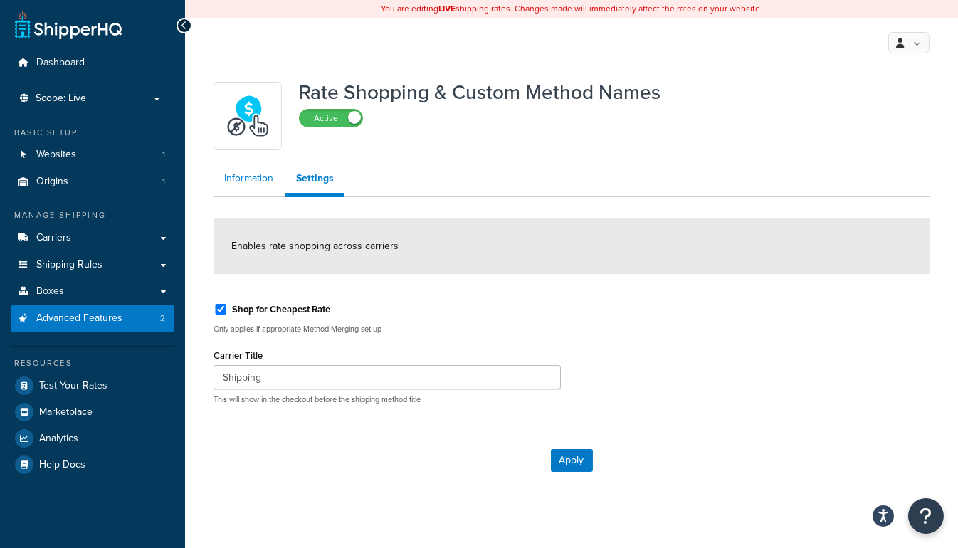
click at [267, 180] on link "Information" at bounding box center [249, 178] width 70 height 28
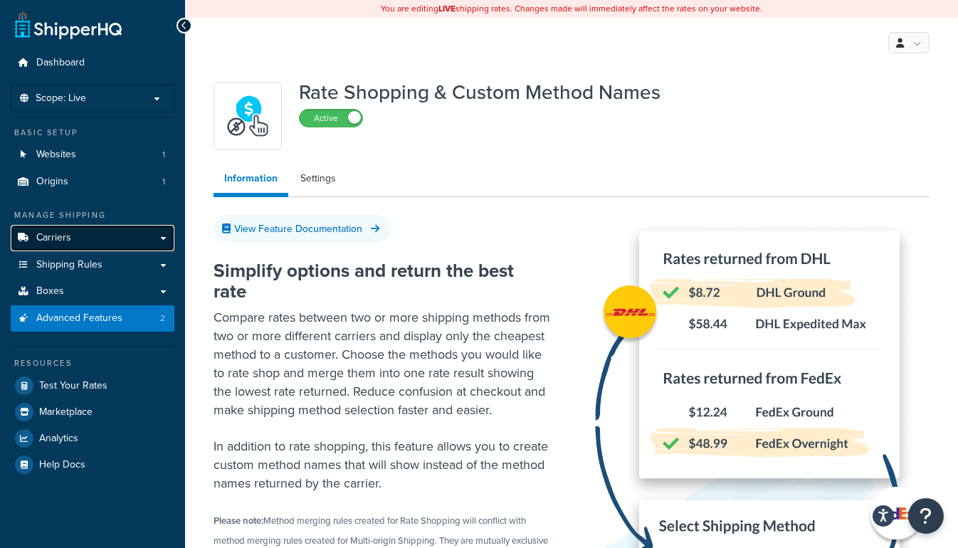
click at [47, 236] on span "Carriers" at bounding box center [53, 238] width 35 height 12
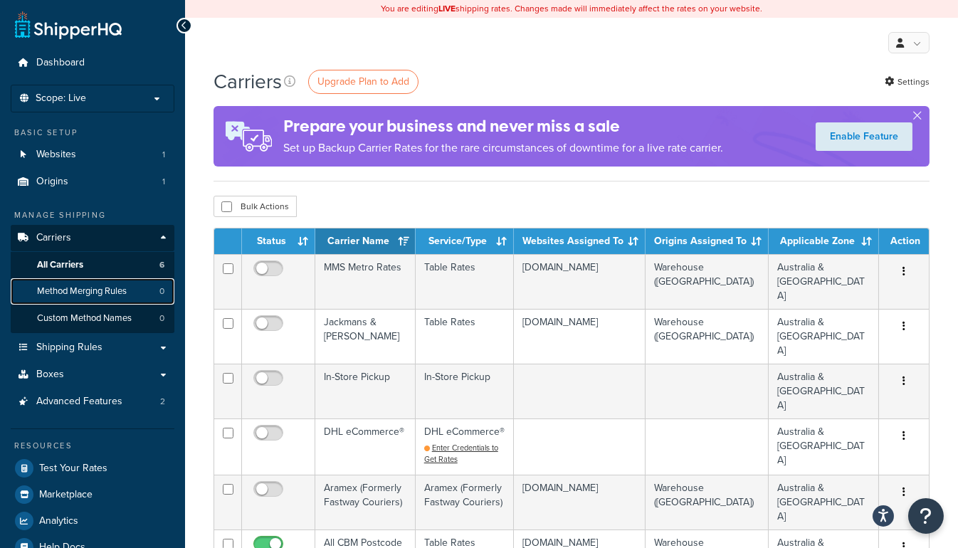
click at [75, 287] on span "Method Merging Rules" at bounding box center [82, 291] width 90 height 12
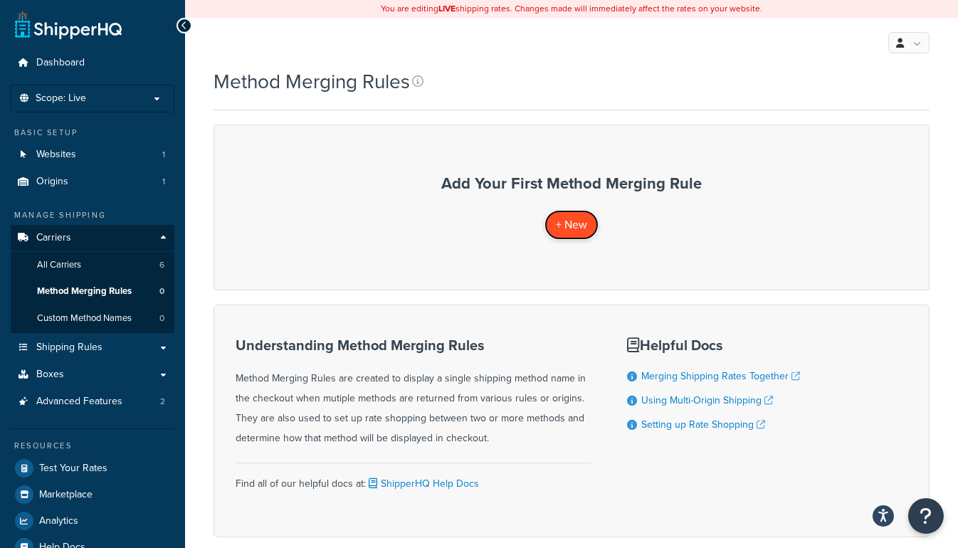
click at [562, 226] on span "+ New" at bounding box center [571, 224] width 31 height 16
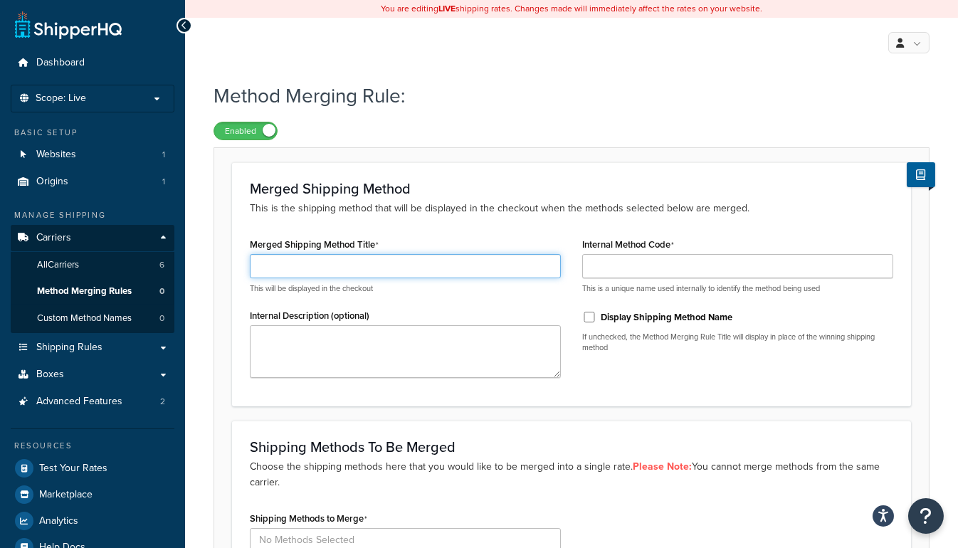
click at [495, 268] on input "Merged Shipping Method Title" at bounding box center [405, 266] width 311 height 24
drag, startPoint x: 472, startPoint y: 265, endPoint x: 61, endPoint y: 248, distance: 411.0
click at [66, 250] on div "Dashboard Scope: Live Basic Setup Websites 1 Origins 1 Manage Shipping Carriers…" at bounding box center [479, 369] width 958 height 739
type input "Lowest Price Only"
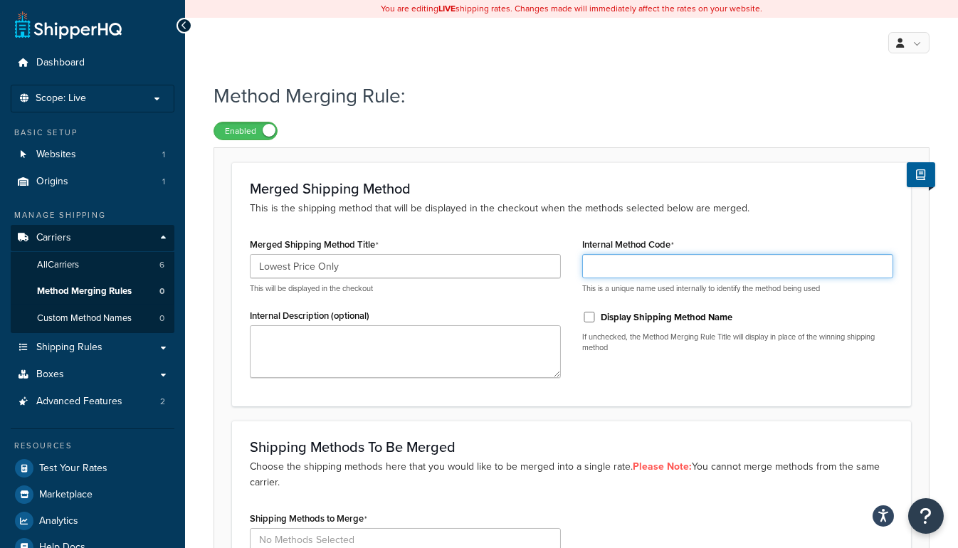
click at [700, 267] on input "Internal Method Code" at bounding box center [737, 266] width 311 height 24
paste input "Lowest Price Only"
click at [652, 263] on input "Lowest Price Only" at bounding box center [737, 266] width 311 height 24
type input "Lowest_Price_Only"
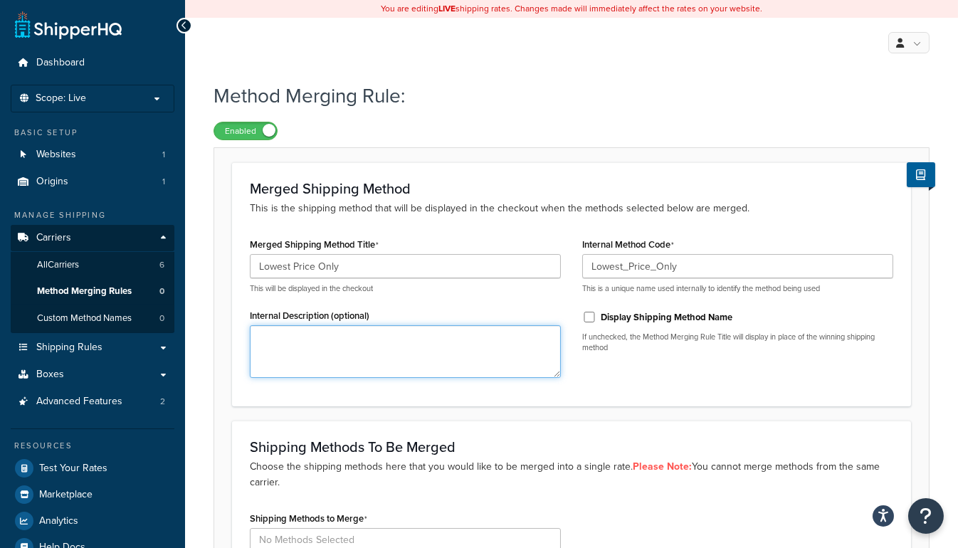
drag, startPoint x: 378, startPoint y: 337, endPoint x: 374, endPoint y: 310, distance: 27.3
click at [377, 337] on textarea "Internal Description (optional)" at bounding box center [405, 351] width 311 height 53
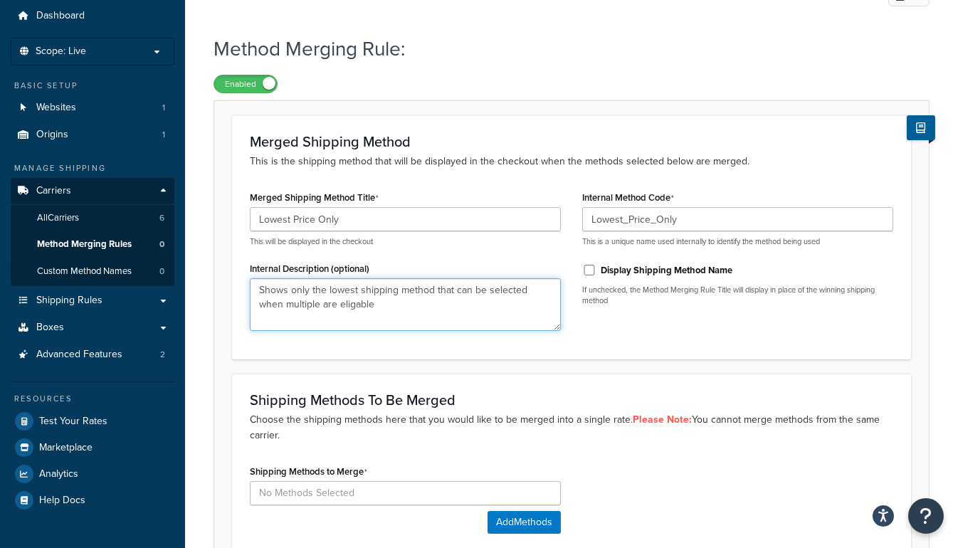
scroll to position [129, 0]
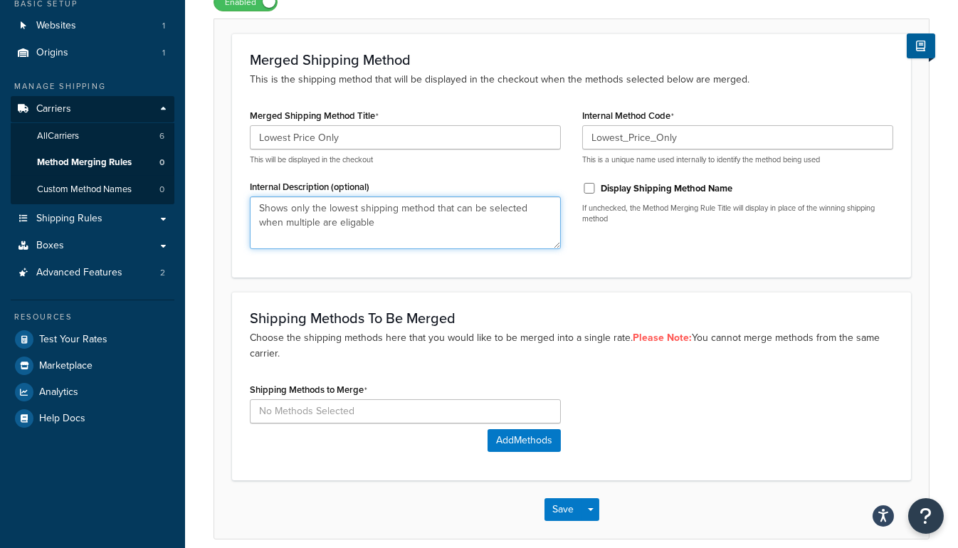
type textarea "Shows only the lowest shipping method that can be selected when multiple are el…"
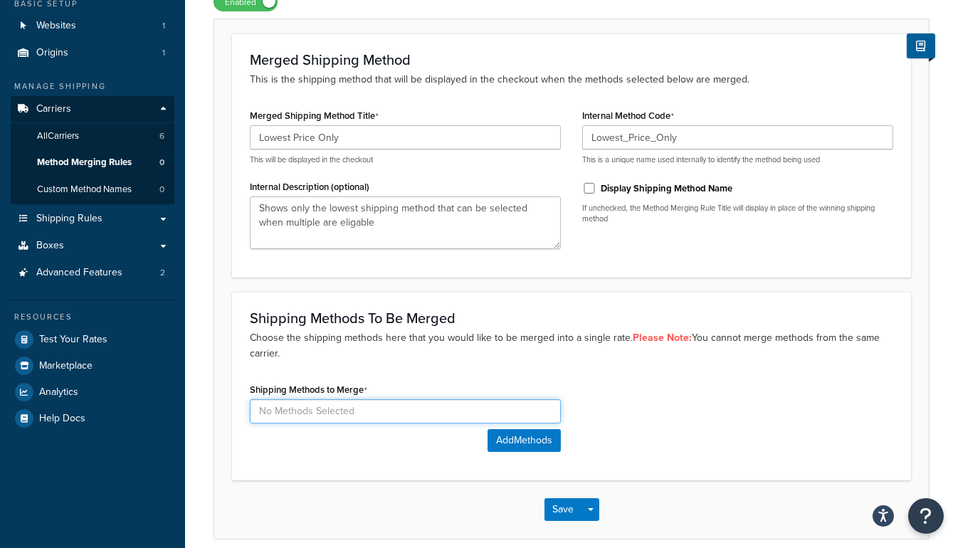
click at [347, 406] on input at bounding box center [405, 411] width 311 height 24
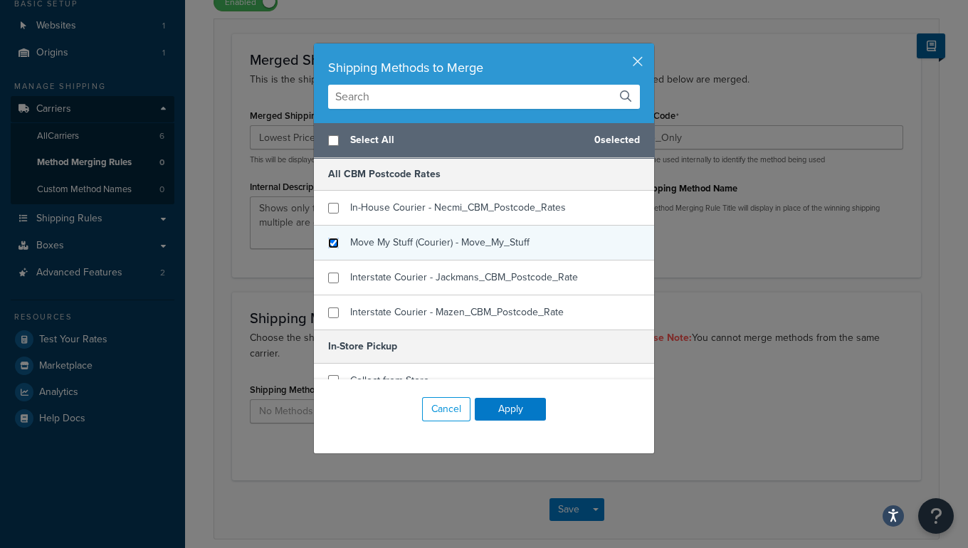
click at [330, 246] on input "checkbox" at bounding box center [333, 243] width 11 height 11
checkbox input "true"
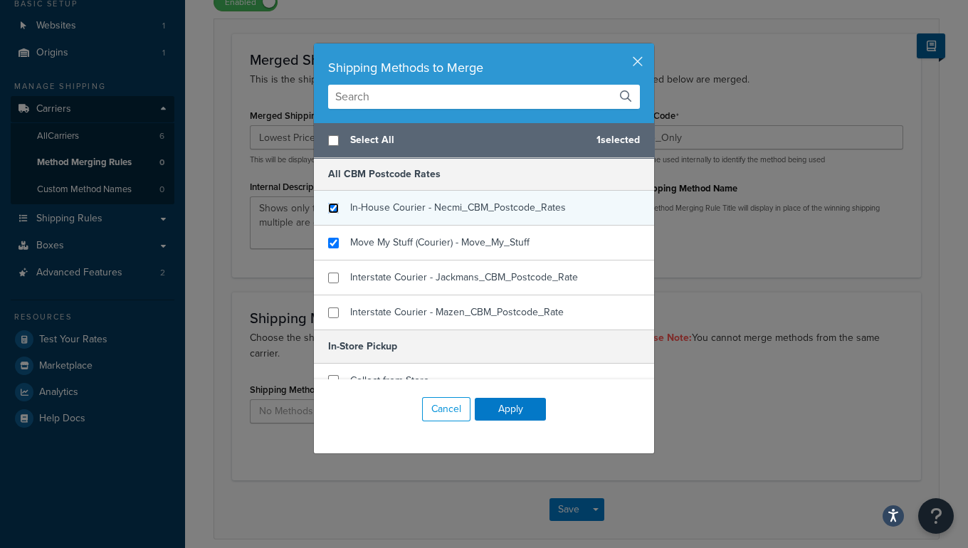
click at [328, 207] on input "checkbox" at bounding box center [333, 208] width 11 height 11
checkbox input "true"
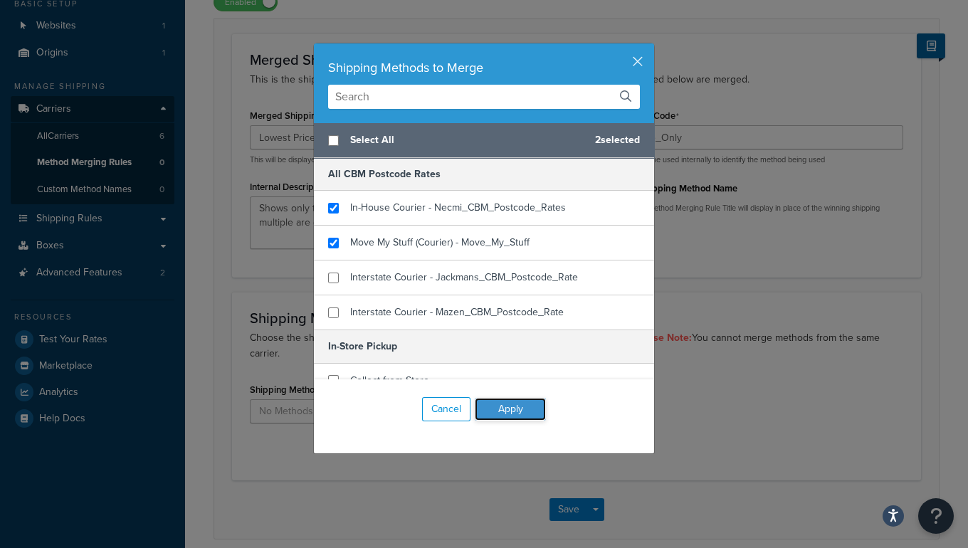
click at [491, 405] on button "Apply" at bounding box center [510, 409] width 71 height 23
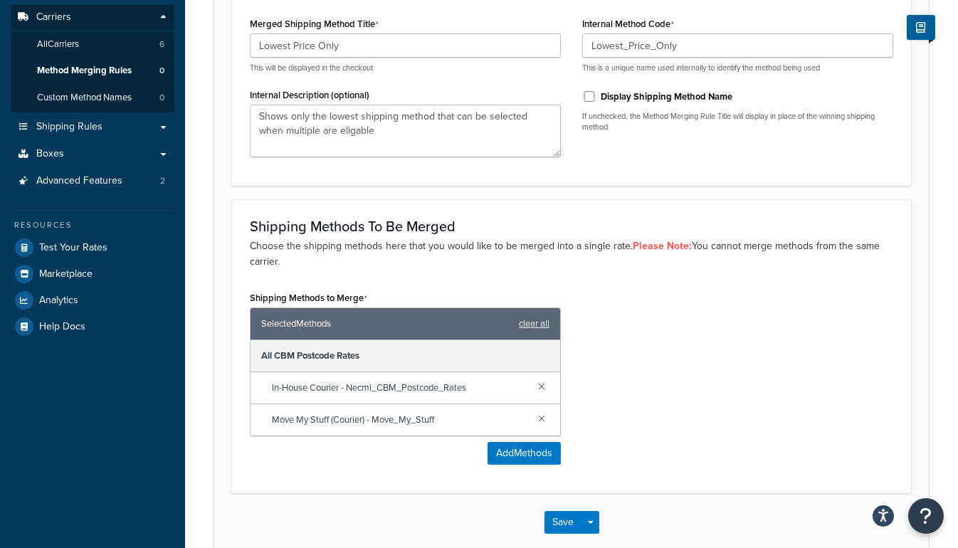
scroll to position [292, 0]
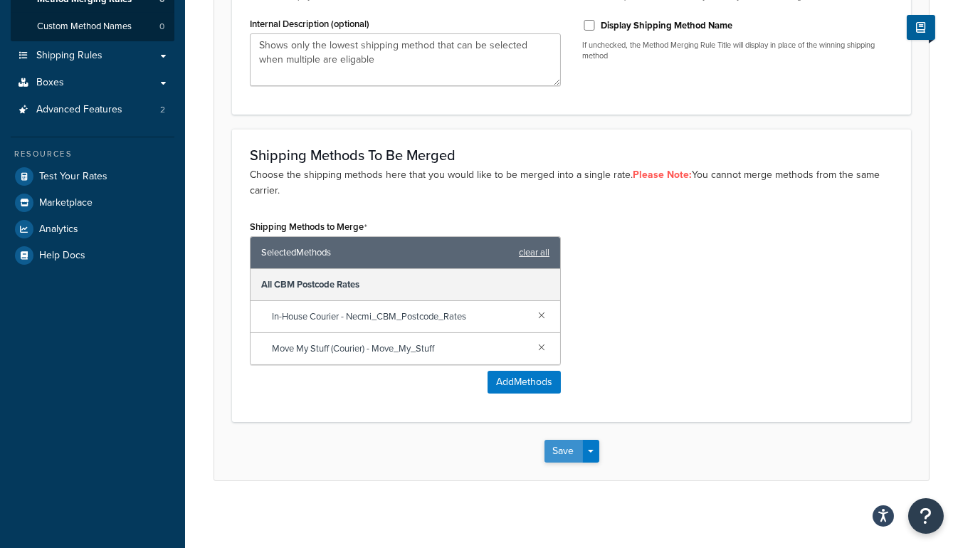
click at [562, 448] on button "Save" at bounding box center [563, 451] width 38 height 23
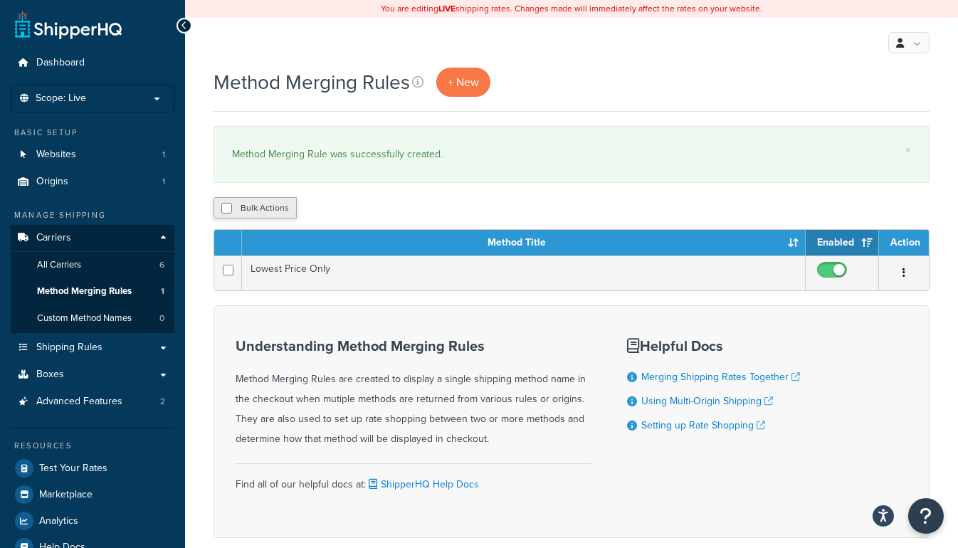
click at [218, 206] on button "Bulk Actions" at bounding box center [255, 207] width 83 height 21
checkbox input "true"
click at [227, 207] on input "checkbox" at bounding box center [226, 208] width 11 height 11
checkbox input "false"
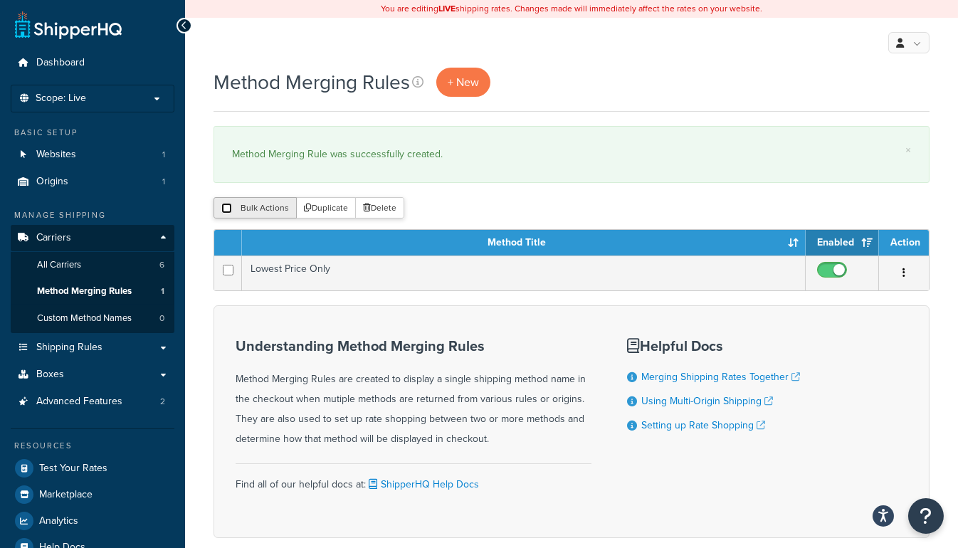
checkbox input "false"
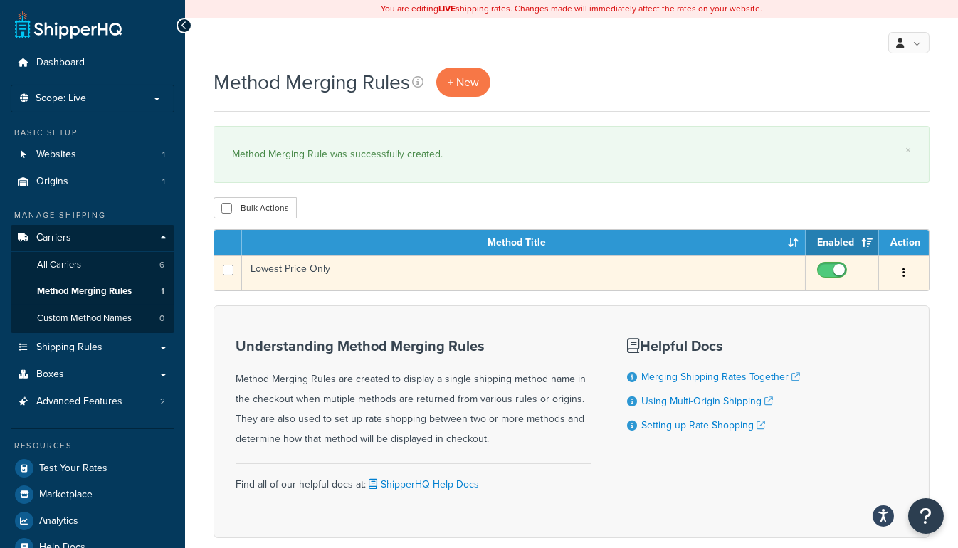
click at [909, 275] on button "button" at bounding box center [904, 273] width 20 height 23
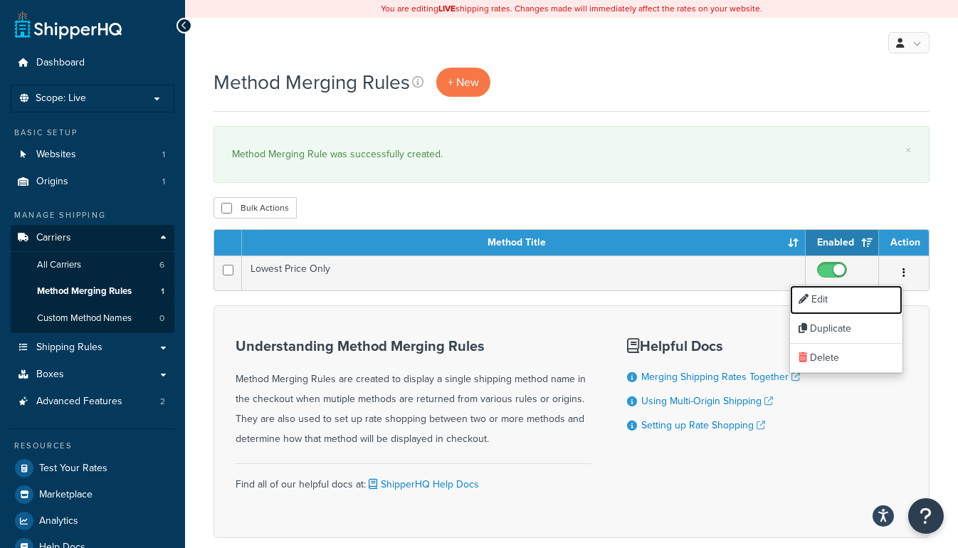
click at [837, 304] on link "Edit" at bounding box center [846, 299] width 112 height 29
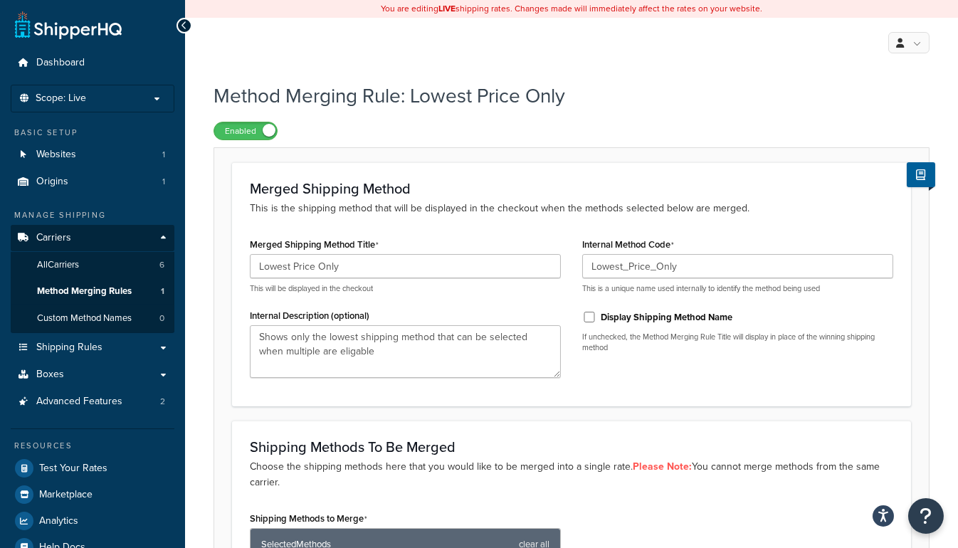
click at [184, 25] on icon at bounding box center [184, 26] width 6 height 10
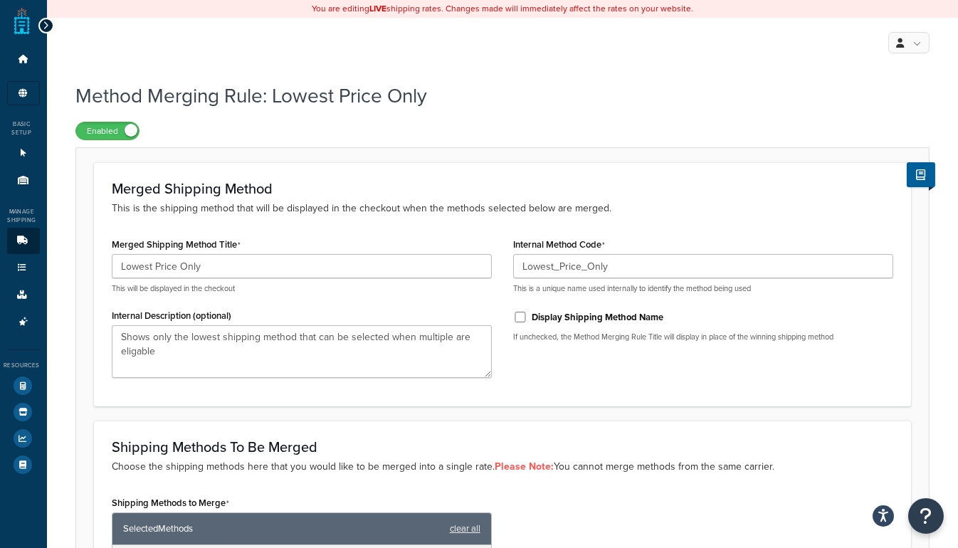
click at [48, 28] on div at bounding box center [46, 26] width 16 height 16
click at [43, 27] on icon at bounding box center [46, 26] width 6 height 10
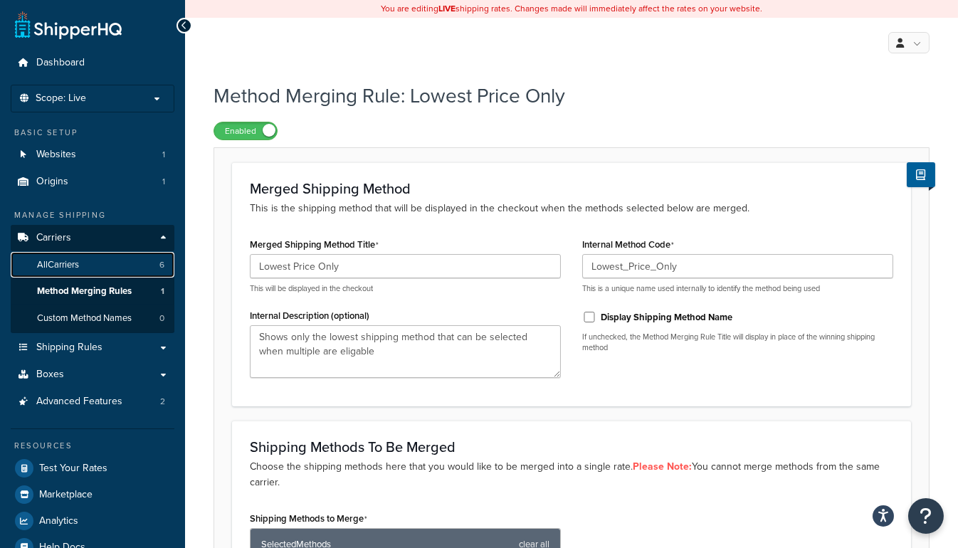
click at [83, 263] on link "All Carriers 6" at bounding box center [93, 265] width 164 height 26
click at [64, 262] on span "All Carriers" at bounding box center [58, 265] width 42 height 12
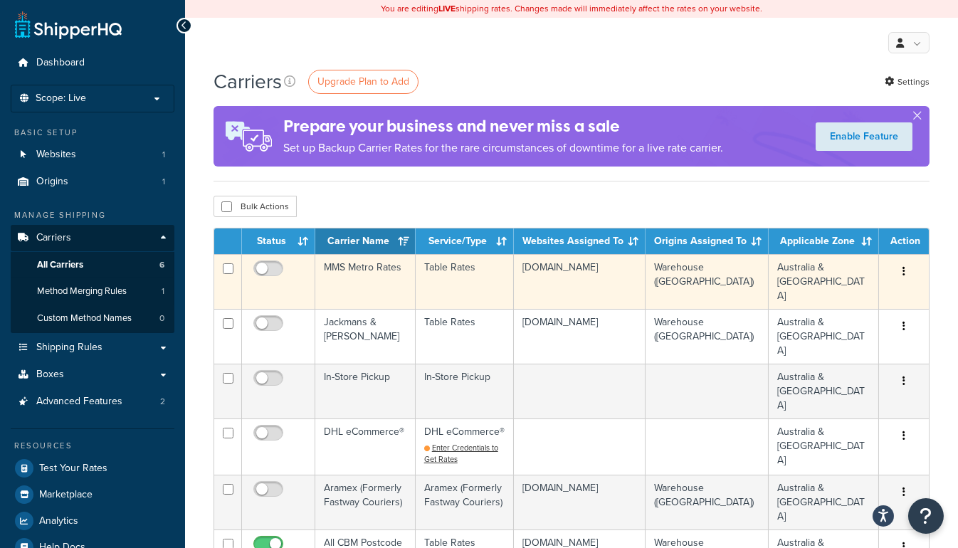
click at [608, 271] on td "[DOMAIN_NAME]" at bounding box center [580, 281] width 132 height 55
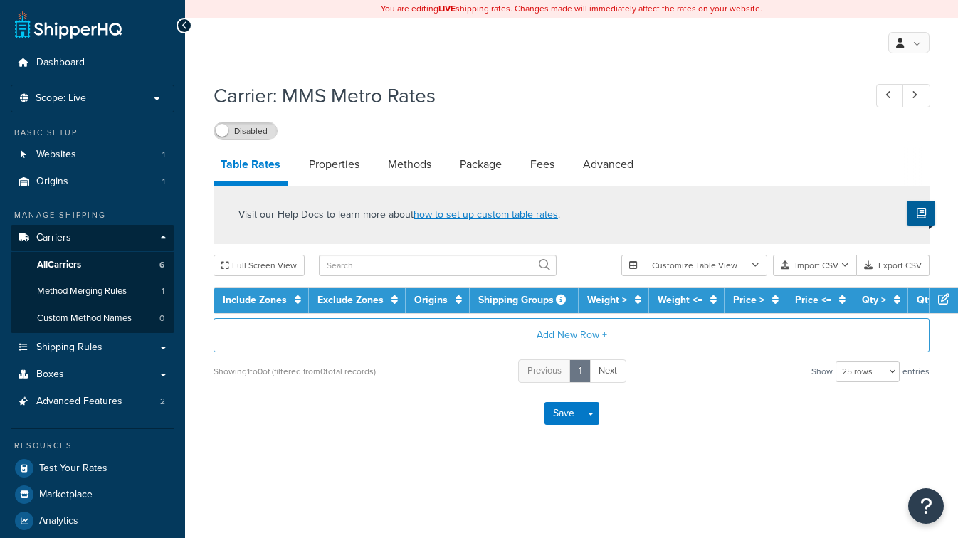
select select "25"
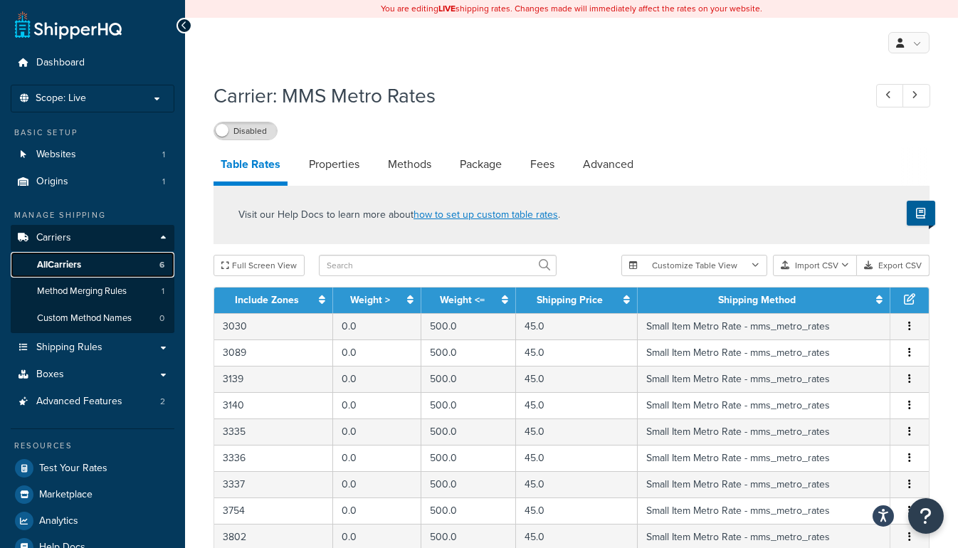
click at [50, 253] on link "All Carriers 6" at bounding box center [93, 265] width 164 height 26
click at [47, 265] on span "All Carriers" at bounding box center [59, 265] width 44 height 12
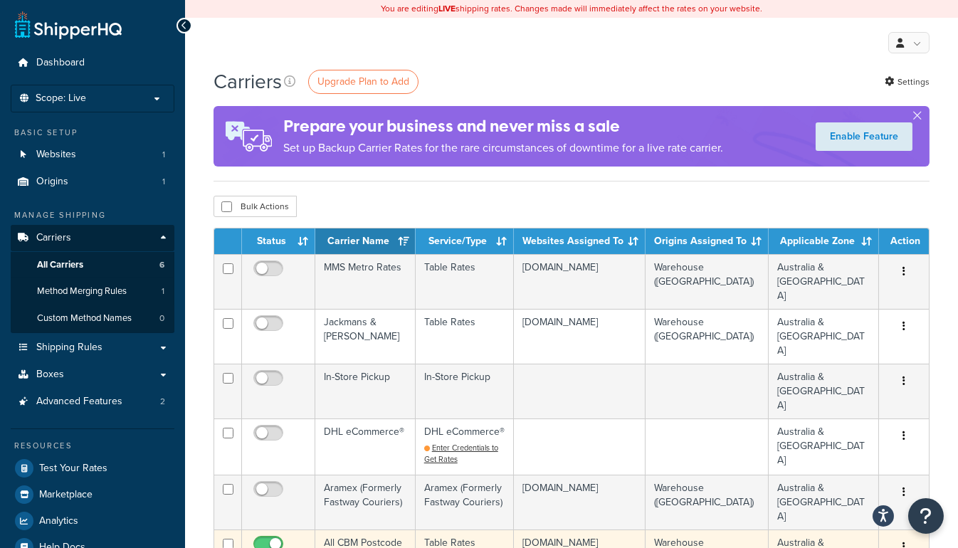
click at [354, 529] on td "All CBM Postcode Rates" at bounding box center [365, 556] width 100 height 55
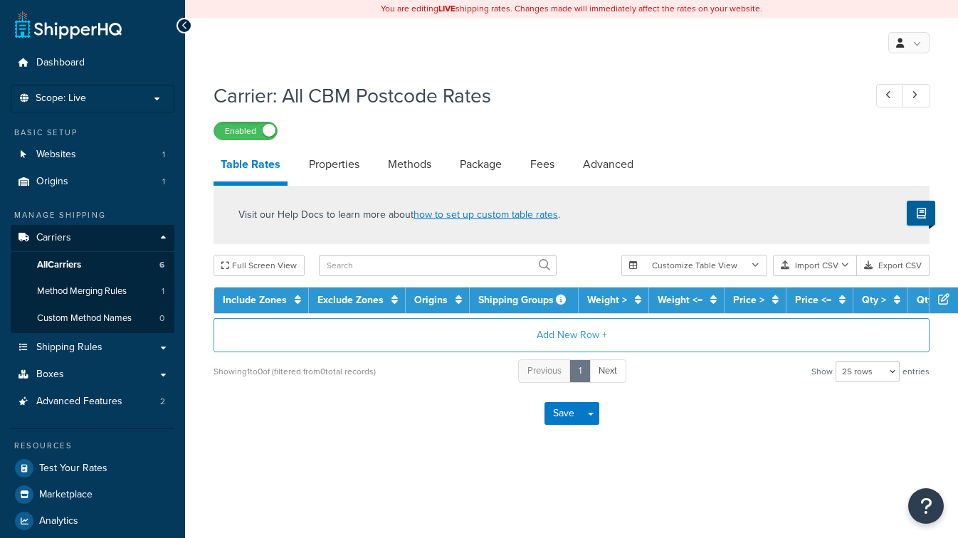
select select "25"
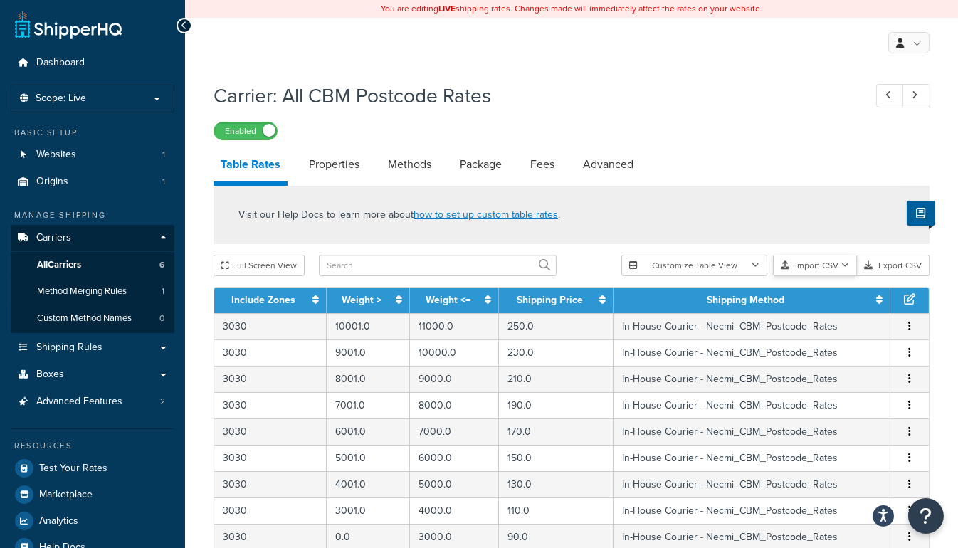
click at [818, 263] on button "Import CSV" at bounding box center [815, 265] width 84 height 21
click at [828, 276] on div "Customize Table View Show all columns Show selected columns Import CSV Import a…" at bounding box center [775, 265] width 308 height 21
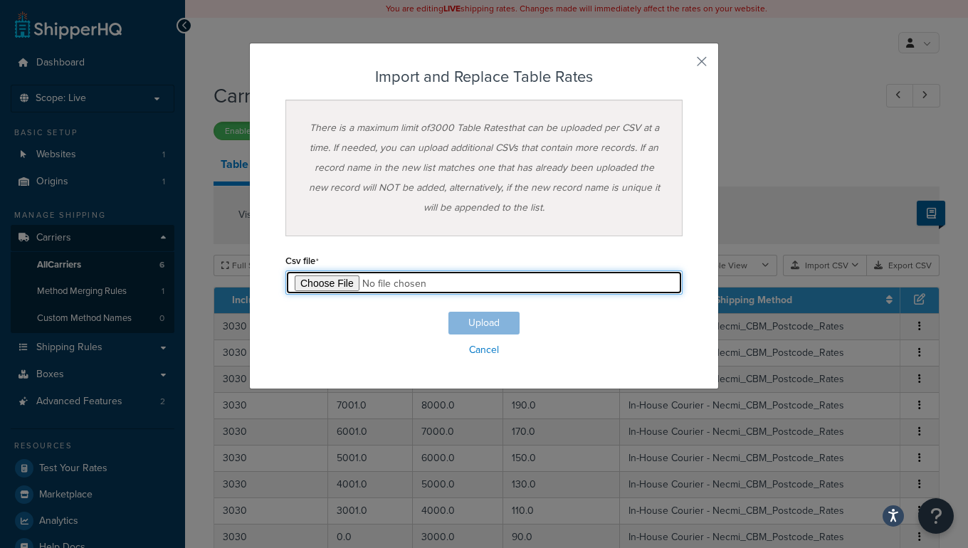
click at [331, 278] on input "file" at bounding box center [483, 282] width 397 height 24
type input "C:\fakepath\Consolidated Table Rate Export-2025-08-15 0453.csv"
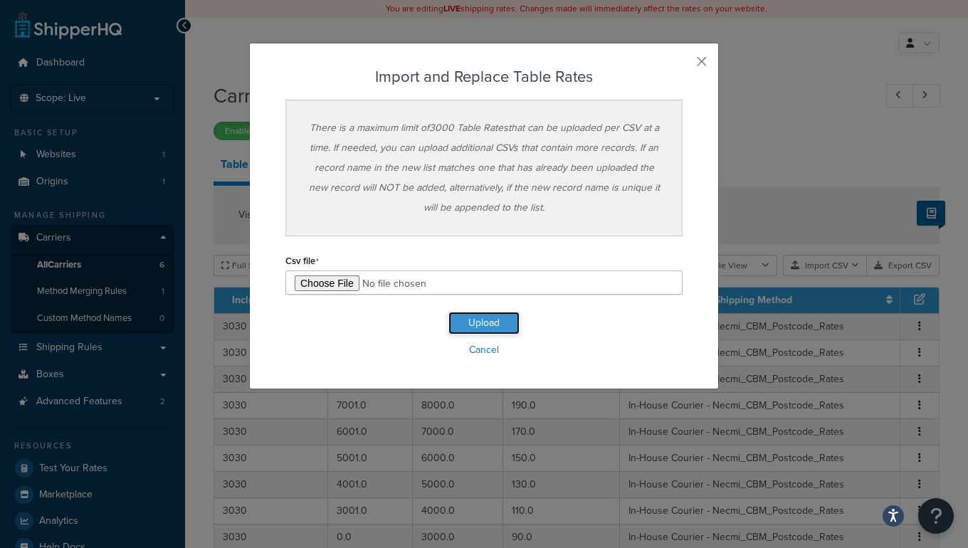
click at [462, 322] on button "Upload" at bounding box center [483, 323] width 71 height 23
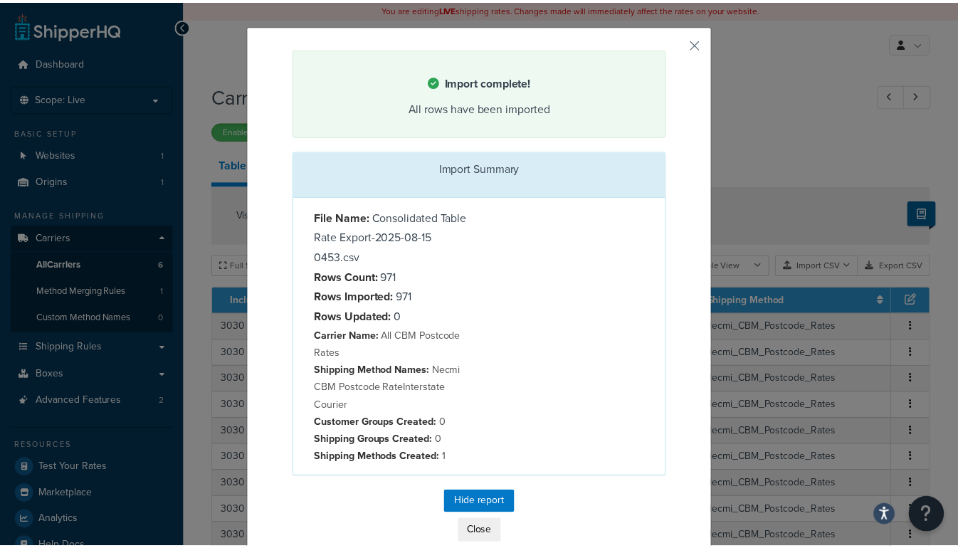
scroll to position [35, 0]
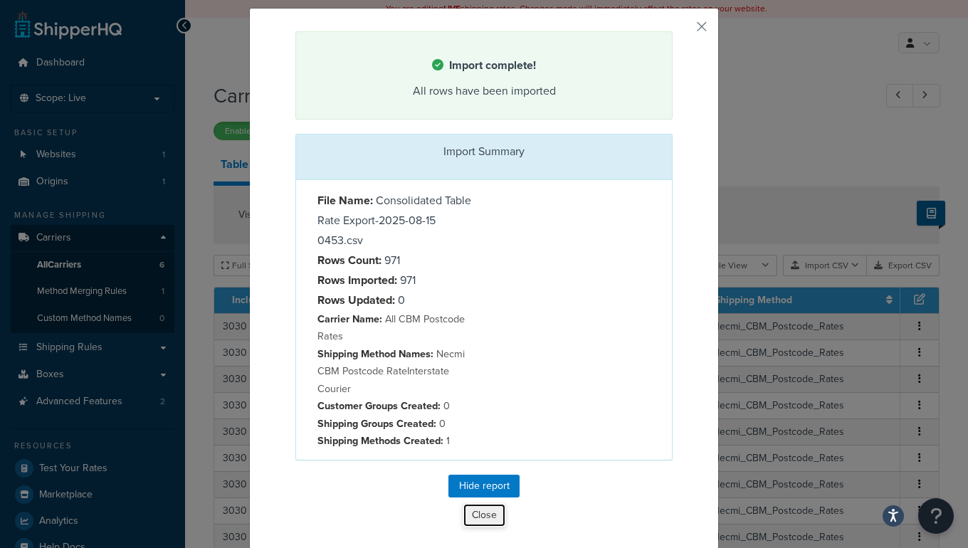
click at [487, 513] on button "Close" at bounding box center [484, 515] width 43 height 24
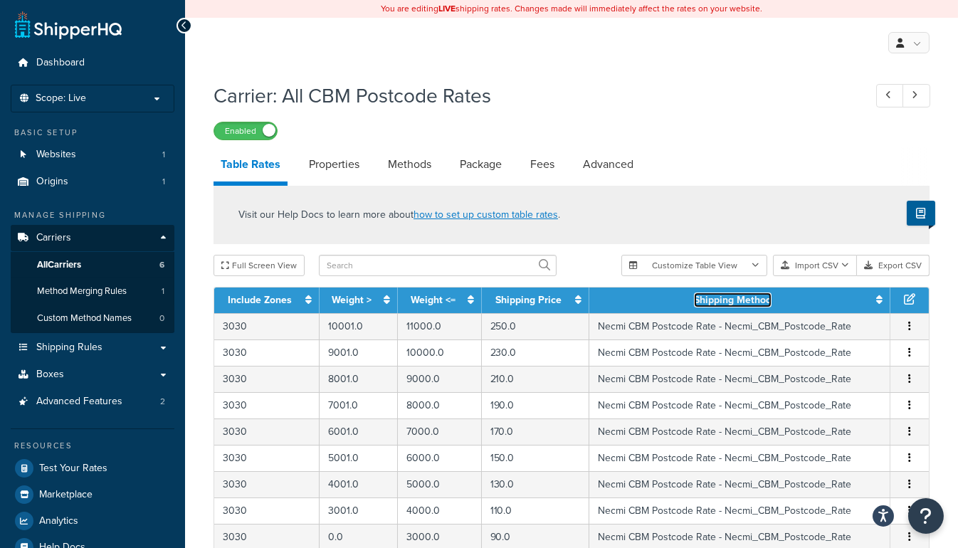
click at [710, 299] on link "Shipping Method" at bounding box center [733, 299] width 78 height 15
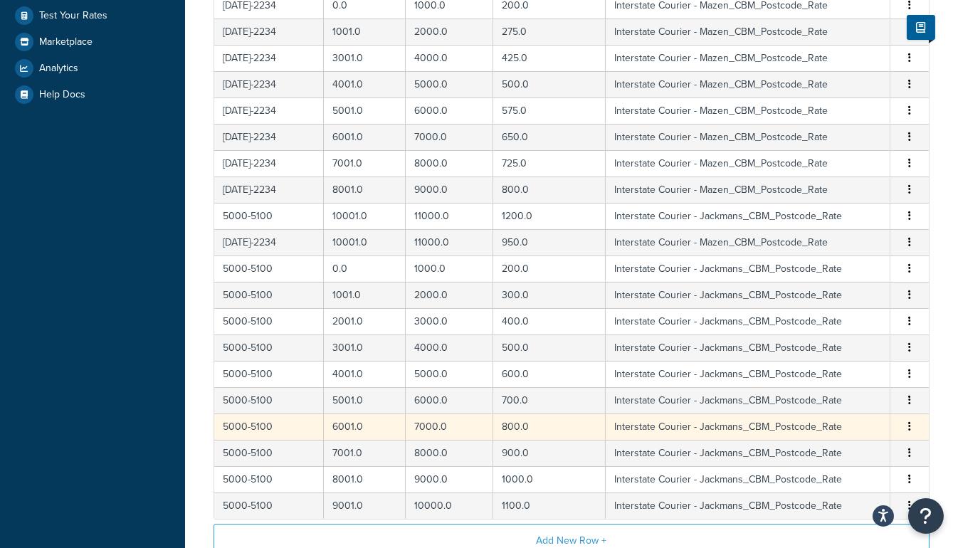
scroll to position [614, 0]
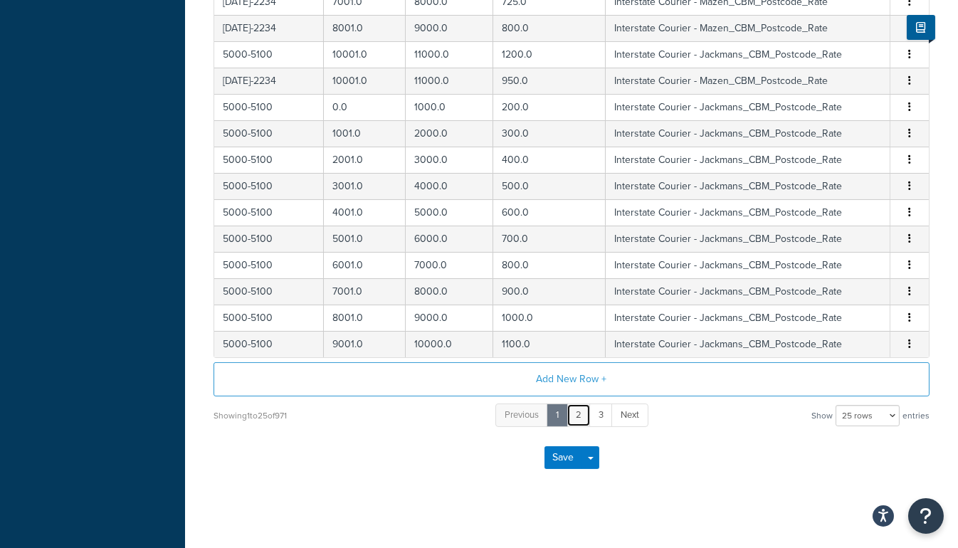
click at [578, 409] on link "2" at bounding box center [578, 415] width 24 height 23
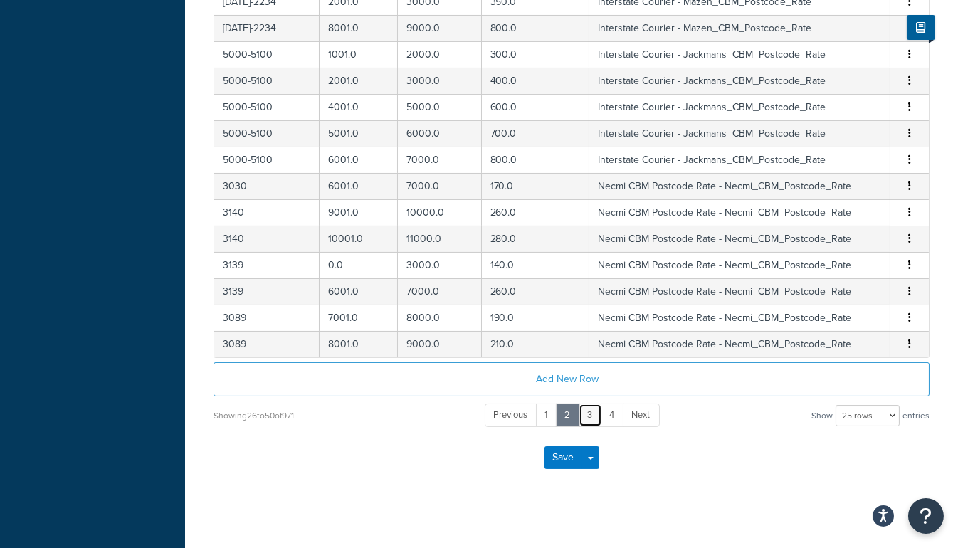
click at [586, 406] on link "3" at bounding box center [590, 415] width 23 height 23
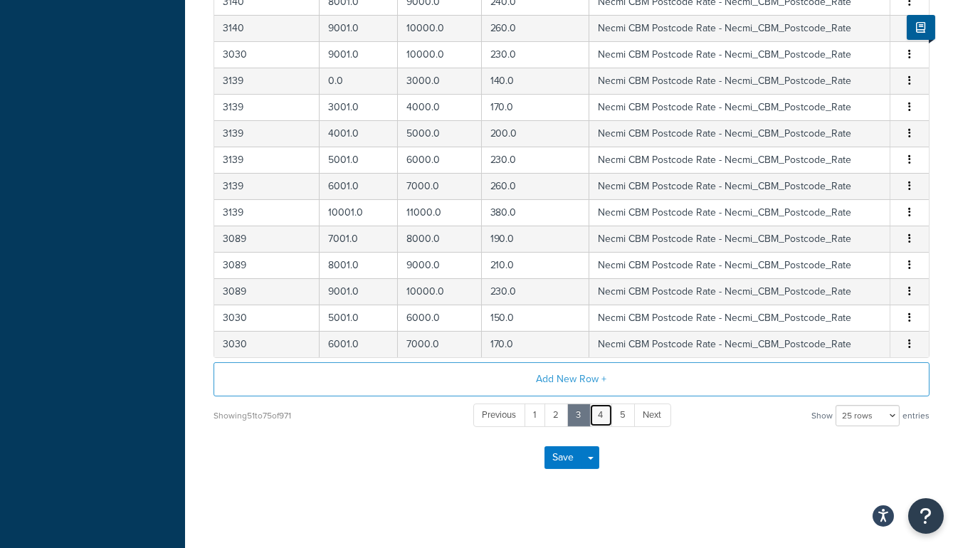
click at [600, 405] on link "4" at bounding box center [600, 415] width 23 height 23
click at [623, 409] on link "6" at bounding box center [625, 415] width 24 height 23
click at [623, 409] on link "8" at bounding box center [625, 415] width 24 height 23
click at [623, 409] on link "10" at bounding box center [624, 415] width 27 height 23
click at [623, 409] on link "12" at bounding box center [626, 415] width 27 height 23
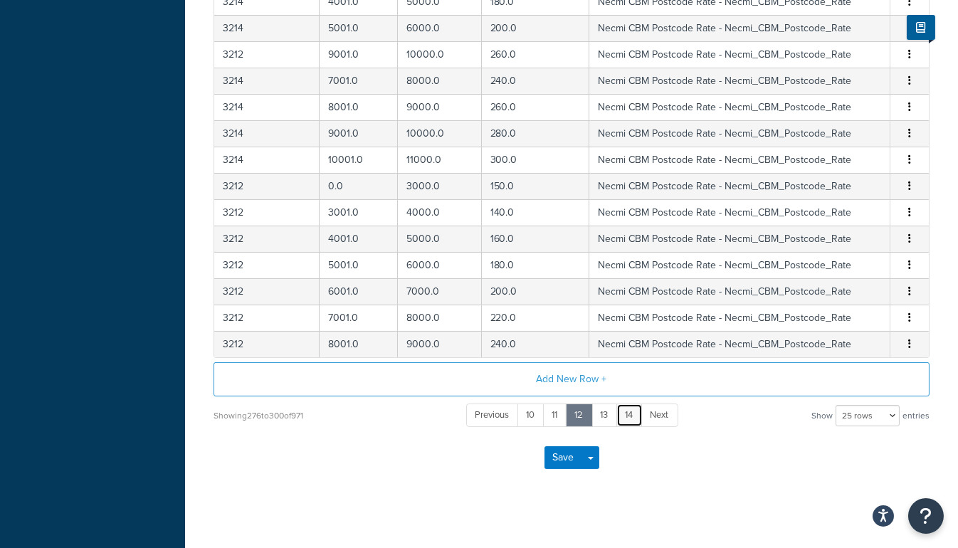
click at [626, 406] on link "14" at bounding box center [629, 415] width 26 height 23
click at [631, 405] on link "16" at bounding box center [630, 415] width 27 height 23
click at [630, 405] on link "18" at bounding box center [630, 415] width 27 height 23
click at [630, 405] on link "20" at bounding box center [631, 415] width 30 height 23
click at [630, 405] on link "22" at bounding box center [633, 415] width 30 height 23
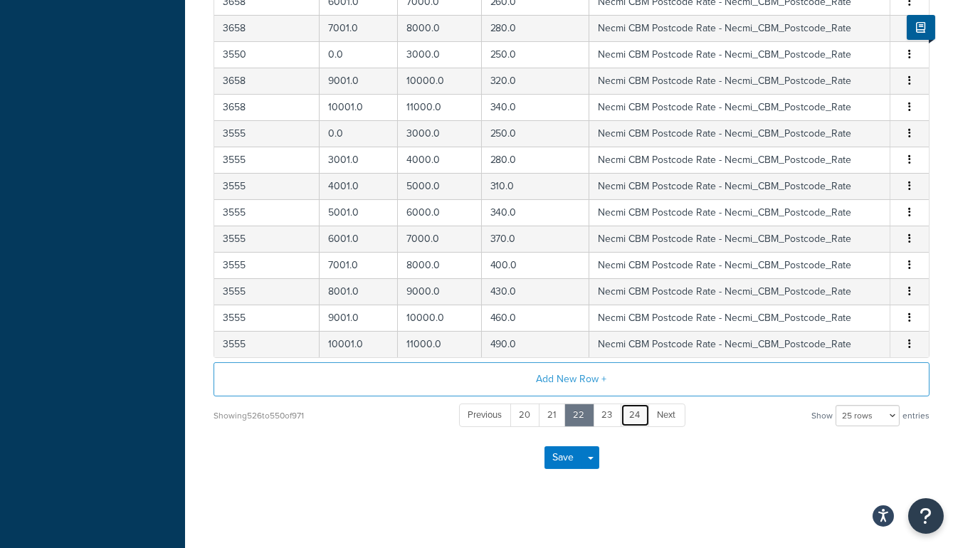
click at [630, 405] on link "24" at bounding box center [635, 415] width 29 height 23
click at [630, 405] on link "26" at bounding box center [636, 415] width 30 height 23
click at [633, 404] on link "28" at bounding box center [636, 415] width 30 height 23
click at [633, 404] on link "30" at bounding box center [636, 415] width 29 height 23
click at [633, 404] on link "32" at bounding box center [634, 415] width 29 height 23
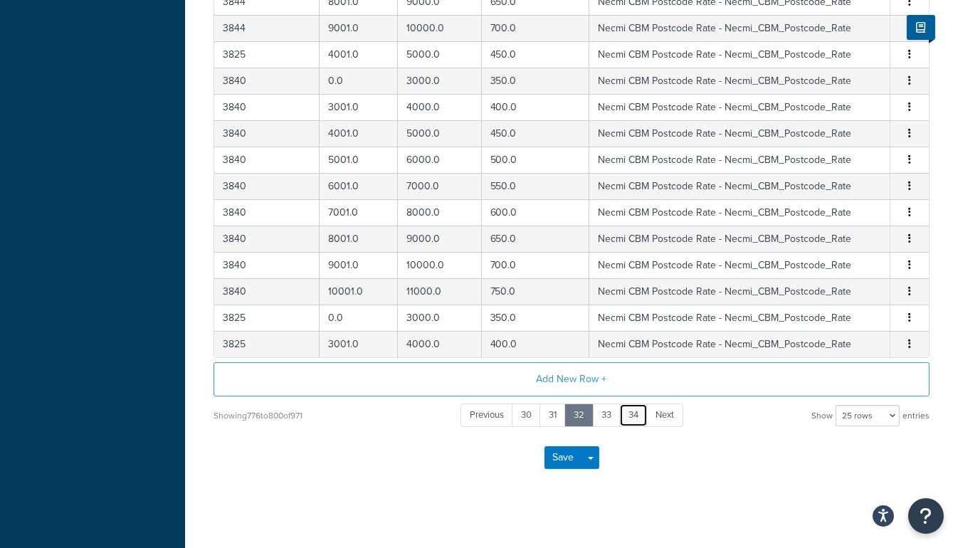
click at [633, 404] on link "34" at bounding box center [633, 415] width 28 height 23
click at [633, 404] on link "36" at bounding box center [634, 415] width 29 height 23
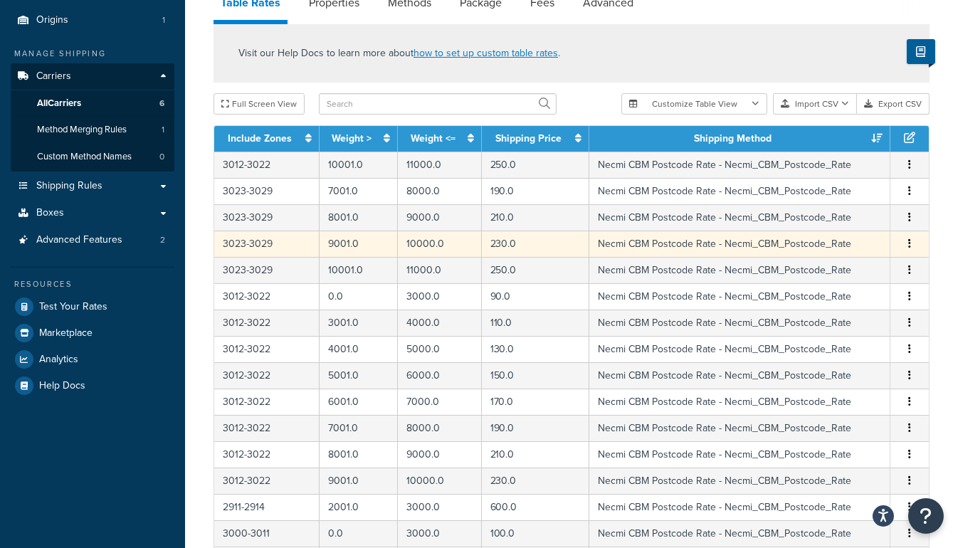
scroll to position [0, 0]
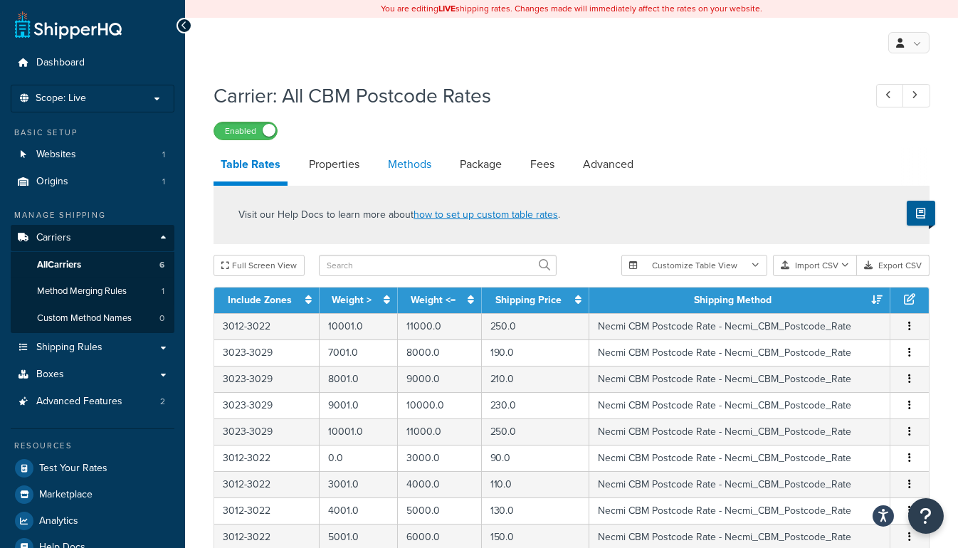
click at [410, 170] on link "Methods" at bounding box center [410, 164] width 58 height 34
select select "25"
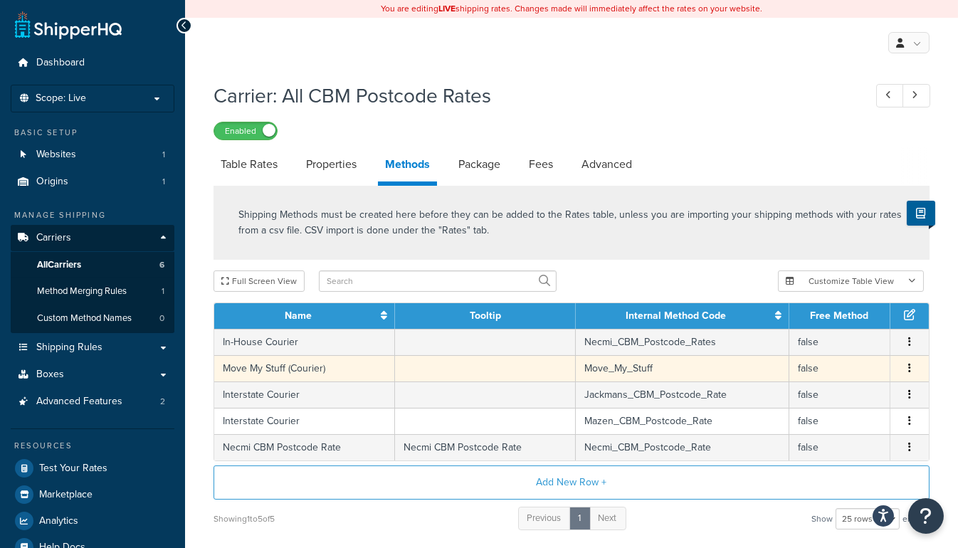
click at [910, 368] on icon "button" at bounding box center [909, 368] width 3 height 10
click at [834, 377] on div "Delete" at bounding box center [836, 382] width 101 height 29
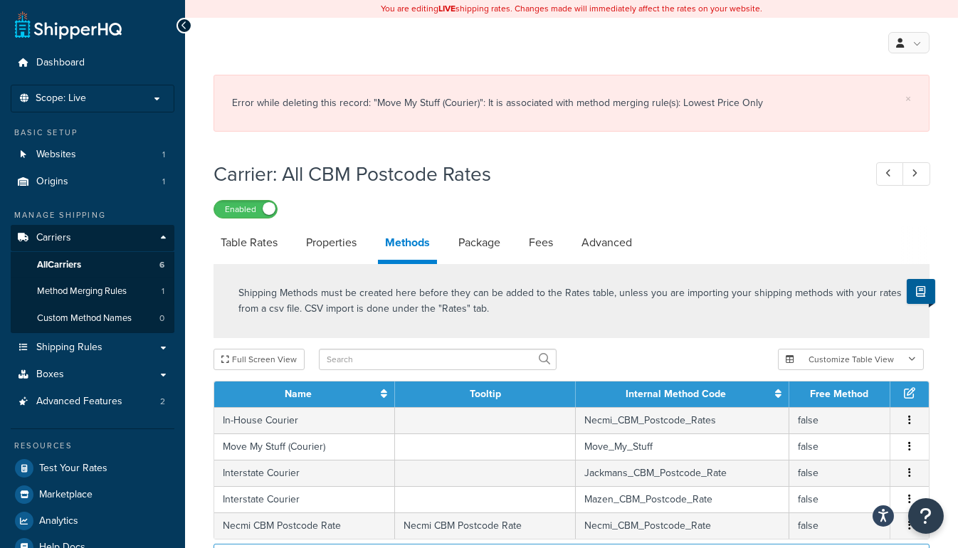
click at [659, 334] on div "Shipping Methods must be created here before they can be added to the Rates tab…" at bounding box center [572, 301] width 716 height 74
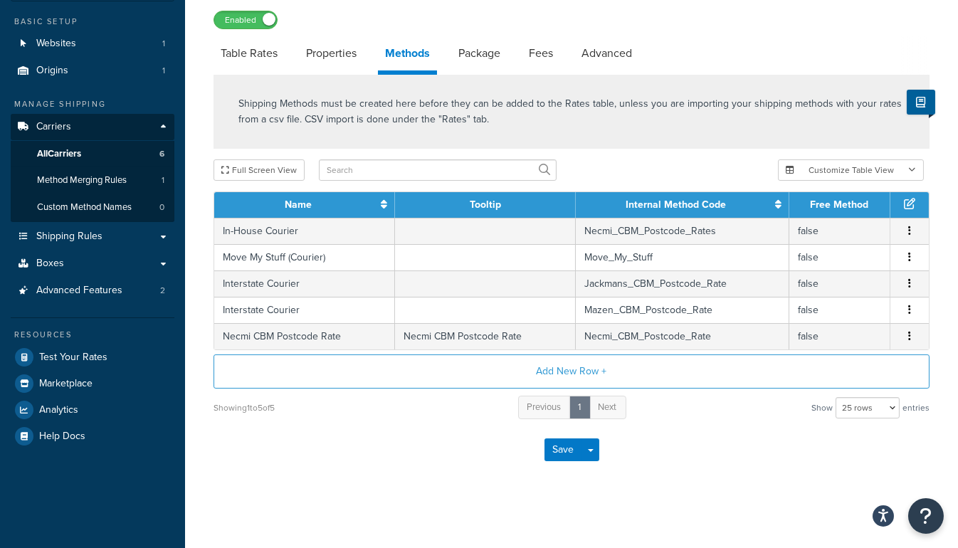
scroll to position [109, 0]
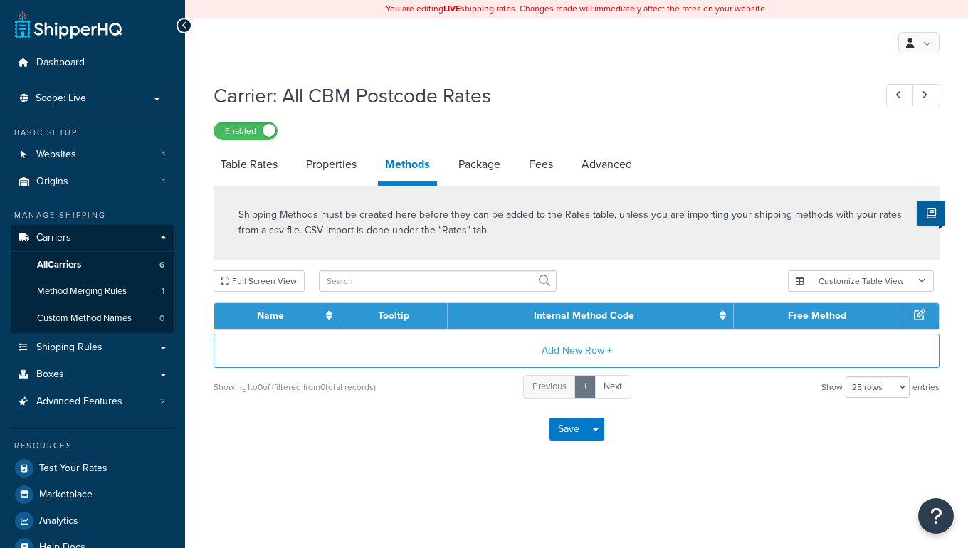
select select "25"
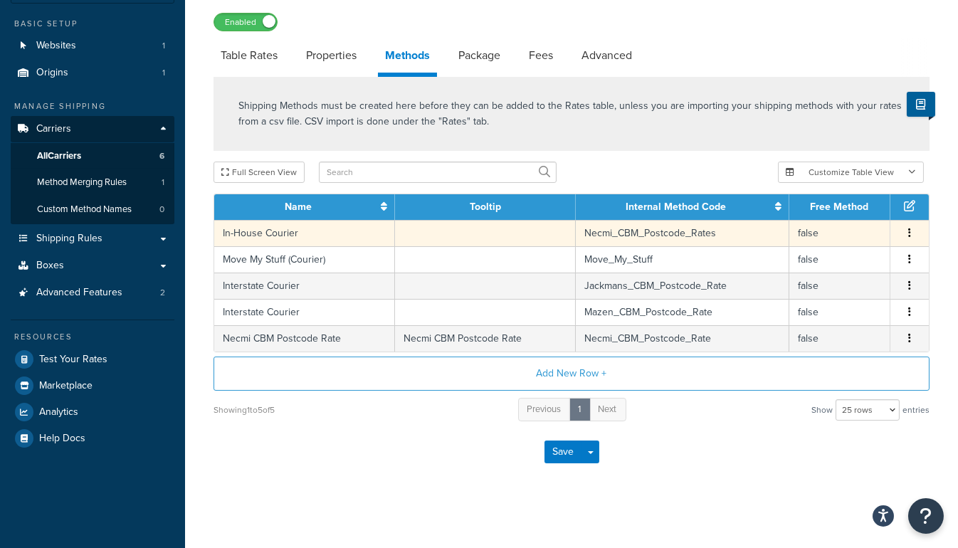
click at [907, 226] on button "button" at bounding box center [909, 234] width 11 height 16
click at [816, 244] on div "Delete" at bounding box center [836, 247] width 101 height 29
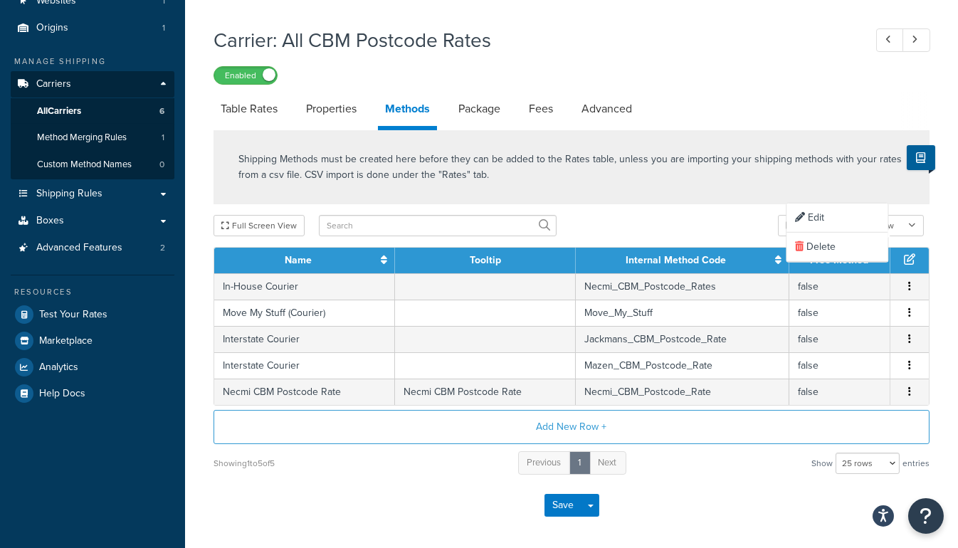
scroll to position [174, 0]
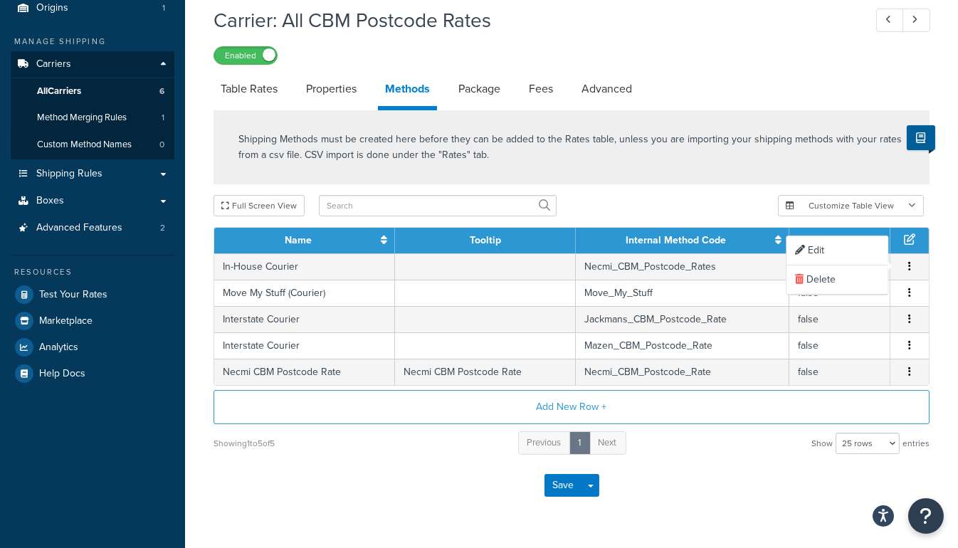
click at [735, 492] on div "Save Save Dropdown Save and Edit" at bounding box center [572, 485] width 716 height 58
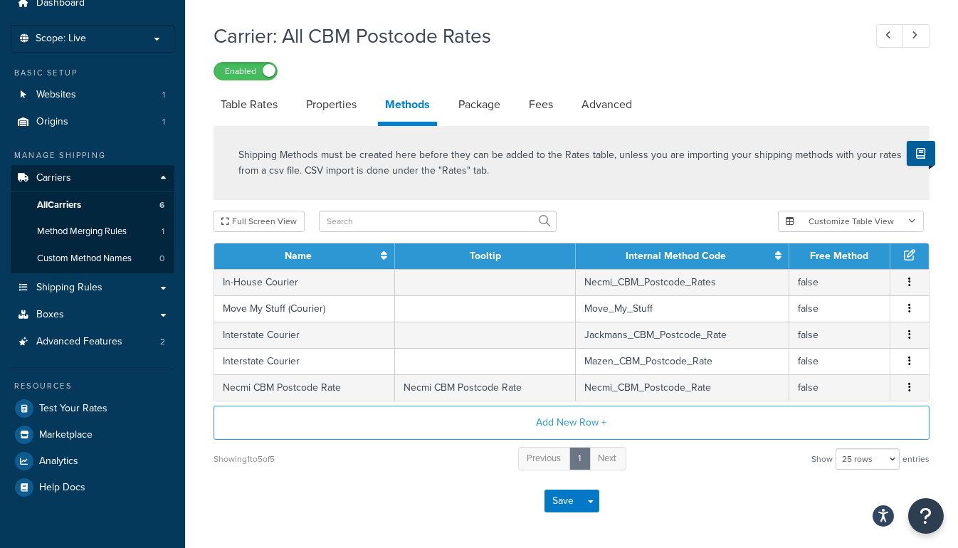
scroll to position [0, 0]
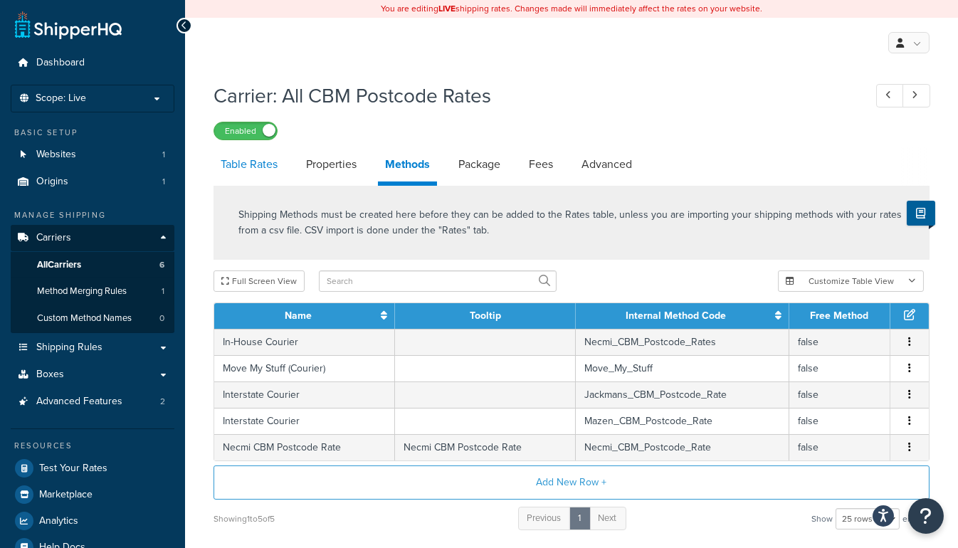
click at [265, 163] on link "Table Rates" at bounding box center [249, 164] width 71 height 34
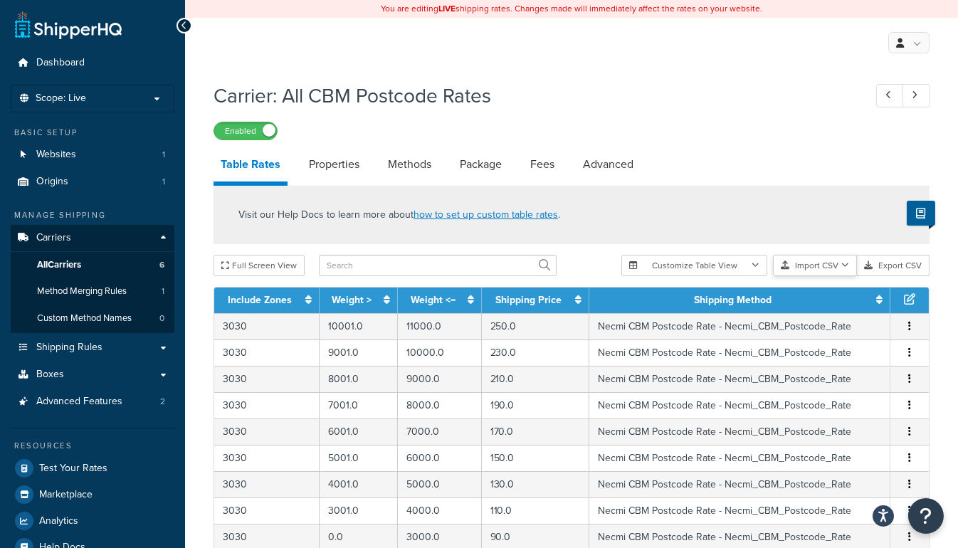
click at [813, 269] on button "Import CSV" at bounding box center [815, 265] width 84 height 21
click at [603, 258] on div "Full Screen View" at bounding box center [412, 265] width 396 height 21
click at [627, 298] on th "Shipping Method" at bounding box center [739, 301] width 301 height 26
click at [661, 305] on th "Shipping Method" at bounding box center [739, 301] width 301 height 26
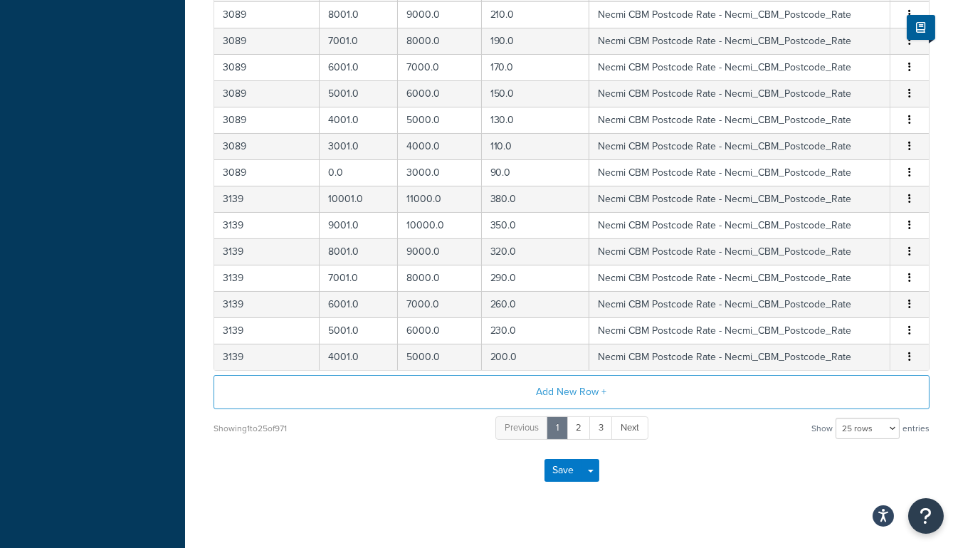
scroll to position [608, 0]
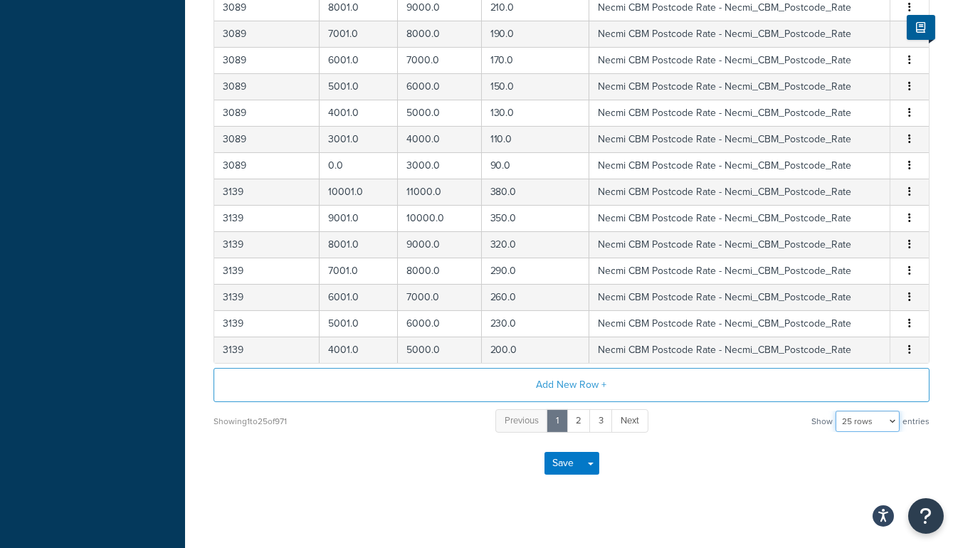
click at [865, 411] on select "10 rows 15 rows 25 rows 50 rows 100 rows 1000 rows" at bounding box center [868, 421] width 64 height 21
select select "1000"
click at [837, 411] on select "10 rows 15 rows 25 rows 50 rows 100 rows 1000 rows" at bounding box center [868, 421] width 64 height 21
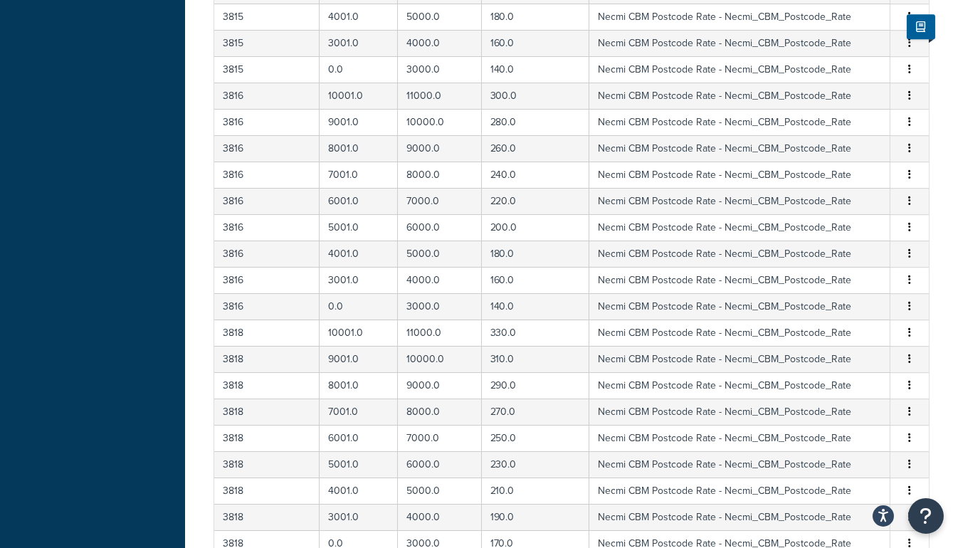
scroll to position [16072, 0]
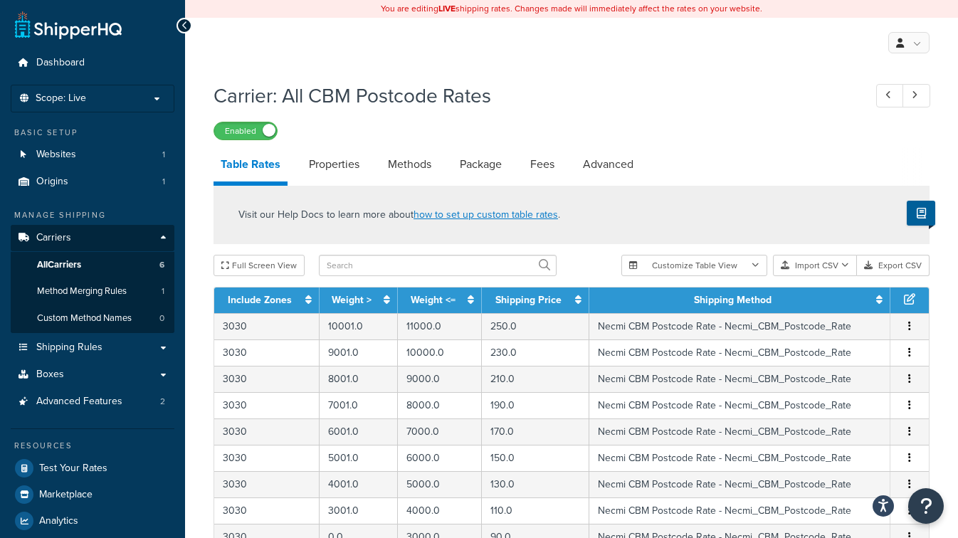
select select "25"
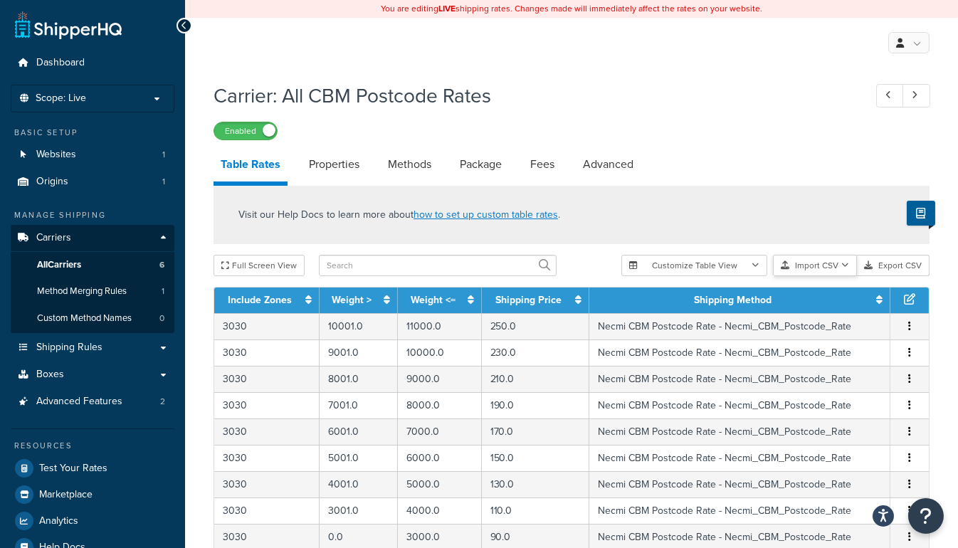
click at [813, 269] on button "Import CSV" at bounding box center [815, 265] width 84 height 21
click at [835, 276] on div "Customize Table View Show all columns Show selected columns Import CSV Import a…" at bounding box center [775, 265] width 308 height 21
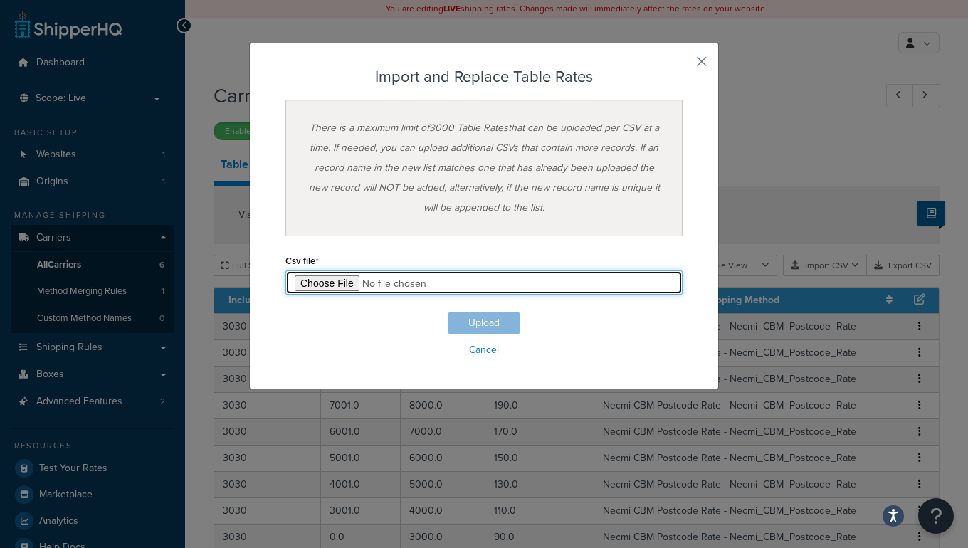
click at [328, 289] on input "file" at bounding box center [483, 282] width 397 height 24
type input "C:\fakepath\Consolidated Table Rate Export-2025-08-15 0453.csv"
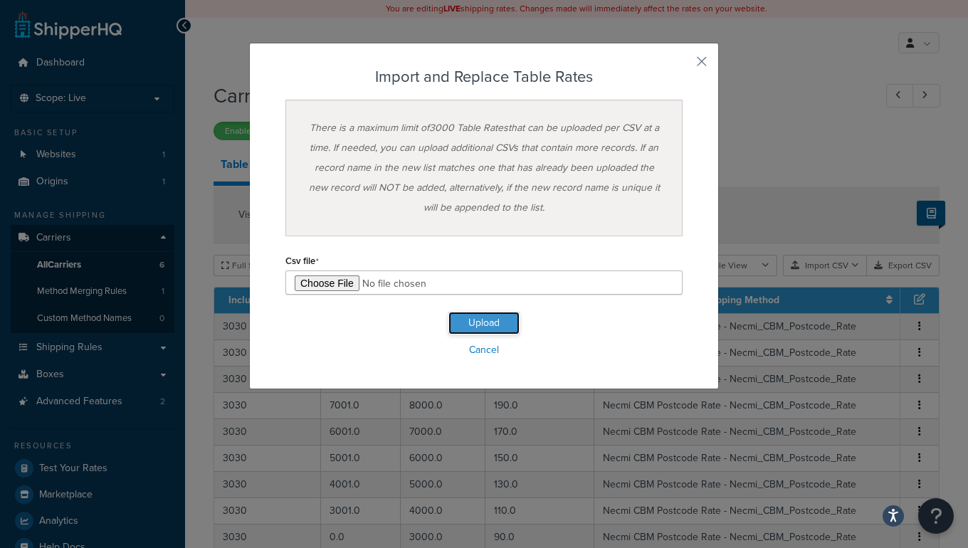
click at [481, 325] on button "Upload" at bounding box center [483, 323] width 71 height 23
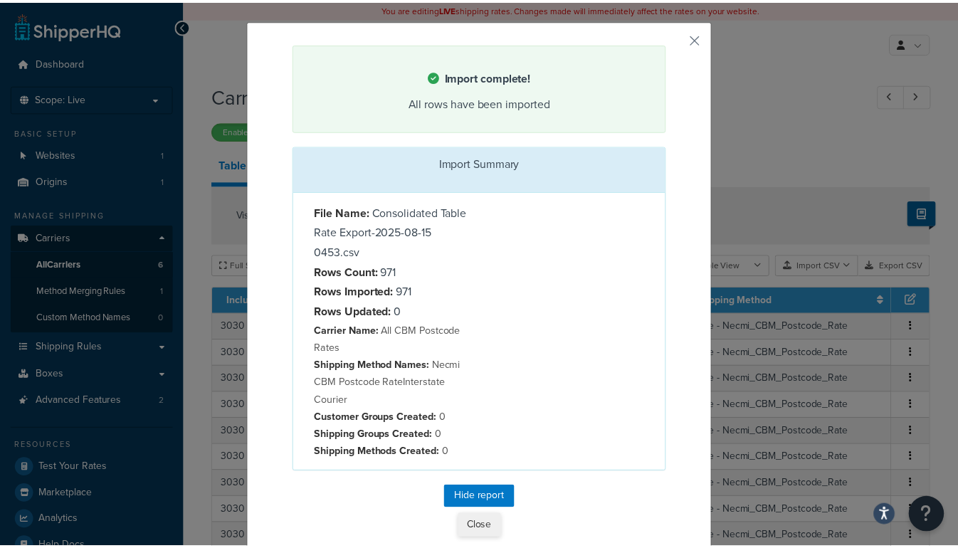
scroll to position [35, 0]
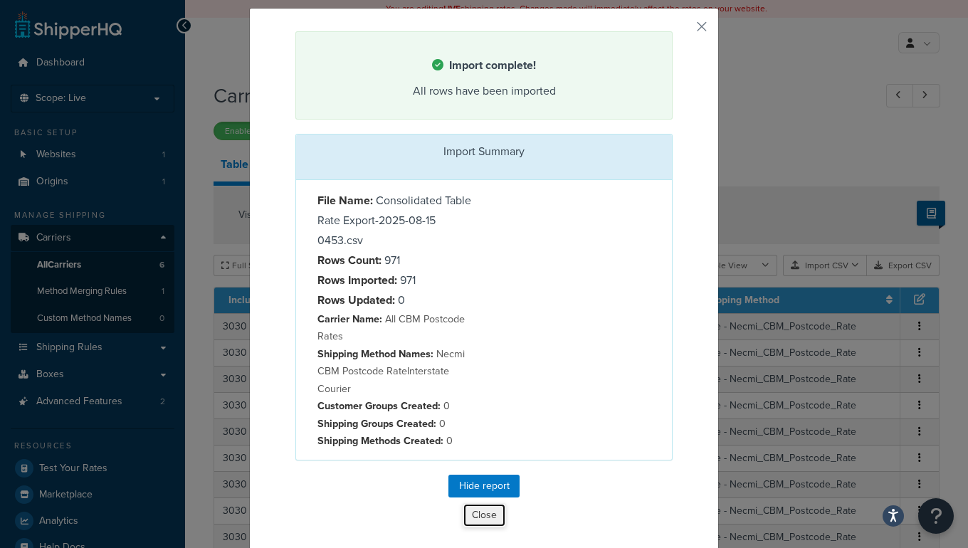
click at [486, 515] on button "Close" at bounding box center [484, 515] width 43 height 24
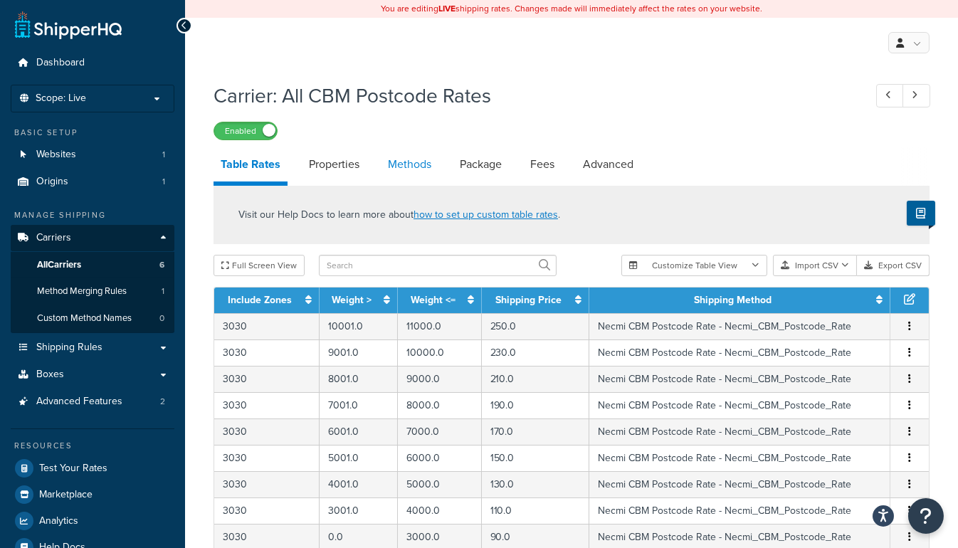
click at [421, 172] on link "Methods" at bounding box center [410, 164] width 58 height 34
select select "25"
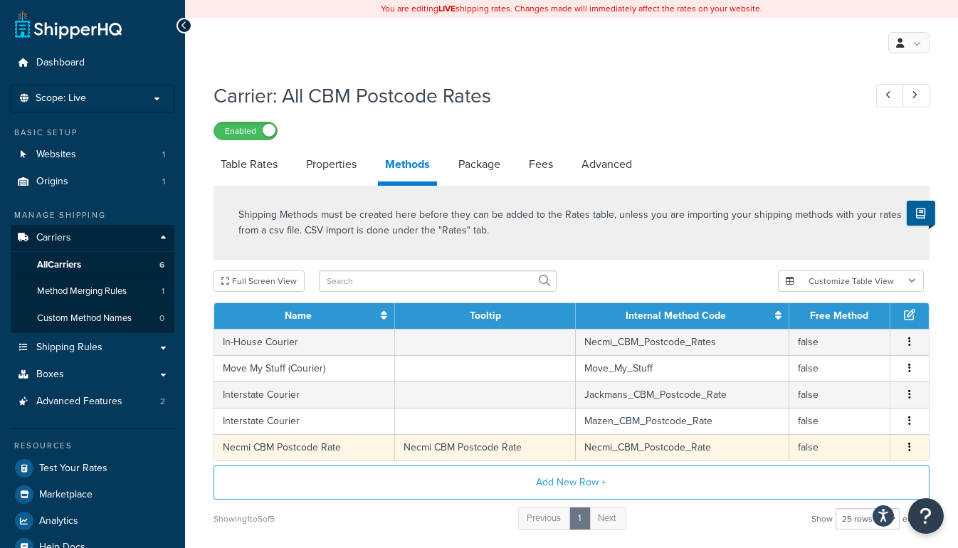
click at [915, 443] on button "button" at bounding box center [909, 448] width 11 height 16
click at [820, 458] on div "Delete" at bounding box center [836, 460] width 101 height 29
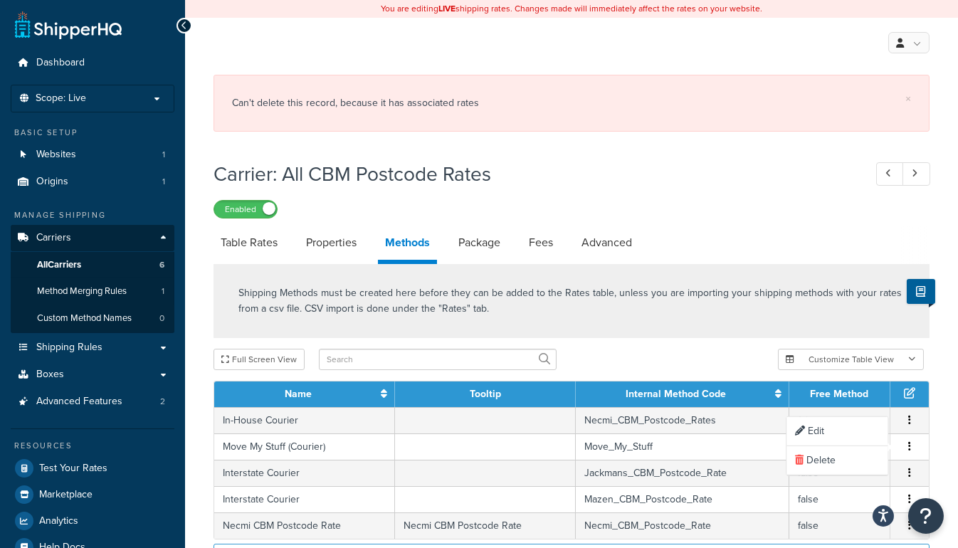
click at [626, 316] on div "Shipping Methods must be created here before they can be added to the Rates tab…" at bounding box center [572, 301] width 716 height 74
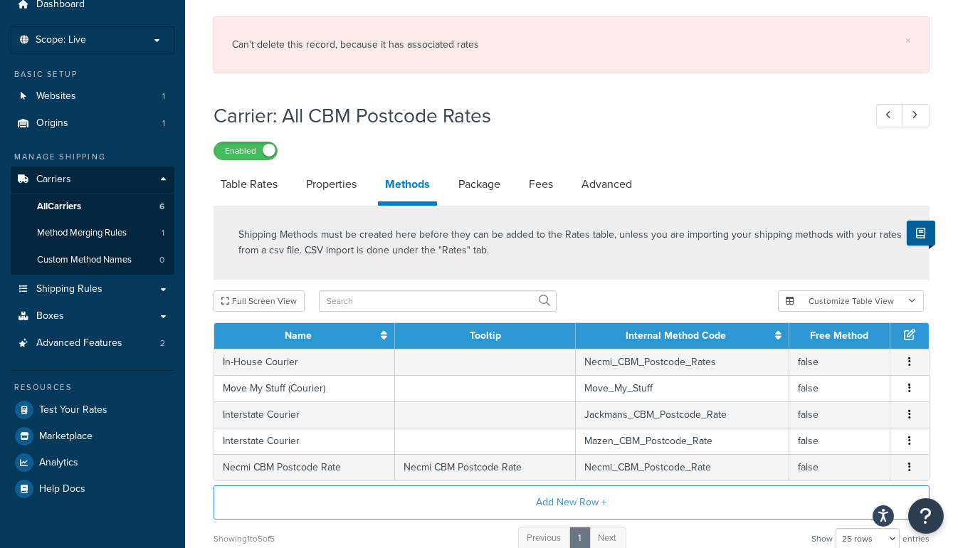
scroll to position [129, 0]
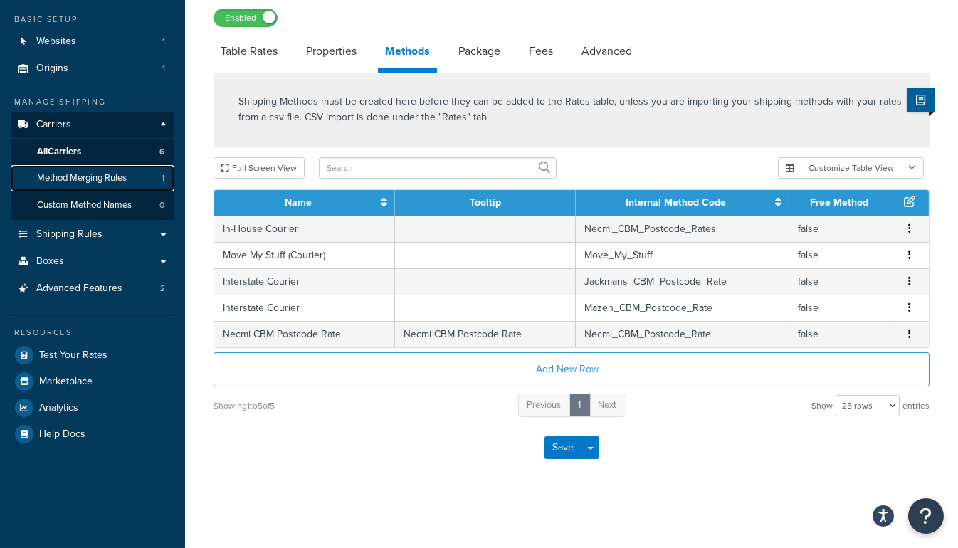
click at [75, 165] on link "Method Merging Rules 1" at bounding box center [93, 178] width 164 height 26
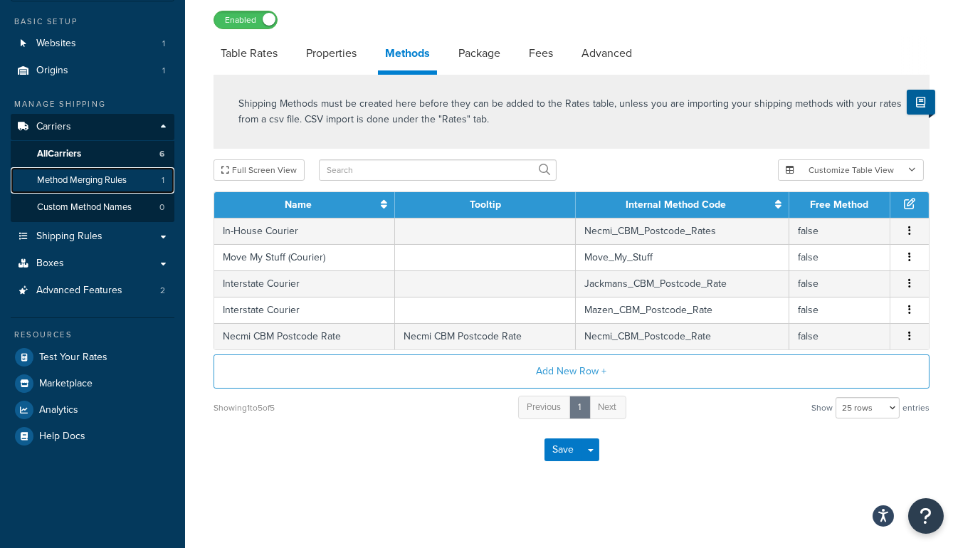
scroll to position [109, 0]
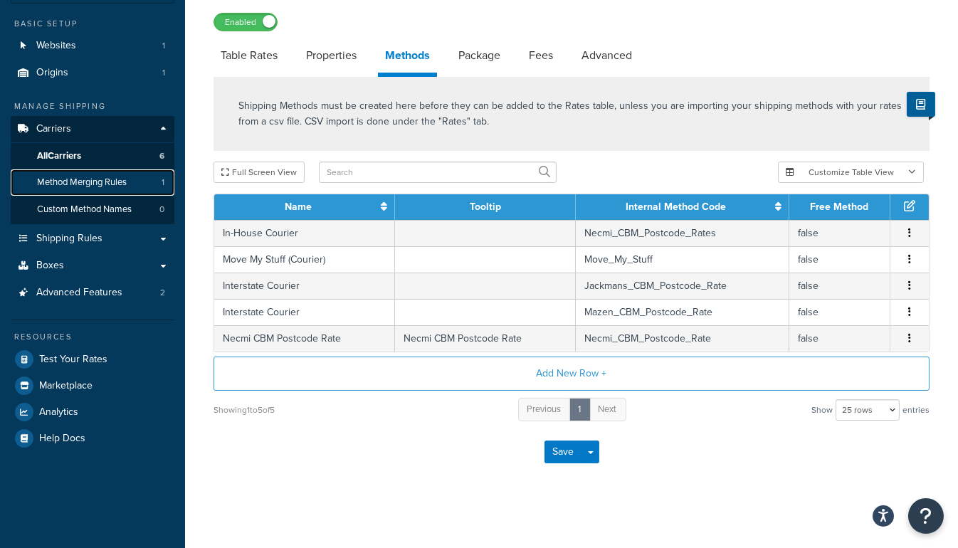
click at [73, 182] on span "Method Merging Rules" at bounding box center [82, 182] width 90 height 12
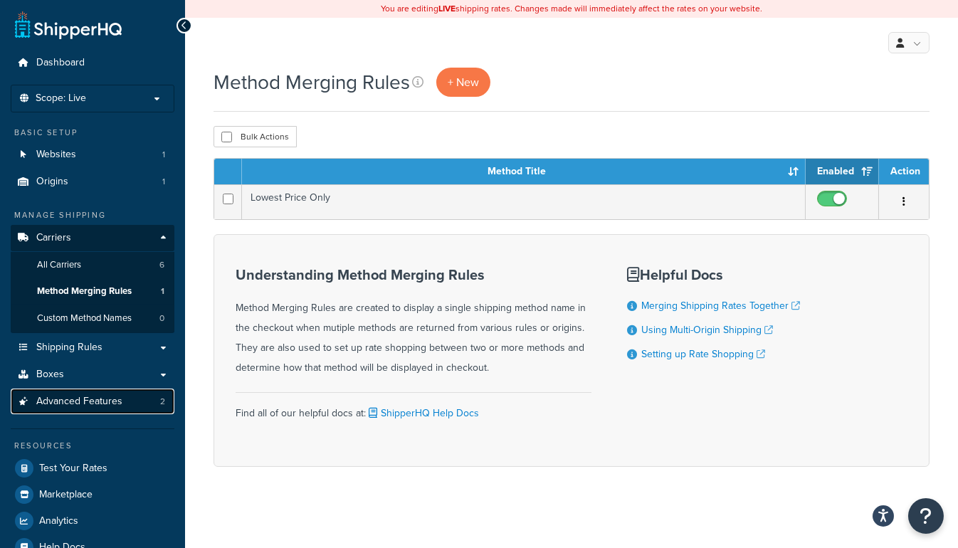
click at [140, 412] on link "Advanced Features 2" at bounding box center [93, 402] width 164 height 26
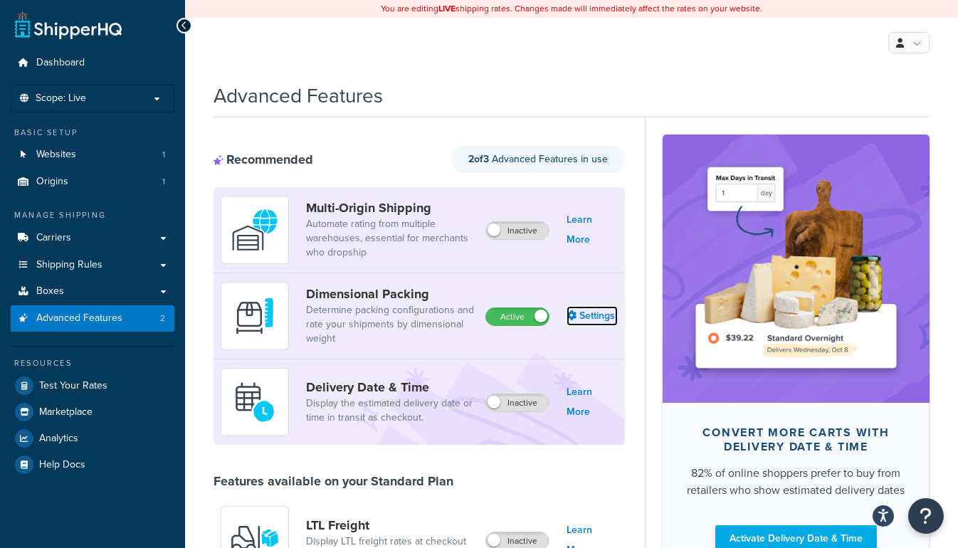
click at [597, 313] on link "Settings" at bounding box center [591, 316] width 51 height 20
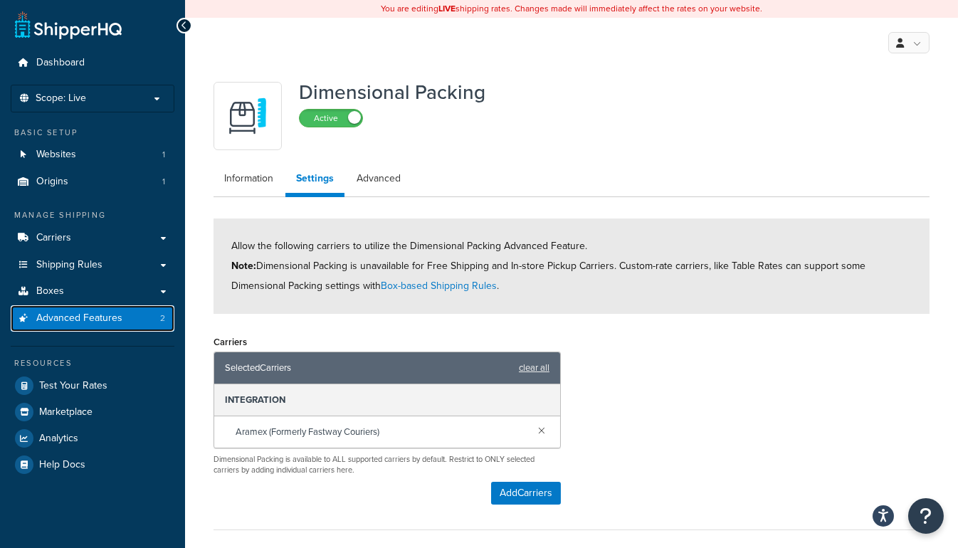
click at [91, 307] on link "Advanced Features 2" at bounding box center [93, 318] width 164 height 26
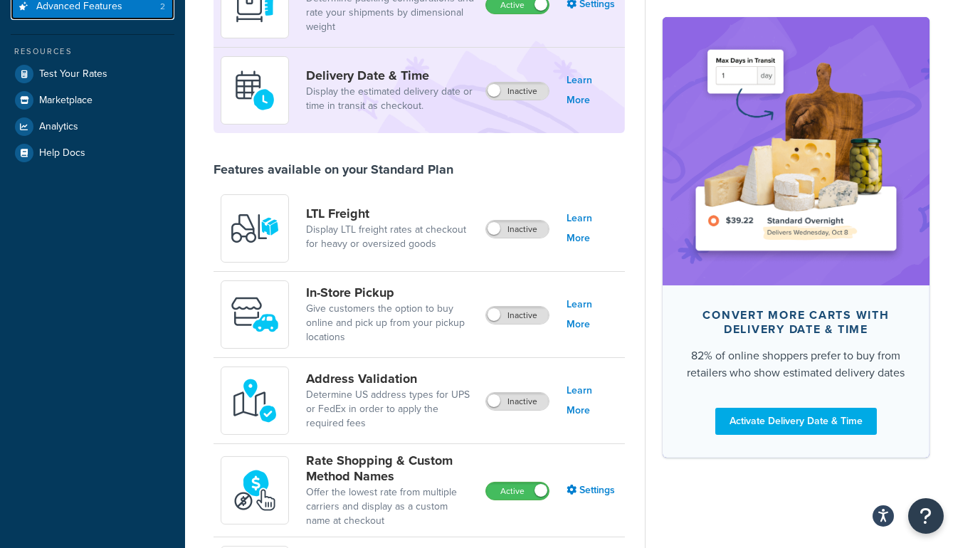
scroll to position [517, 0]
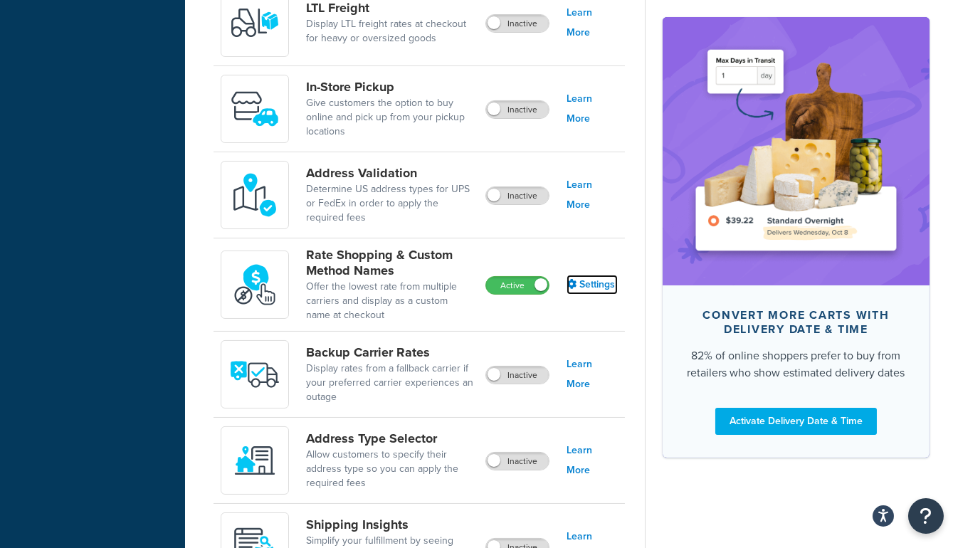
click at [597, 279] on link "Settings" at bounding box center [591, 285] width 51 height 20
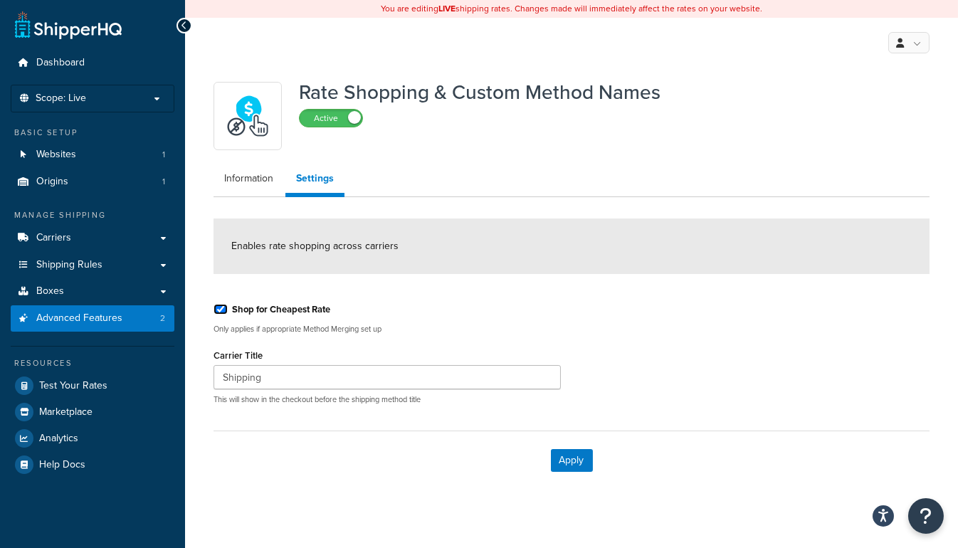
click at [218, 312] on input "Shop for Cheapest Rate" at bounding box center [221, 309] width 14 height 11
checkbox input "false"
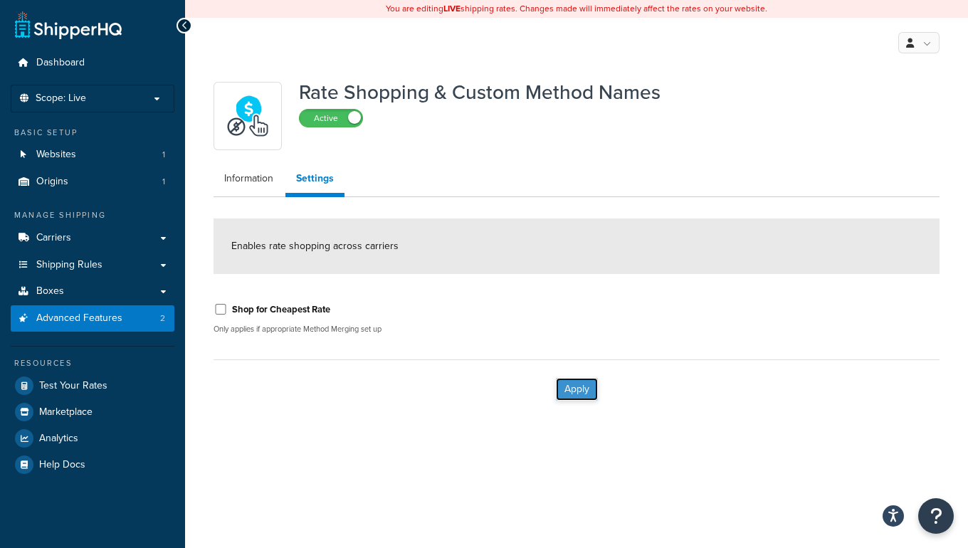
click at [581, 393] on button "Apply" at bounding box center [577, 389] width 42 height 23
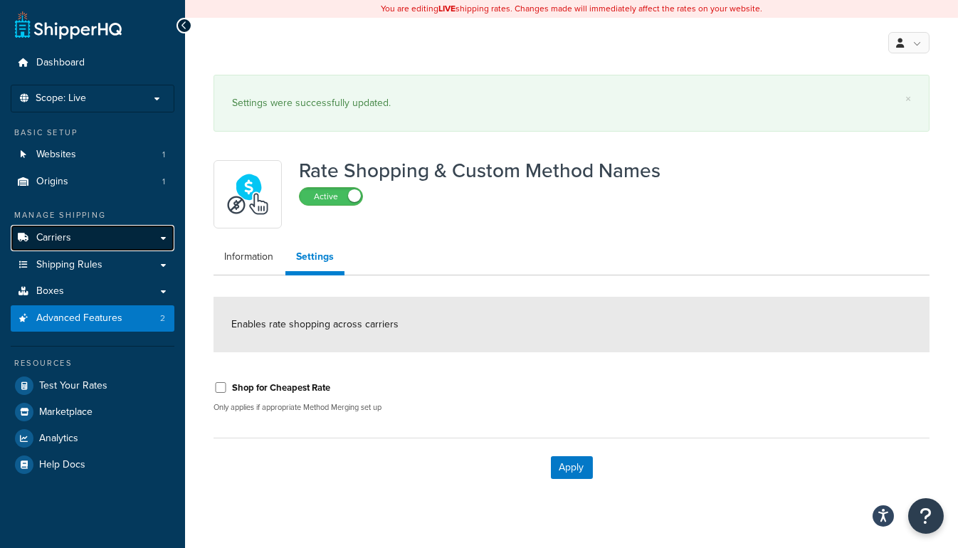
click at [87, 231] on link "Carriers" at bounding box center [93, 238] width 164 height 26
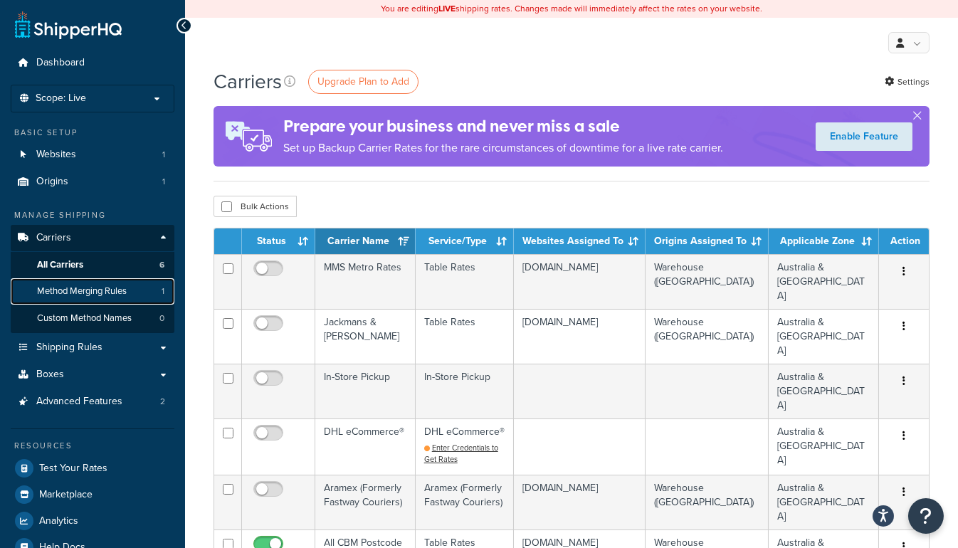
click at [82, 285] on span "Method Merging Rules" at bounding box center [82, 291] width 90 height 12
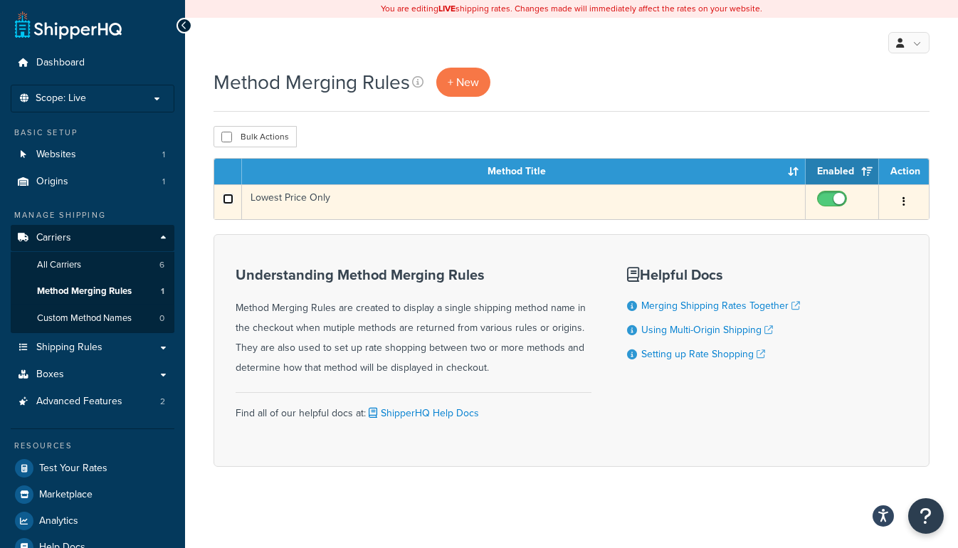
click at [230, 196] on input "checkbox" at bounding box center [228, 199] width 11 height 11
checkbox input "true"
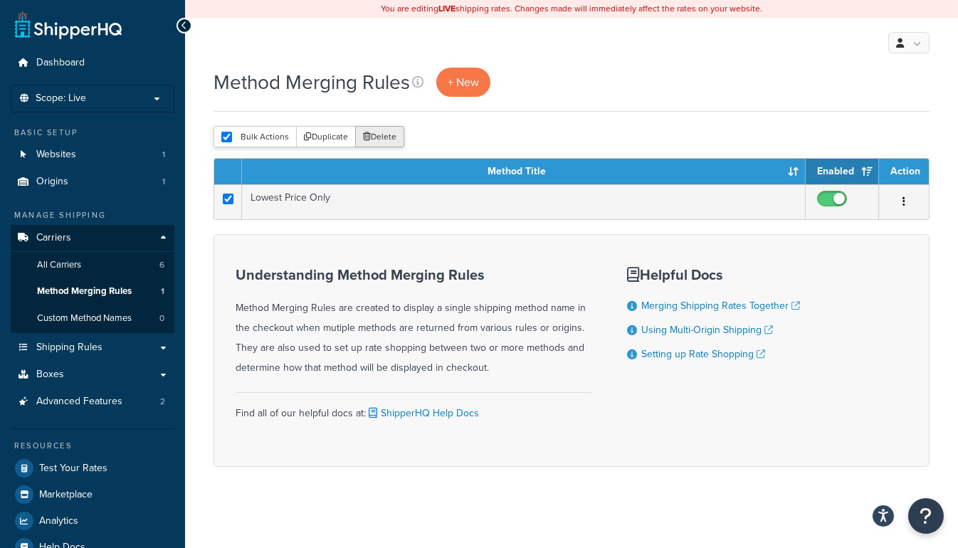
click at [395, 134] on button "Delete" at bounding box center [379, 136] width 49 height 21
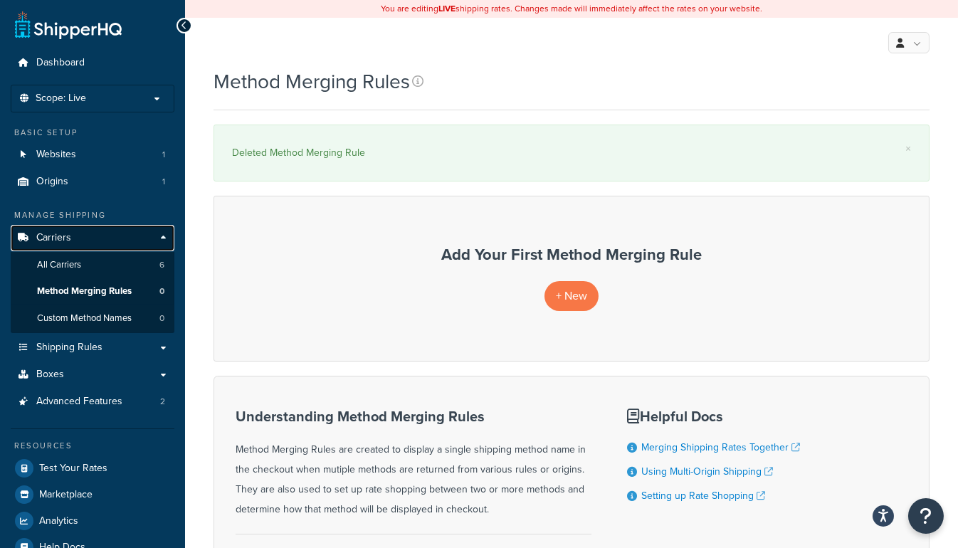
click at [68, 238] on span "Carriers" at bounding box center [53, 238] width 35 height 12
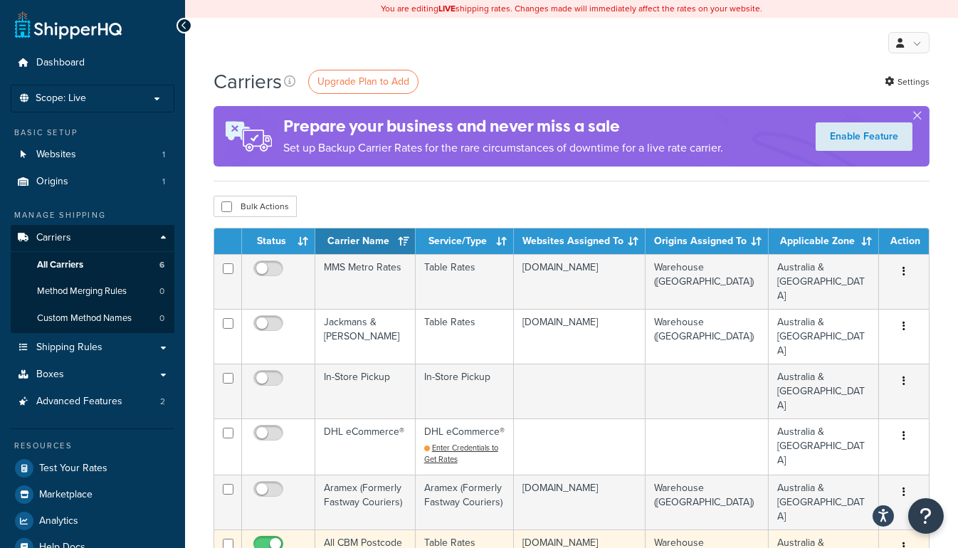
click at [352, 529] on td "All CBM Postcode Rates" at bounding box center [365, 556] width 100 height 55
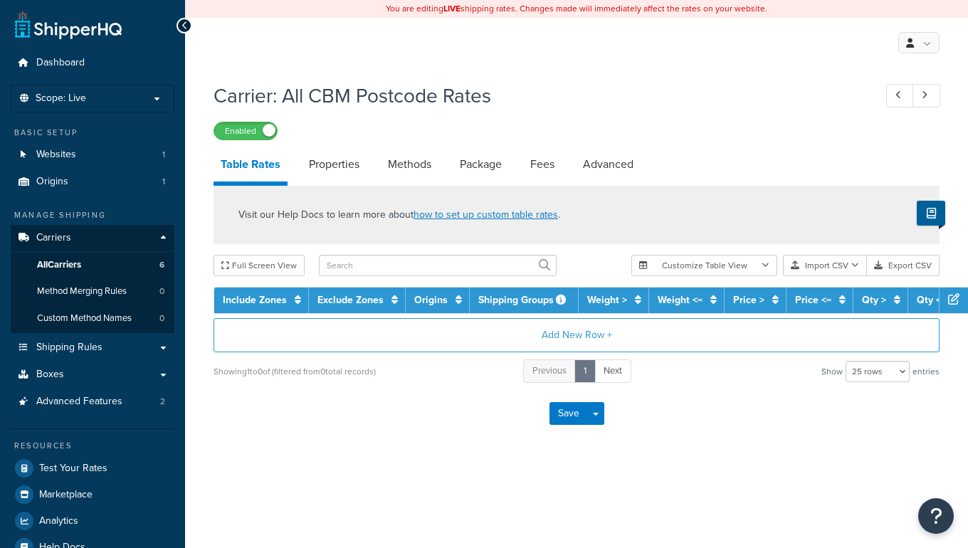
select select "25"
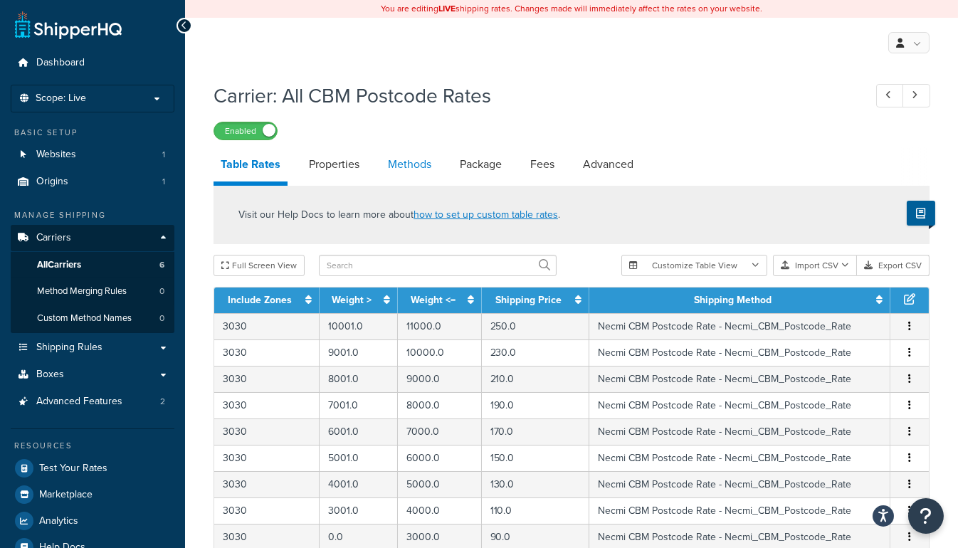
click at [404, 157] on link "Methods" at bounding box center [410, 164] width 58 height 34
select select "25"
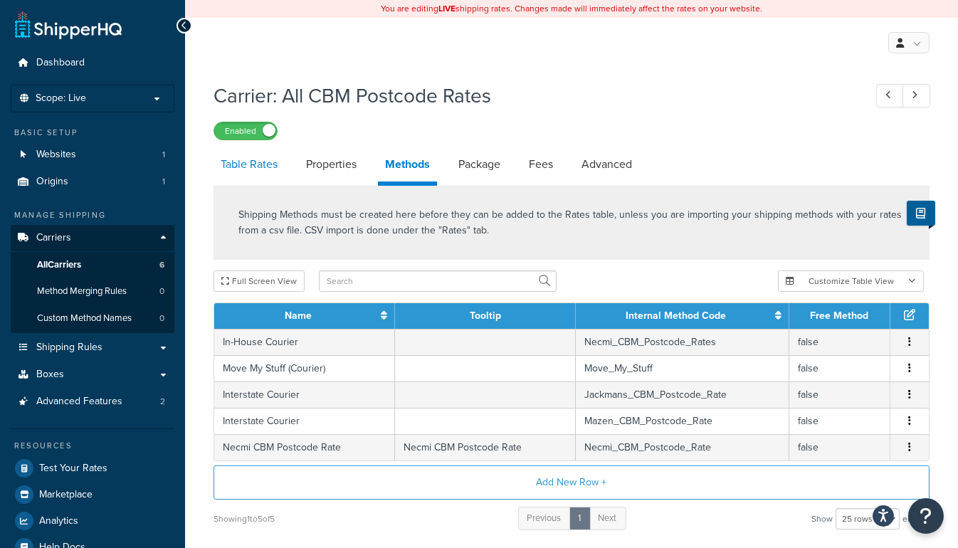
click at [247, 160] on link "Table Rates" at bounding box center [249, 164] width 71 height 34
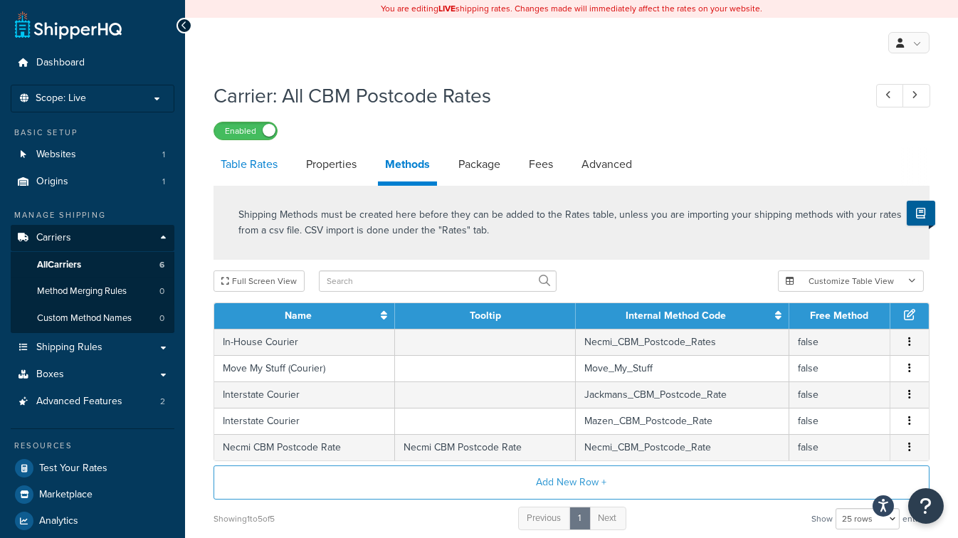
select select "25"
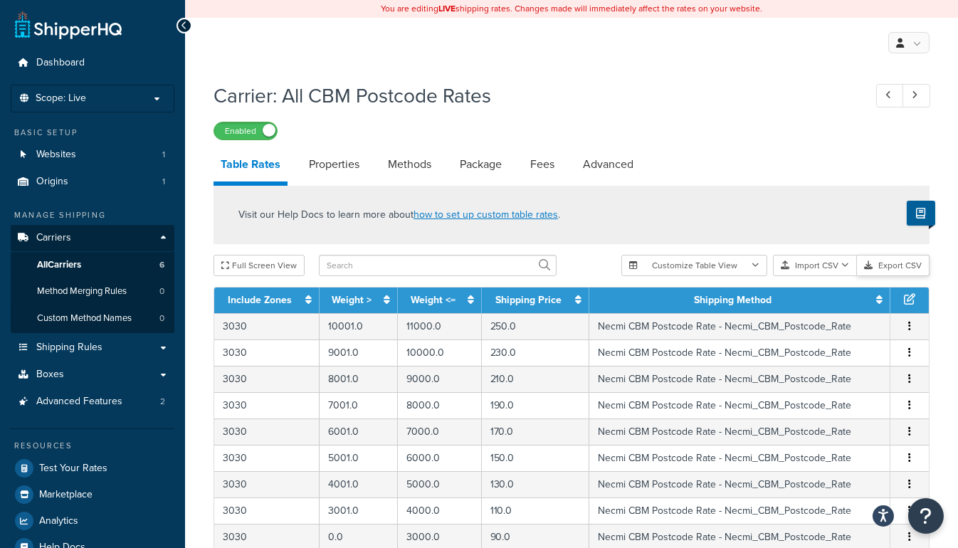
click at [893, 270] on button "Export CSV" at bounding box center [893, 265] width 73 height 21
click at [599, 221] on div "Visit our Help Docs to learn more about how to set up custom table rates ." at bounding box center [572, 215] width 716 height 58
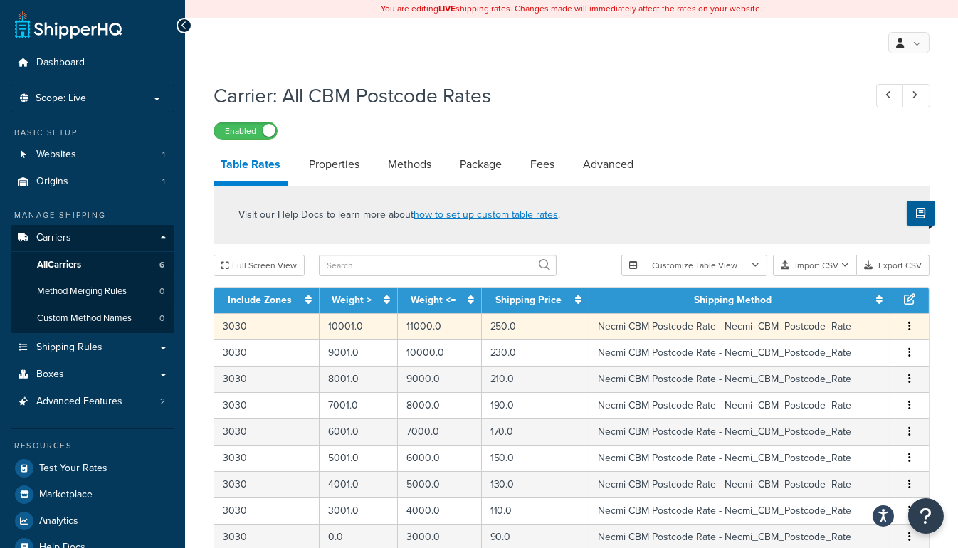
click at [903, 320] on span "Edit Duplicate Delete" at bounding box center [909, 327] width 21 height 16
click at [912, 324] on button "button" at bounding box center [909, 327] width 11 height 16
click at [905, 297] on icon at bounding box center [909, 298] width 11 height 11
click at [404, 162] on link "Methods" at bounding box center [410, 164] width 58 height 34
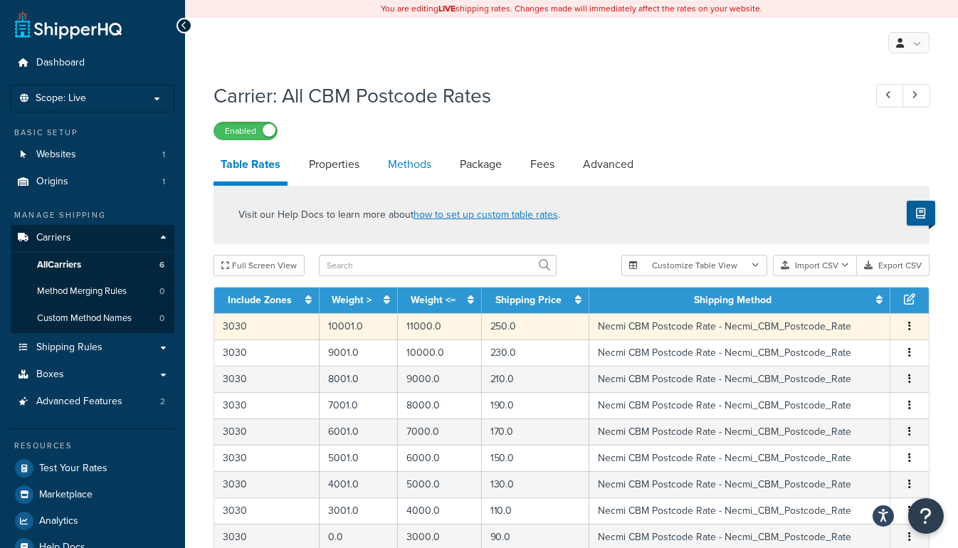
select select "25"
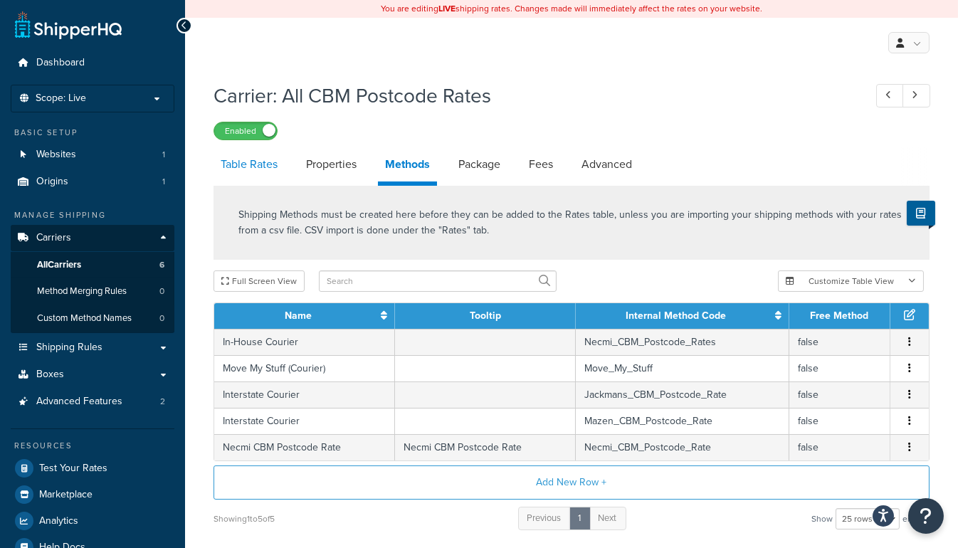
click at [261, 162] on link "Table Rates" at bounding box center [249, 164] width 71 height 34
select select "25"
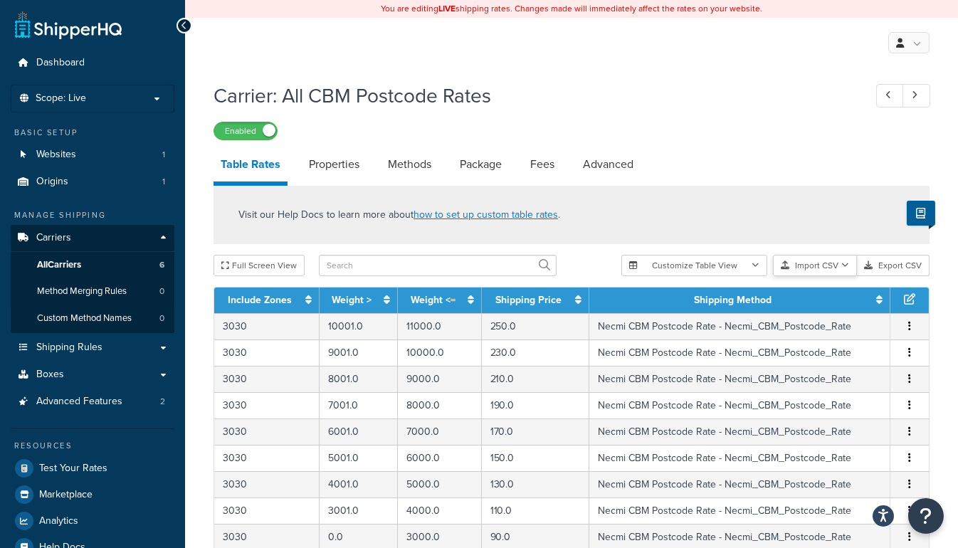
click at [805, 263] on button "Import CSV" at bounding box center [815, 265] width 84 height 21
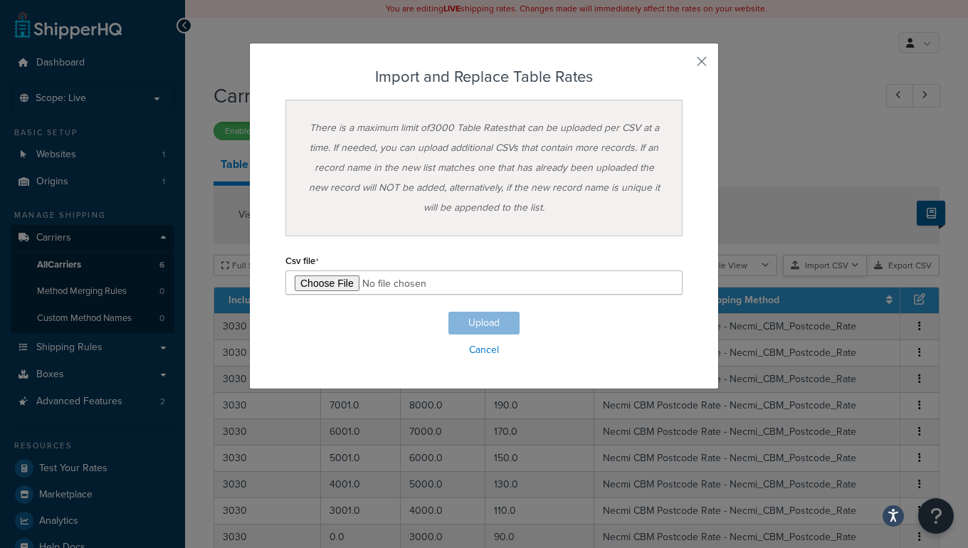
click at [806, 276] on div "Customize Table View Show all columns Show selected columns Import CSV Import a…" at bounding box center [785, 265] width 308 height 21
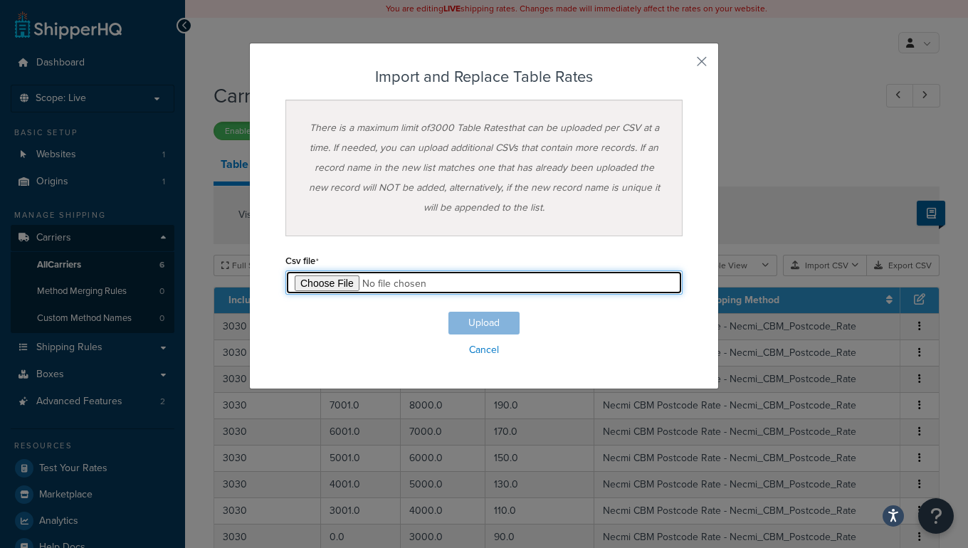
click at [320, 282] on input "file" at bounding box center [483, 282] width 397 height 24
type input "C:\fakepath\Consolidated Table Rate Export V2.csv"
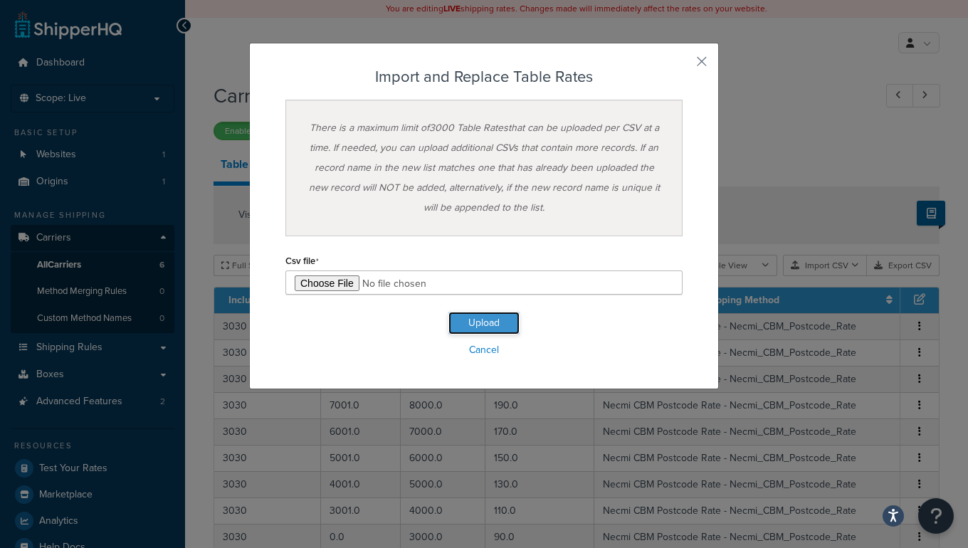
click at [463, 312] on button "Upload" at bounding box center [483, 323] width 71 height 23
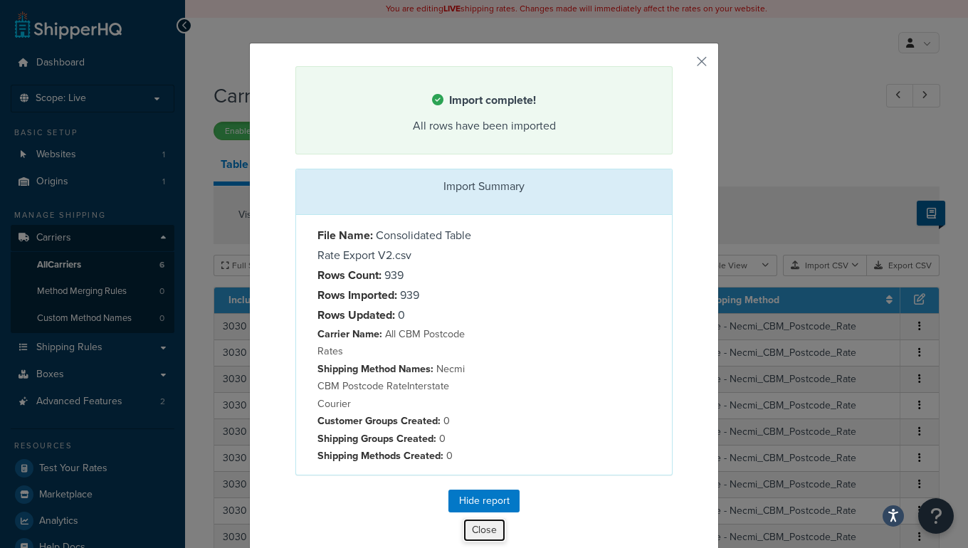
click at [473, 525] on button "Close" at bounding box center [484, 530] width 43 height 24
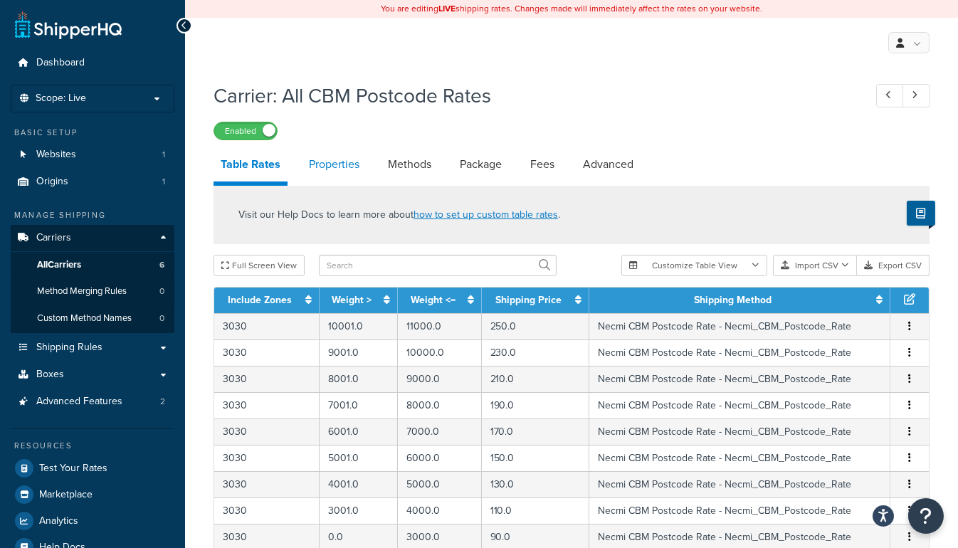
click at [360, 162] on link "Properties" at bounding box center [334, 164] width 65 height 34
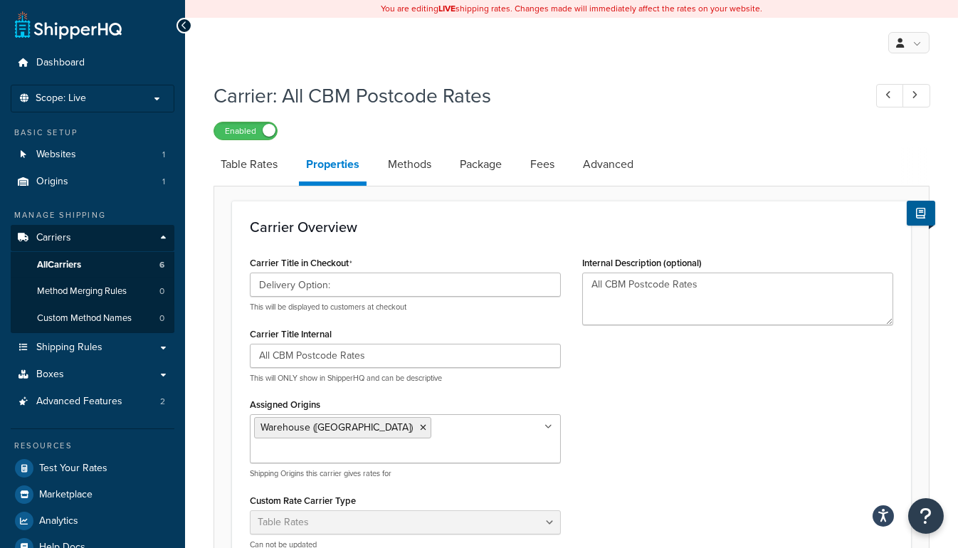
click at [419, 159] on link "Methods" at bounding box center [410, 164] width 58 height 34
select select "25"
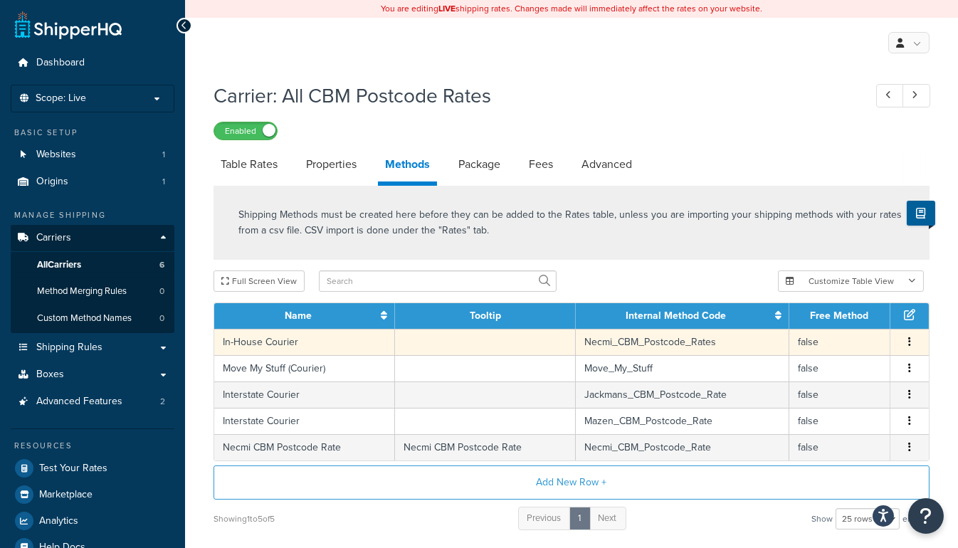
click at [907, 340] on button "button" at bounding box center [909, 342] width 11 height 16
click at [823, 351] on div "Delete" at bounding box center [836, 356] width 101 height 29
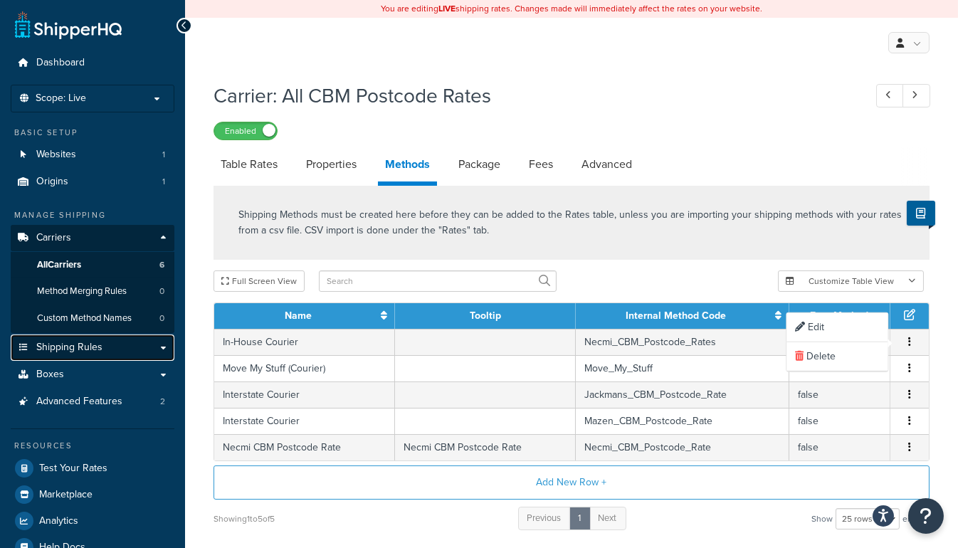
click at [157, 344] on link "Shipping Rules" at bounding box center [93, 347] width 164 height 26
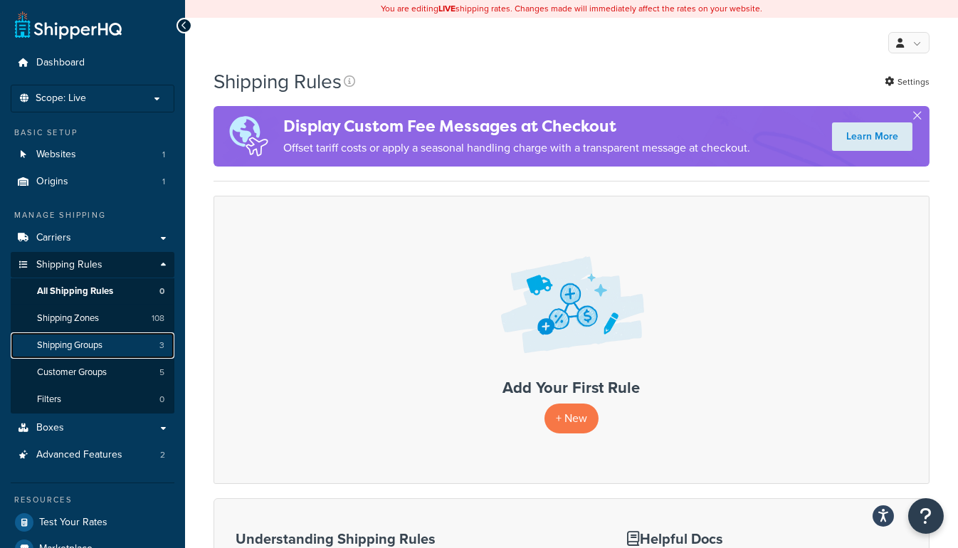
click at [65, 347] on span "Shipping Groups" at bounding box center [69, 345] width 65 height 12
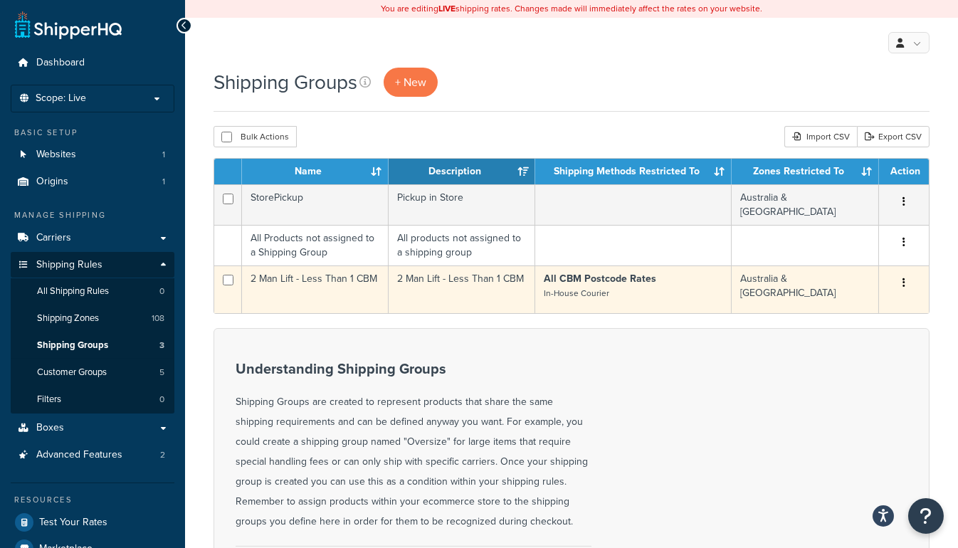
click at [906, 277] on button "button" at bounding box center [904, 283] width 20 height 23
click at [850, 307] on link "Edit" at bounding box center [846, 304] width 112 height 29
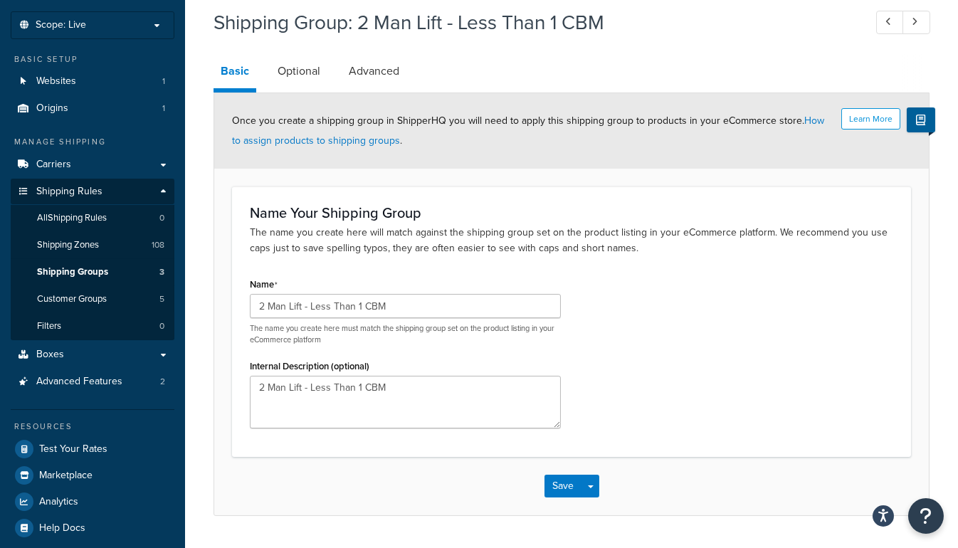
scroll to position [46, 0]
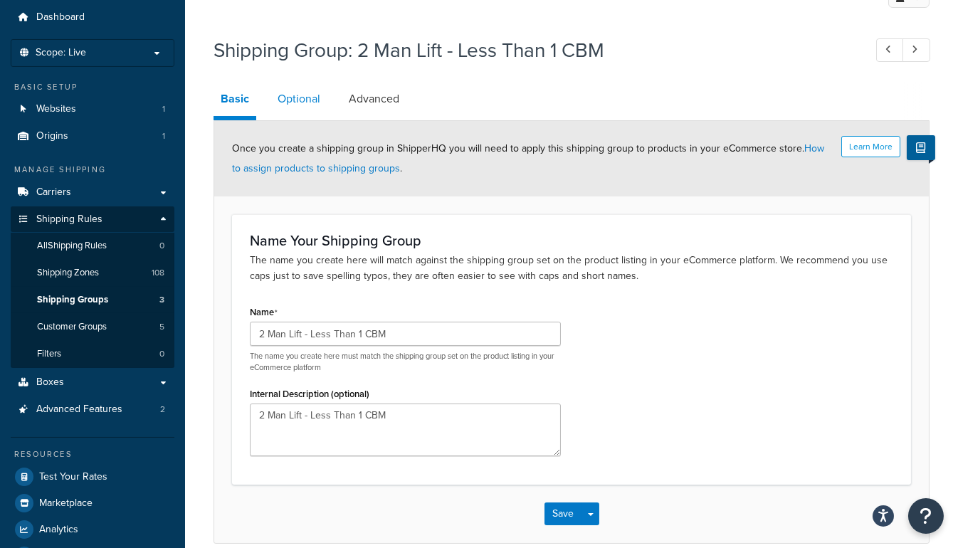
click at [287, 94] on link "Optional" at bounding box center [298, 99] width 57 height 34
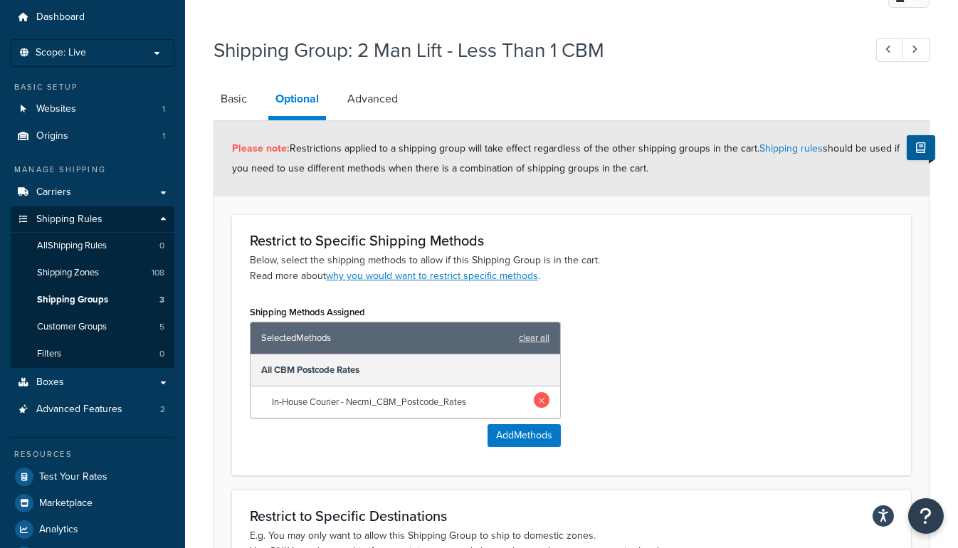
click at [540, 397] on link at bounding box center [542, 400] width 16 height 16
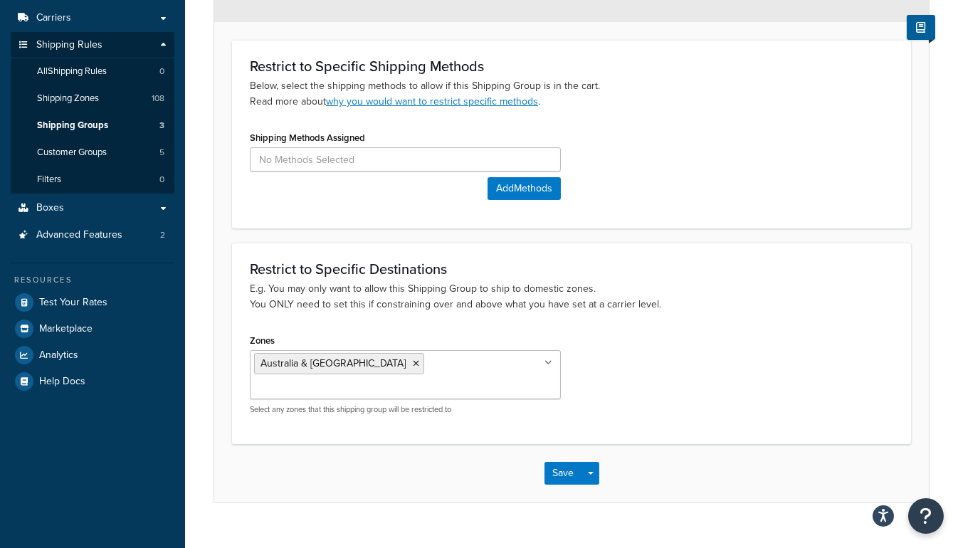
scroll to position [221, 0]
click at [557, 461] on button "Save" at bounding box center [563, 472] width 38 height 23
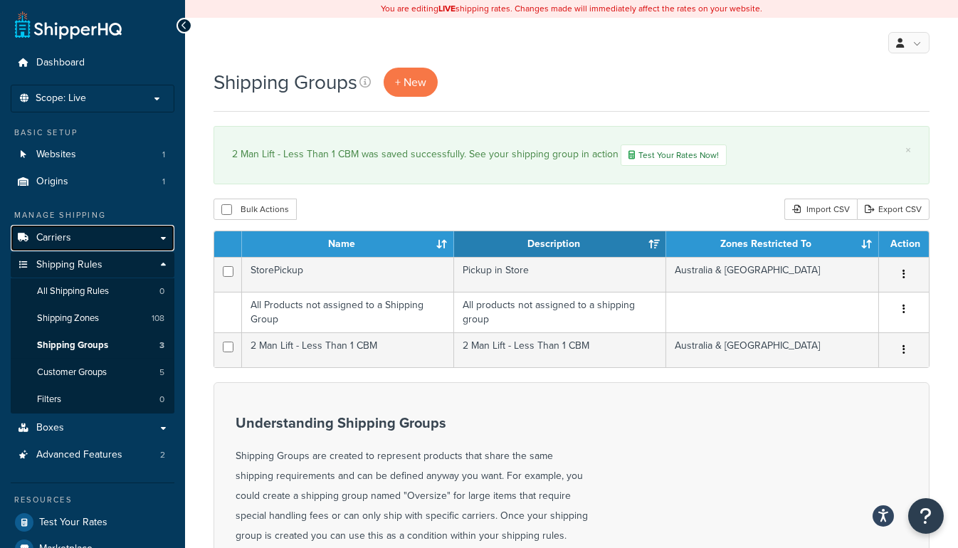
click at [76, 239] on link "Carriers" at bounding box center [93, 238] width 164 height 26
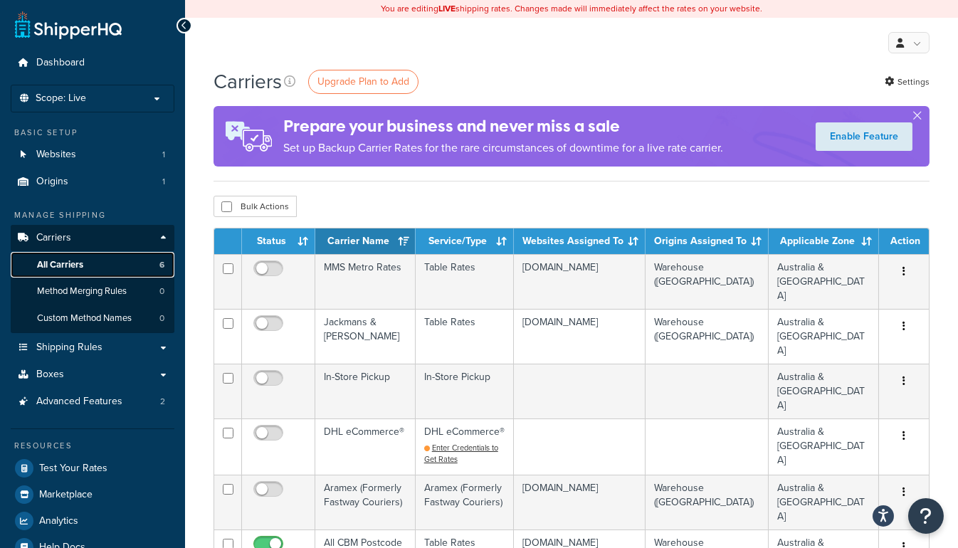
click at [70, 265] on span "All Carriers" at bounding box center [60, 265] width 46 height 12
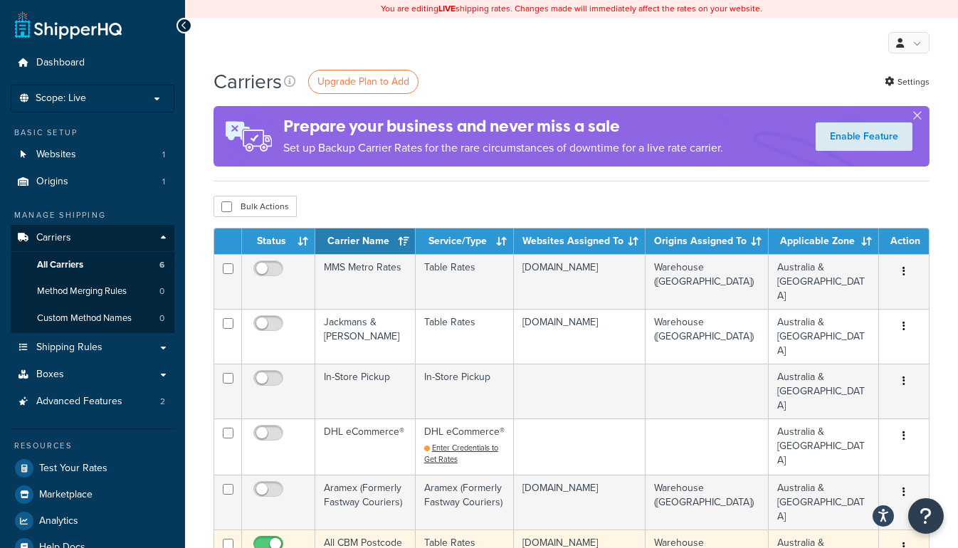
click at [381, 529] on td "All CBM Postcode Rates" at bounding box center [365, 556] width 100 height 55
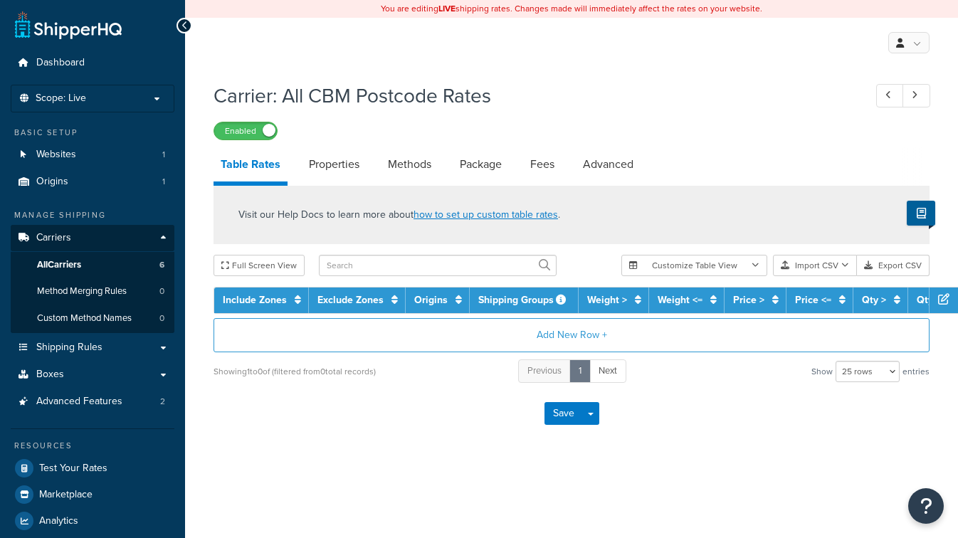
select select "25"
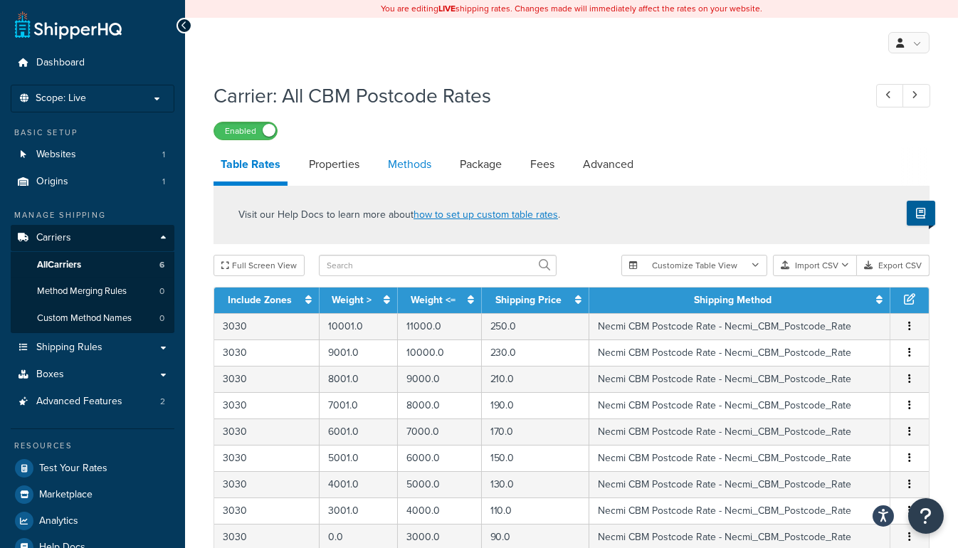
click at [424, 167] on link "Methods" at bounding box center [410, 164] width 58 height 34
select select "25"
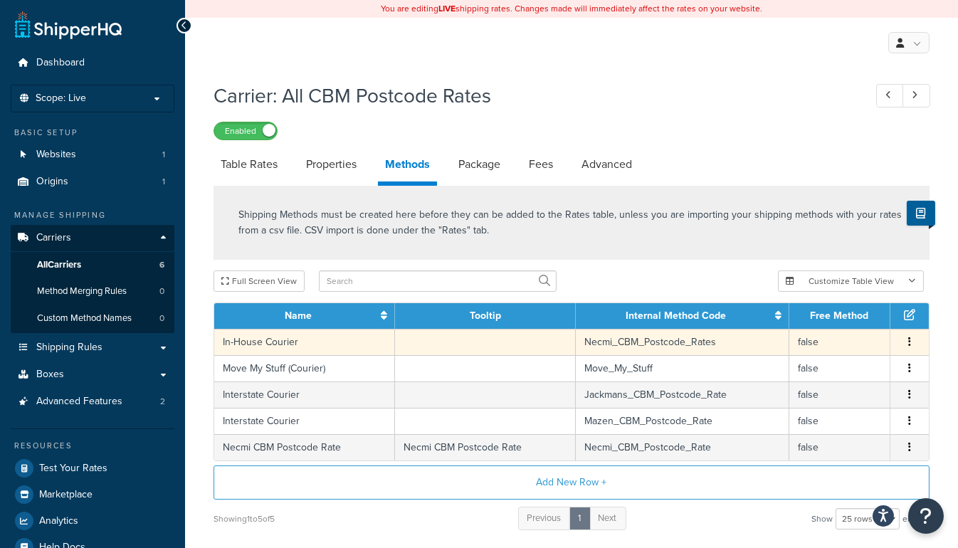
click at [907, 341] on button "button" at bounding box center [909, 342] width 11 height 16
click at [825, 354] on div "Delete" at bounding box center [836, 356] width 101 height 29
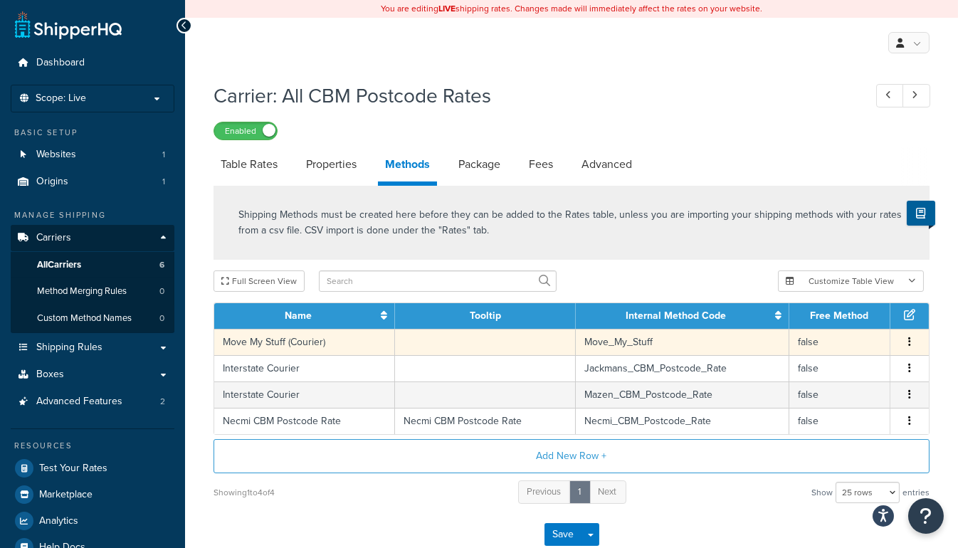
click at [908, 339] on icon "button" at bounding box center [909, 342] width 3 height 10
click at [824, 358] on div "Delete" at bounding box center [836, 356] width 101 height 29
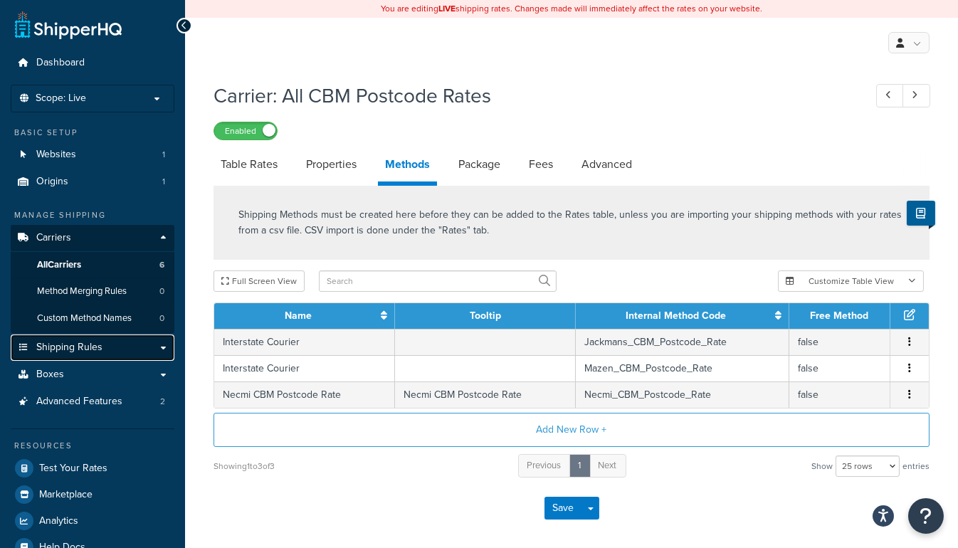
click at [94, 342] on span "Shipping Rules" at bounding box center [69, 348] width 66 height 12
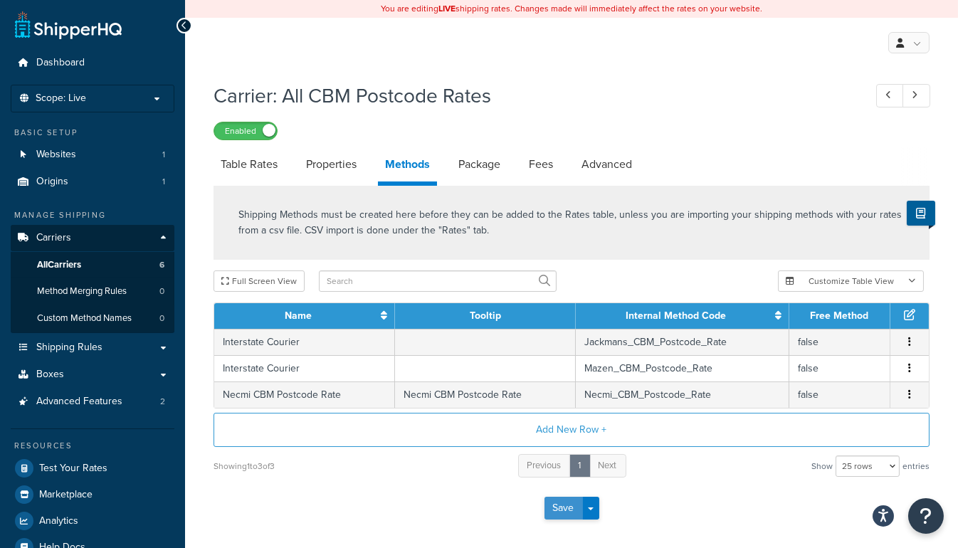
click at [552, 502] on button "Save" at bounding box center [563, 508] width 38 height 23
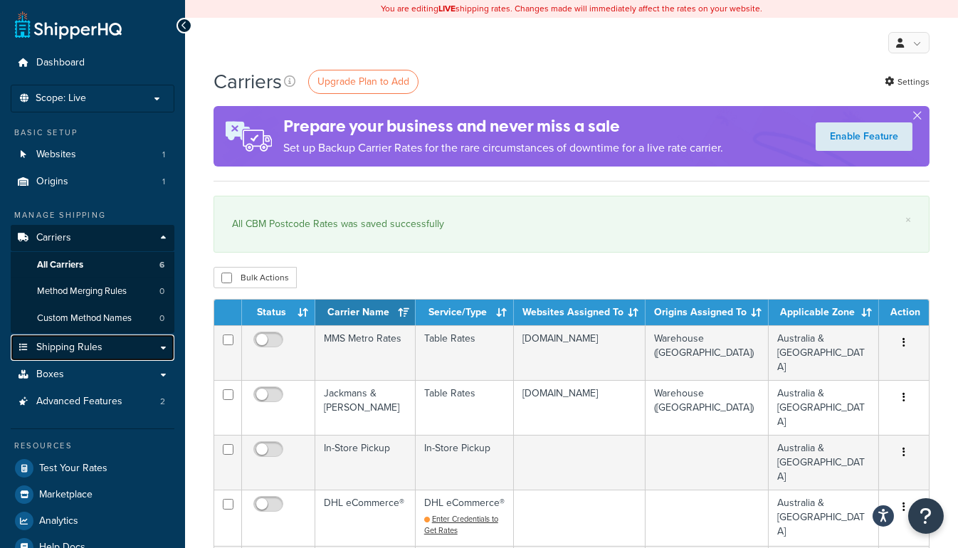
click at [80, 350] on span "Shipping Rules" at bounding box center [69, 348] width 66 height 12
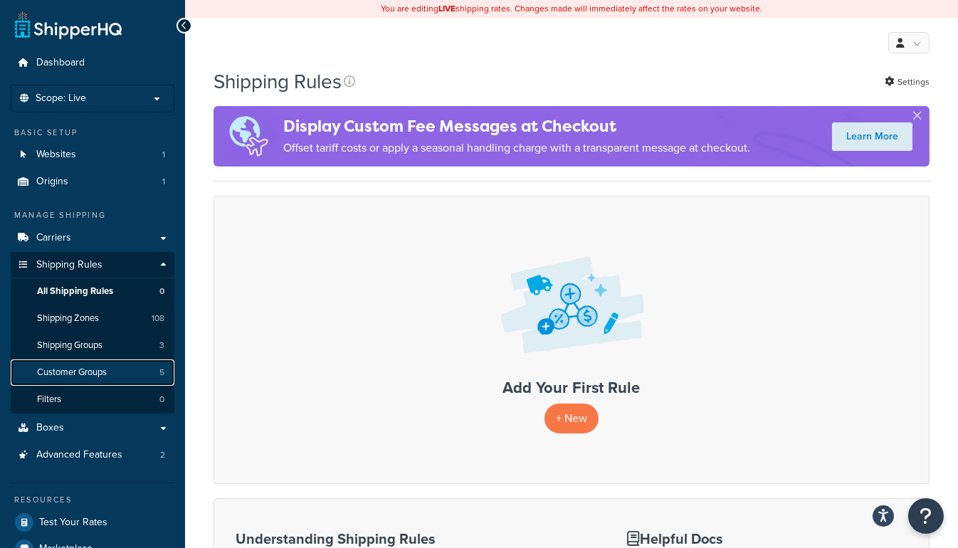
click at [75, 373] on span "Customer Groups" at bounding box center [72, 373] width 70 height 12
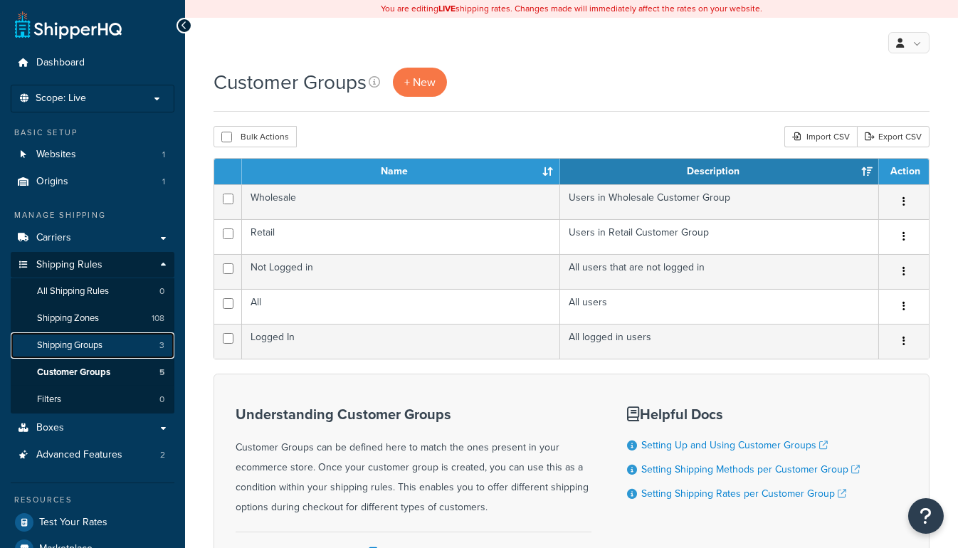
click at [75, 339] on span "Shipping Groups" at bounding box center [69, 345] width 65 height 12
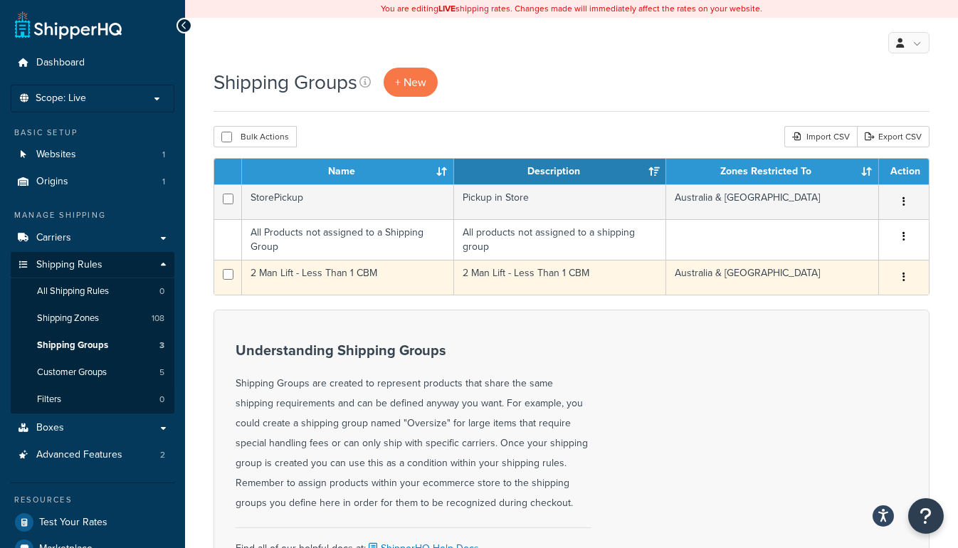
click at [311, 269] on td "2 Man Lift - Less Than 1 CBM" at bounding box center [348, 277] width 212 height 35
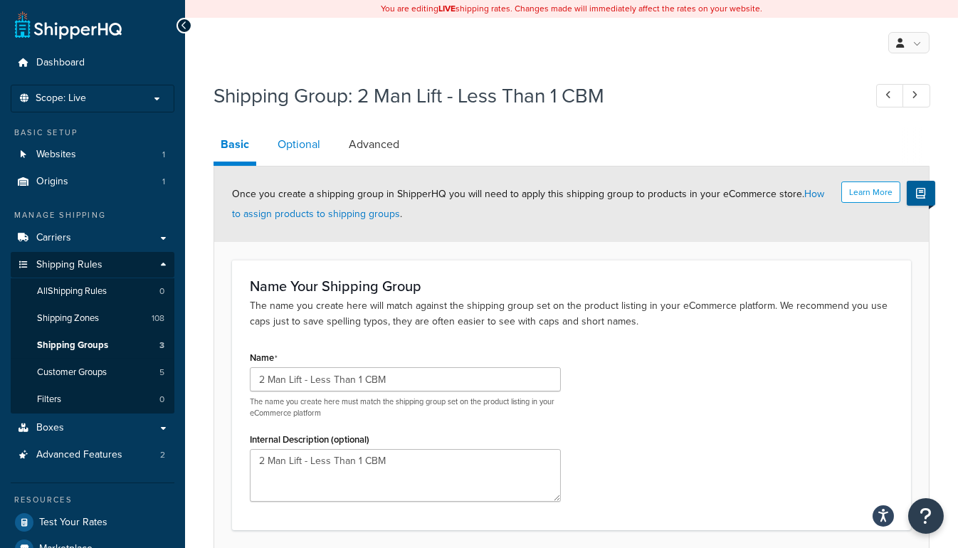
click at [312, 144] on link "Optional" at bounding box center [298, 144] width 57 height 34
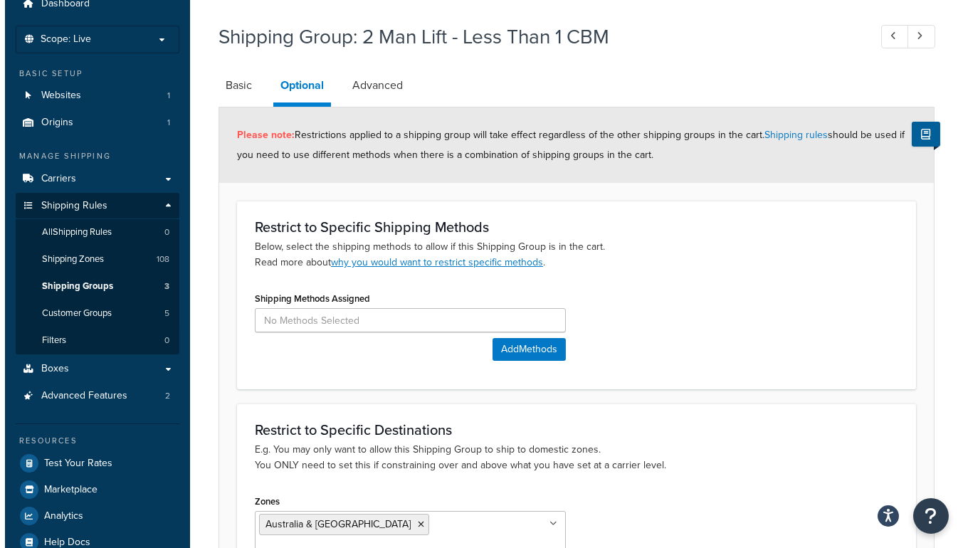
scroll to position [129, 0]
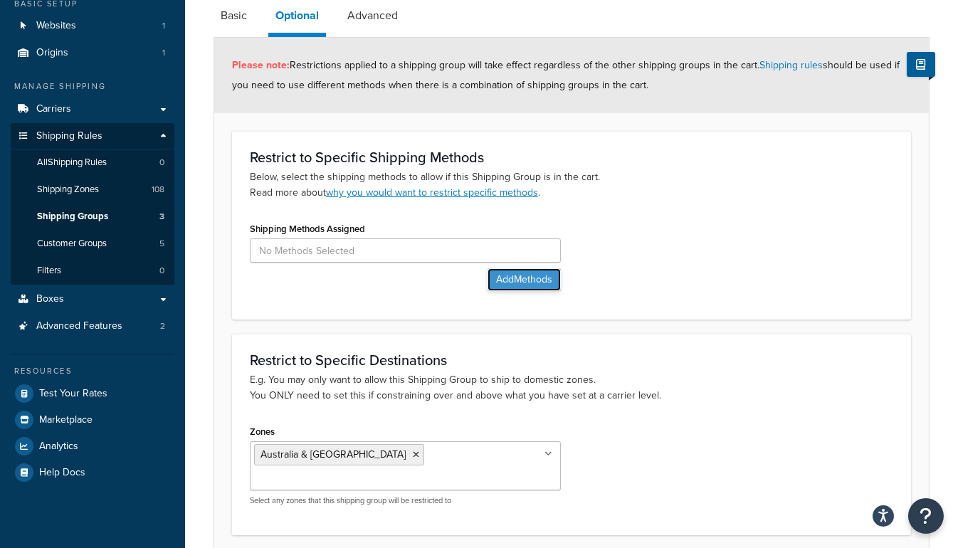
click at [501, 280] on button "Add Methods" at bounding box center [523, 279] width 73 height 23
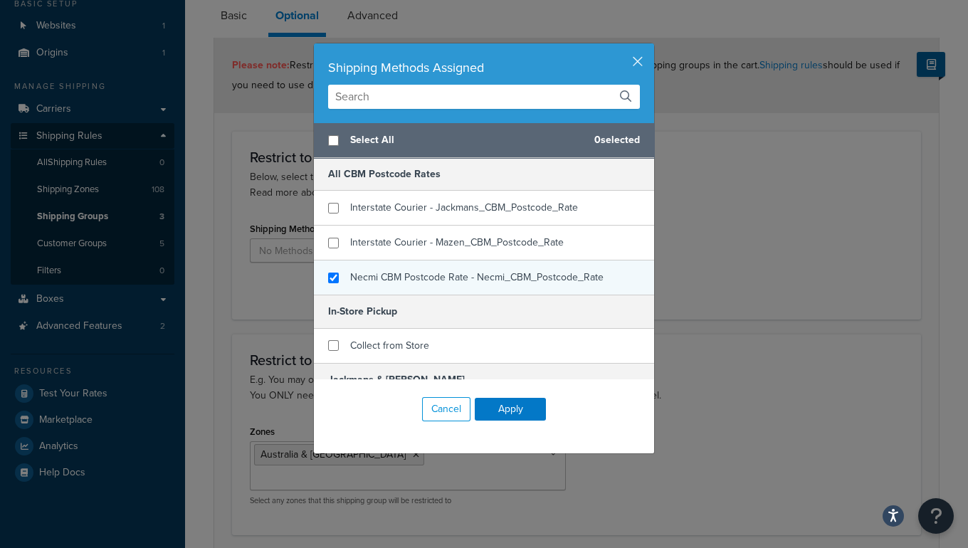
checkbox input "true"
click at [408, 279] on span "Necmi CBM Postcode Rate - Necmi_CBM_Postcode_Rate" at bounding box center [476, 277] width 253 height 15
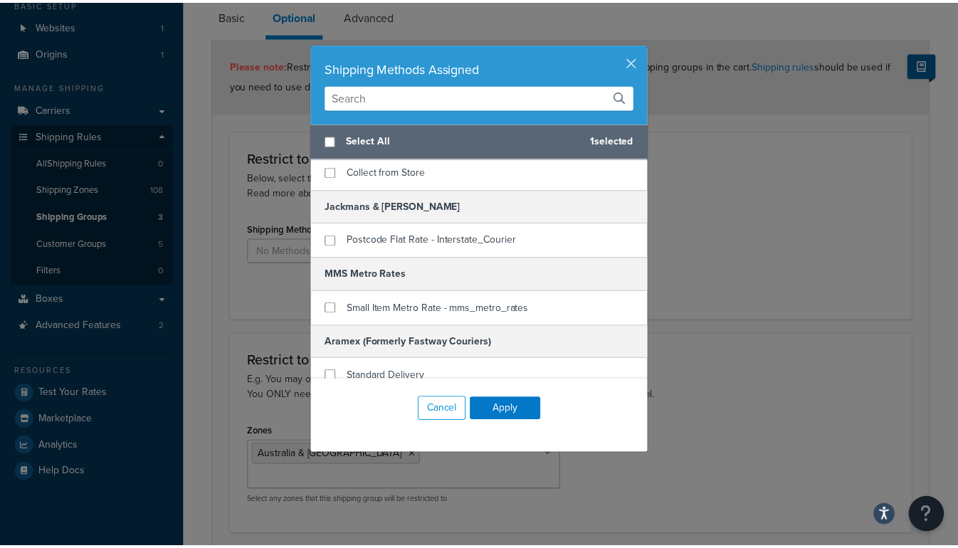
scroll to position [194, 0]
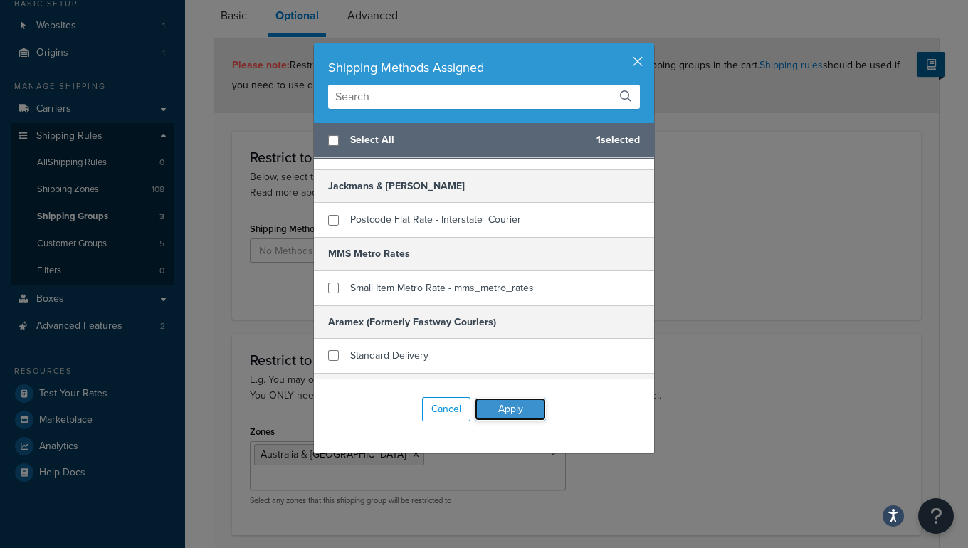
click at [508, 404] on button "Apply" at bounding box center [510, 409] width 71 height 23
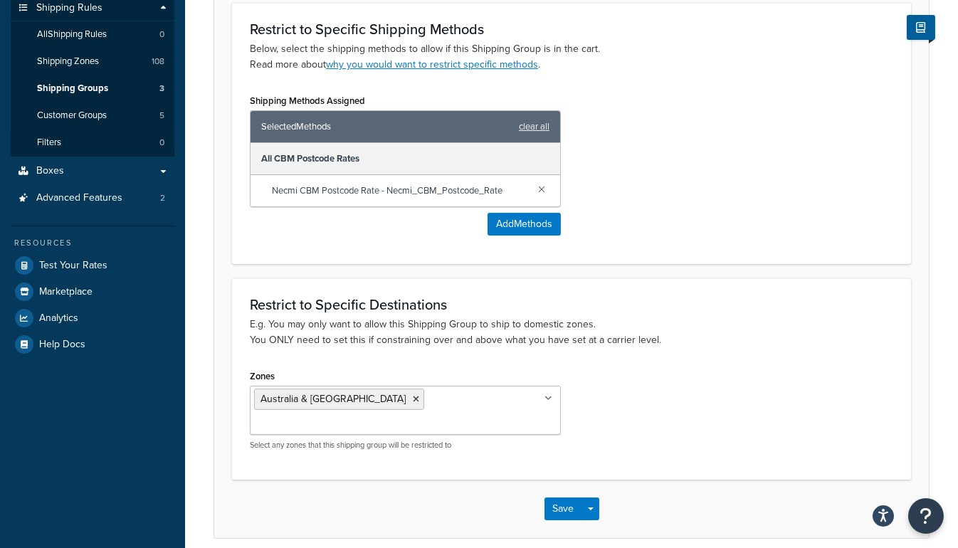
scroll to position [292, 0]
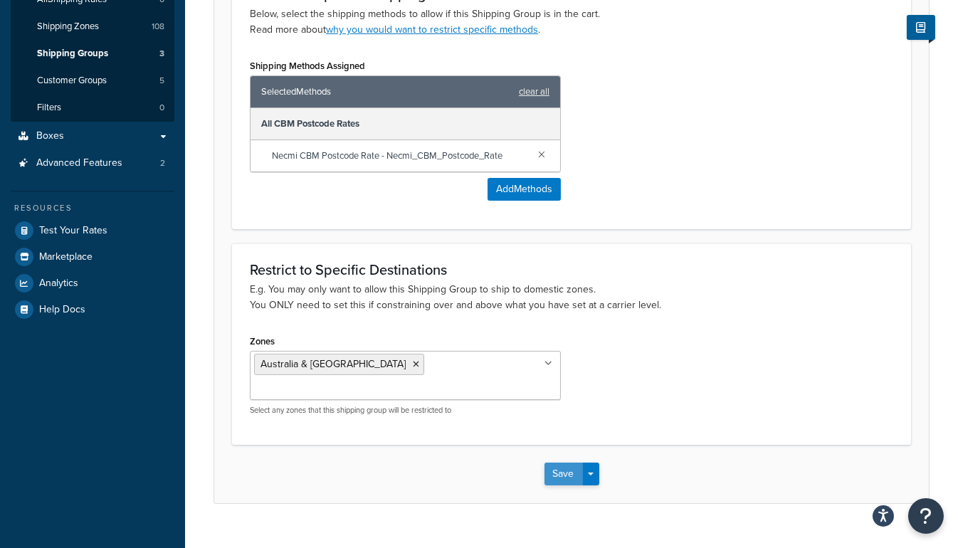
click at [567, 463] on button "Save" at bounding box center [563, 474] width 38 height 23
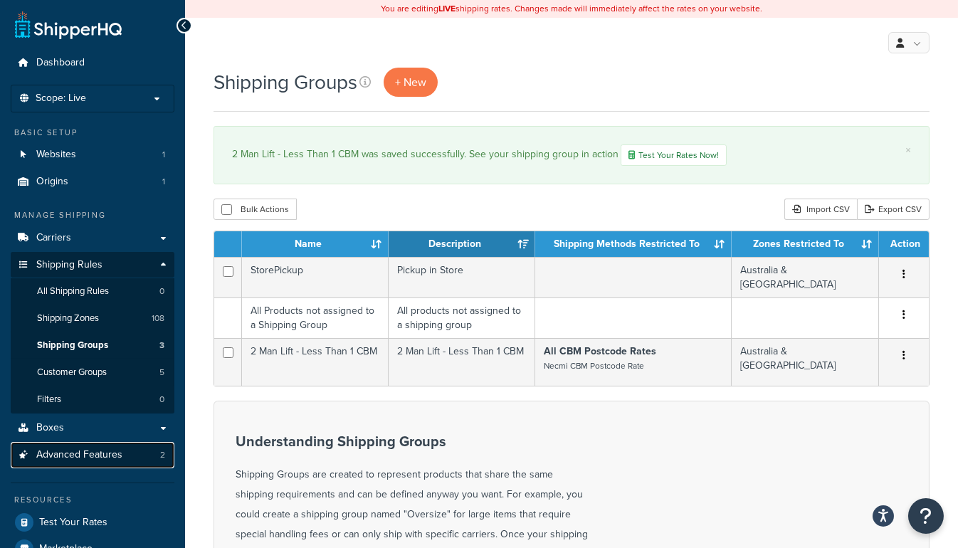
click at [74, 444] on link "Advanced Features 2" at bounding box center [93, 455] width 164 height 26
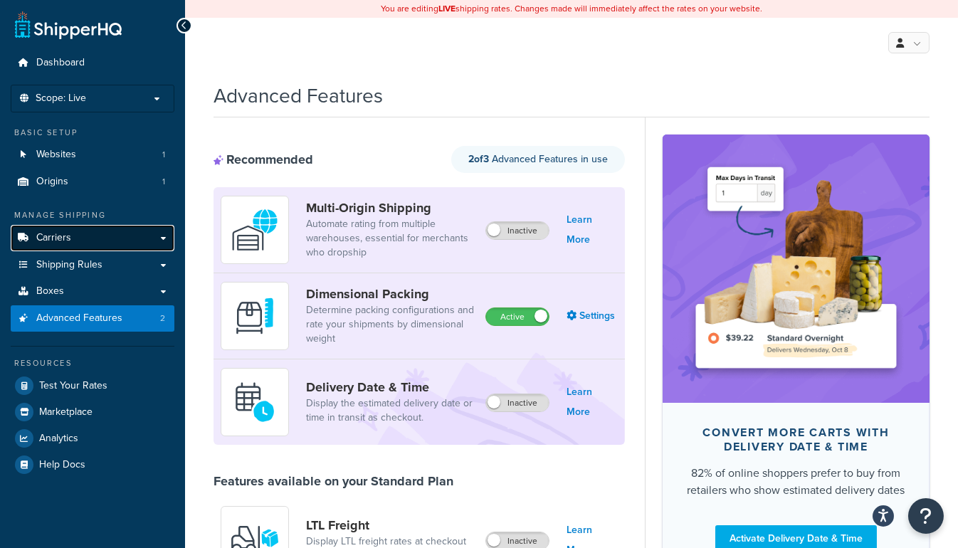
click at [62, 244] on link "Carriers" at bounding box center [93, 238] width 164 height 26
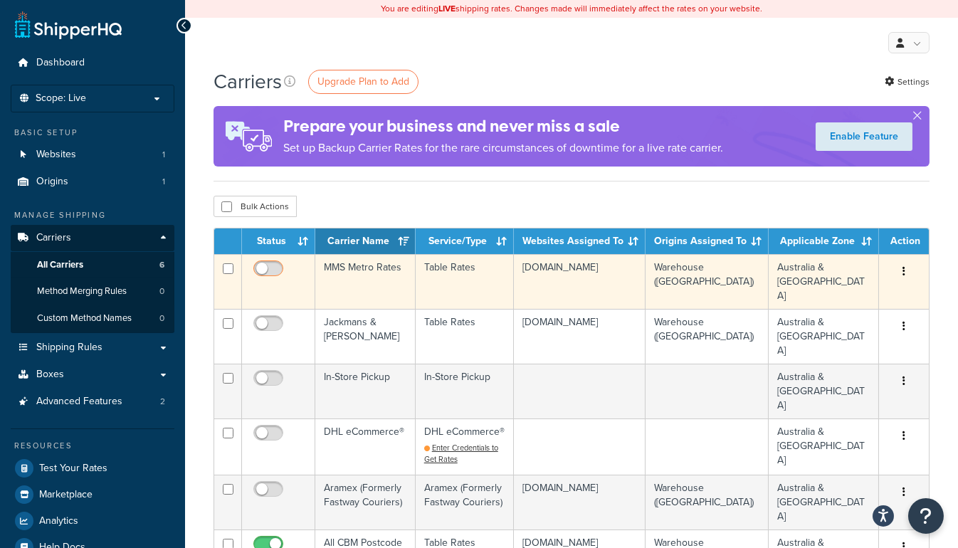
click at [270, 265] on input "checkbox" at bounding box center [270, 272] width 39 height 18
checkbox input "true"
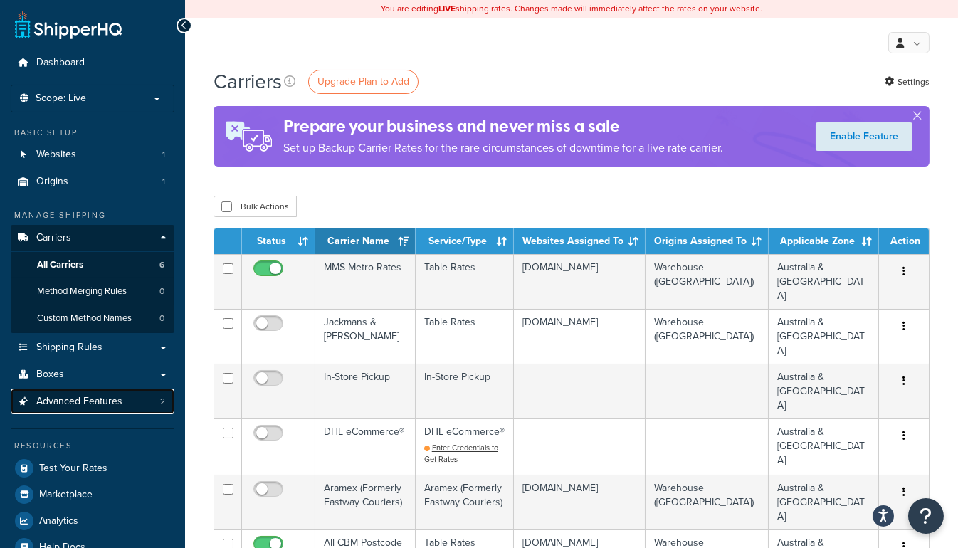
click at [97, 406] on span "Advanced Features" at bounding box center [79, 402] width 86 height 12
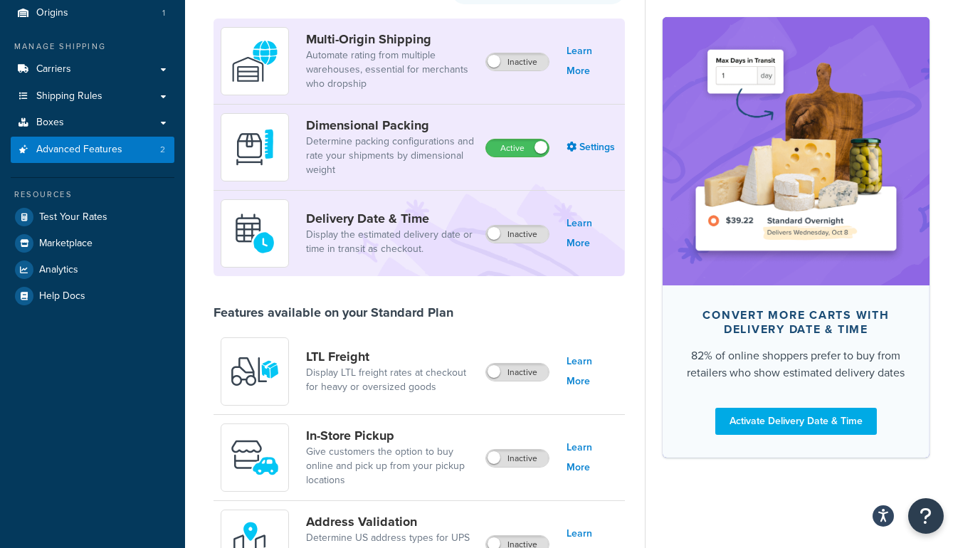
scroll to position [453, 0]
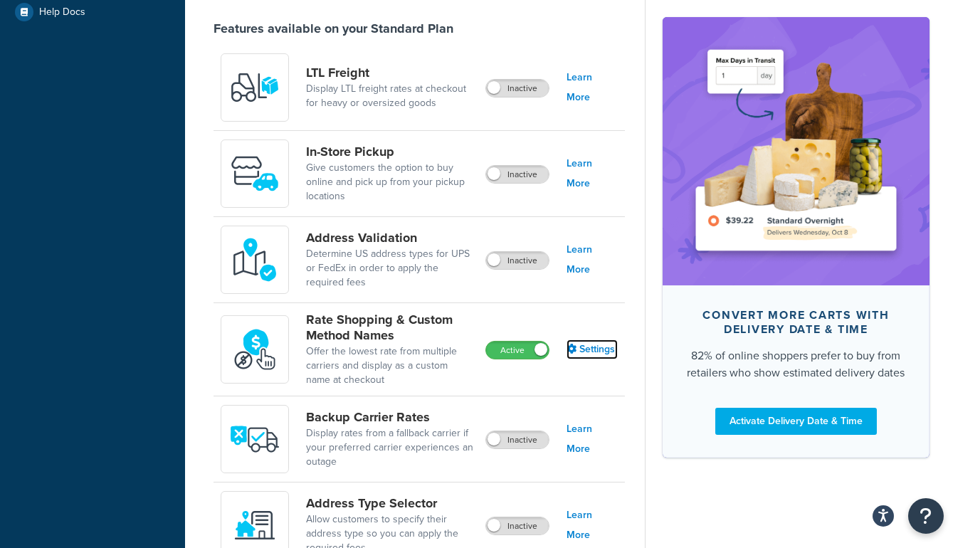
click at [581, 352] on link "Settings" at bounding box center [591, 349] width 51 height 20
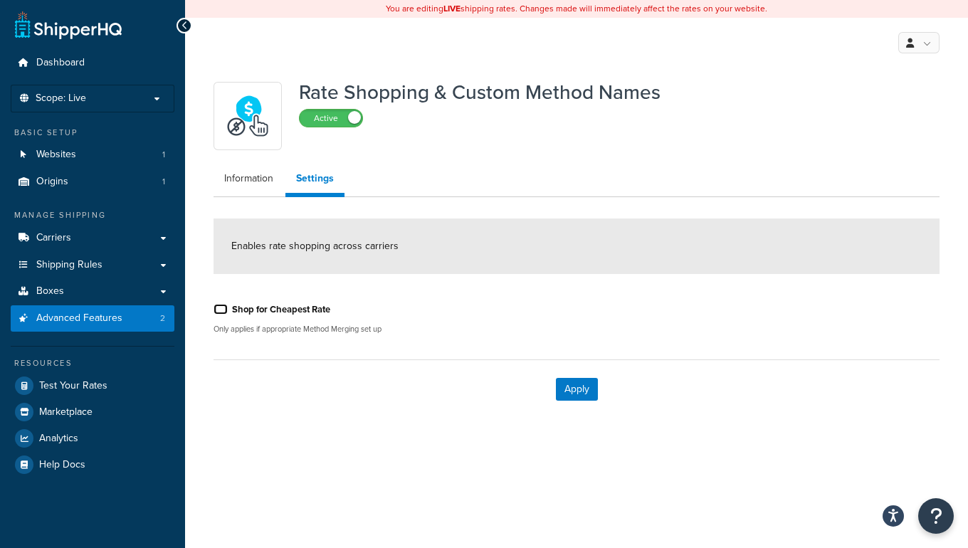
click at [222, 309] on input "Shop for Cheapest Rate" at bounding box center [221, 309] width 14 height 11
checkbox input "true"
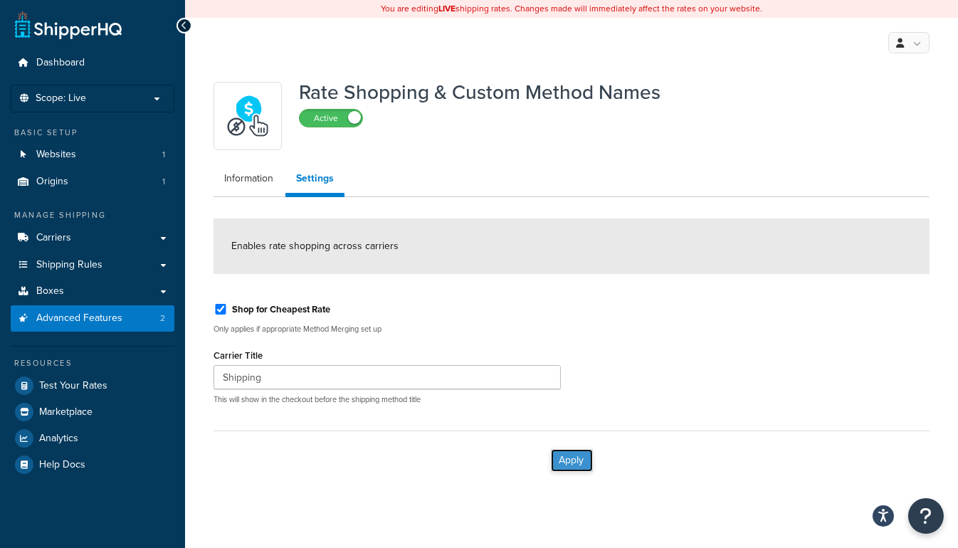
click at [587, 461] on button "Apply" at bounding box center [572, 460] width 42 height 23
click at [260, 174] on link "Information" at bounding box center [249, 178] width 70 height 28
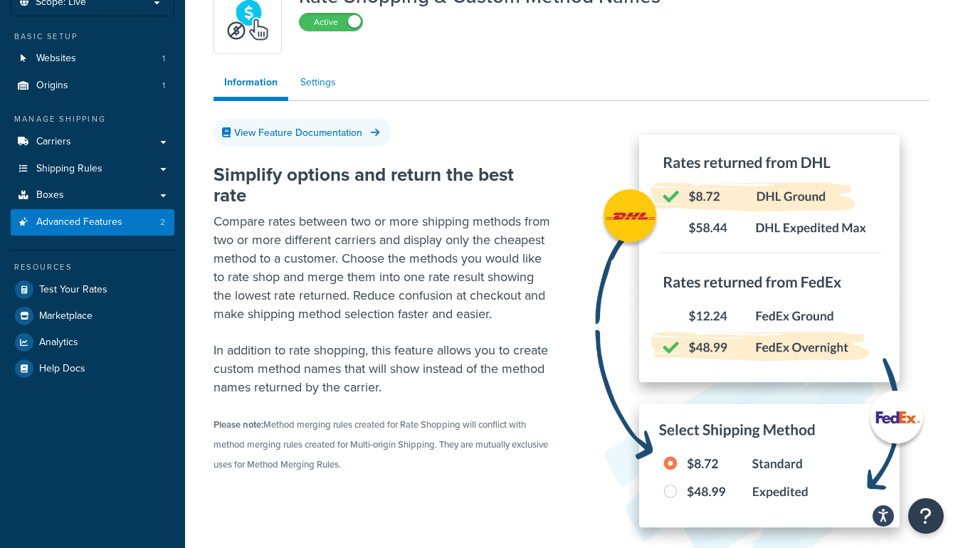
click at [327, 80] on link "Settings" at bounding box center [318, 82] width 57 height 28
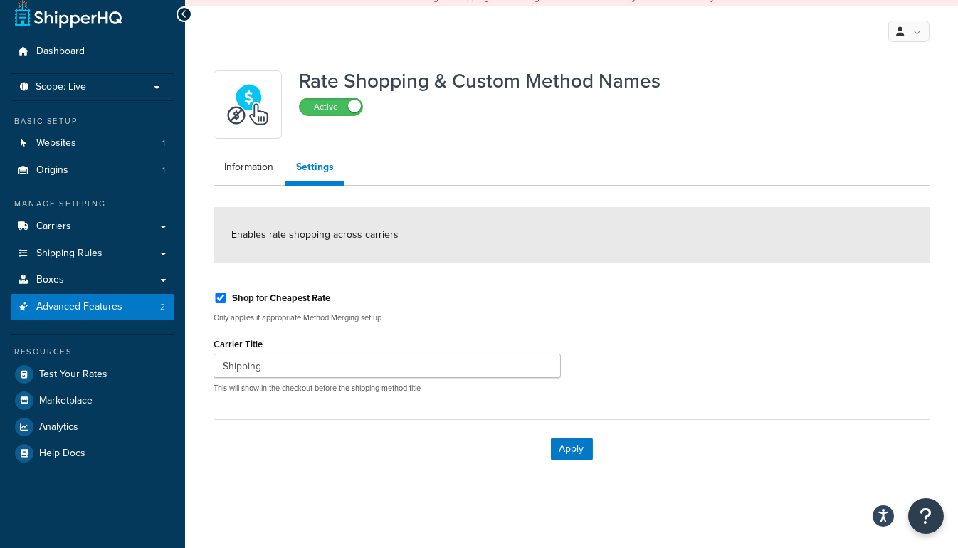
click at [304, 228] on span "Enables rate shopping across carriers" at bounding box center [314, 234] width 167 height 15
click at [558, 438] on div "Apply" at bounding box center [572, 448] width 716 height 59
click at [78, 225] on link "Carriers" at bounding box center [93, 227] width 164 height 26
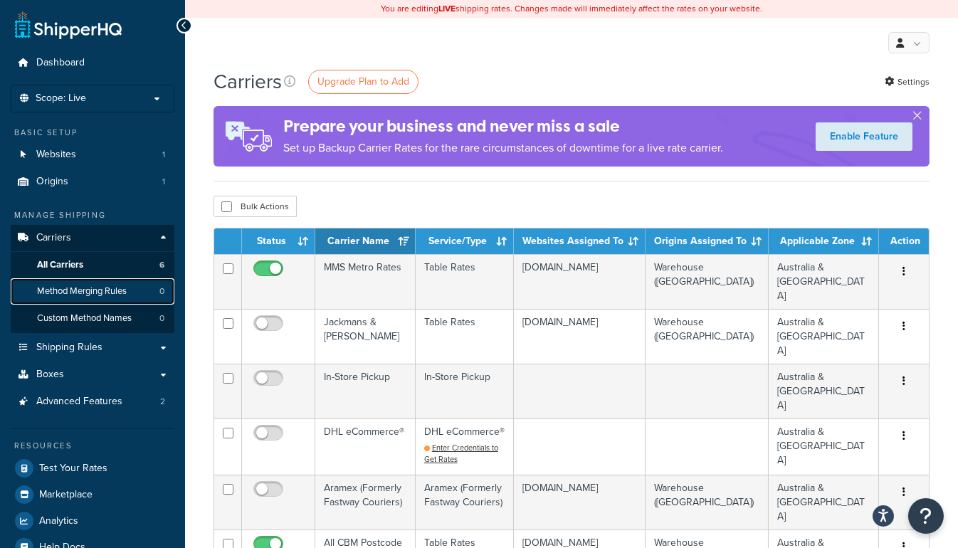
click at [78, 289] on span "Method Merging Rules" at bounding box center [82, 291] width 90 height 12
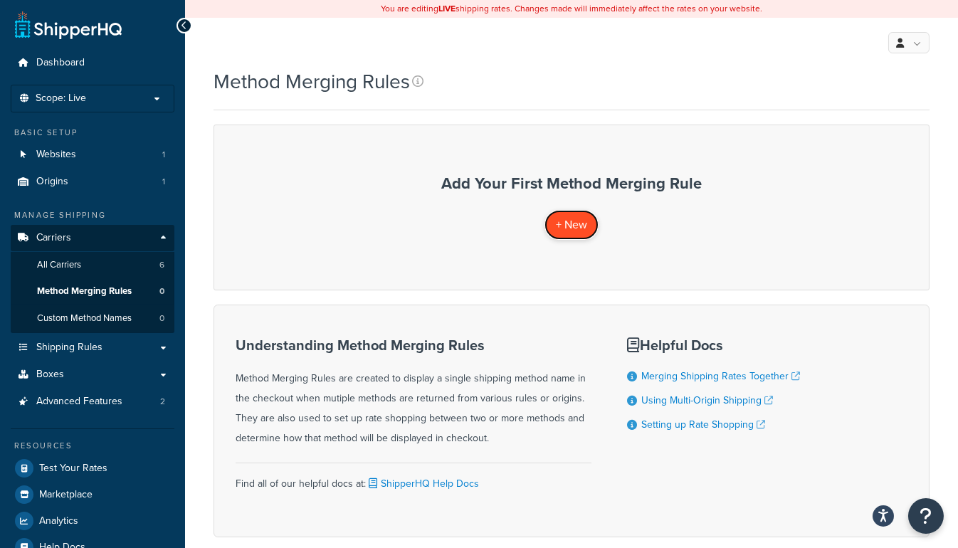
click at [574, 223] on span "+ New" at bounding box center [571, 224] width 31 height 16
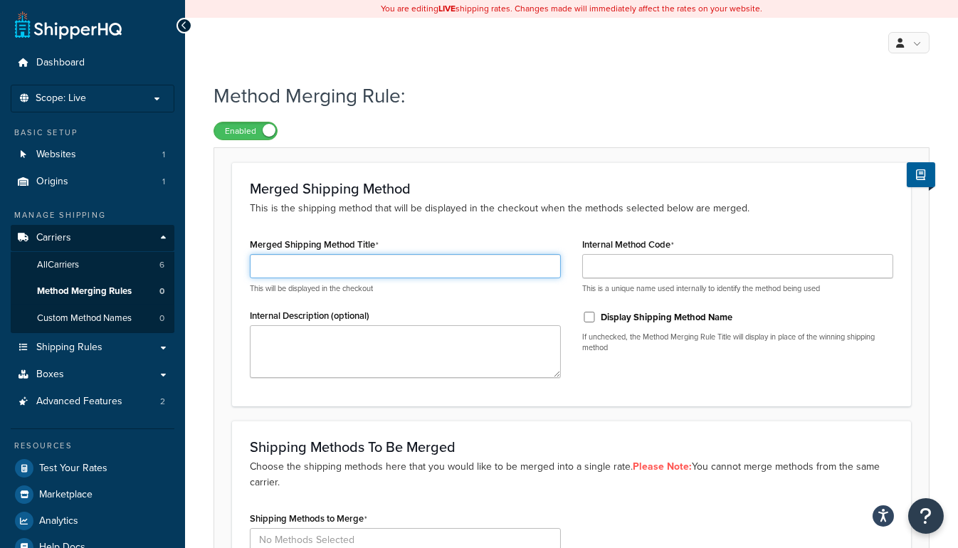
click at [446, 259] on input "Merged Shipping Method Title" at bounding box center [405, 266] width 311 height 24
type input "Lowest Price Only"
click at [739, 253] on div "Internal Method Code This is a unique name used internally to identify the meth…" at bounding box center [737, 264] width 311 height 60
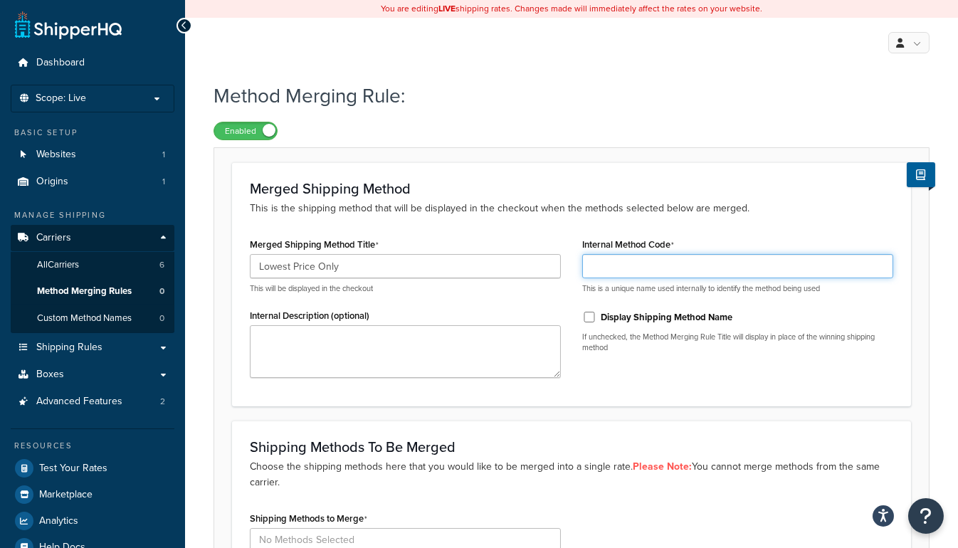
click at [739, 254] on input "Internal Method Code" at bounding box center [737, 266] width 311 height 24
type input "LowestPrice"
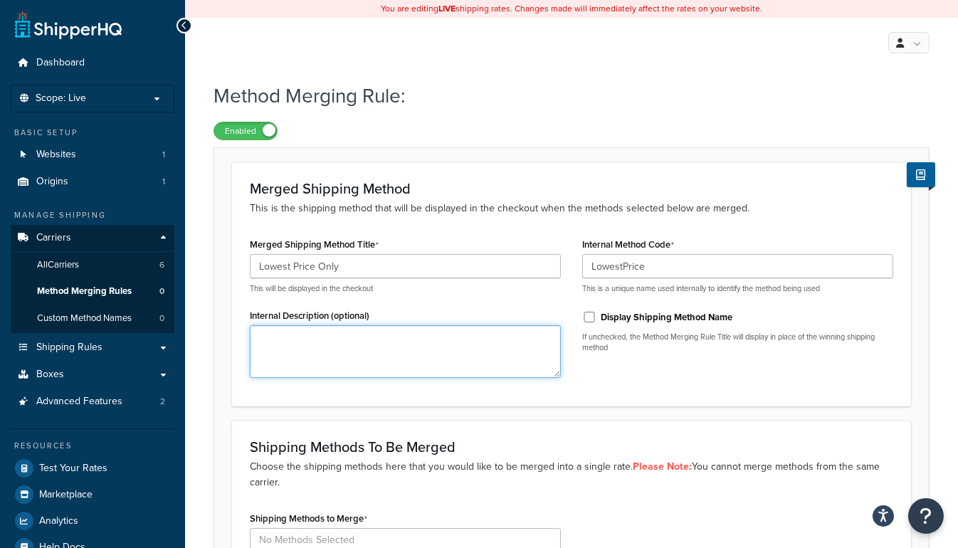
click at [467, 352] on textarea "Internal Description (optional)" at bounding box center [405, 351] width 311 height 53
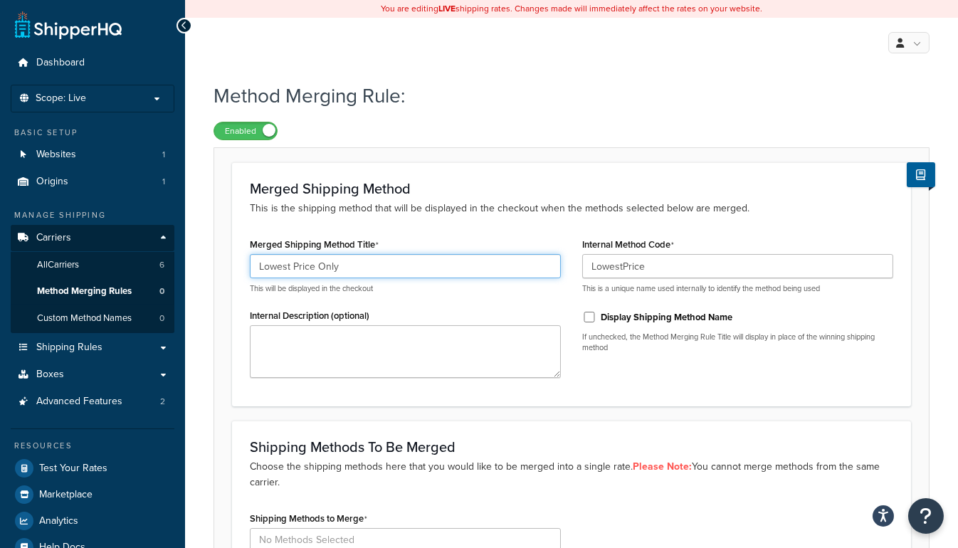
drag, startPoint x: 369, startPoint y: 263, endPoint x: 6, endPoint y: 243, distance: 364.2
click at [0, 243] on html "Accessibility Screen-Reader Guide, Feedback, and Issue Reporting | New window S…" at bounding box center [479, 369] width 958 height 739
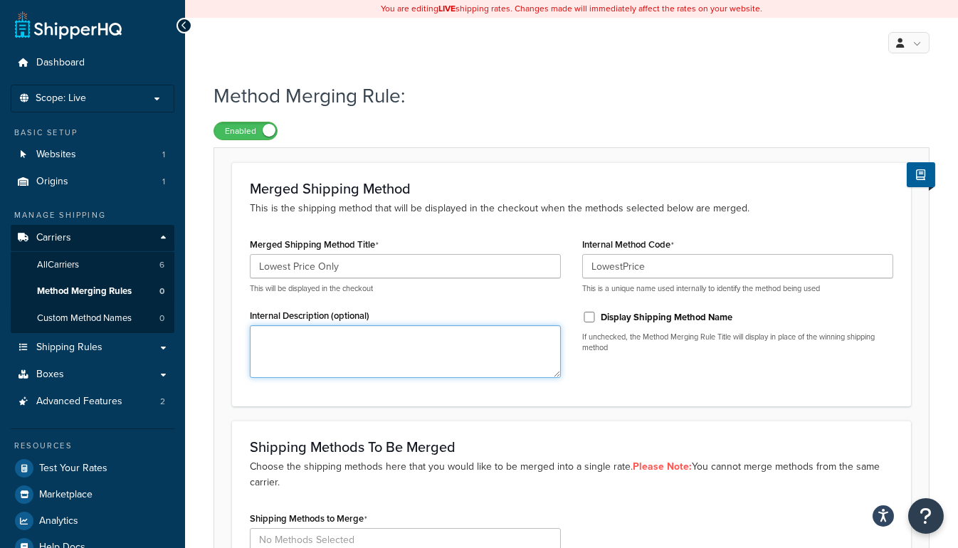
click at [351, 347] on textarea "Internal Description (optional)" at bounding box center [405, 351] width 311 height 53
paste textarea "Lowest Price Only"
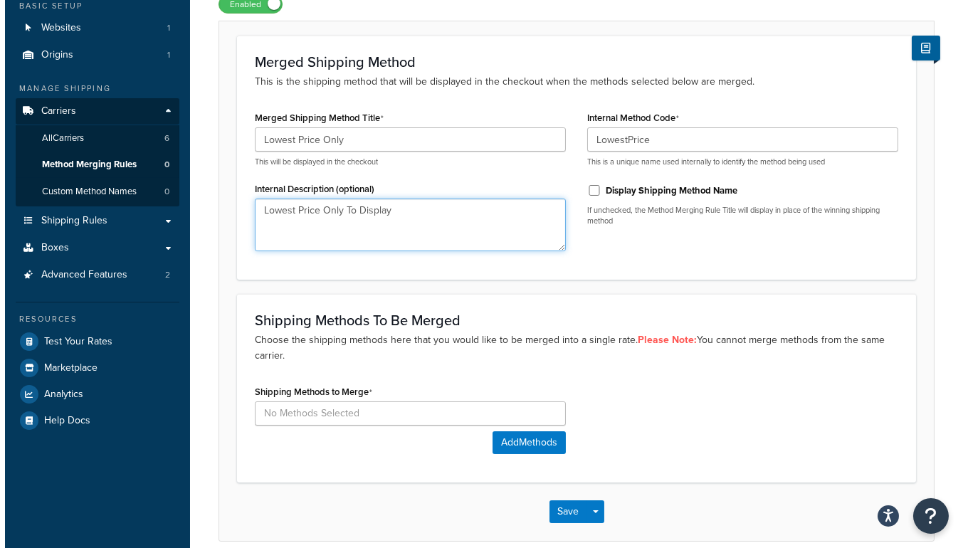
scroll to position [129, 0]
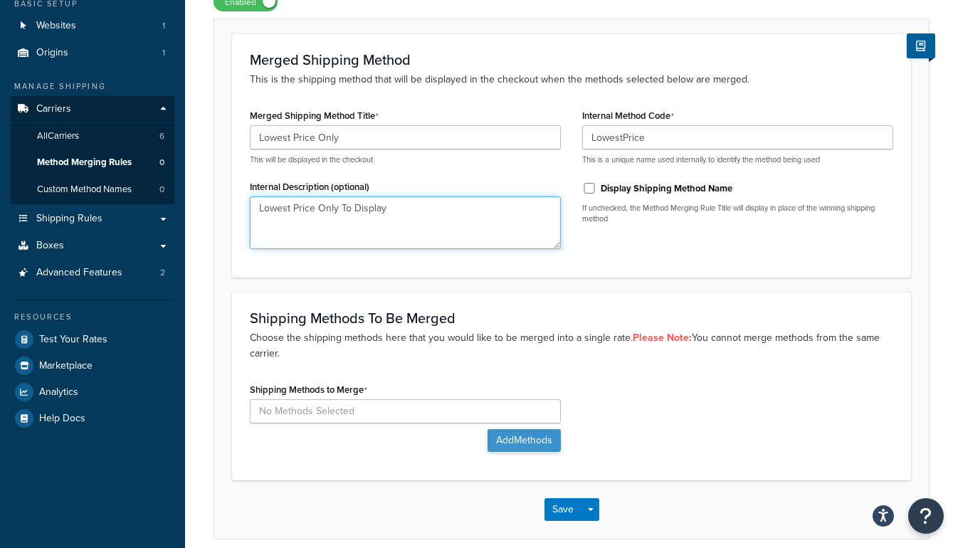
type textarea "Lowest Price Only To Display"
click at [513, 439] on button "Add Methods" at bounding box center [523, 440] width 73 height 23
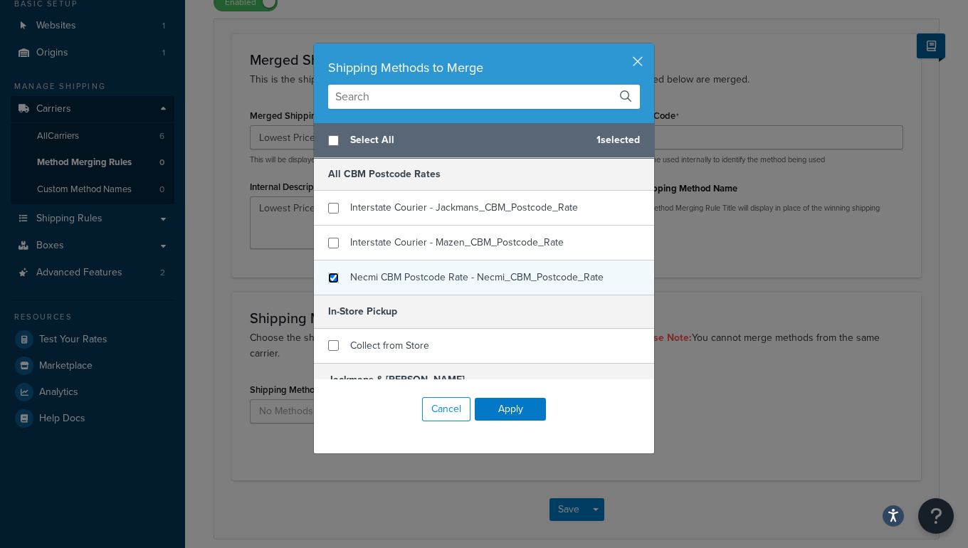
click at [329, 275] on input "checkbox" at bounding box center [333, 278] width 11 height 11
checkbox input "true"
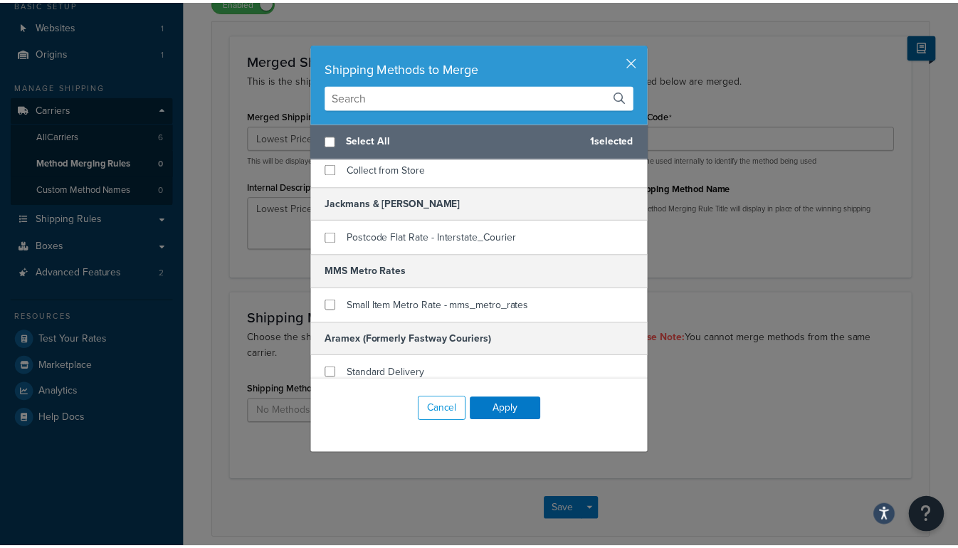
scroll to position [194, 0]
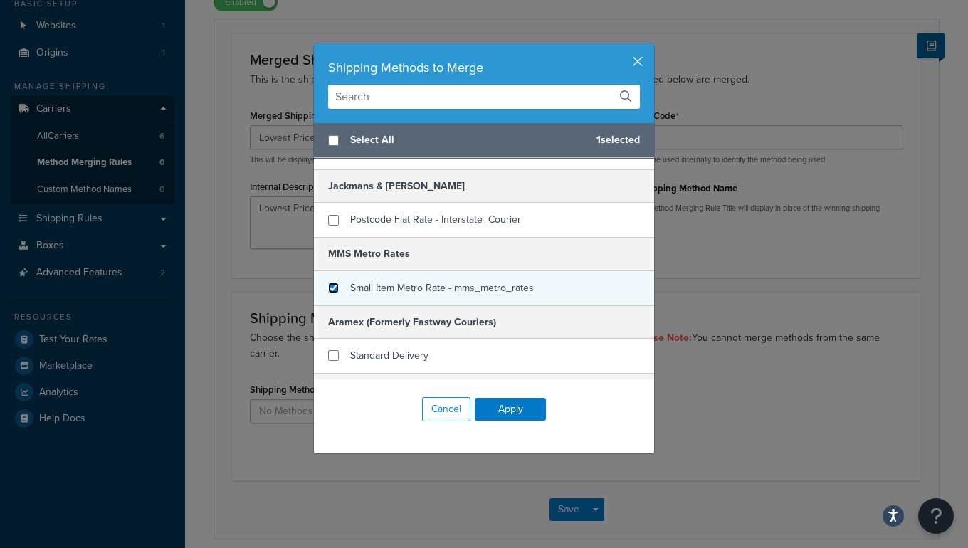
click at [330, 285] on input "checkbox" at bounding box center [333, 288] width 11 height 11
checkbox input "true"
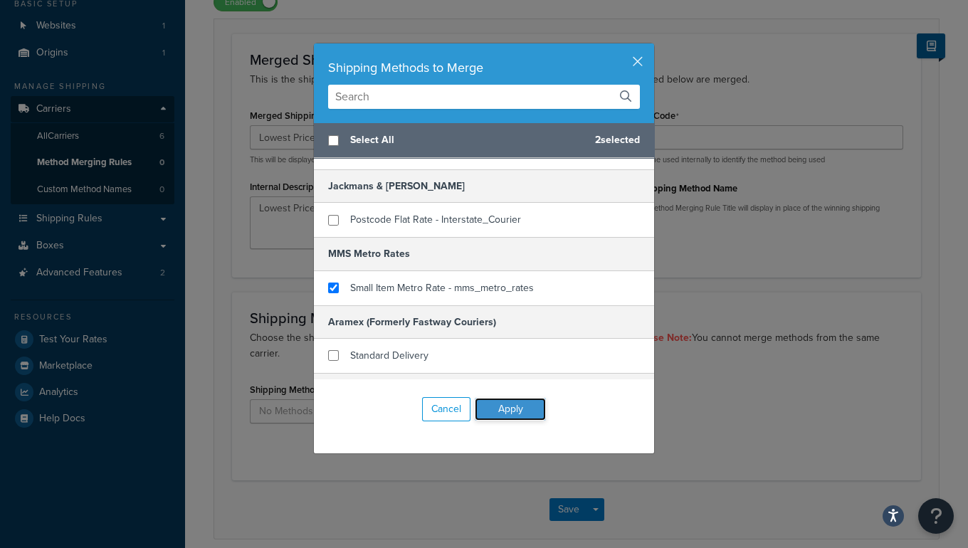
click at [492, 408] on button "Apply" at bounding box center [510, 409] width 71 height 23
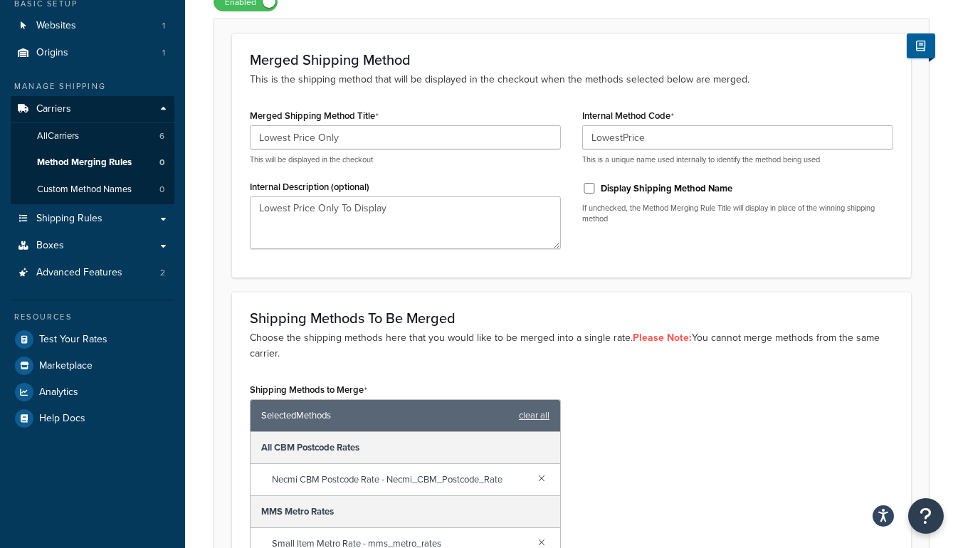
scroll to position [323, 0]
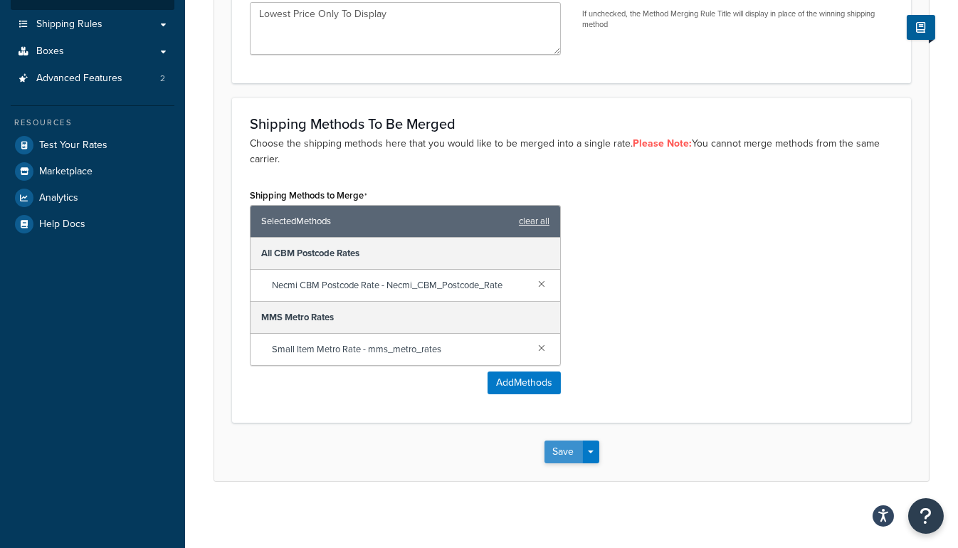
click at [558, 441] on button "Save" at bounding box center [563, 452] width 38 height 23
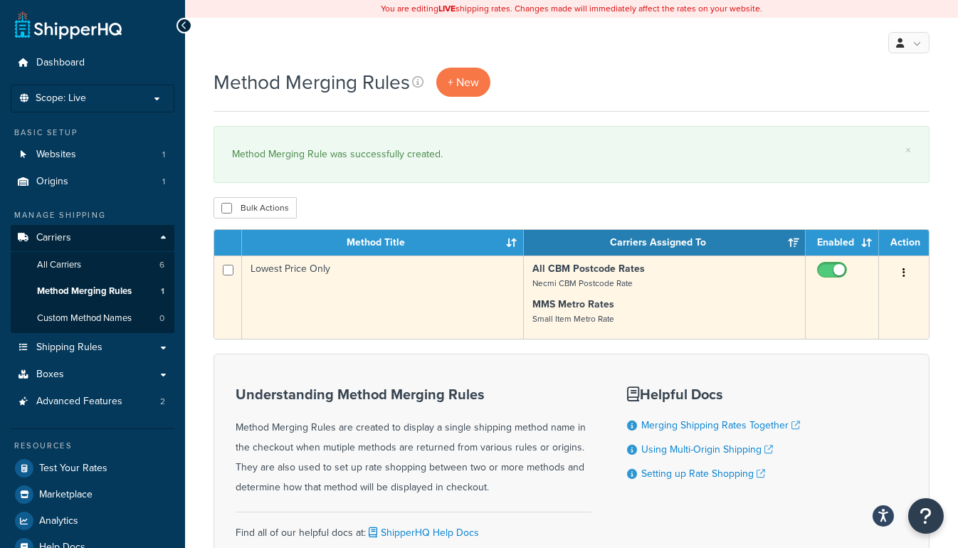
click at [905, 273] on icon "button" at bounding box center [903, 273] width 3 height 10
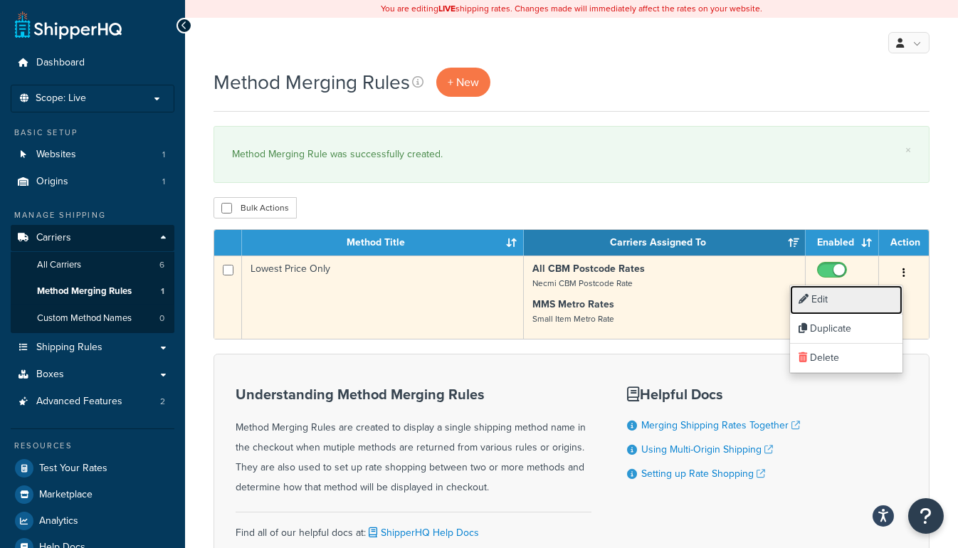
click at [865, 300] on link "Edit" at bounding box center [846, 299] width 112 height 29
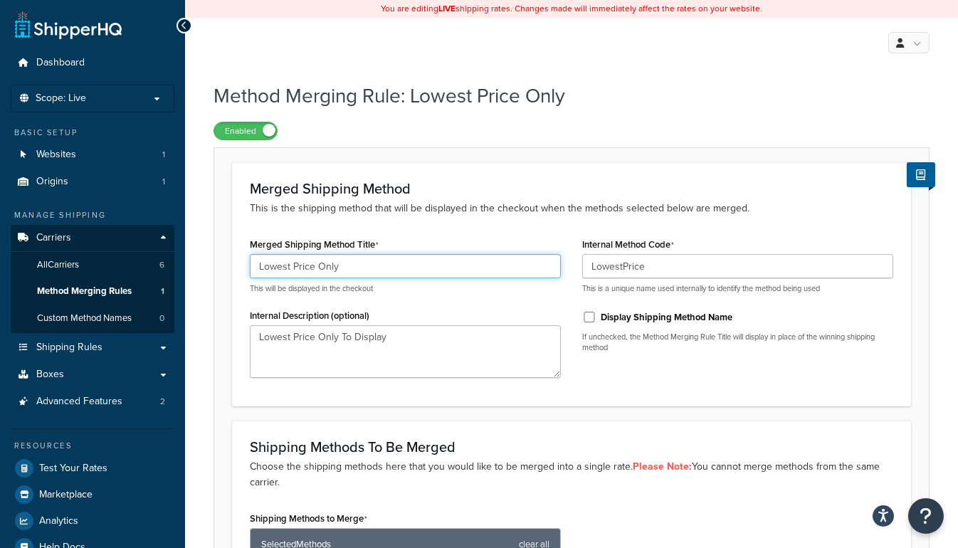
drag, startPoint x: 330, startPoint y: 265, endPoint x: 296, endPoint y: 265, distance: 33.4
click at [305, 265] on input "Lowest Price Only" at bounding box center [405, 266] width 311 height 24
click at [364, 271] on input "Lowest Price Only" at bounding box center [405, 266] width 311 height 24
drag, startPoint x: 285, startPoint y: 263, endPoint x: 334, endPoint y: 269, distance: 50.1
click at [218, 263] on form "Merged Shipping Method This is the shipping method that will be displayed in th…" at bounding box center [571, 482] width 715 height 641
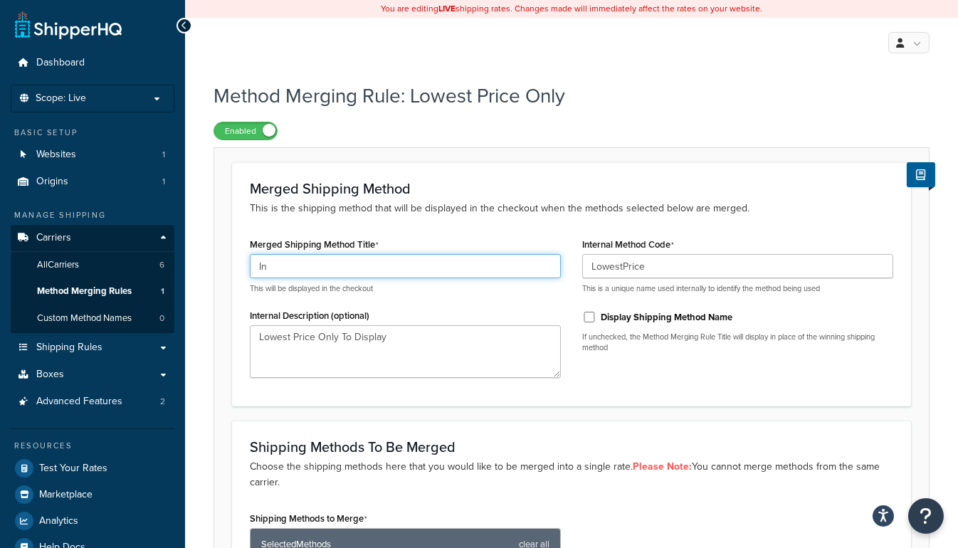
type input "I"
type input "c"
type input "I"
type input "c"
type input "Local Courier"
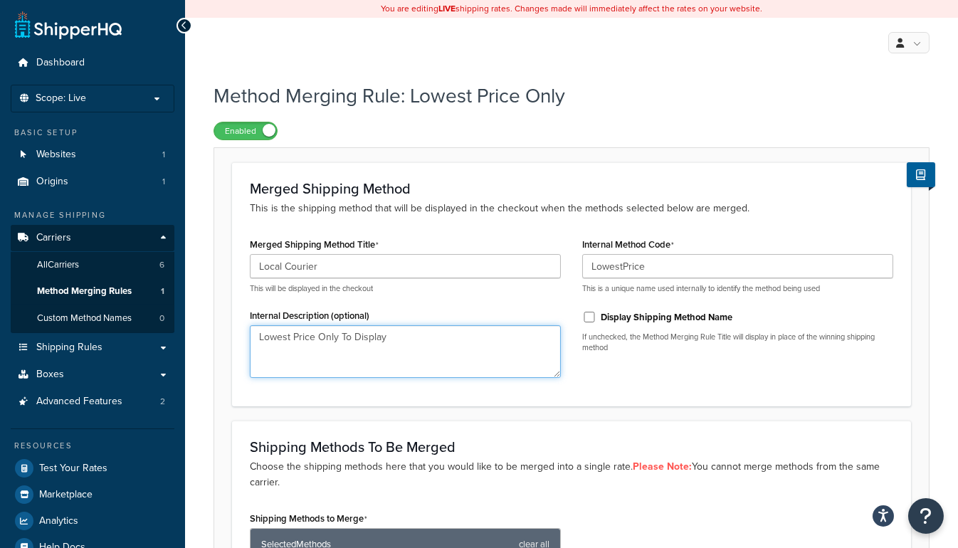
click at [393, 334] on textarea "Lowest Price Only To Display" at bounding box center [405, 351] width 311 height 53
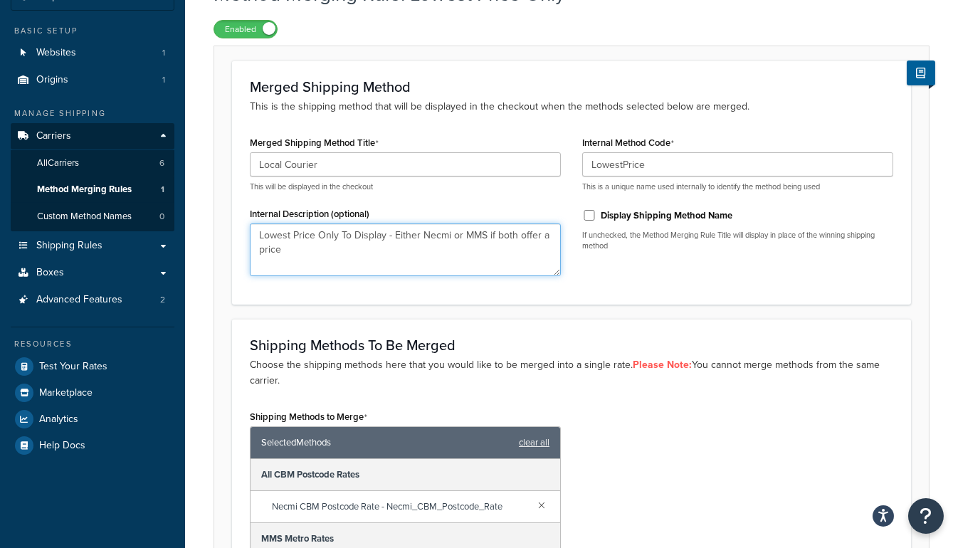
scroll to position [258, 0]
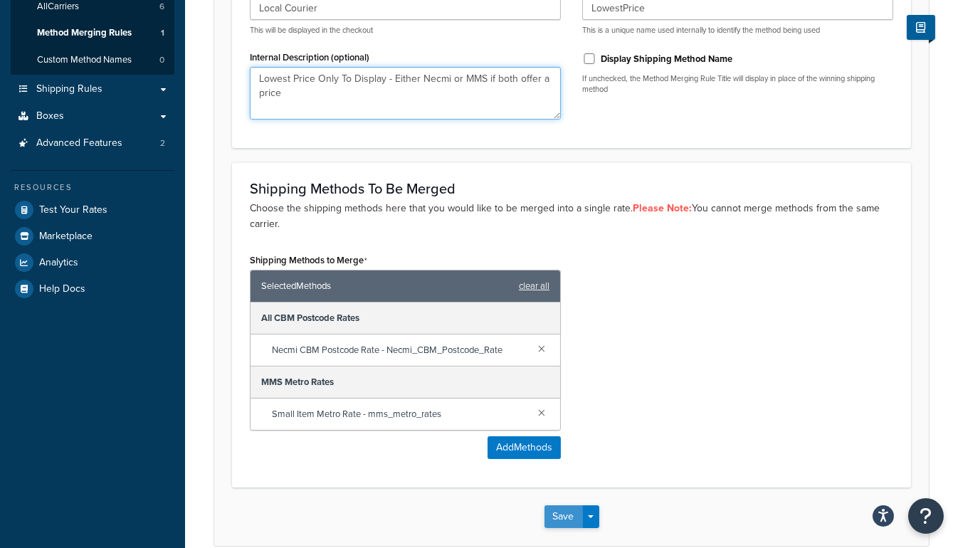
type textarea "Lowest Price Only To Display - Either Necmi or MMS if both offer a price"
click at [566, 511] on button "Save" at bounding box center [563, 516] width 38 height 23
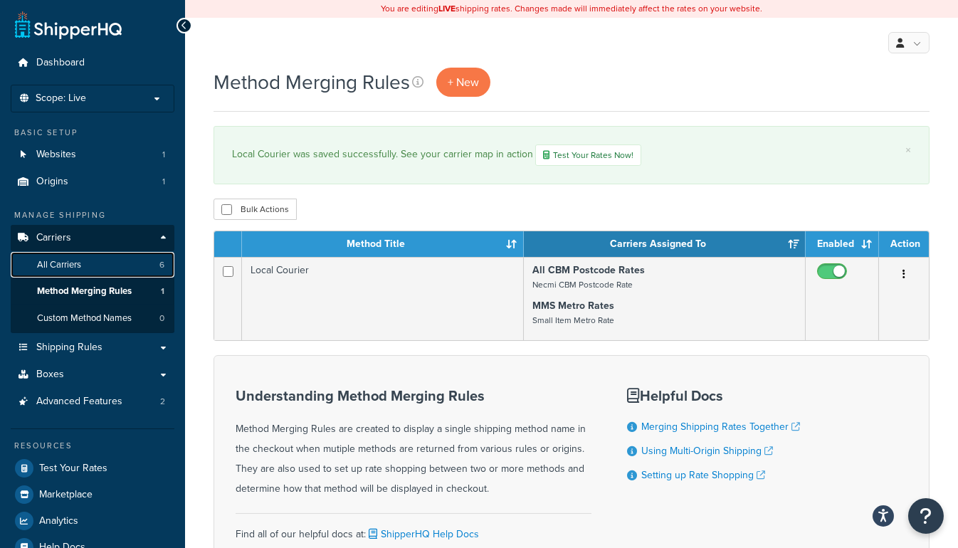
click at [69, 260] on span "All Carriers" at bounding box center [59, 265] width 44 height 12
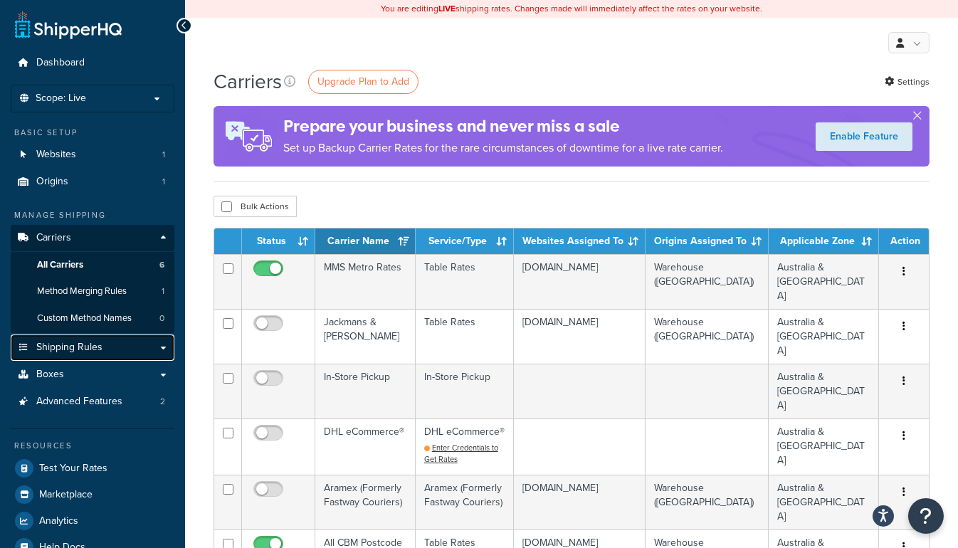
click at [159, 348] on link "Shipping Rules" at bounding box center [93, 347] width 164 height 26
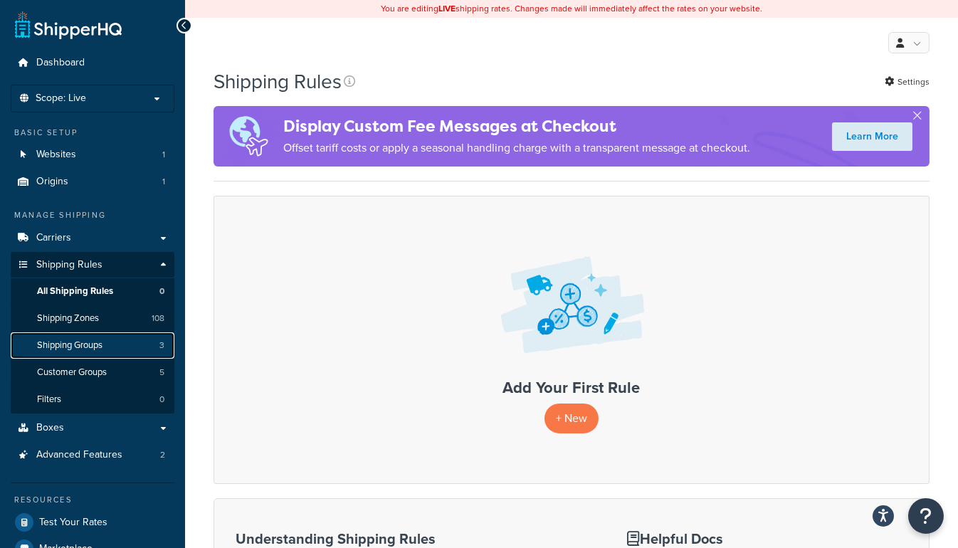
click at [95, 334] on link "Shipping Groups 3" at bounding box center [93, 345] width 164 height 26
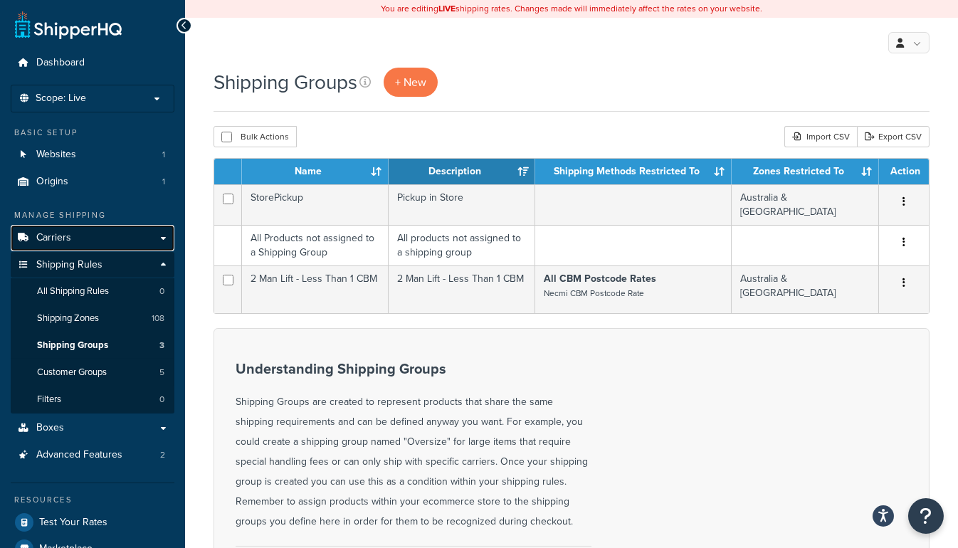
click at [77, 236] on link "Carriers" at bounding box center [93, 238] width 164 height 26
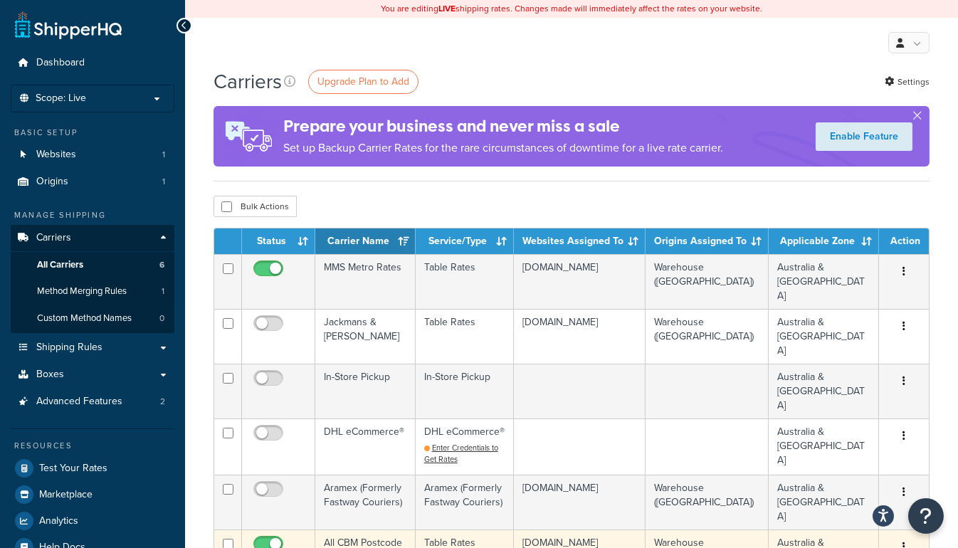
click at [367, 529] on td "All CBM Postcode Rates" at bounding box center [365, 556] width 100 height 55
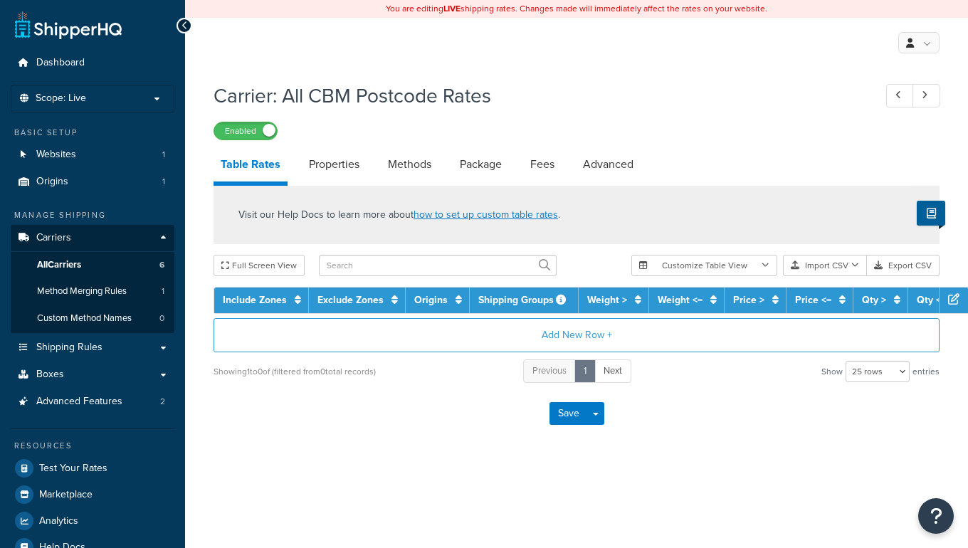
select select "25"
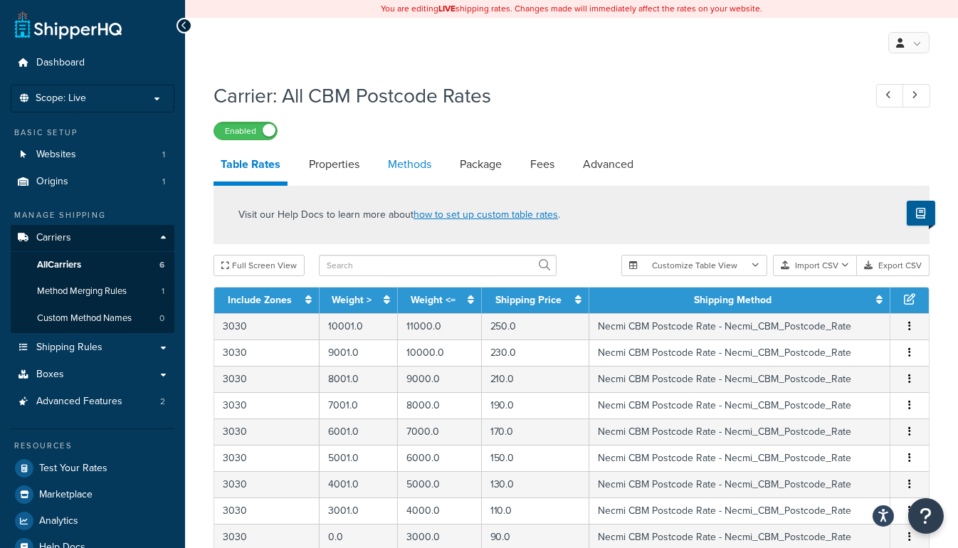
click at [421, 166] on link "Methods" at bounding box center [410, 164] width 58 height 34
select select "25"
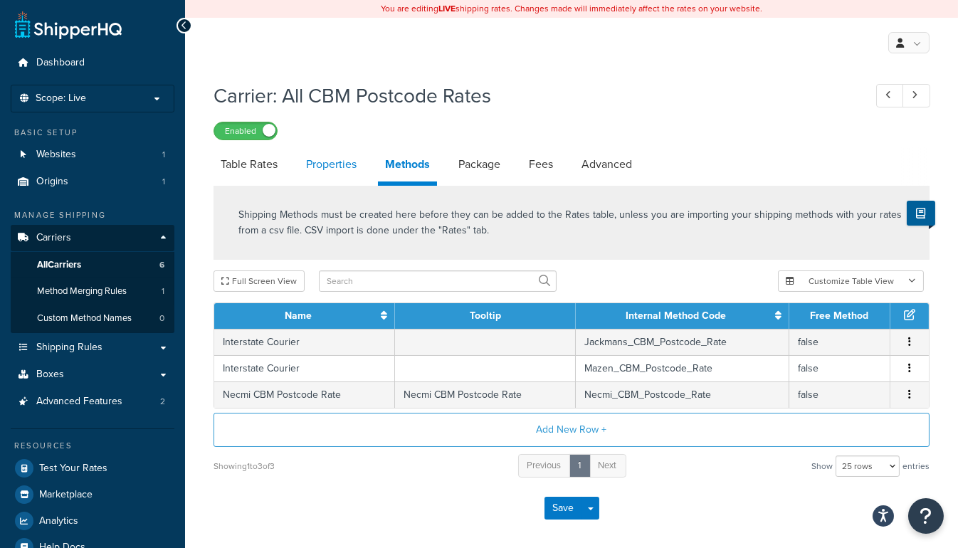
click at [343, 164] on link "Properties" at bounding box center [331, 164] width 65 height 34
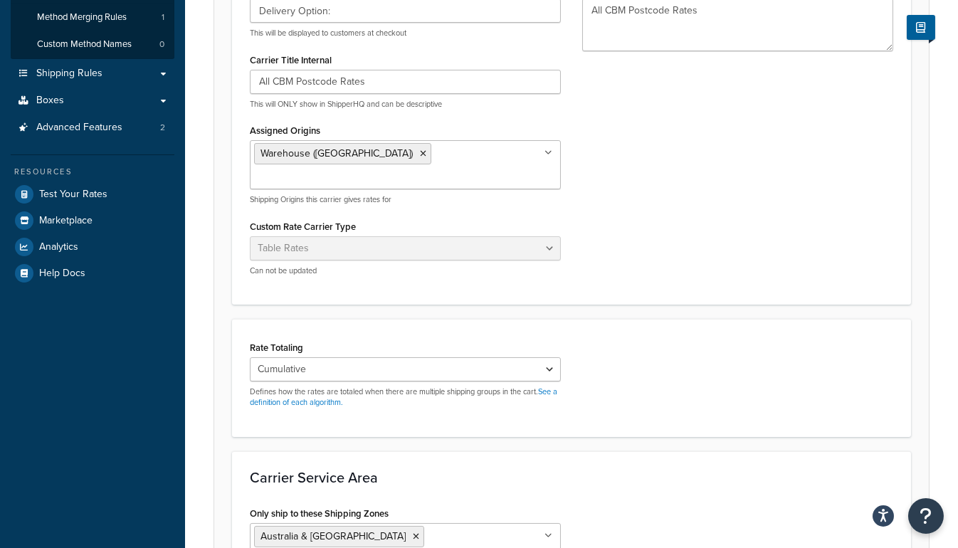
scroll to position [47, 0]
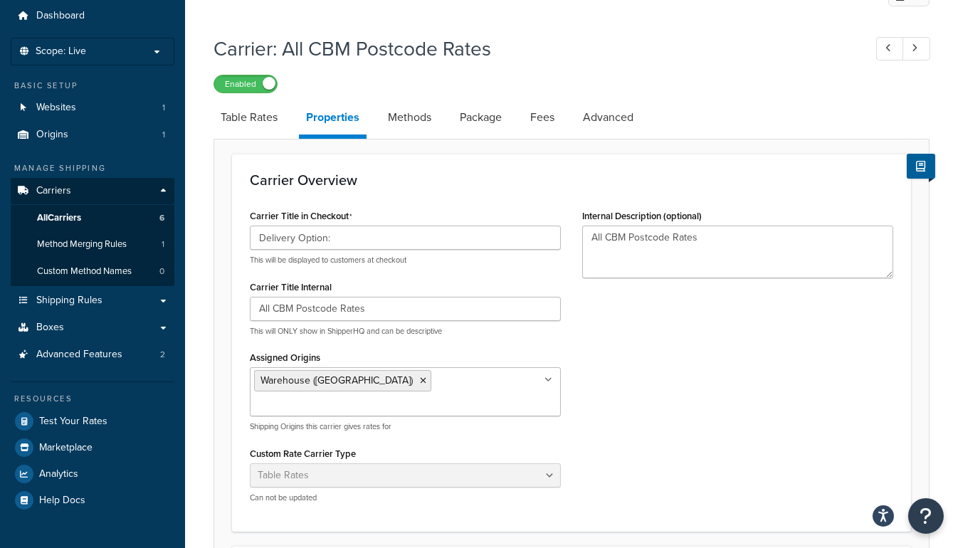
click at [576, 119] on li "Fees" at bounding box center [549, 117] width 53 height 34
click at [607, 119] on link "Advanced" at bounding box center [608, 117] width 65 height 34
select select "false"
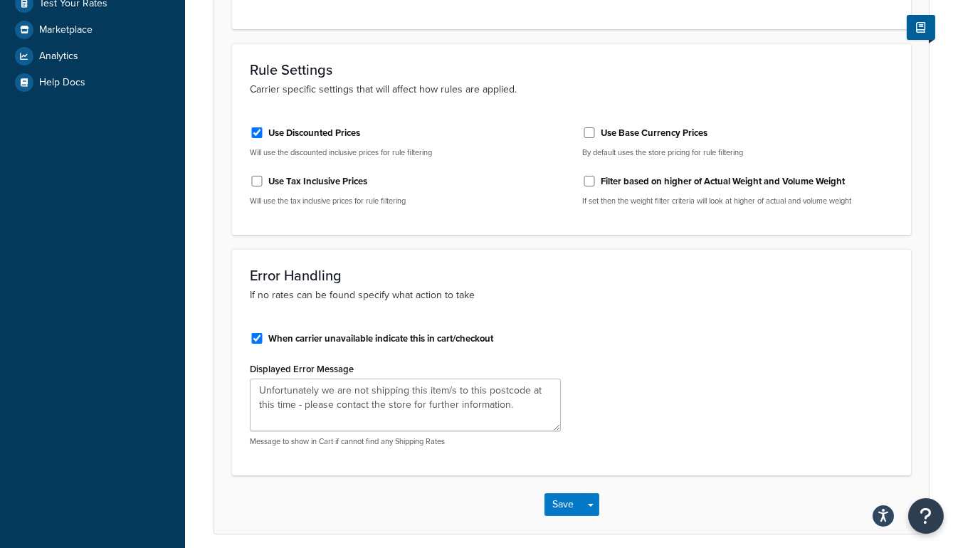
scroll to position [519, 0]
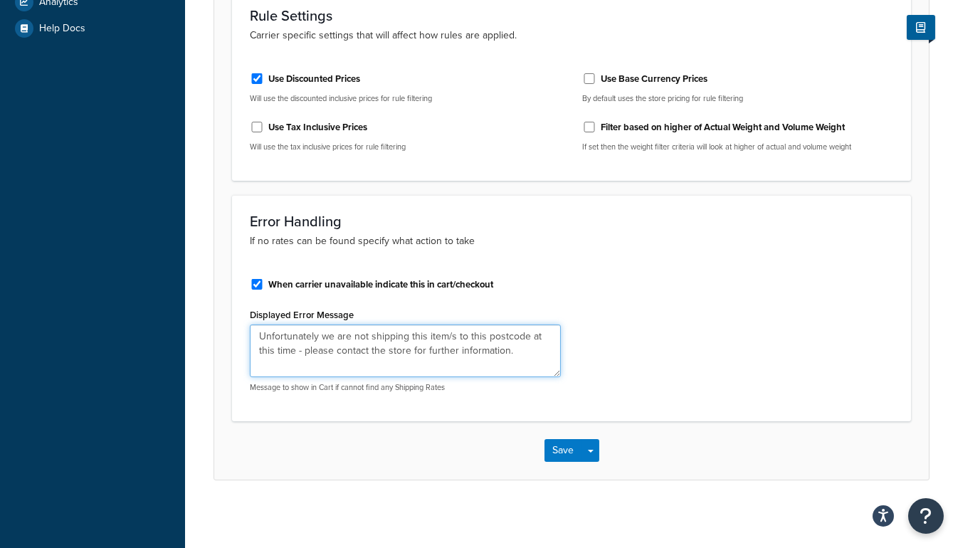
click at [418, 332] on textarea "Unfortunately we are not shipping this item/s to this postcode at this time - p…" at bounding box center [405, 351] width 311 height 53
drag, startPoint x: 418, startPoint y: 332, endPoint x: 438, endPoint y: 334, distance: 20.0
click at [438, 334] on textarea "Unfortunately we are not shipping this item/s to this postcode at this time - p…" at bounding box center [405, 351] width 311 height 53
click at [413, 330] on textarea "Unfortunately we are not shipping this item/s to this postcode at this time - p…" at bounding box center [405, 351] width 311 height 53
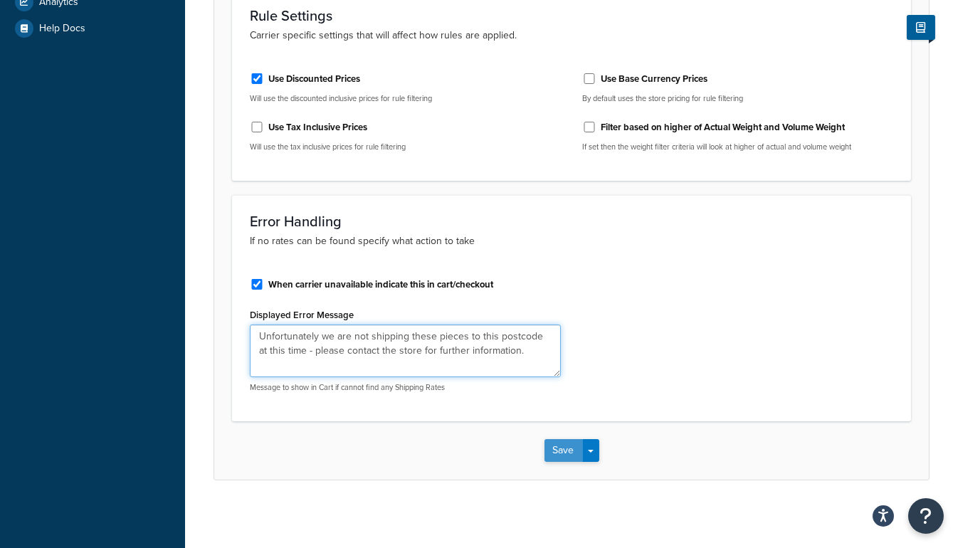
type textarea "Unfortunately we are not shipping these pieces to this postcode at this time - …"
click at [565, 443] on button "Save" at bounding box center [563, 450] width 38 height 23
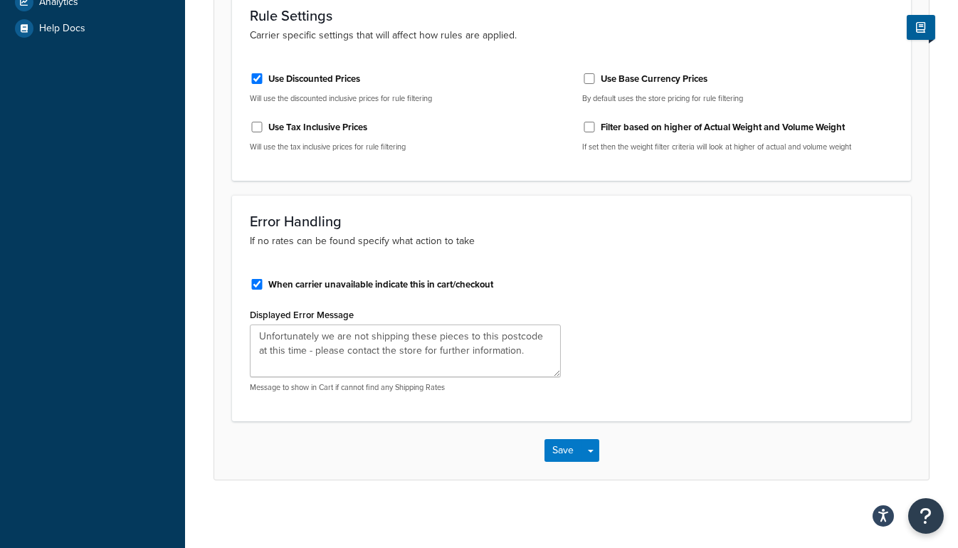
scroll to position [0, 0]
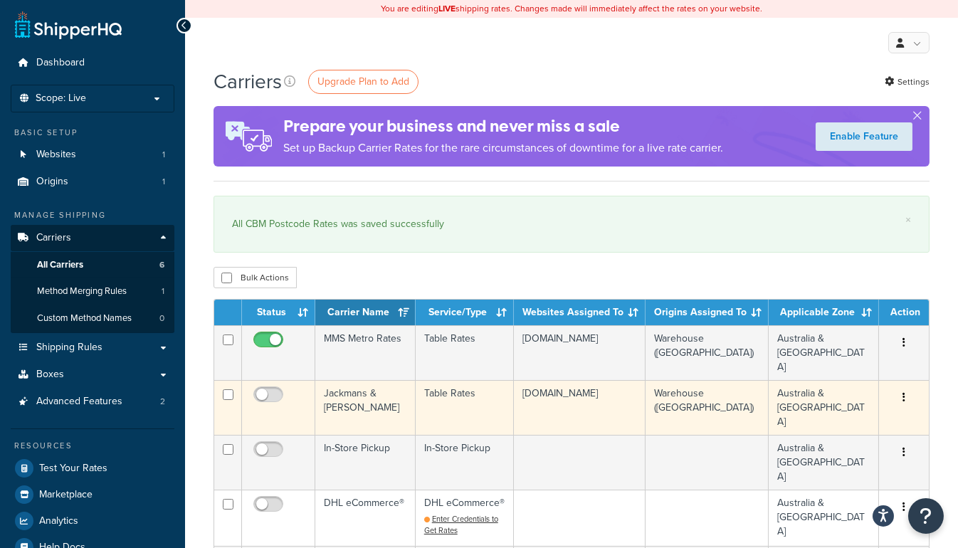
scroll to position [64, 0]
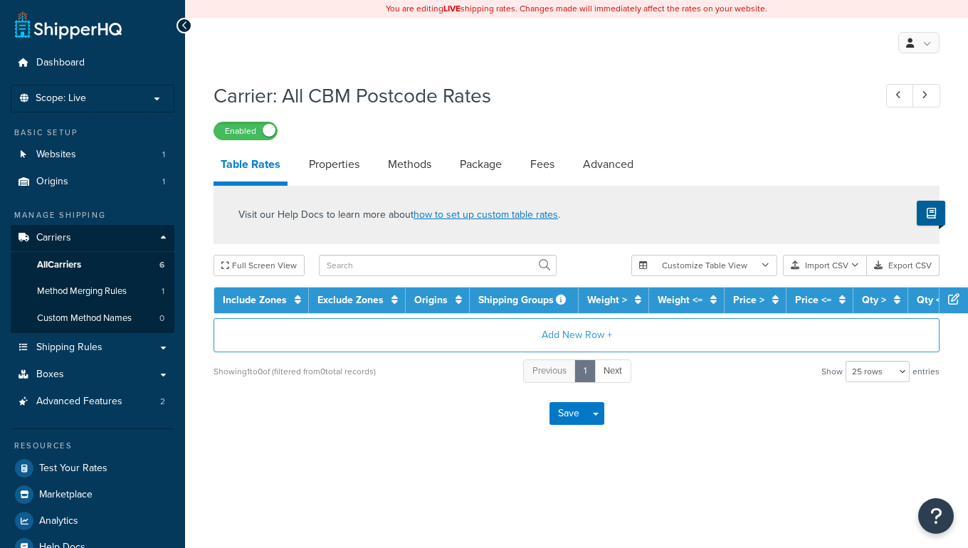
select select "25"
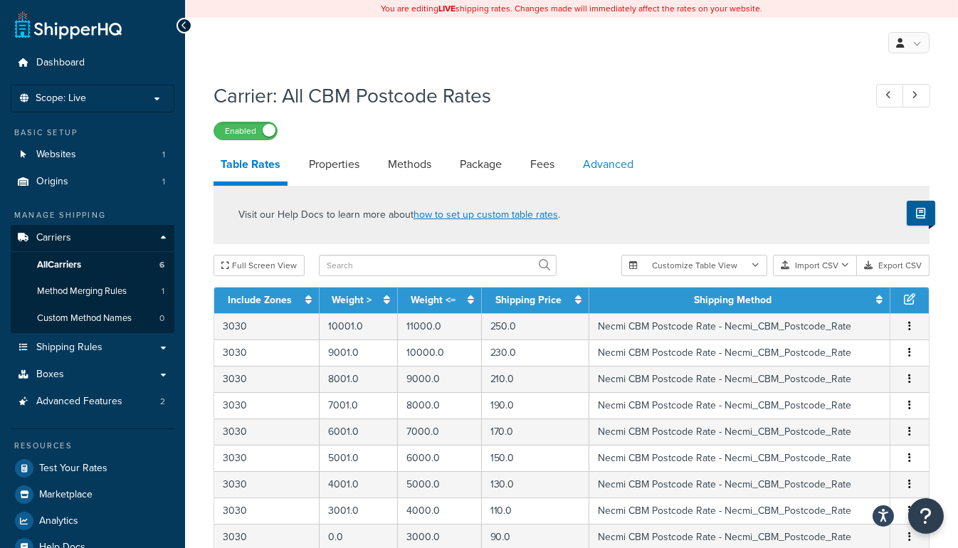
click at [603, 166] on link "Advanced" at bounding box center [608, 164] width 65 height 34
select select "false"
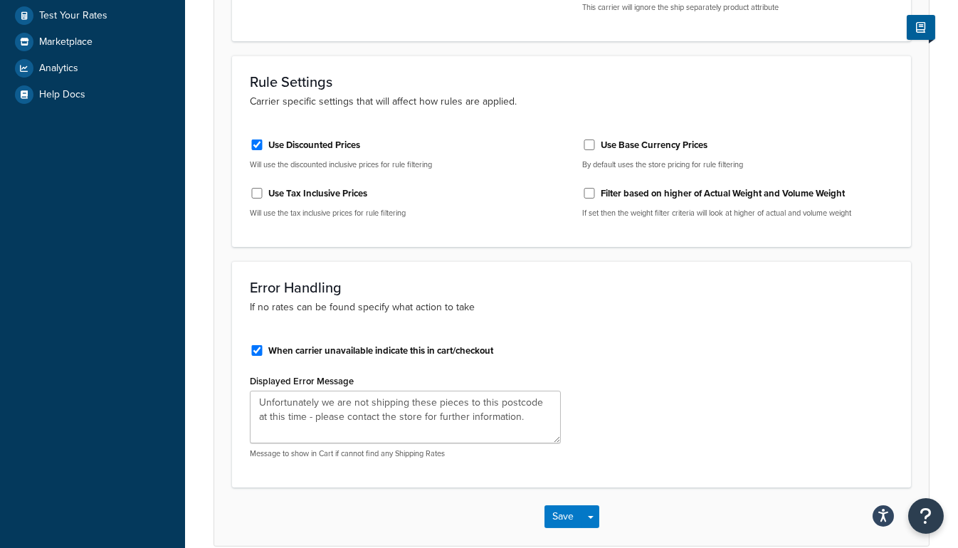
scroll to position [519, 0]
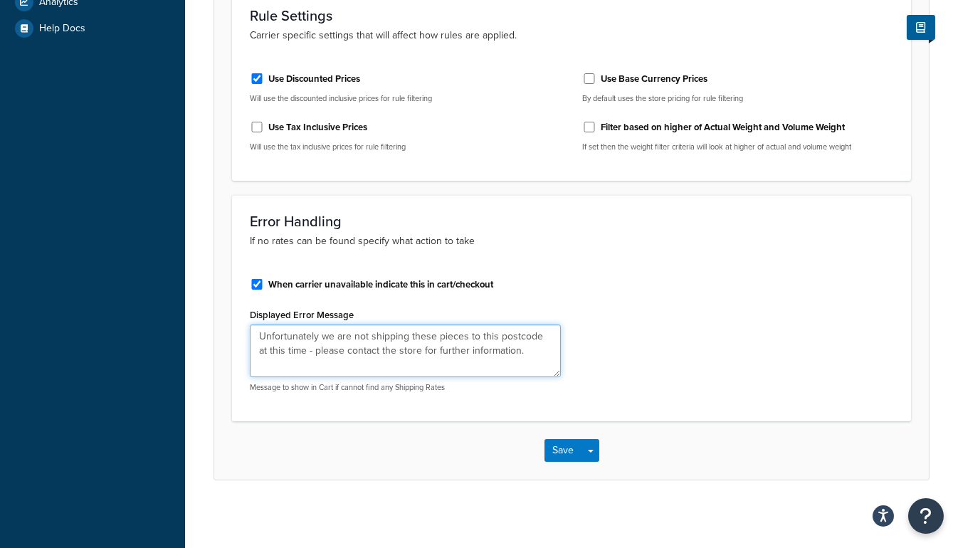
drag, startPoint x: 497, startPoint y: 336, endPoint x: 537, endPoint y: 333, distance: 40.0
click at [537, 333] on textarea "Unfortunately we are not shipping these pieces to this postcode at this time - …" at bounding box center [405, 351] width 311 height 53
click at [537, 330] on textarea "Unfortunately we are not shipping these pieces to this postcode at this time - …" at bounding box center [405, 351] width 311 height 53
click at [290, 347] on textarea "Unfortunately we are not shipping these pieces to this postcode and/or state at…" at bounding box center [405, 351] width 311 height 53
click at [500, 334] on textarea "Unfortunately we are not shipping these pieces to this postcode and/or State at…" at bounding box center [405, 351] width 311 height 53
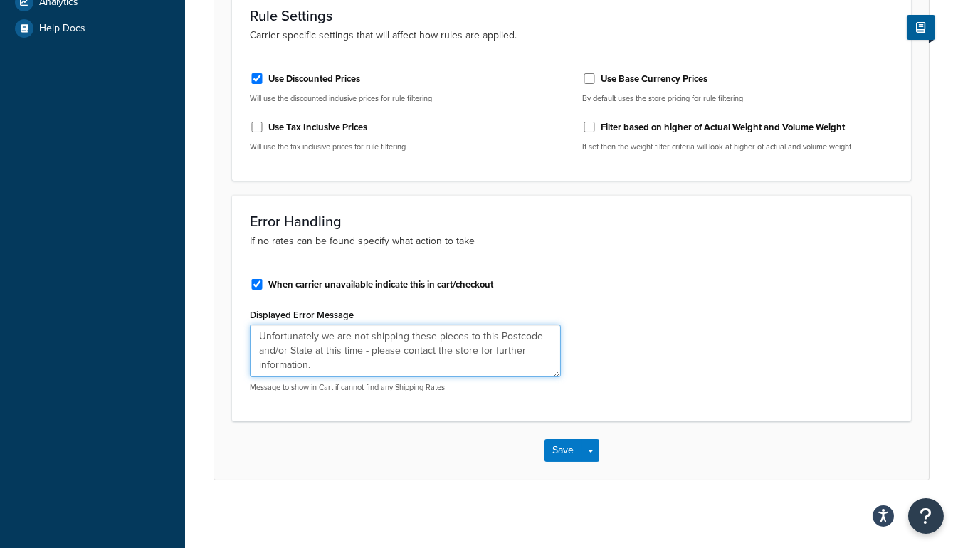
click at [312, 350] on textarea "Unfortunately we are not shipping these pieces to this Postcode and/or State at…" at bounding box center [405, 351] width 311 height 53
drag, startPoint x: 292, startPoint y: 348, endPoint x: 282, endPoint y: 349, distance: 10.7
click at [282, 349] on textarea "Unfortunately we are not shipping these pieces to this Postcode and/or State - …" at bounding box center [405, 351] width 311 height 53
drag, startPoint x: 288, startPoint y: 343, endPoint x: 258, endPoint y: 348, distance: 30.3
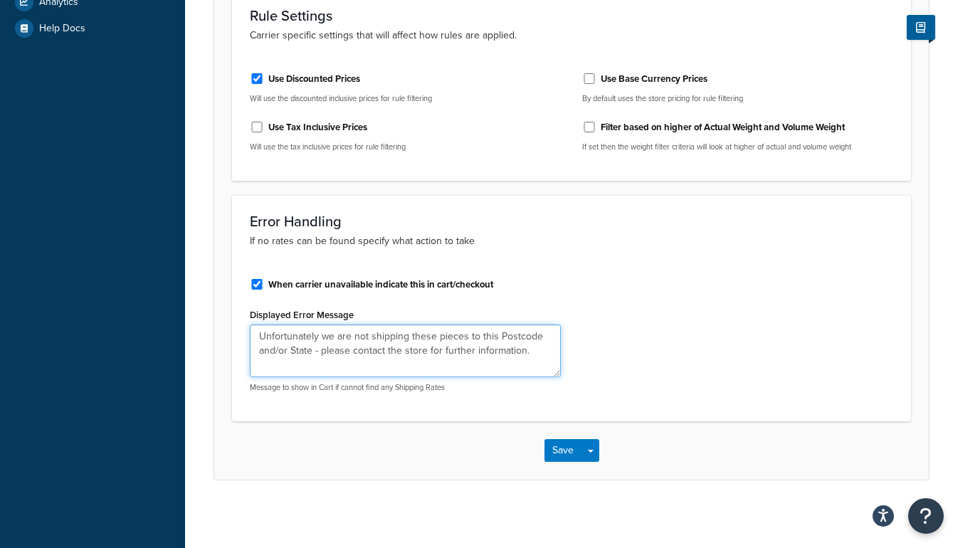
click at [258, 348] on textarea "Unfortunately we are not shipping these pieces to this Postcode and/or State - …" at bounding box center [405, 351] width 311 height 53
type textarea "Unfortunately we are not shipping these pieces to this Postcode/State - please …"
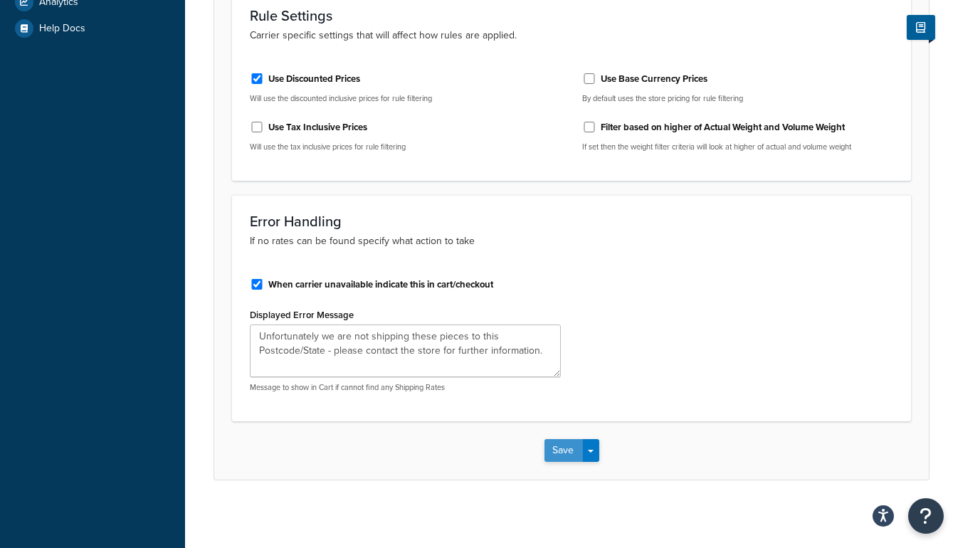
click at [557, 446] on button "Save" at bounding box center [563, 450] width 38 height 23
